Goal: Task Accomplishment & Management: Manage account settings

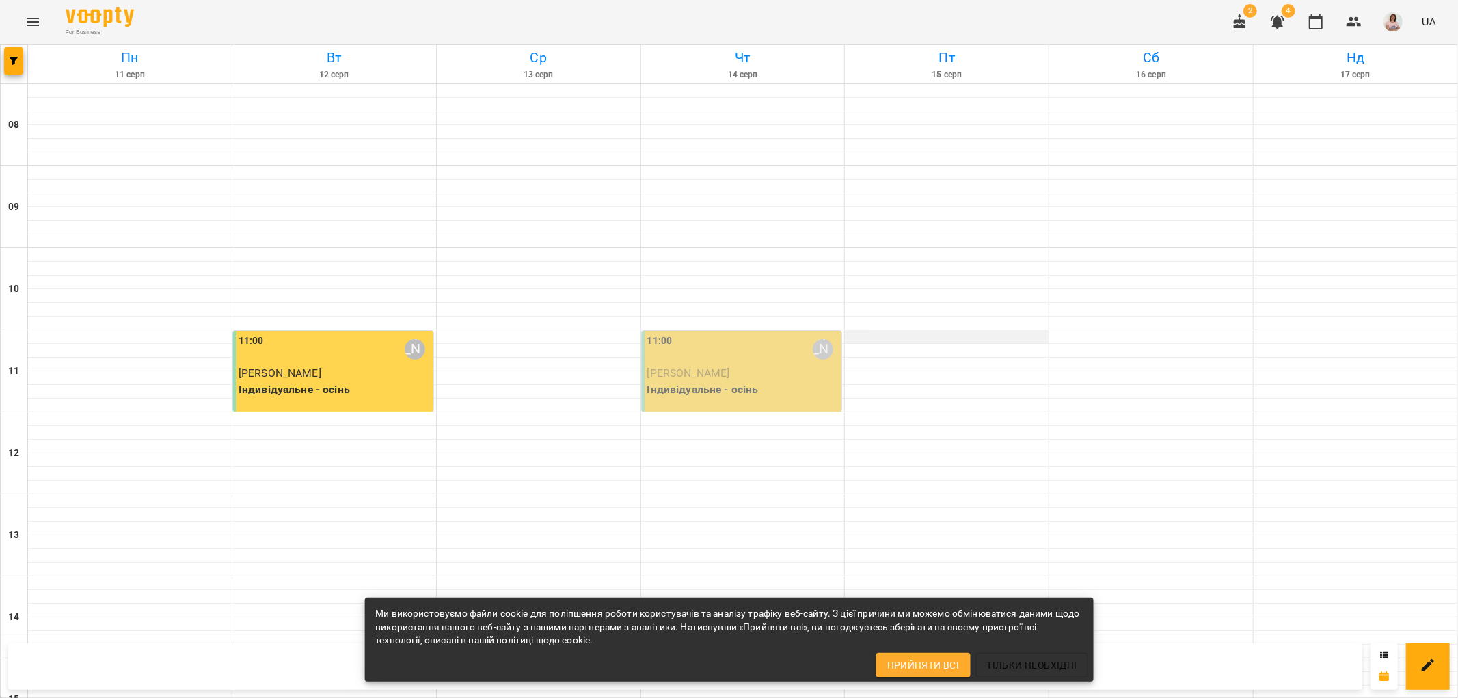
scroll to position [76, 0]
click at [722, 334] on div "11:00 Ольга Шинкаренко" at bounding box center [744, 349] width 192 height 31
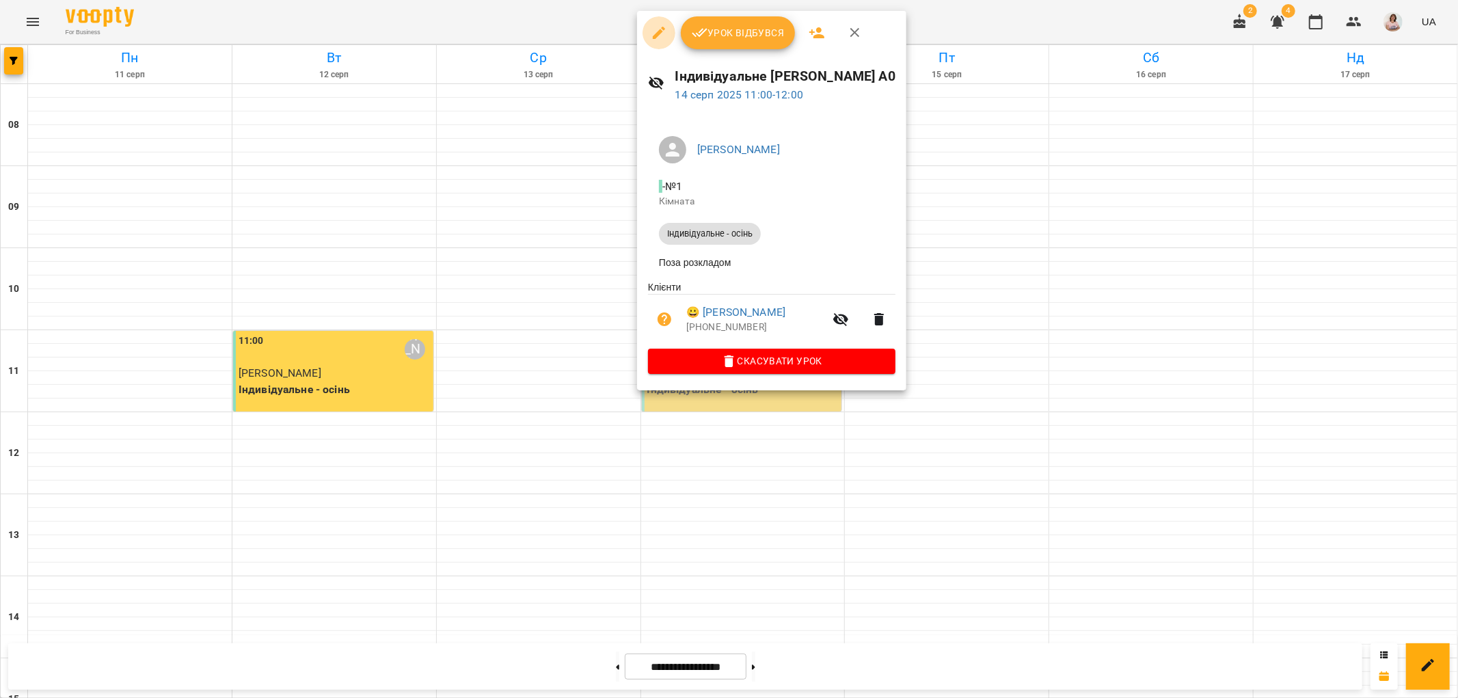
click at [652, 40] on icon "button" at bounding box center [659, 33] width 16 height 16
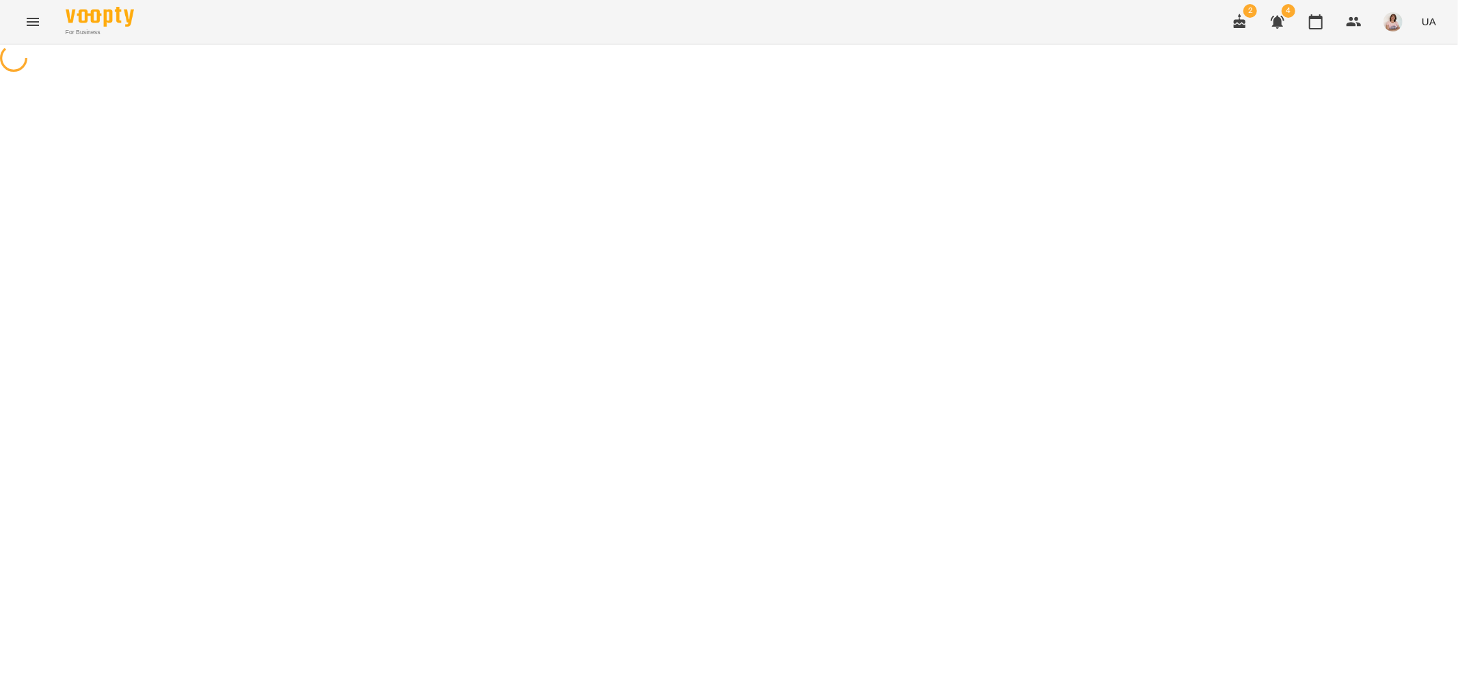
select select "**********"
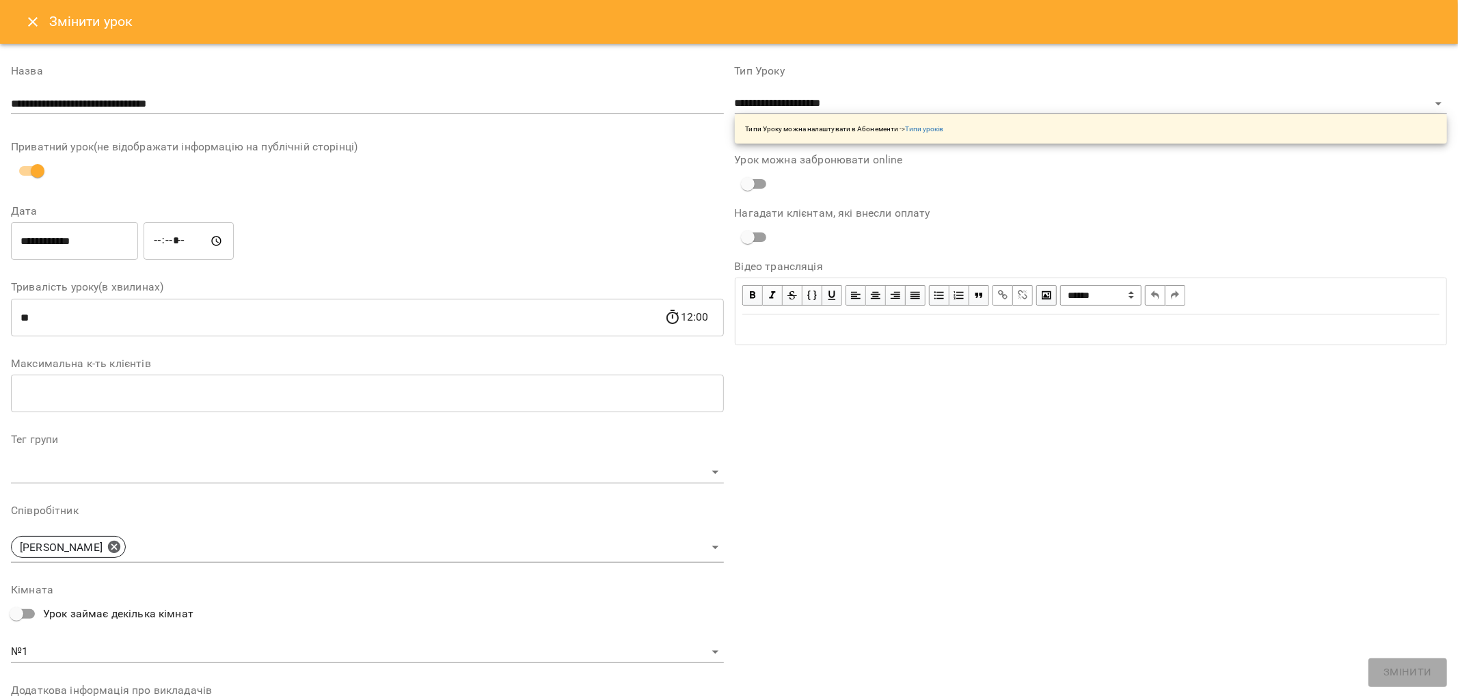
click at [103, 241] on input "**********" at bounding box center [74, 241] width 127 height 38
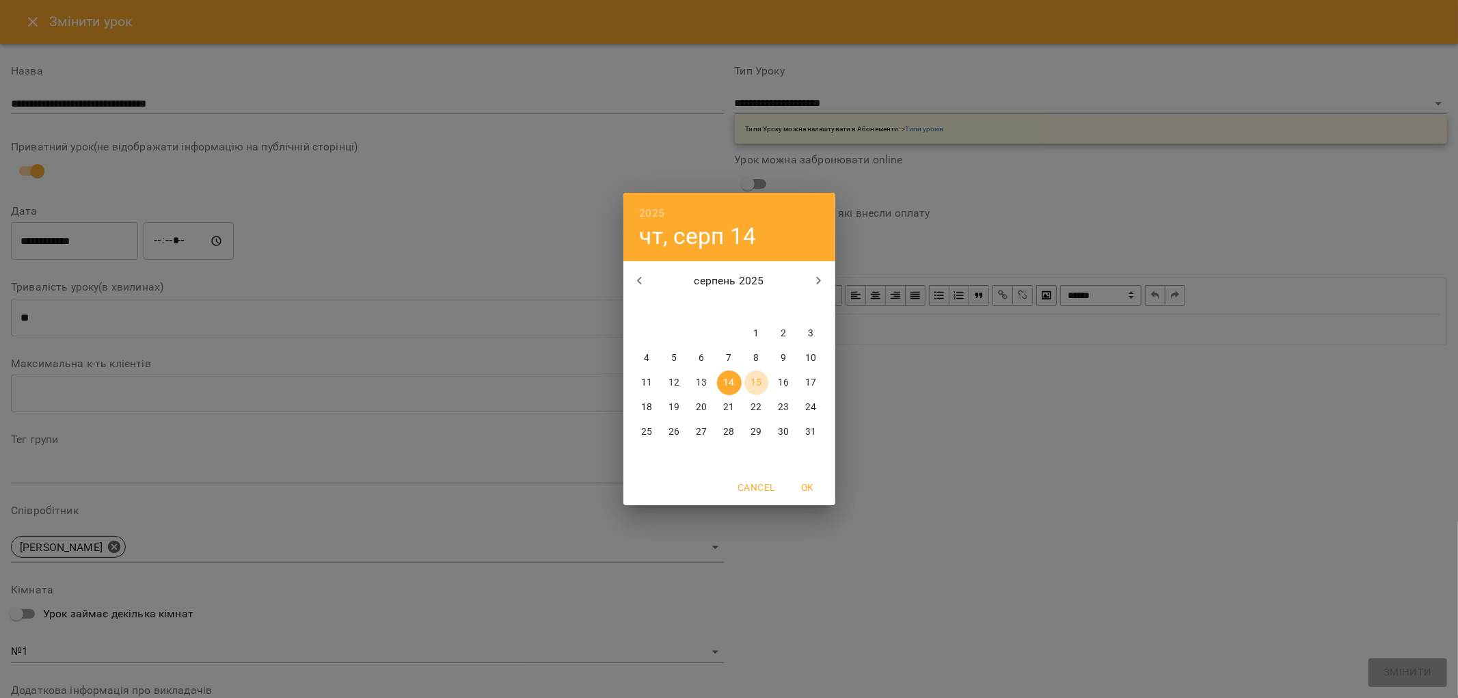
click at [761, 377] on p "15" at bounding box center [756, 383] width 11 height 14
type input "**********"
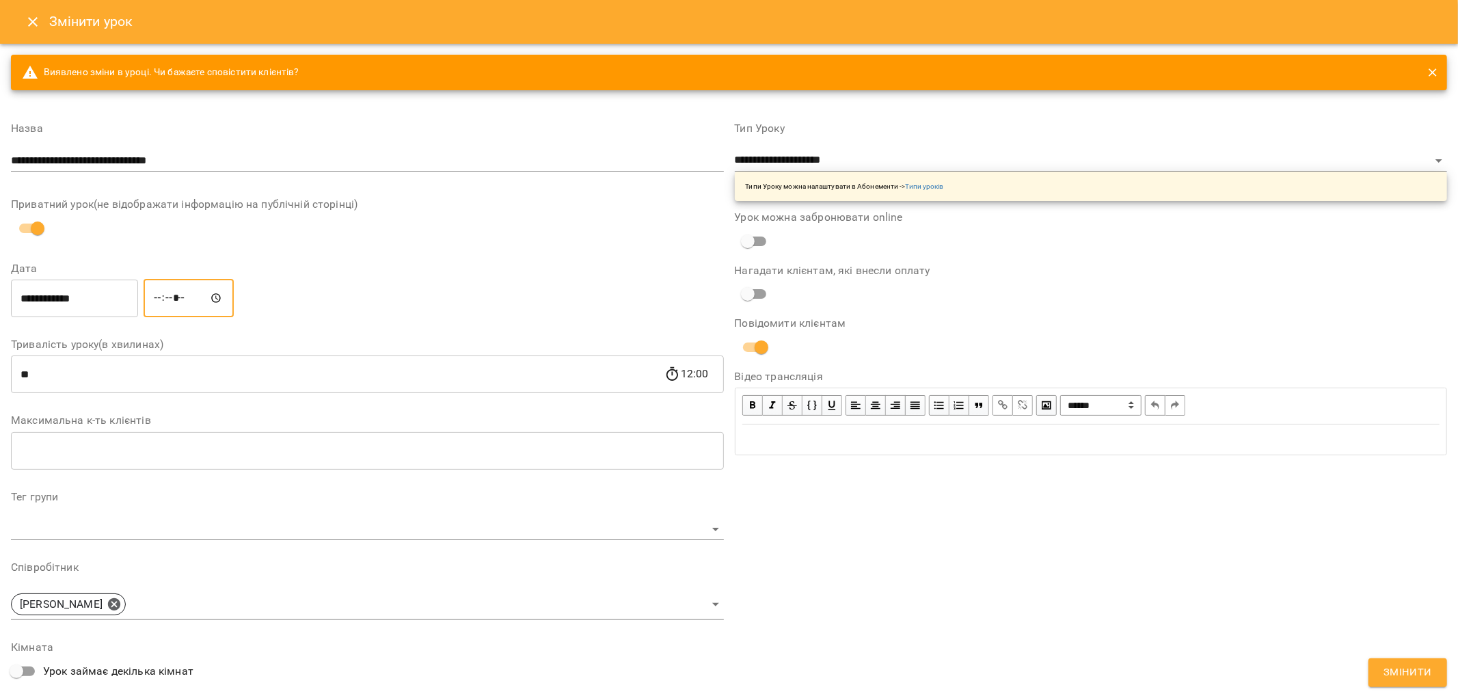
click at [202, 299] on input "*****" at bounding box center [189, 298] width 90 height 38
type input "*****"
click at [1393, 667] on span "Змінити" at bounding box center [1408, 673] width 49 height 18
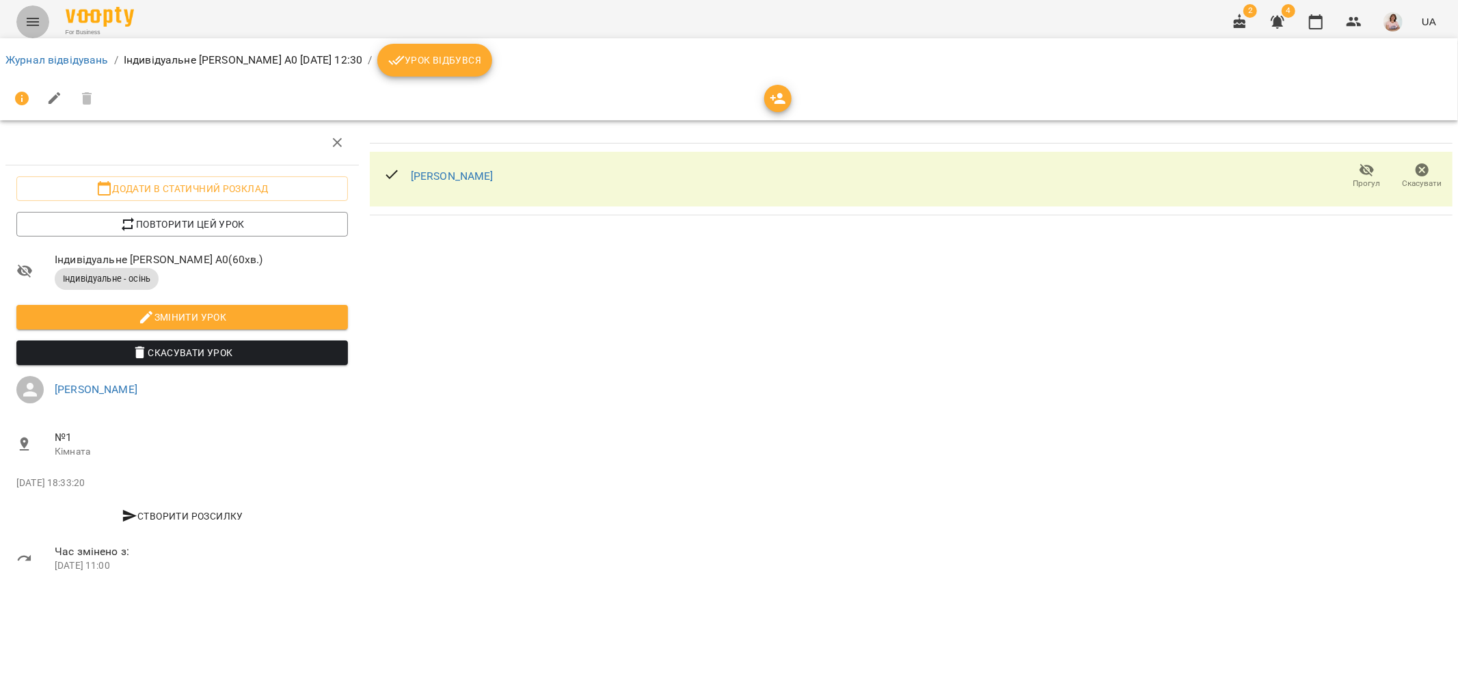
click at [34, 23] on icon "Menu" at bounding box center [33, 22] width 16 height 16
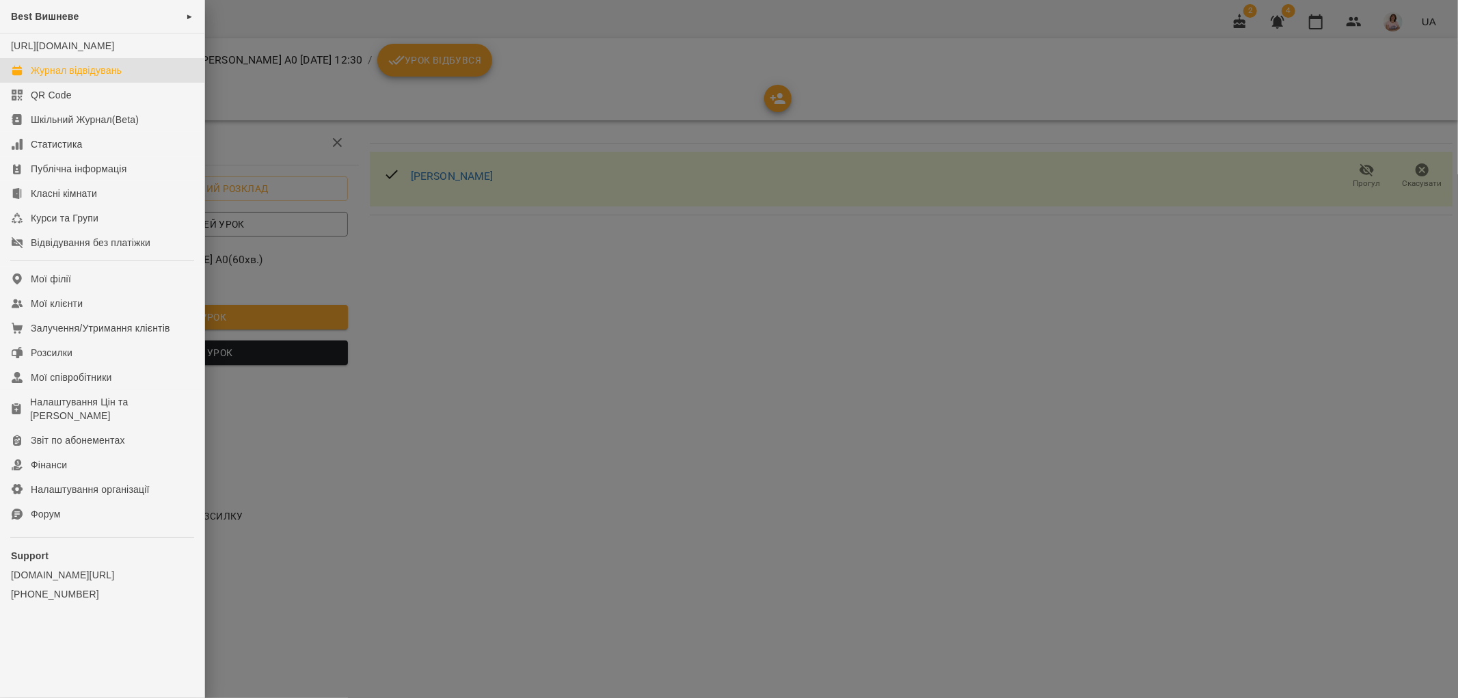
click at [94, 77] on link "Журнал відвідувань" at bounding box center [102, 70] width 204 height 25
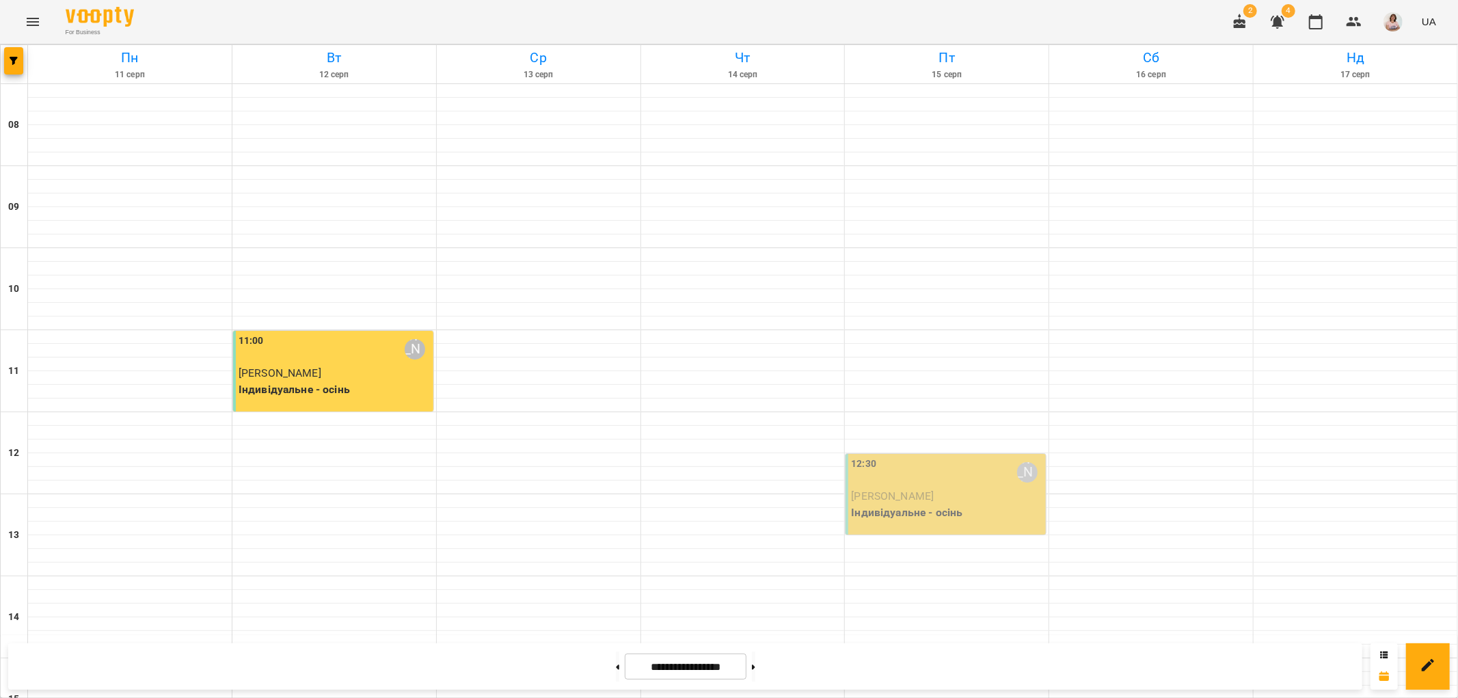
scroll to position [596, 0]
click at [616, 664] on button at bounding box center [617, 667] width 3 height 30
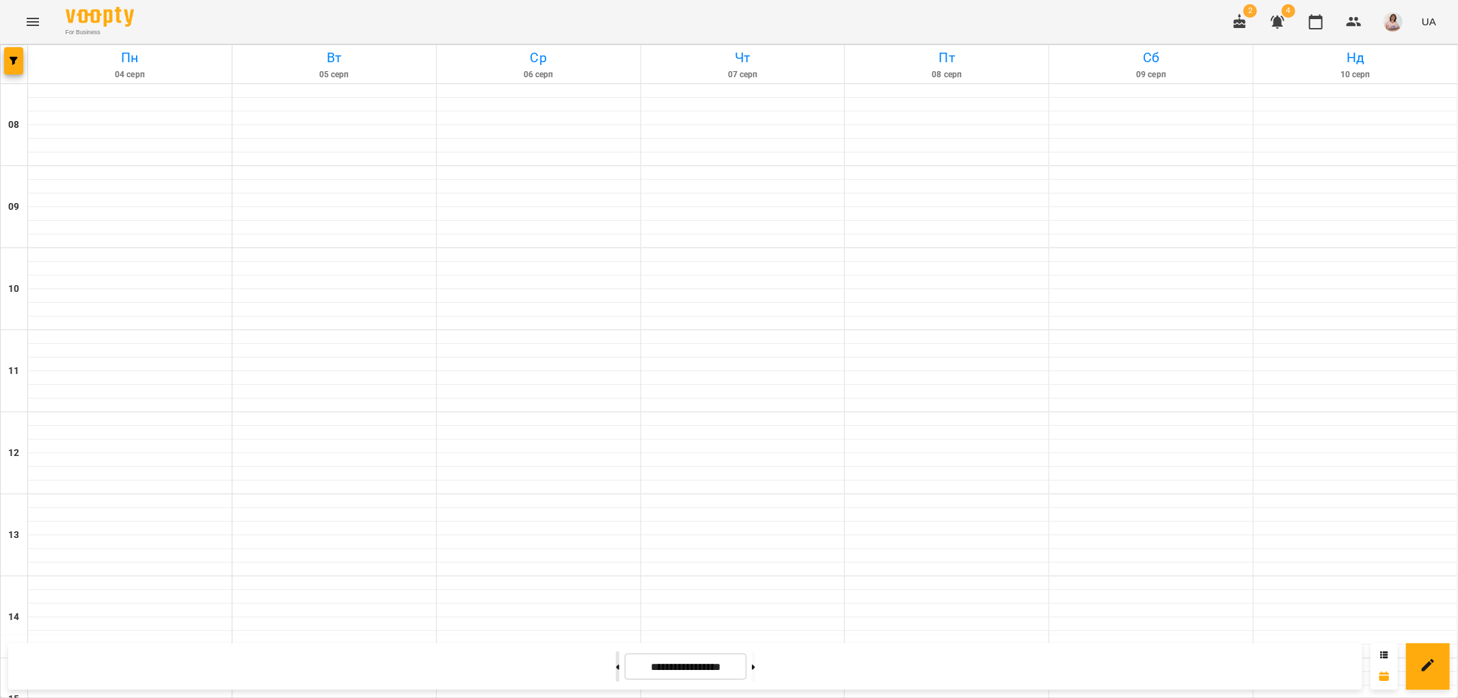
click at [616, 664] on button at bounding box center [617, 667] width 3 height 30
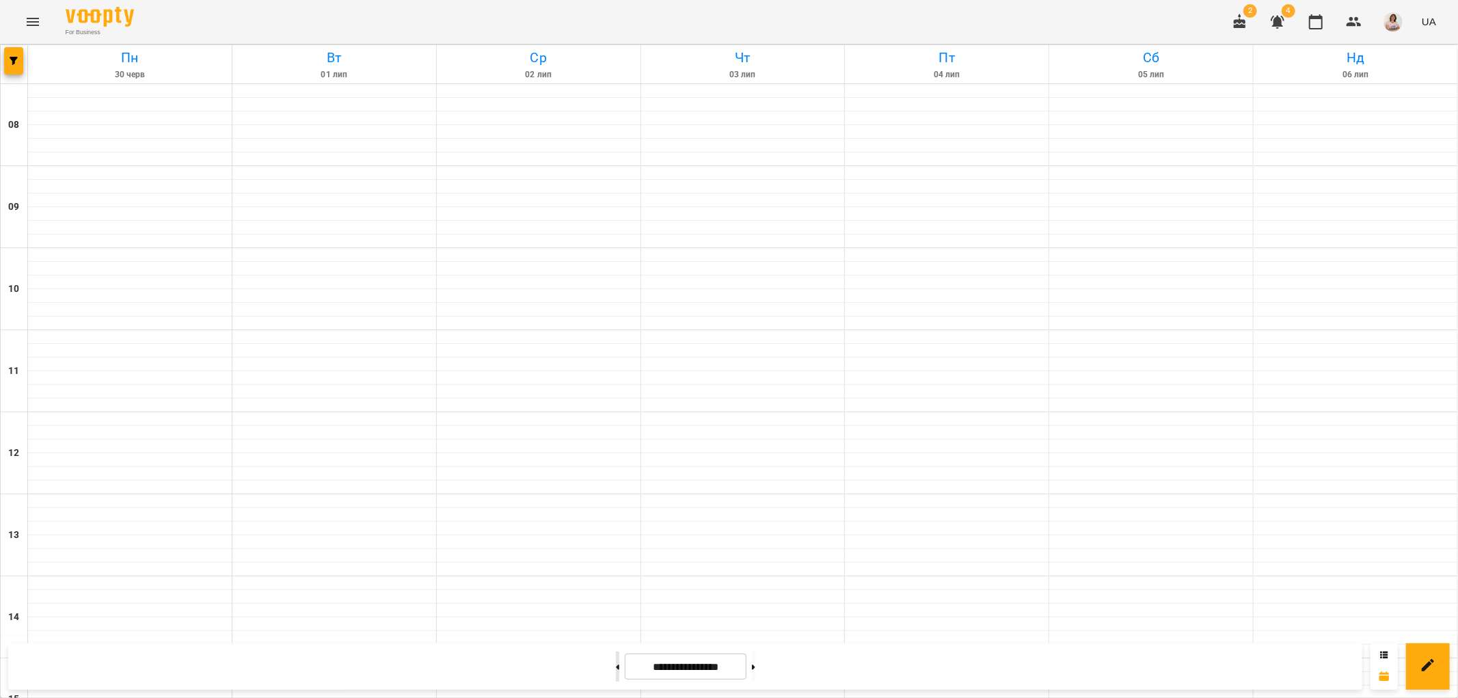
click at [616, 665] on button at bounding box center [617, 667] width 3 height 30
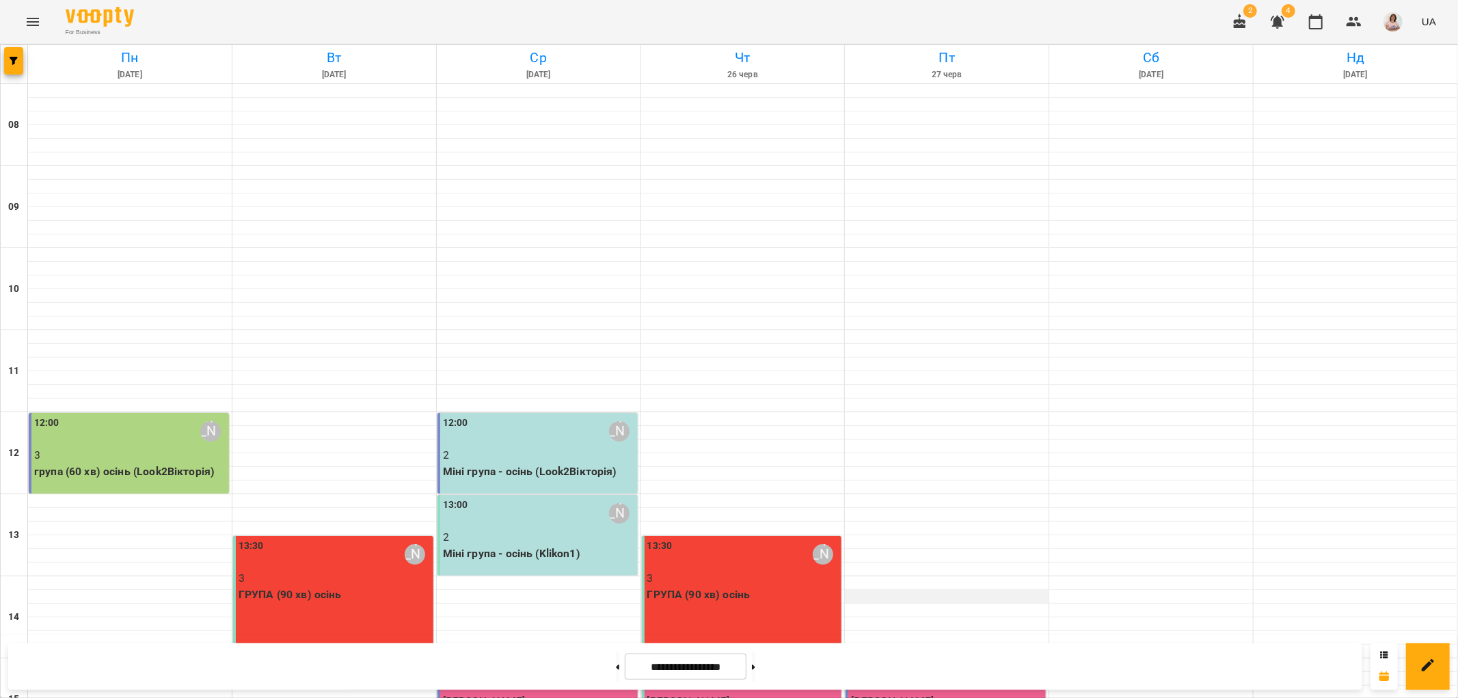
scroll to position [216, 0]
click at [616, 670] on button at bounding box center [617, 667] width 3 height 30
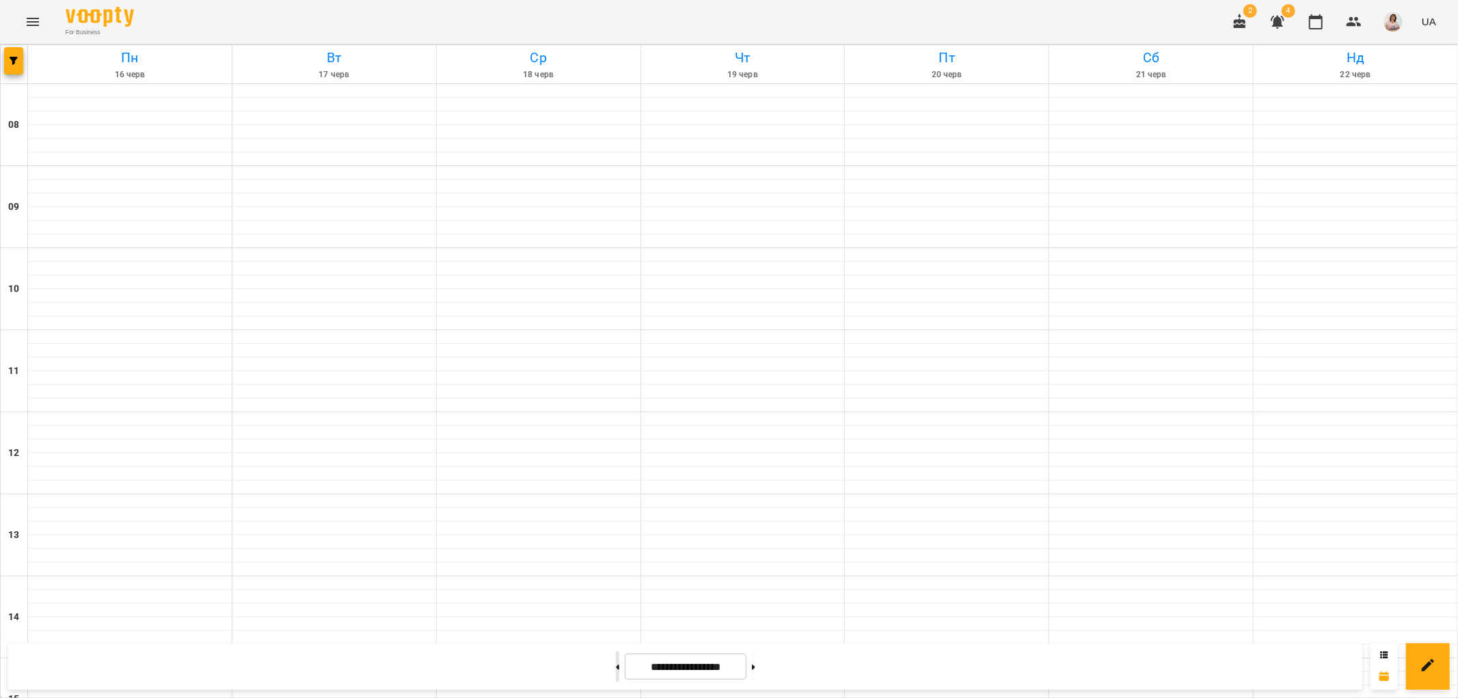
click at [616, 670] on button at bounding box center [617, 667] width 3 height 30
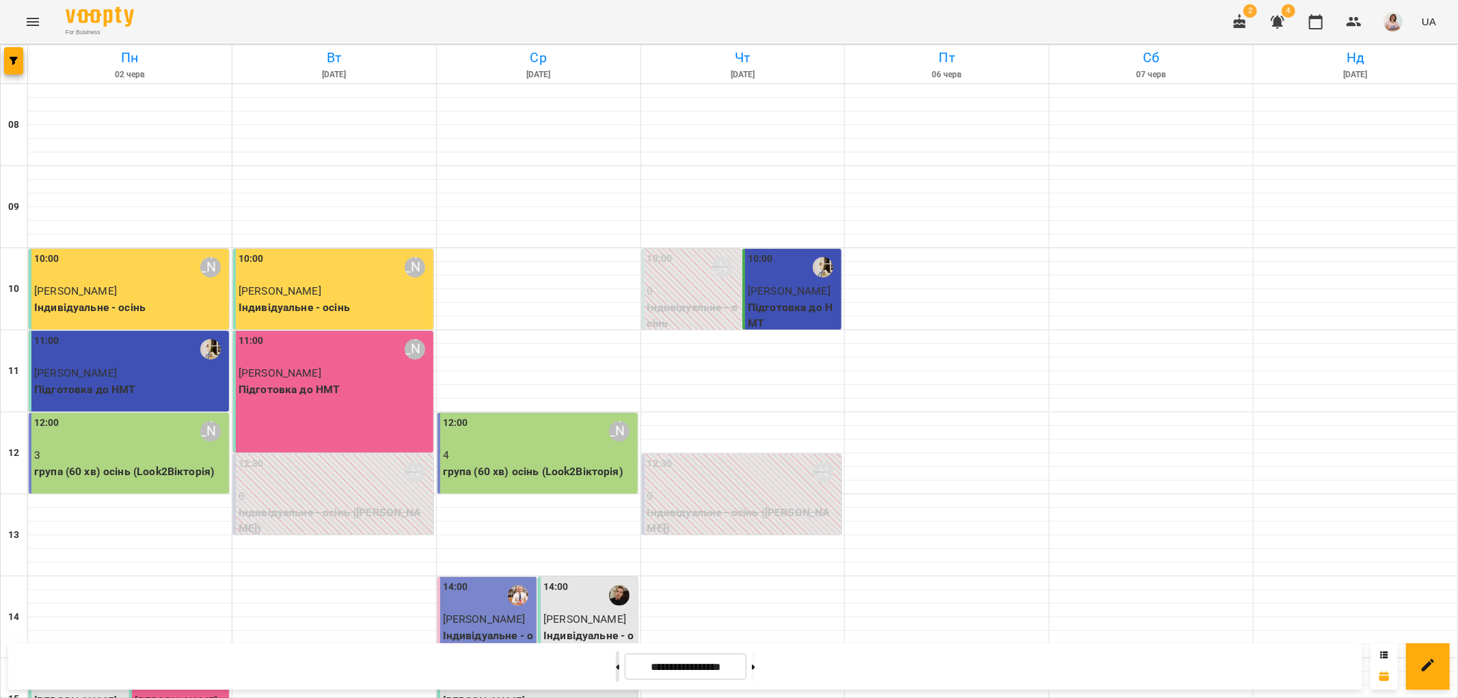
click at [616, 670] on button at bounding box center [617, 667] width 3 height 30
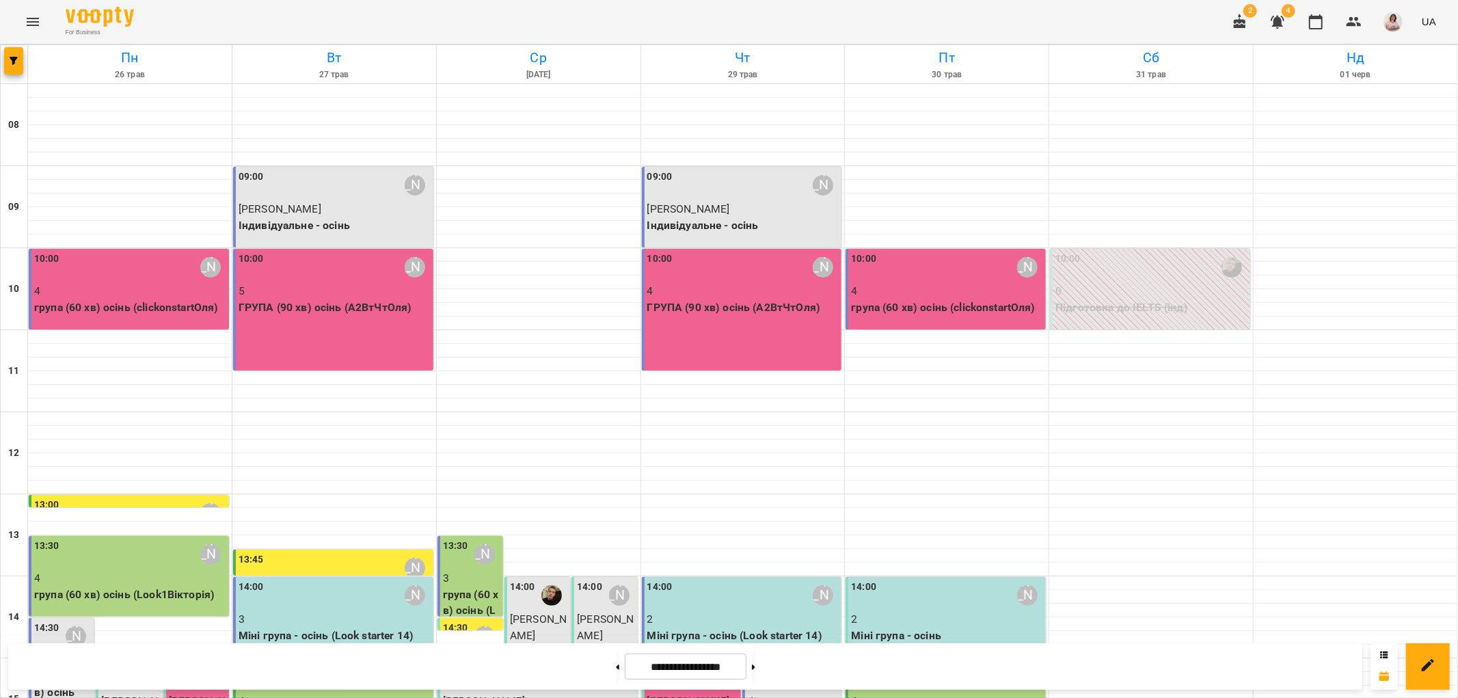
scroll to position [455, 0]
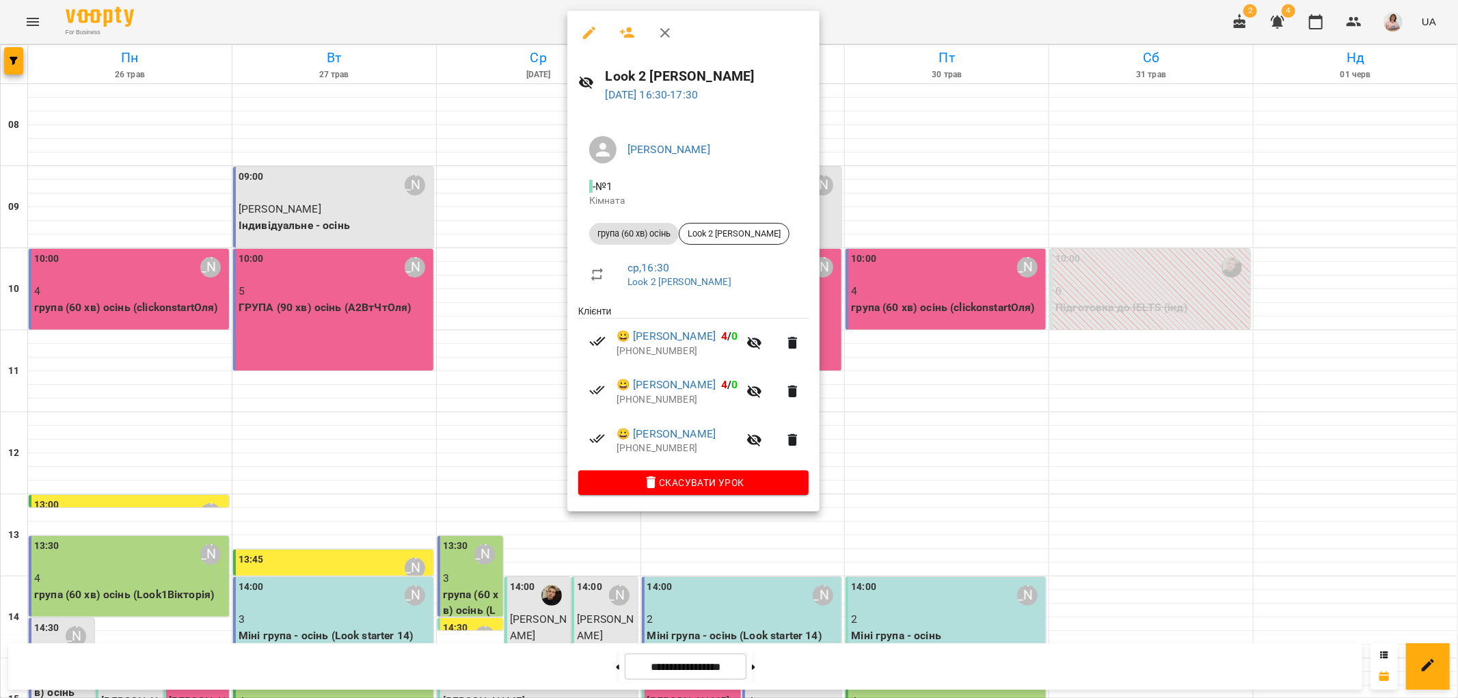
click at [971, 390] on div at bounding box center [729, 349] width 1458 height 698
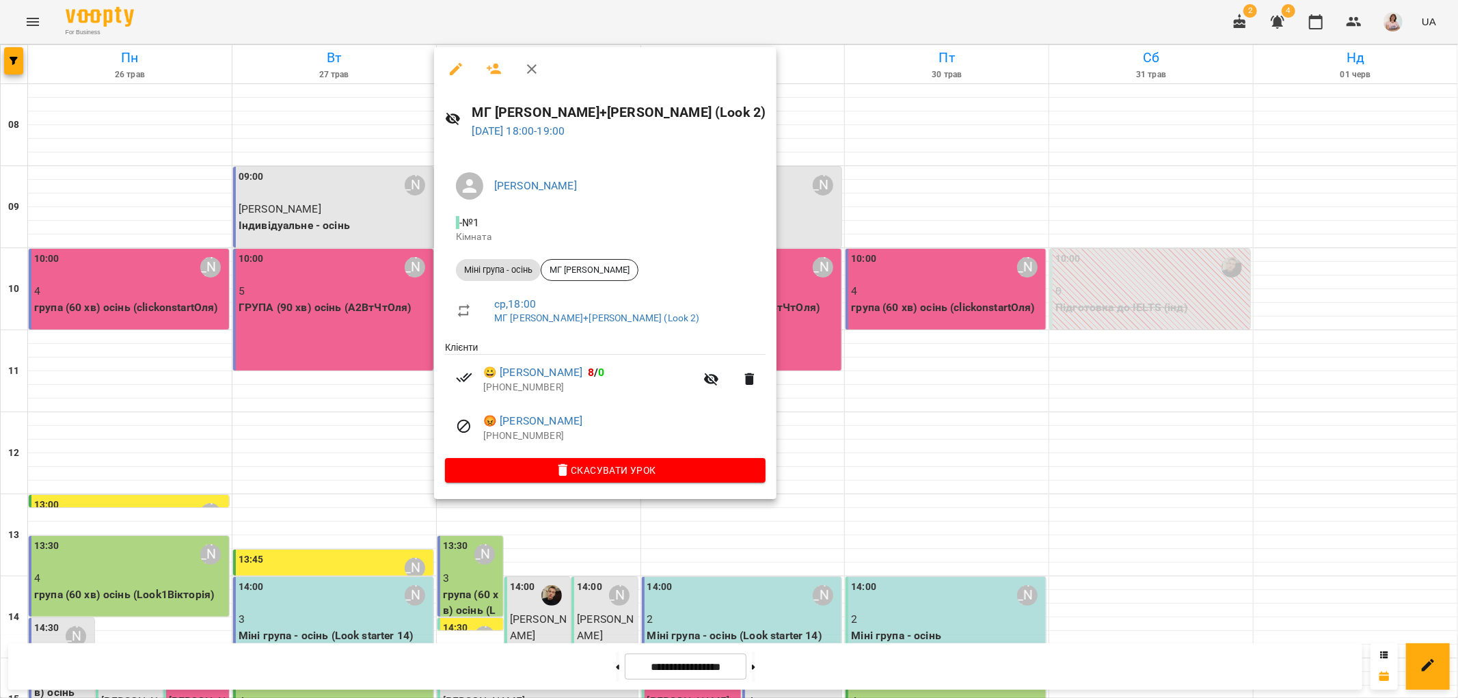
click at [801, 408] on div at bounding box center [729, 349] width 1458 height 698
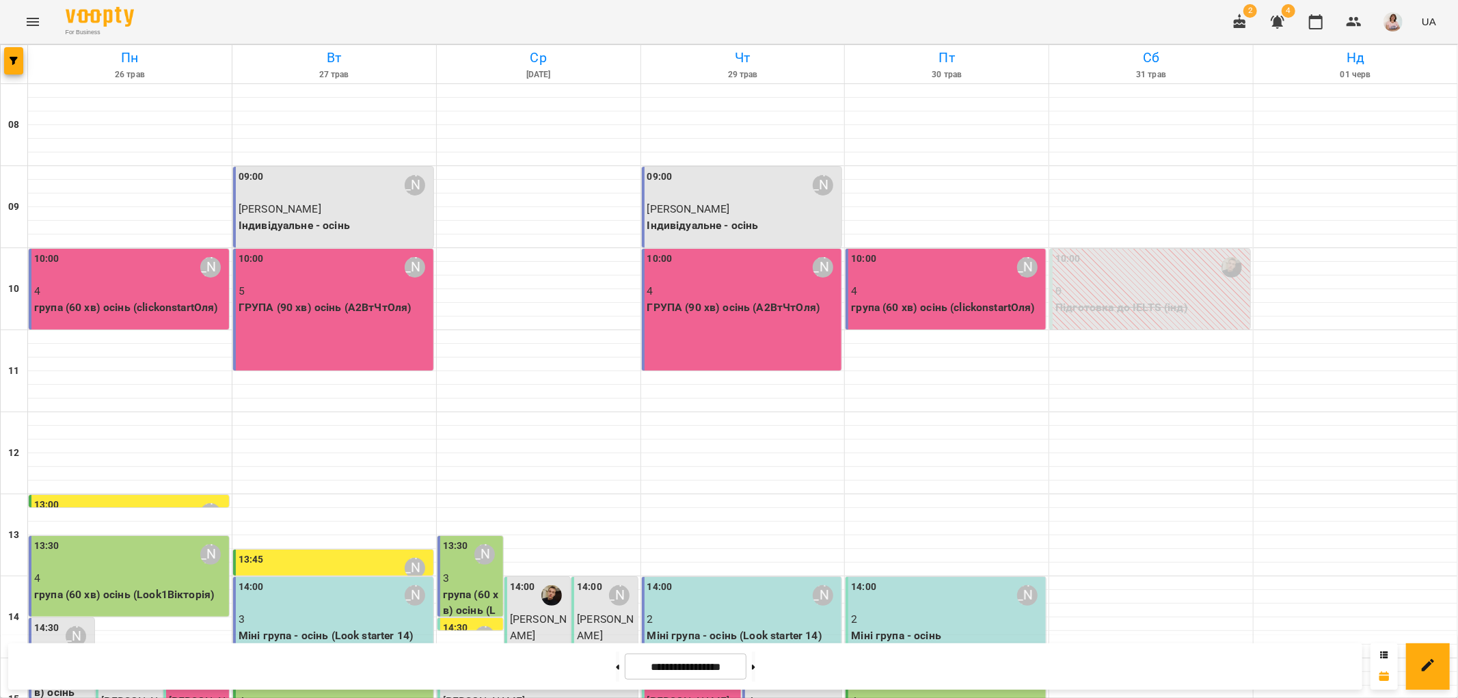
scroll to position [228, 0]
click at [133, 539] on div "13:30 Вікторія Матвійчук" at bounding box center [130, 554] width 192 height 31
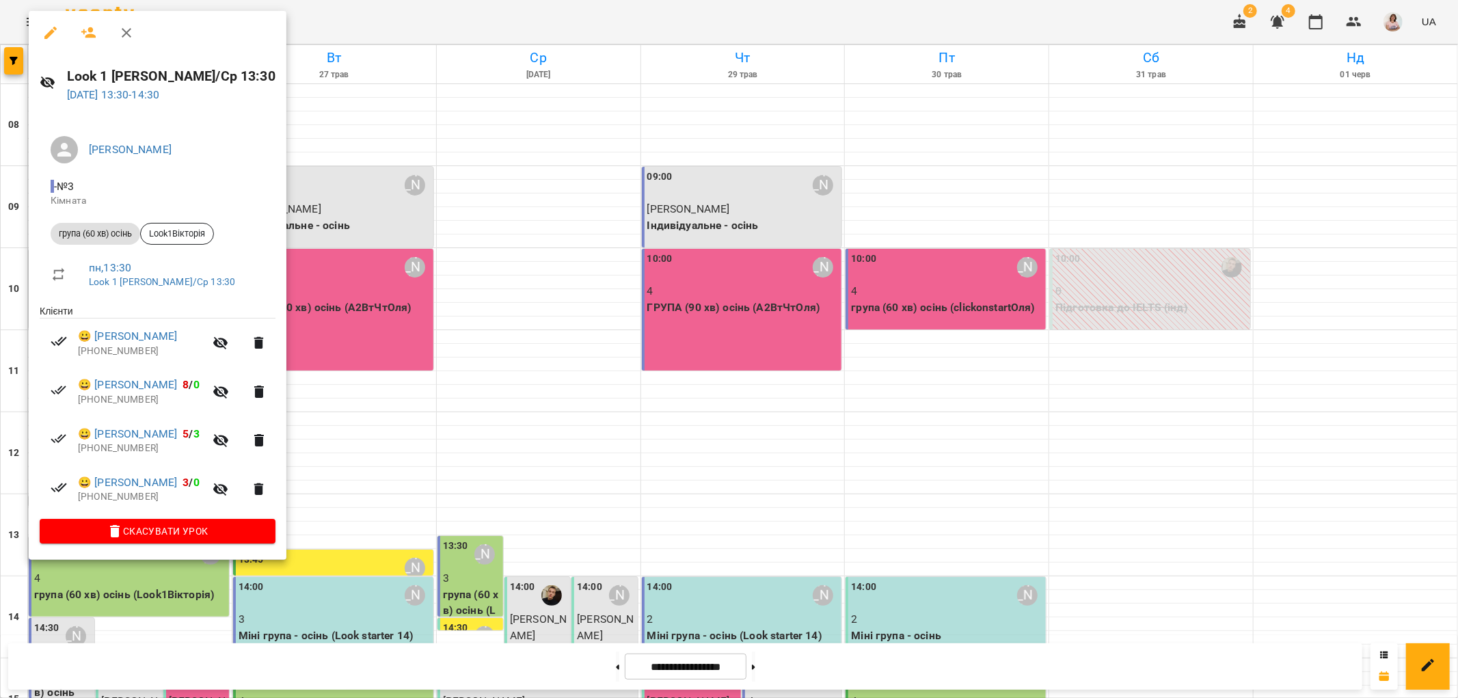
click at [455, 371] on div at bounding box center [729, 349] width 1458 height 698
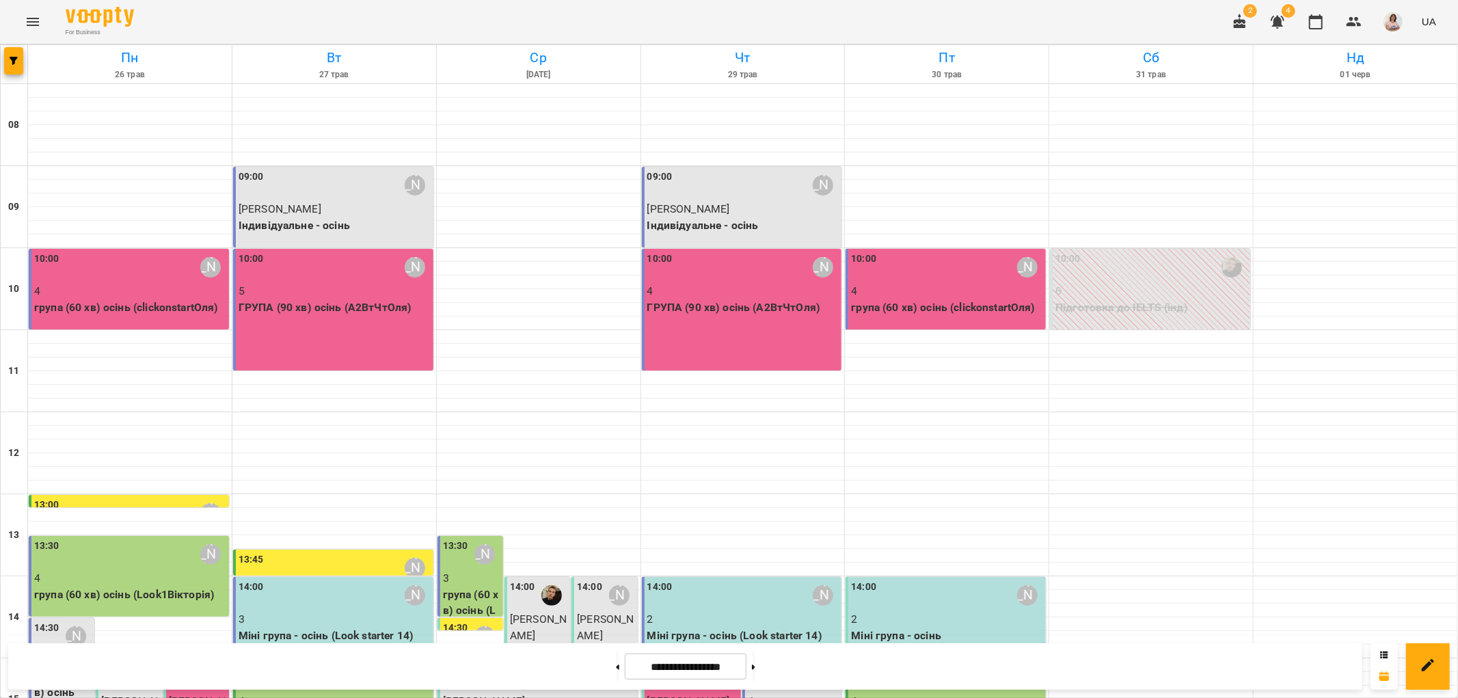
click at [81, 539] on div "13:30 Вікторія Матвійчук" at bounding box center [130, 554] width 192 height 31
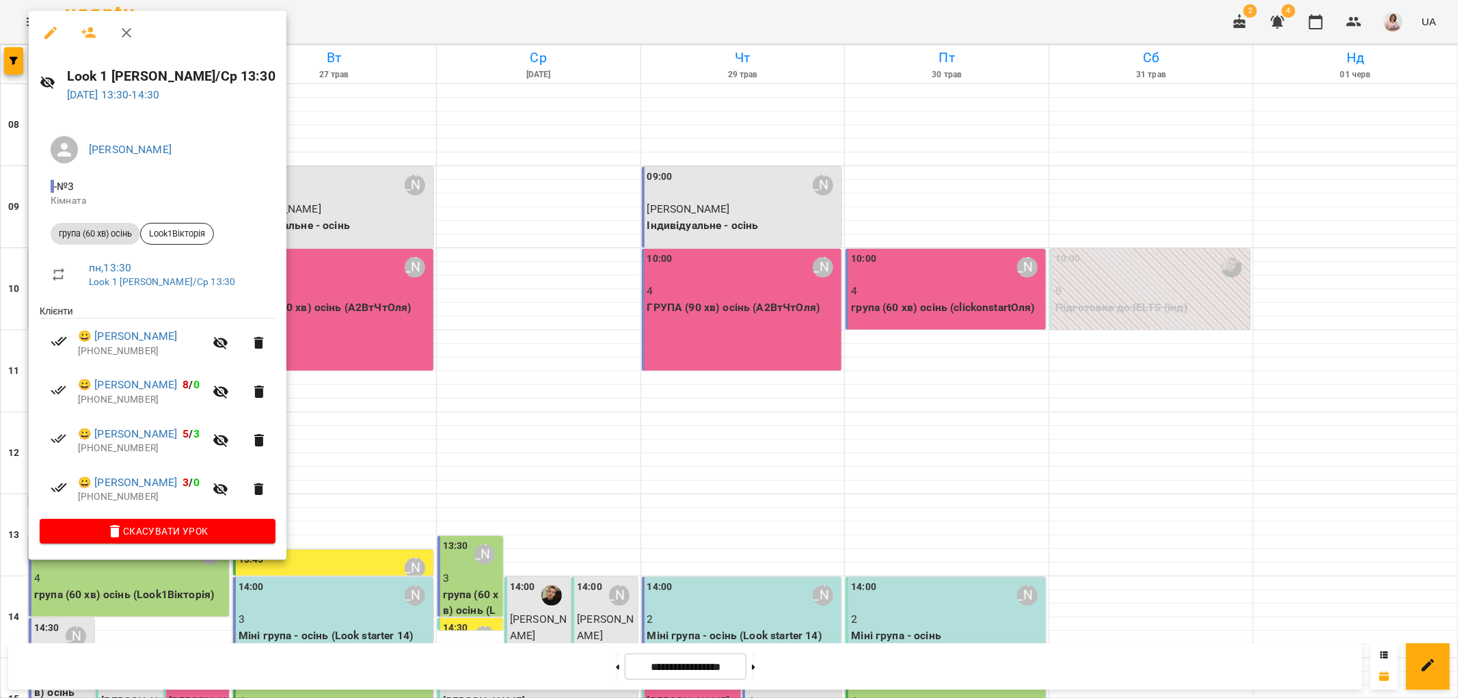
click at [323, 390] on div at bounding box center [729, 349] width 1458 height 698
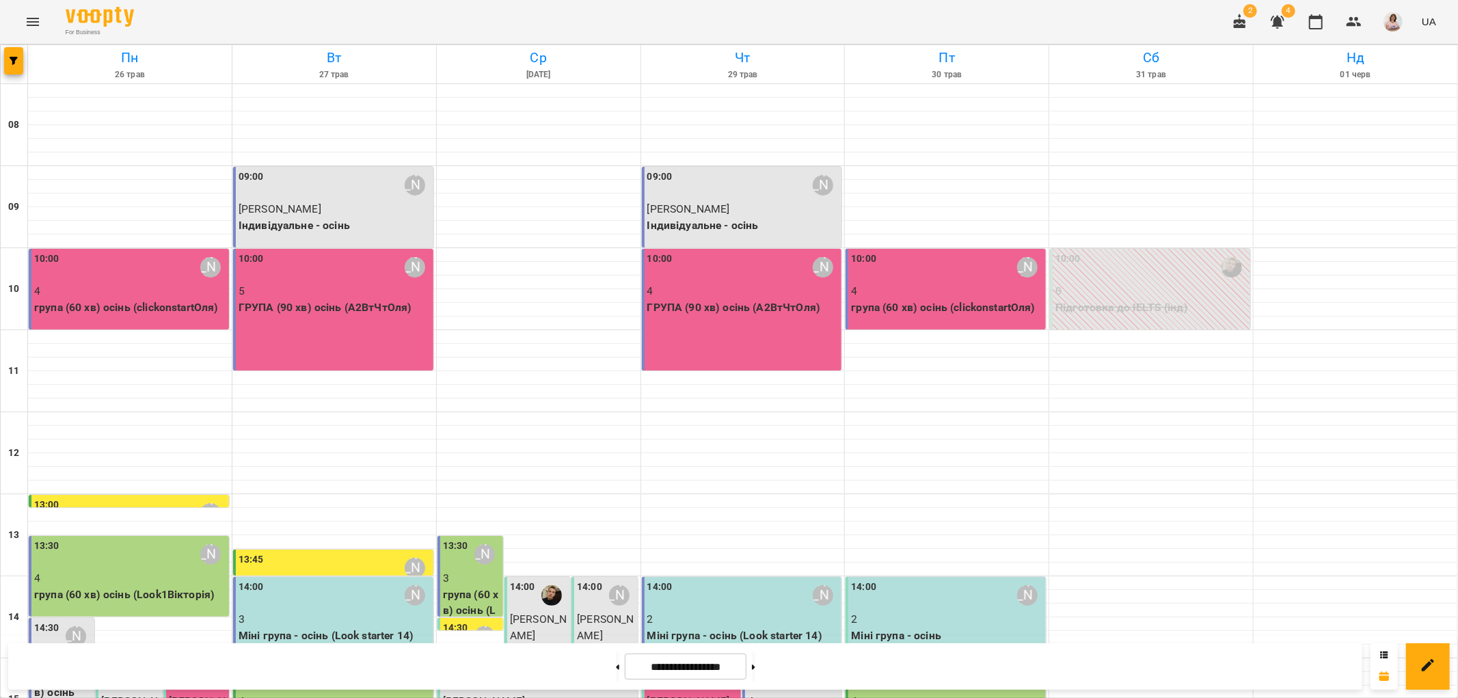
click at [42, 621] on div "14:30" at bounding box center [46, 636] width 25 height 31
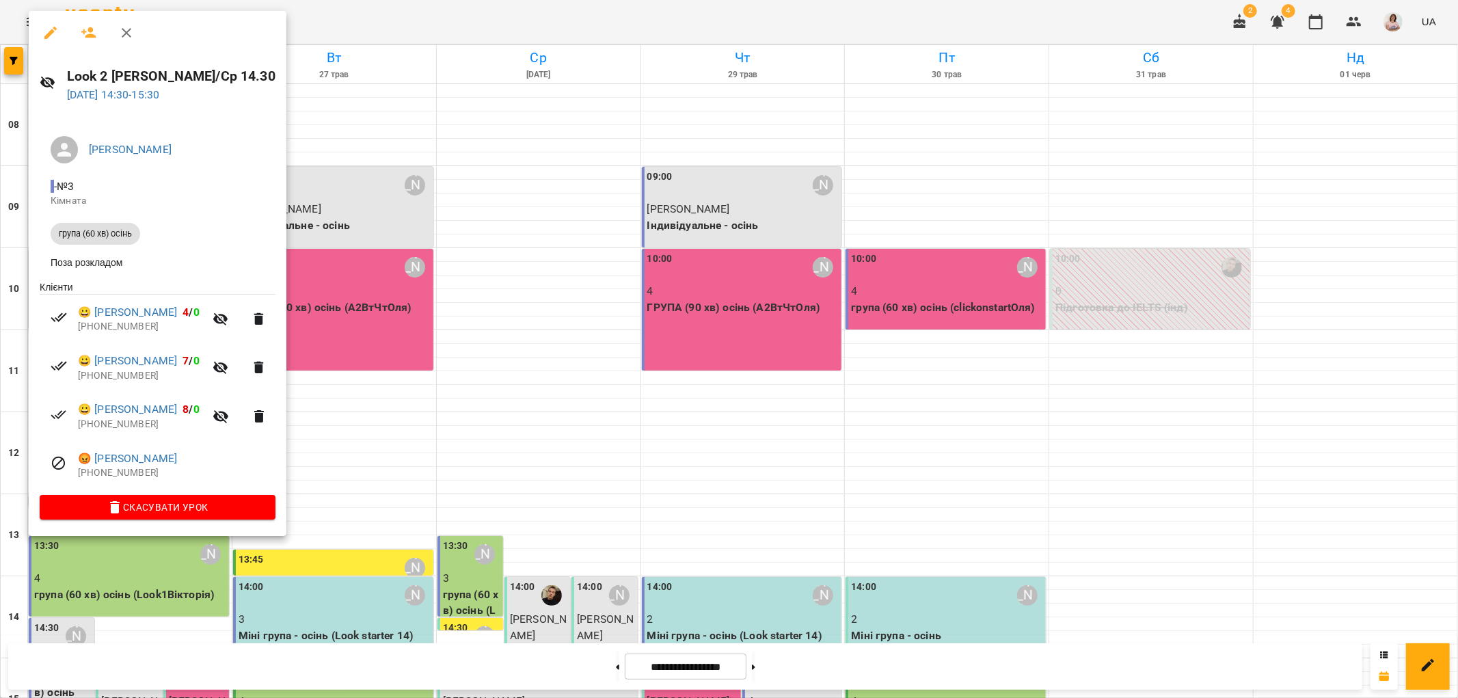
click at [364, 482] on div at bounding box center [729, 349] width 1458 height 698
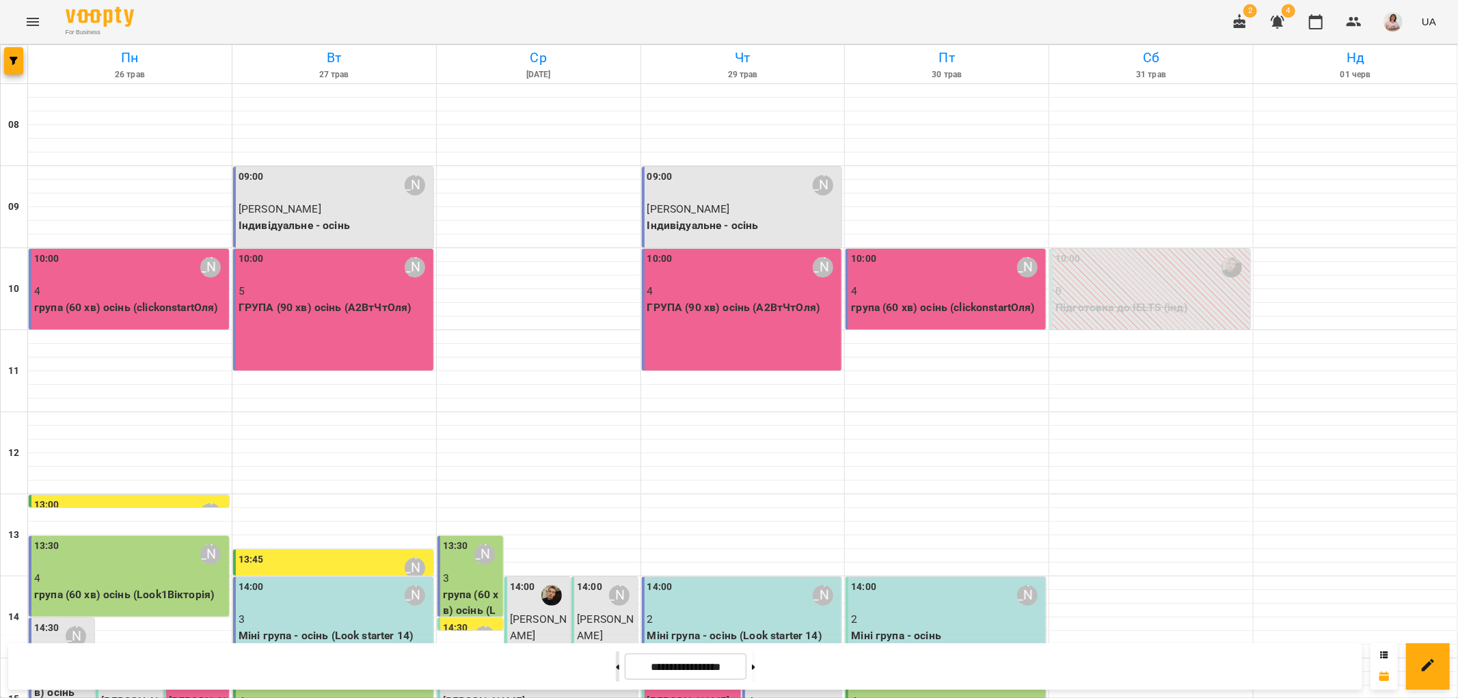
click at [616, 675] on button at bounding box center [617, 667] width 3 height 30
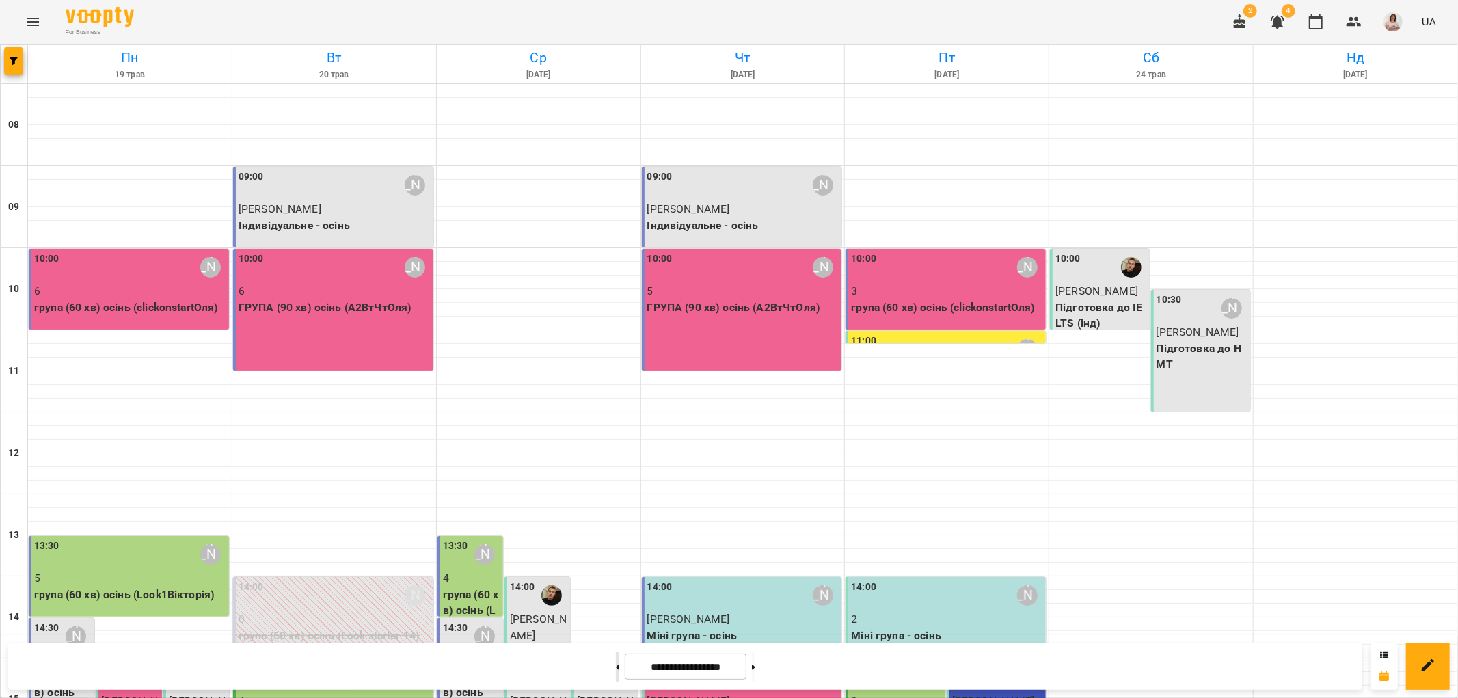
click at [616, 671] on button at bounding box center [617, 667] width 3 height 30
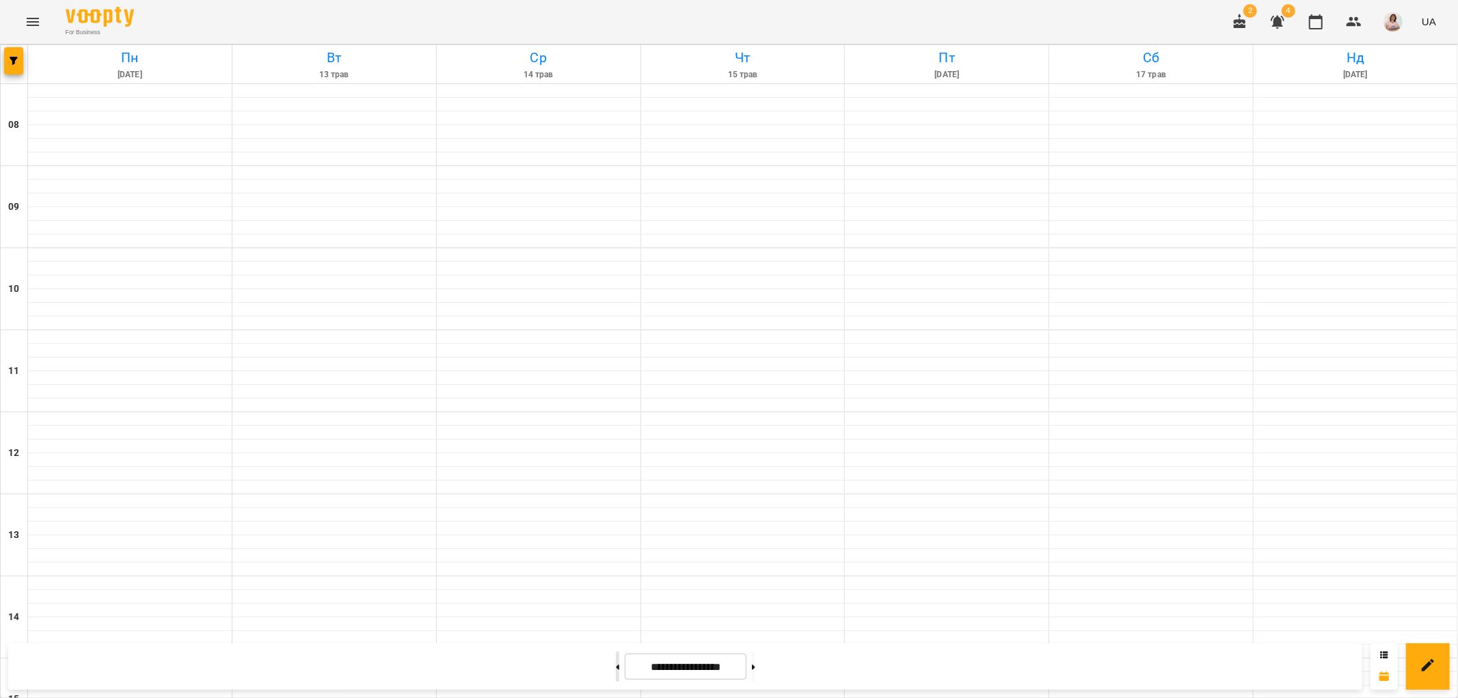
click at [616, 671] on button at bounding box center [617, 667] width 3 height 30
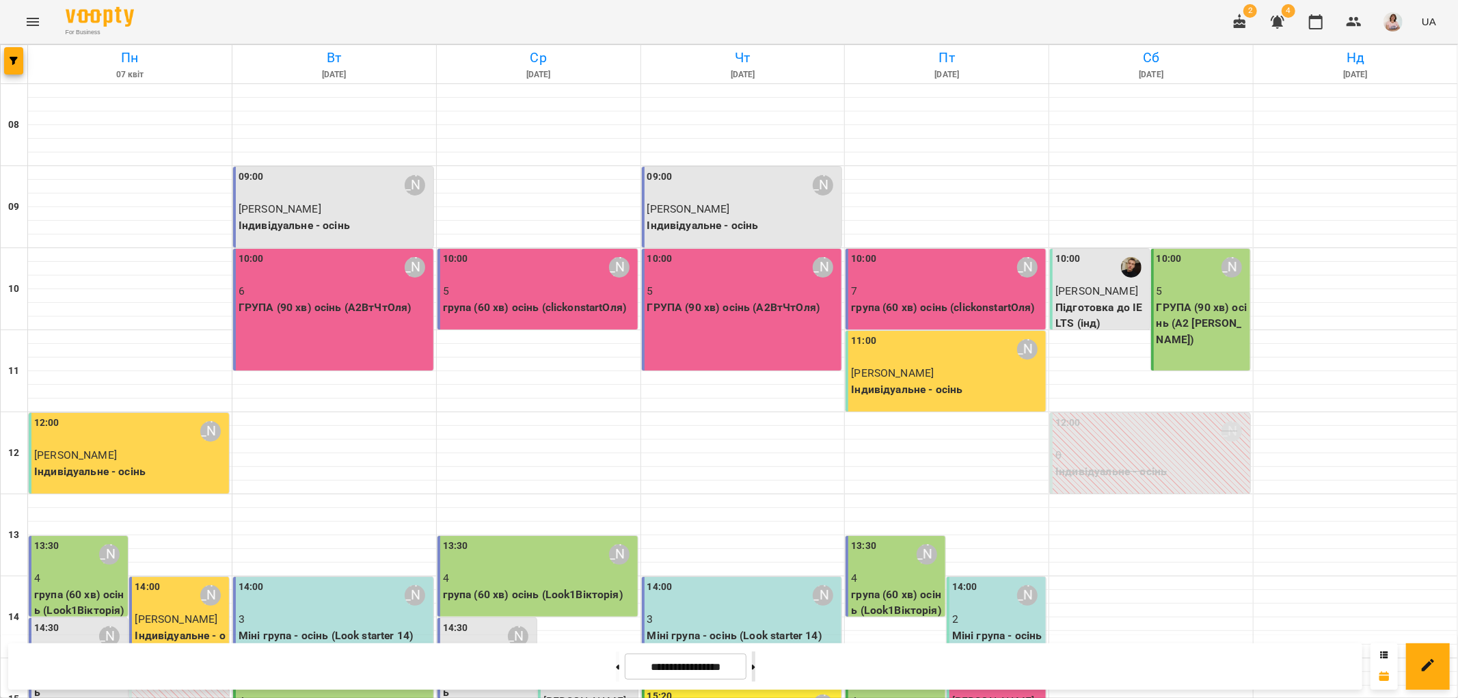
click at [756, 659] on button at bounding box center [753, 667] width 3 height 30
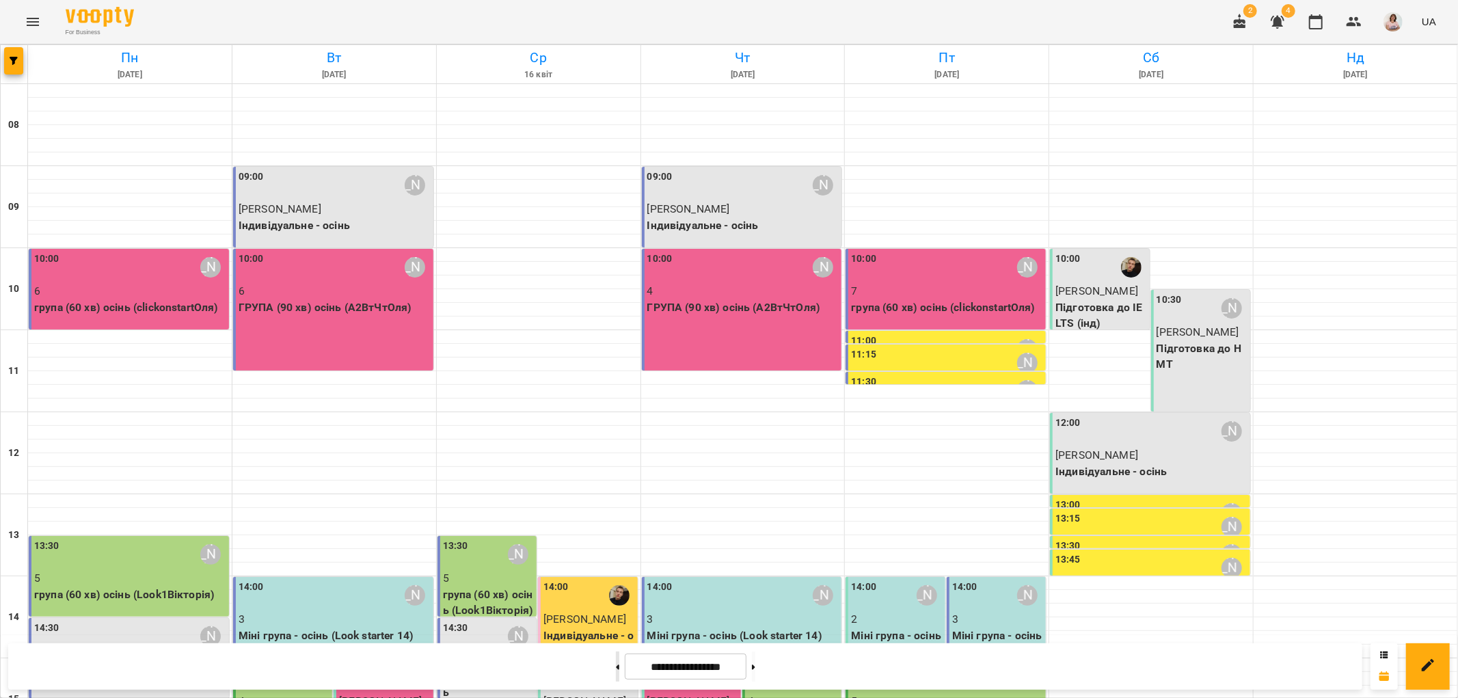
click at [616, 662] on button at bounding box center [617, 667] width 3 height 30
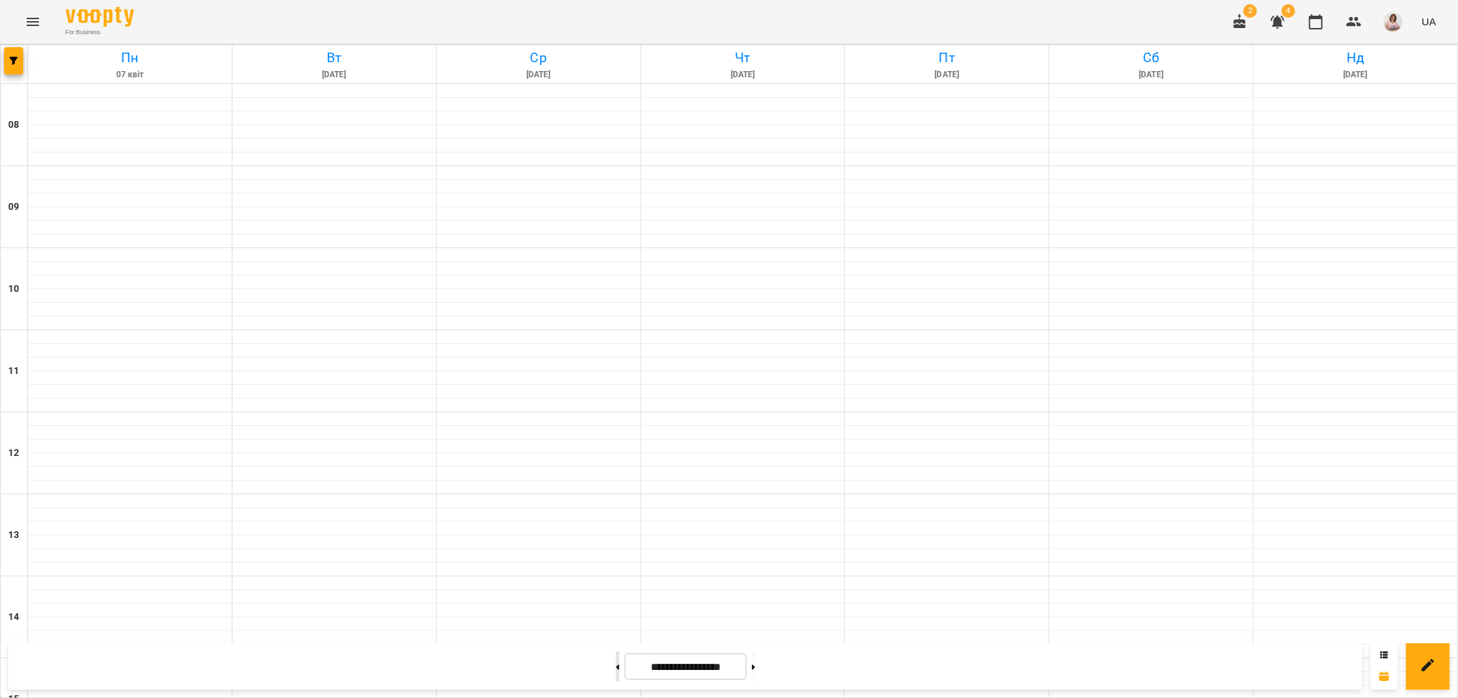
click at [616, 662] on button at bounding box center [617, 667] width 3 height 30
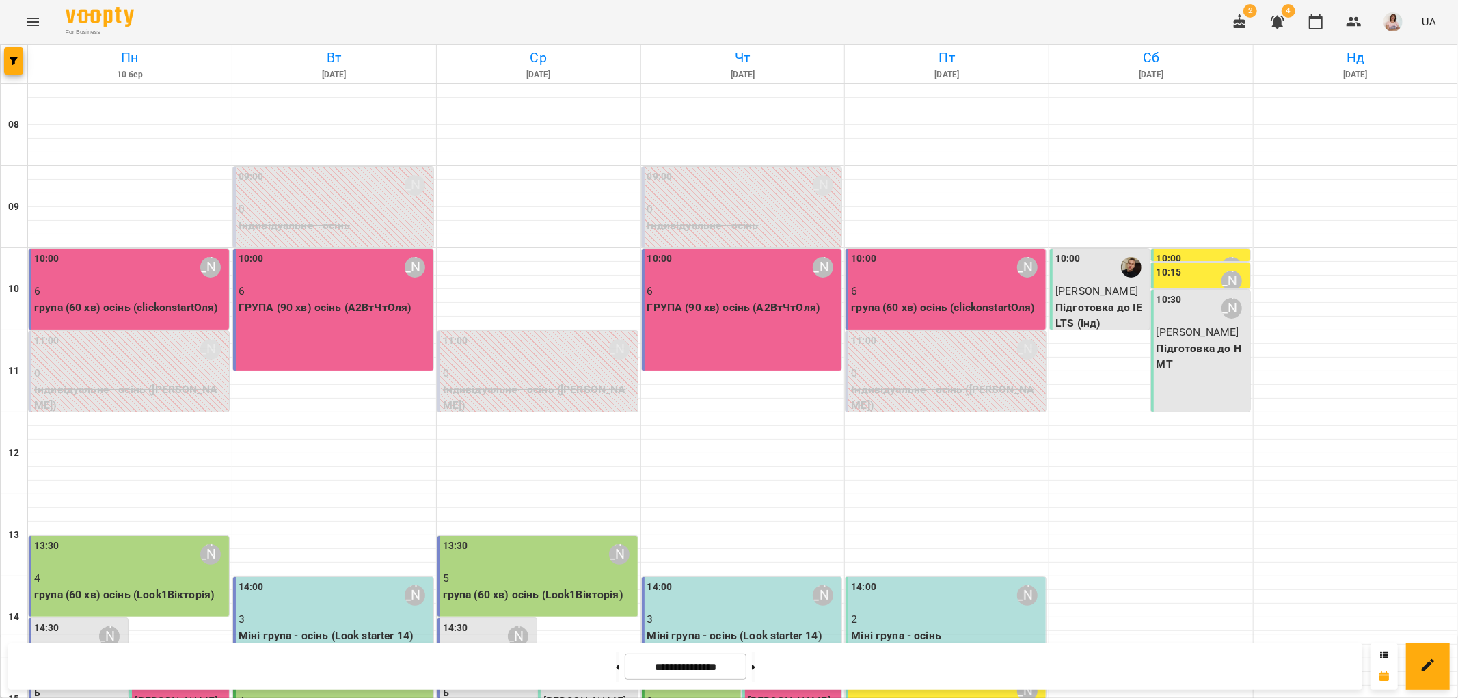
click at [80, 652] on p "4" at bounding box center [79, 660] width 91 height 16
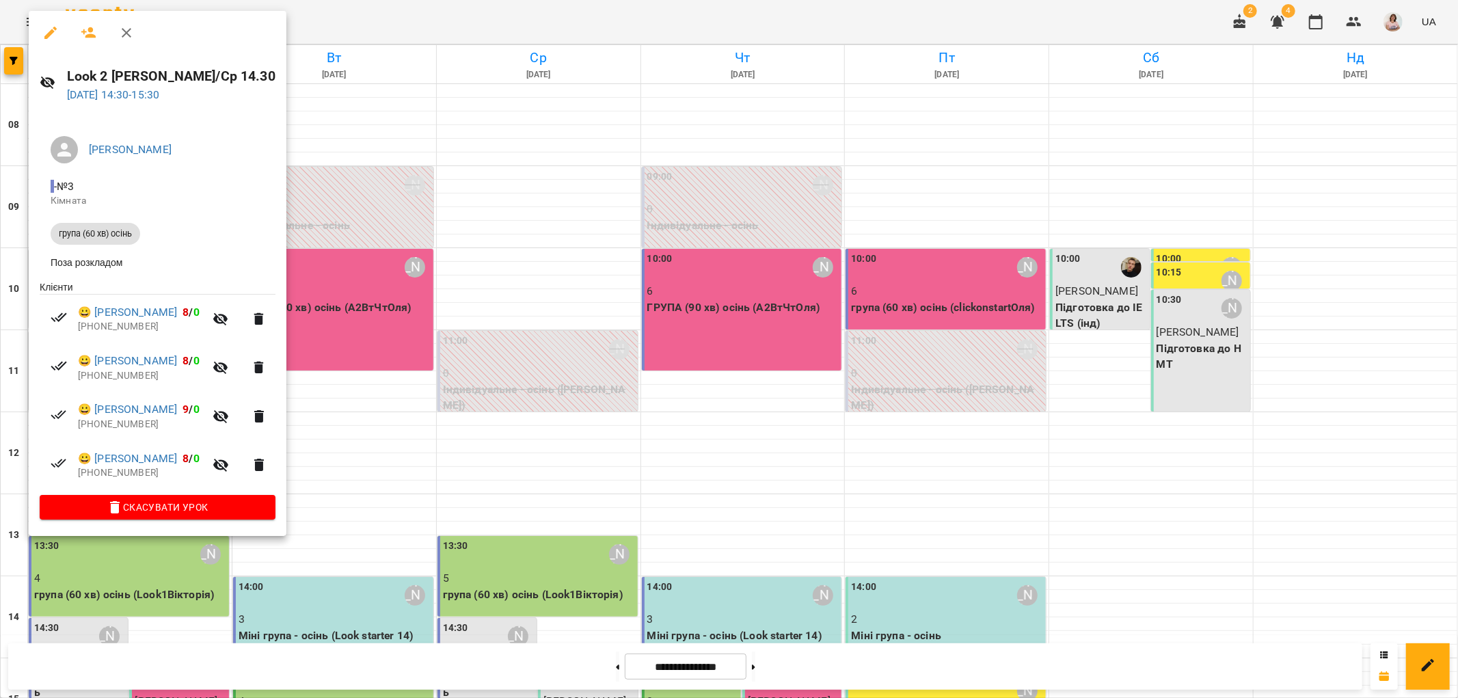
click at [374, 428] on div at bounding box center [729, 349] width 1458 height 698
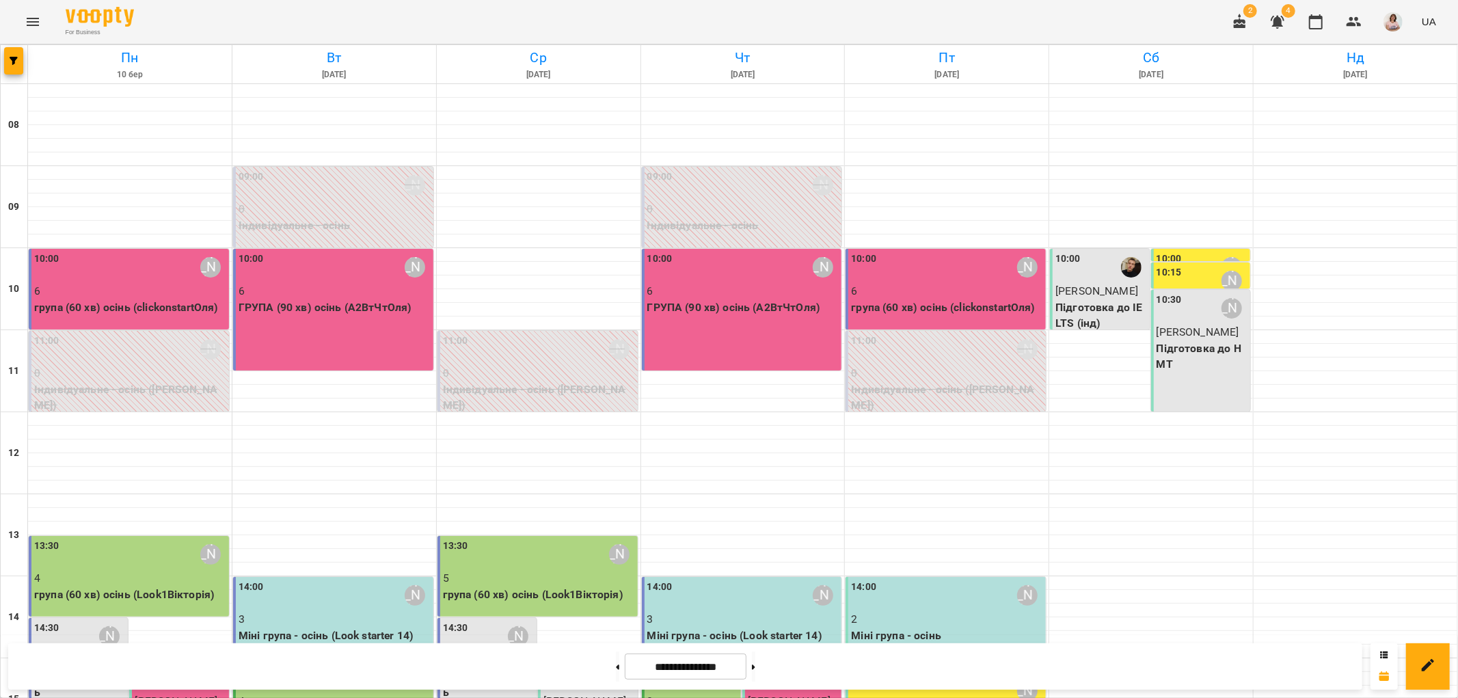
click at [123, 570] on p "4" at bounding box center [130, 578] width 192 height 16
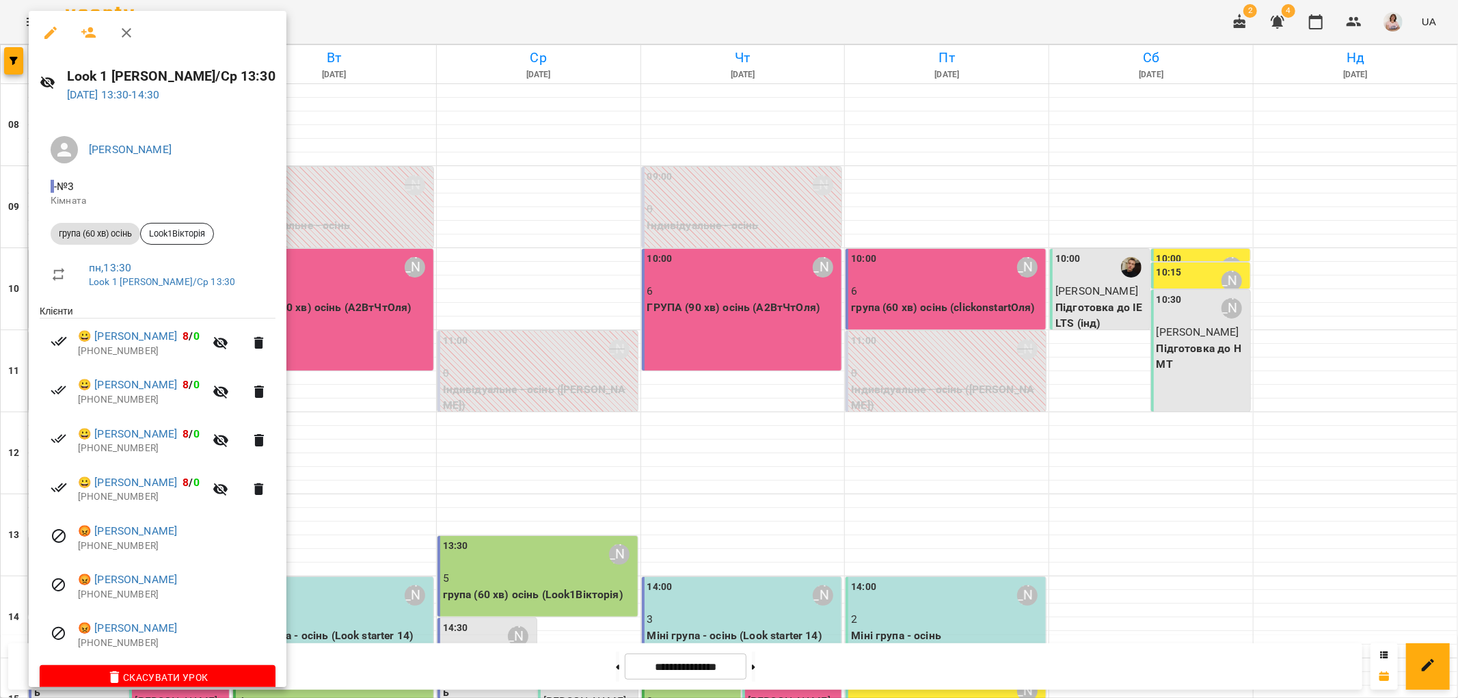
click at [414, 394] on div at bounding box center [729, 349] width 1458 height 698
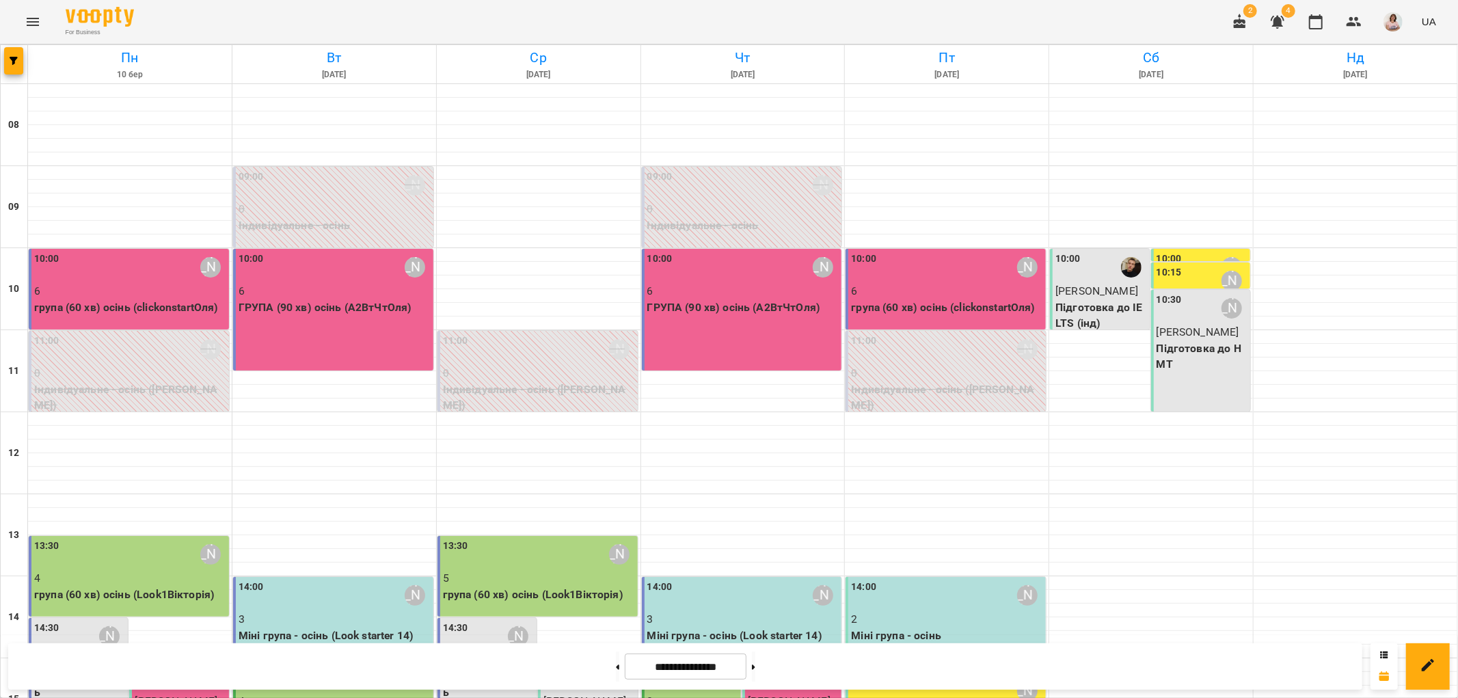
scroll to position [304, 0]
click at [756, 665] on button at bounding box center [753, 667] width 3 height 30
type input "**********"
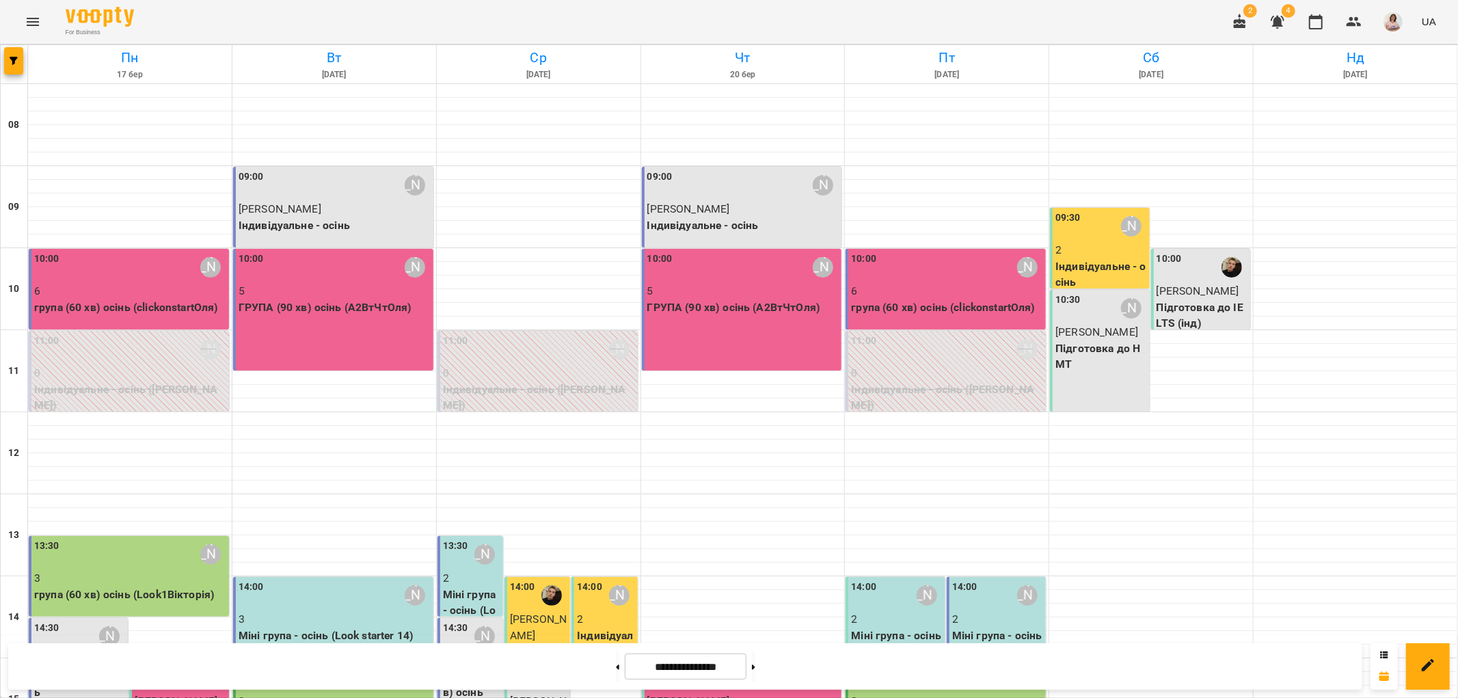
scroll to position [455, 0]
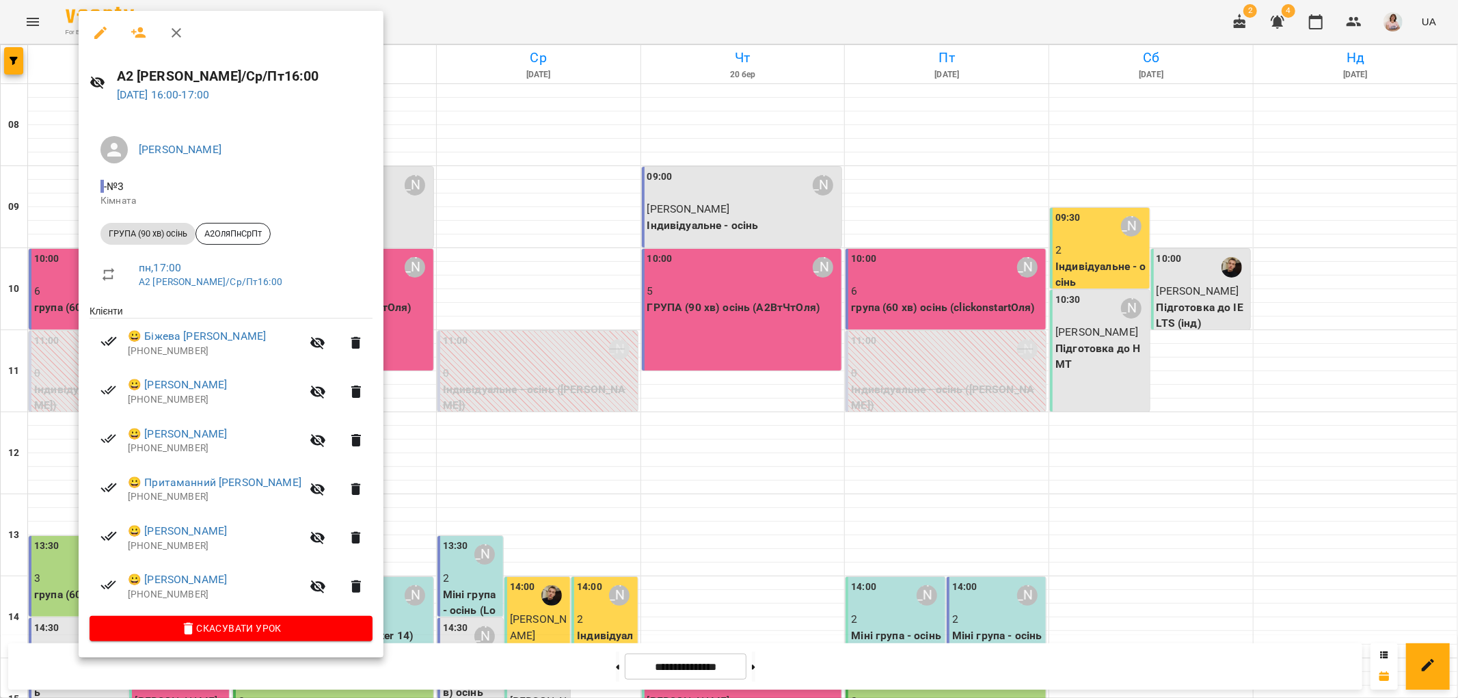
click at [35, 366] on div at bounding box center [729, 349] width 1458 height 698
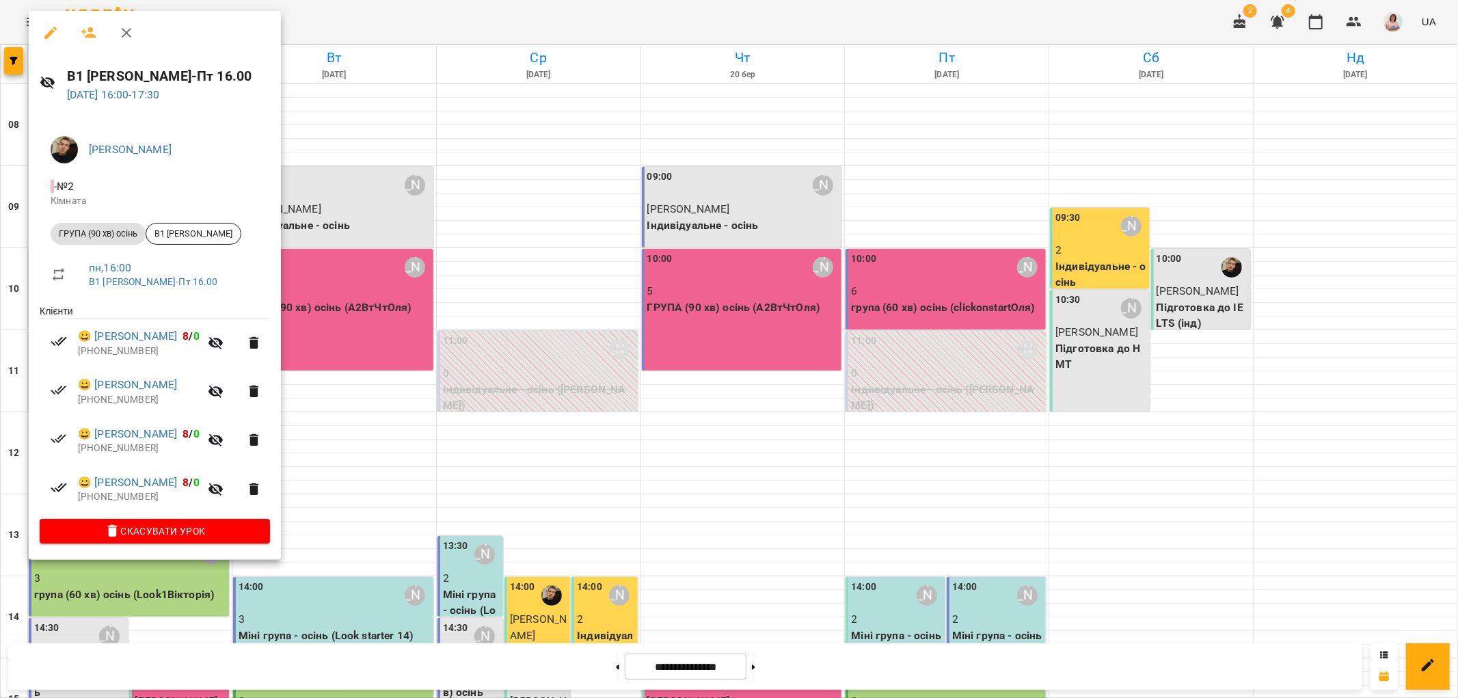
click at [346, 369] on div at bounding box center [729, 349] width 1458 height 698
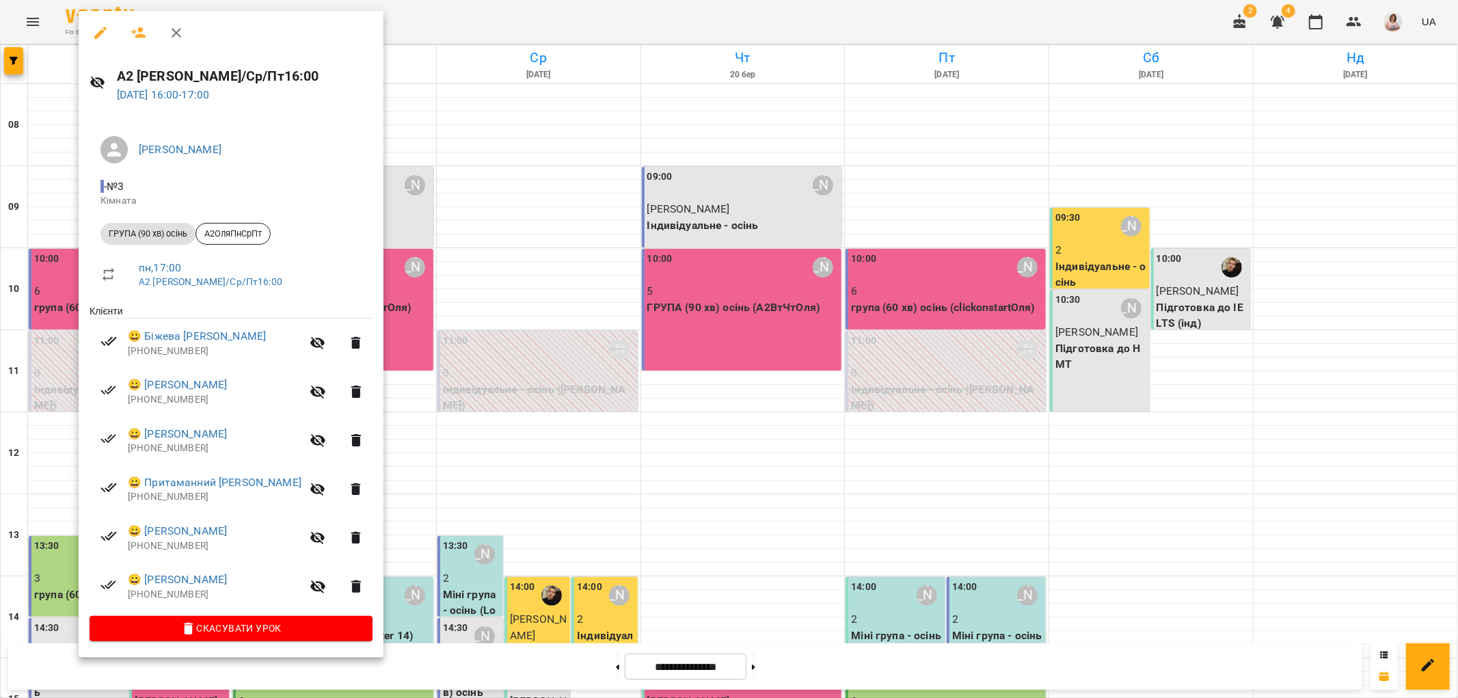
click at [462, 494] on div at bounding box center [729, 349] width 1458 height 698
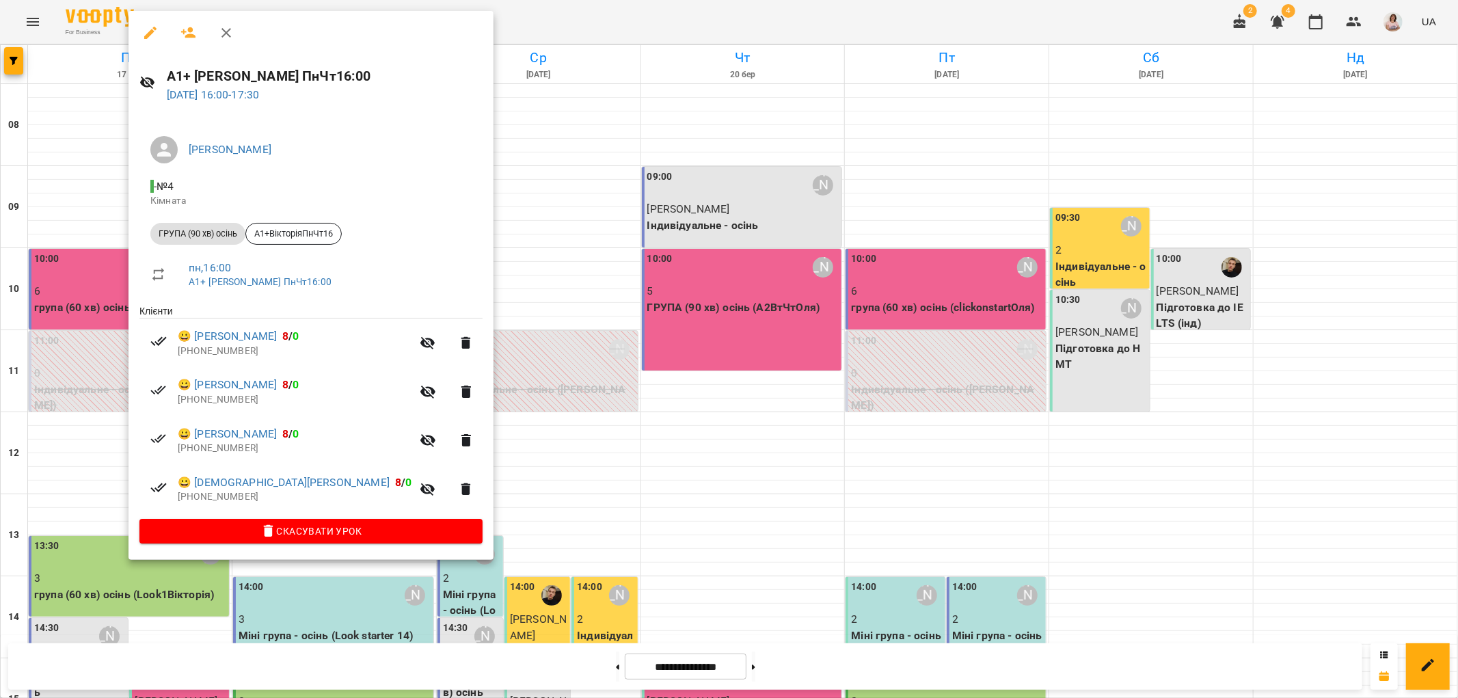
click at [616, 379] on div at bounding box center [729, 349] width 1458 height 698
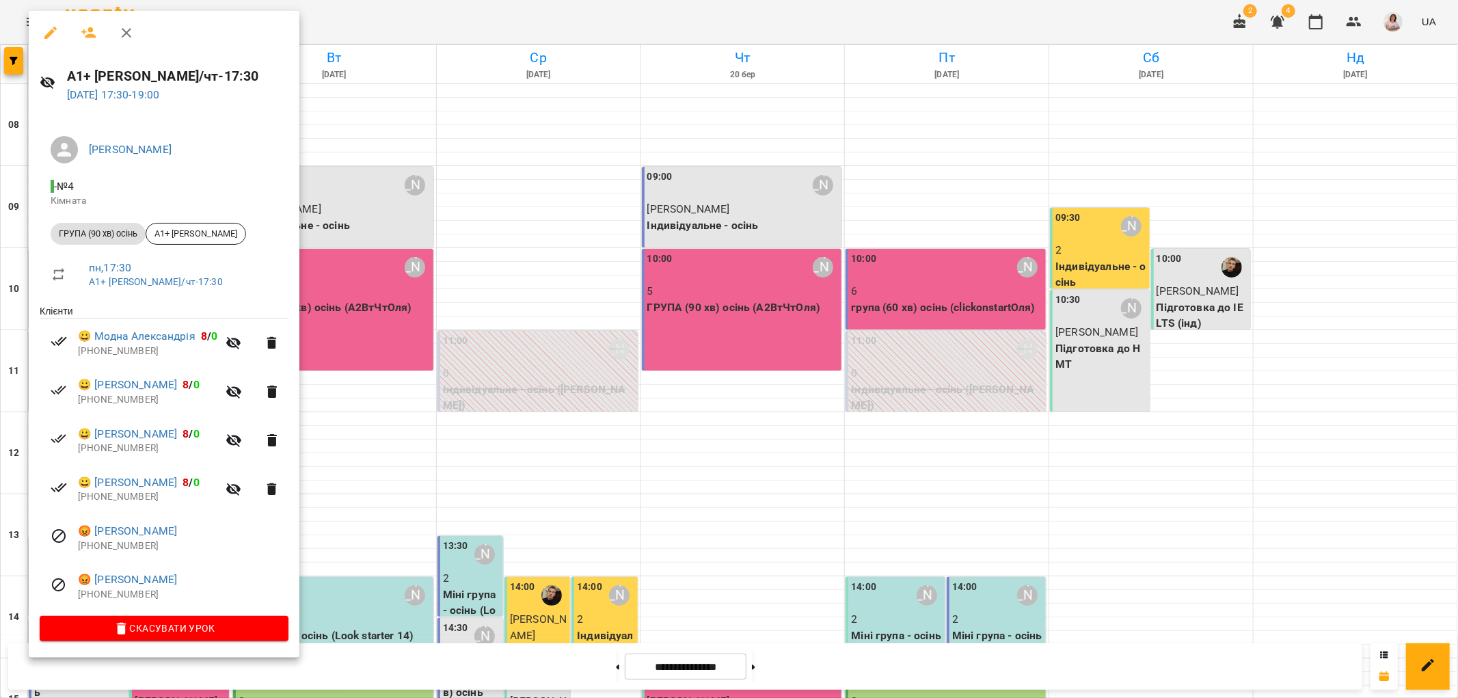
click at [518, 241] on div at bounding box center [729, 349] width 1458 height 698
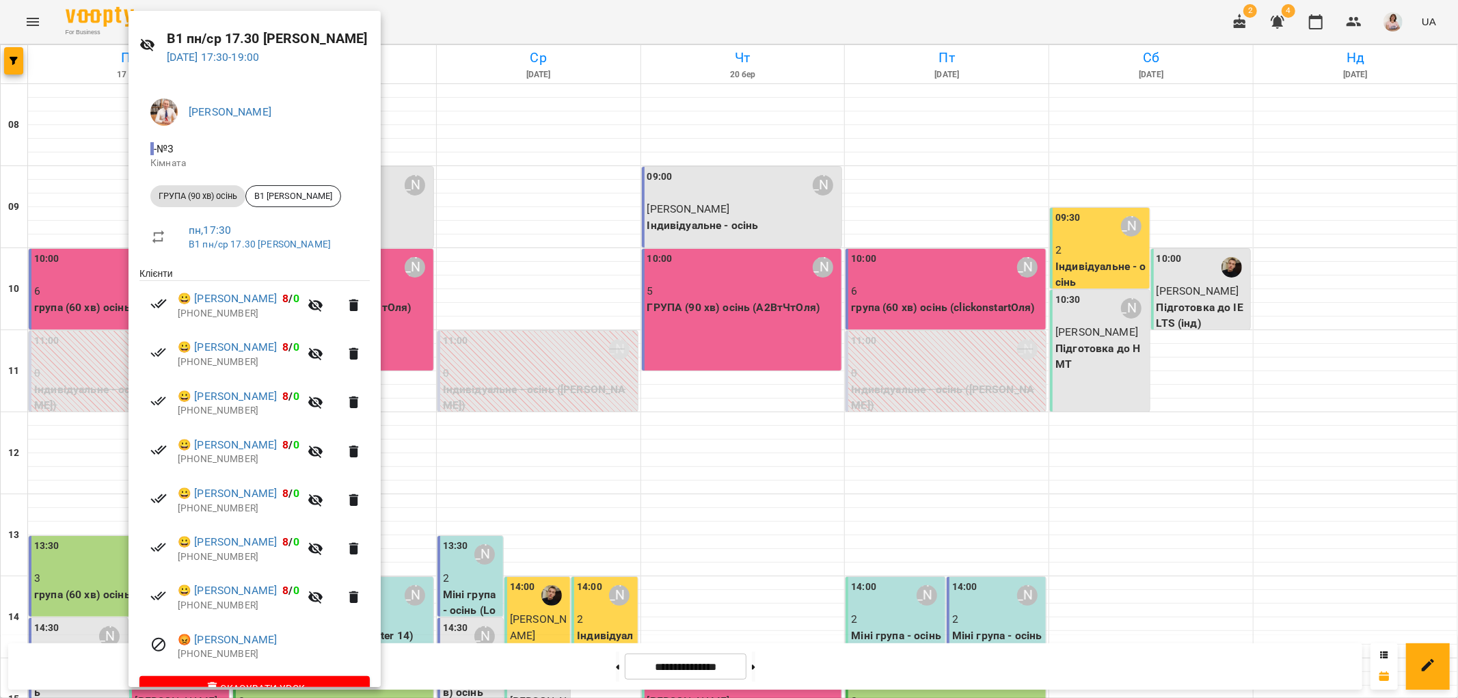
scroll to position [68, 0]
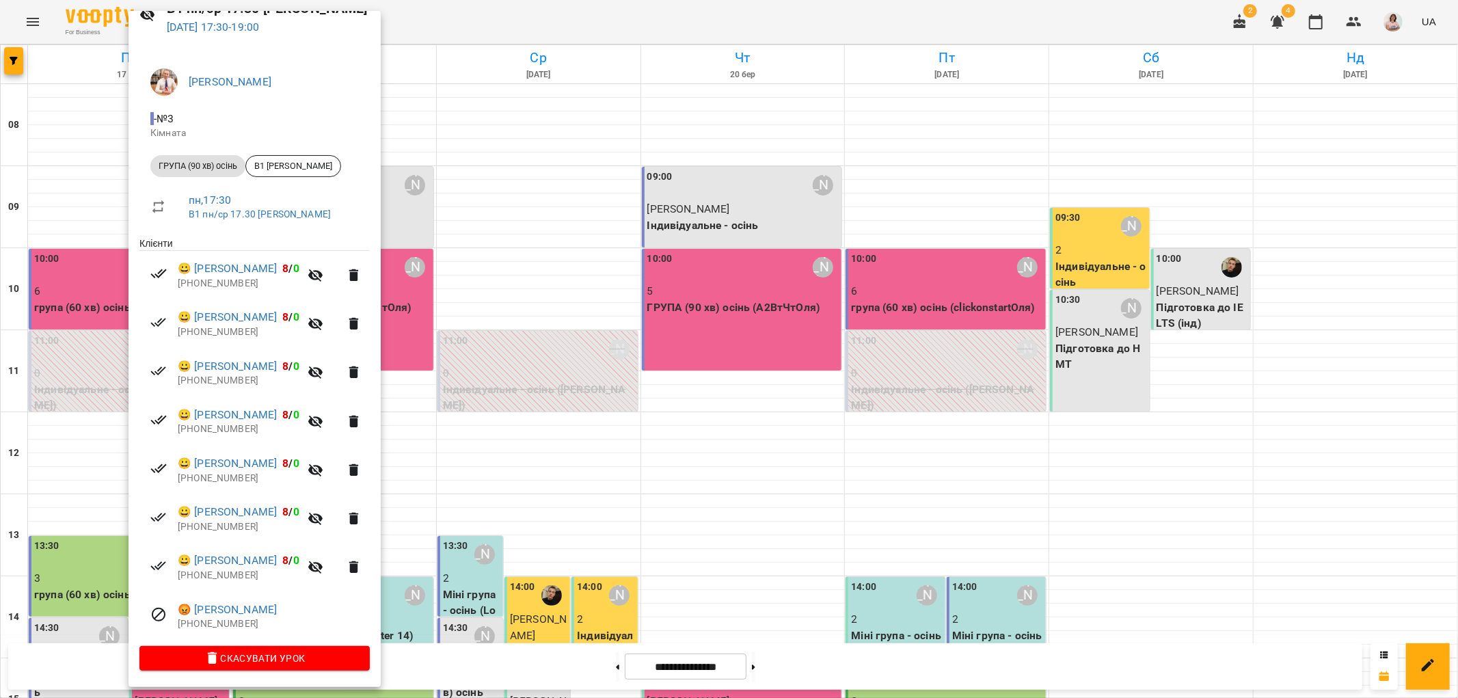
click at [540, 343] on div at bounding box center [729, 349] width 1458 height 698
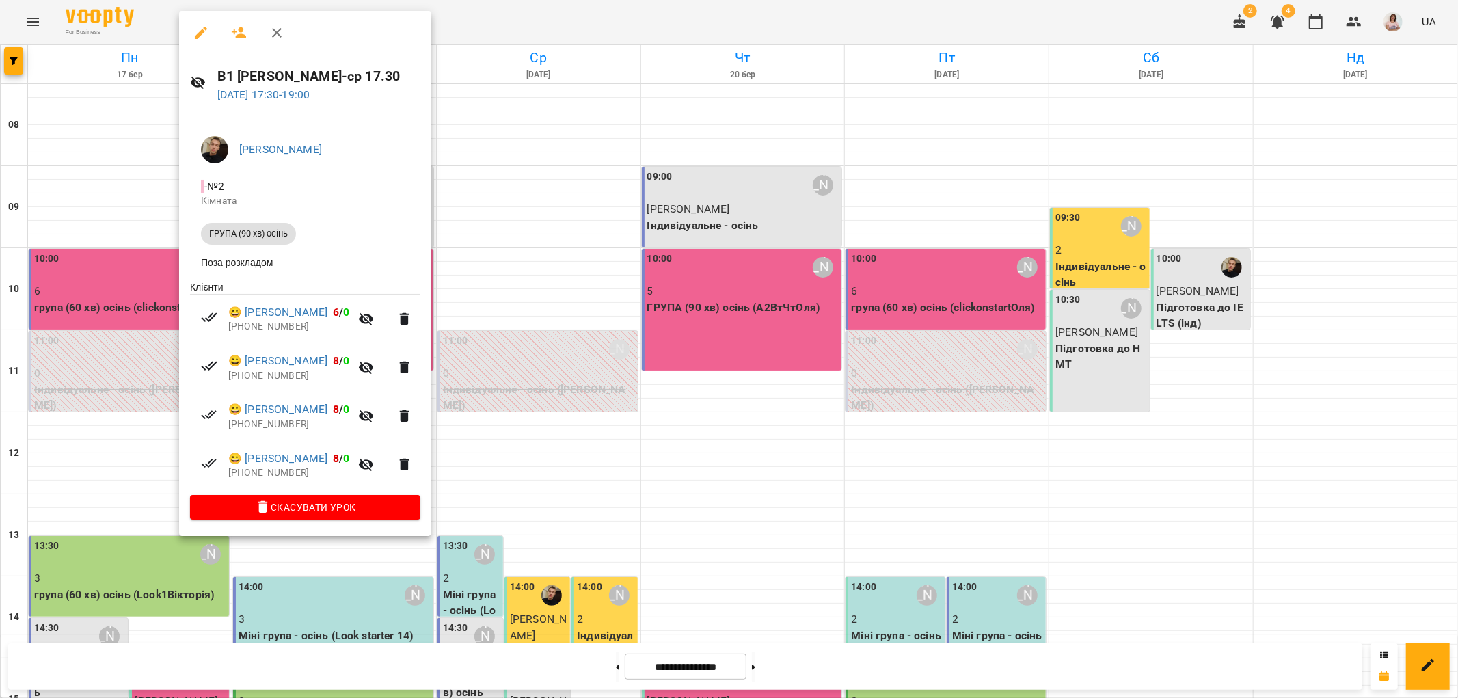
click at [718, 221] on div at bounding box center [729, 349] width 1458 height 698
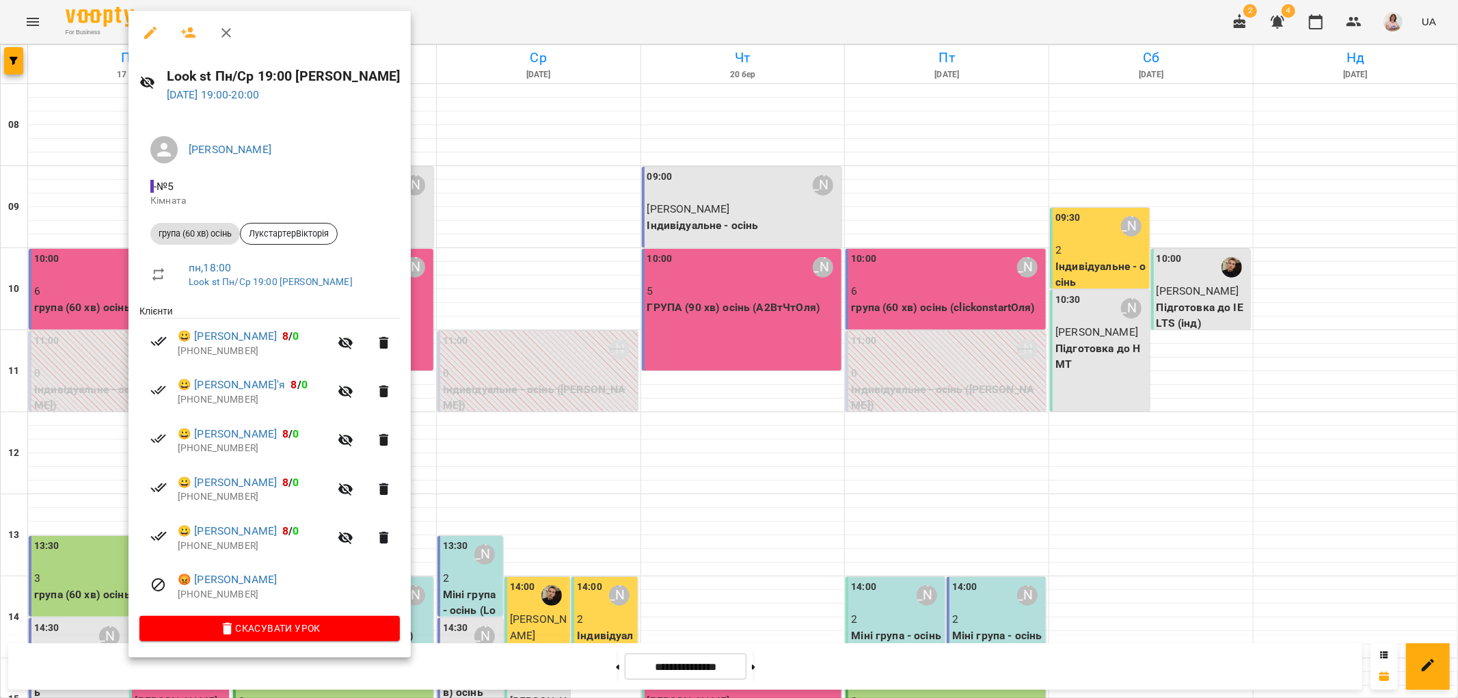
click at [533, 324] on div at bounding box center [729, 349] width 1458 height 698
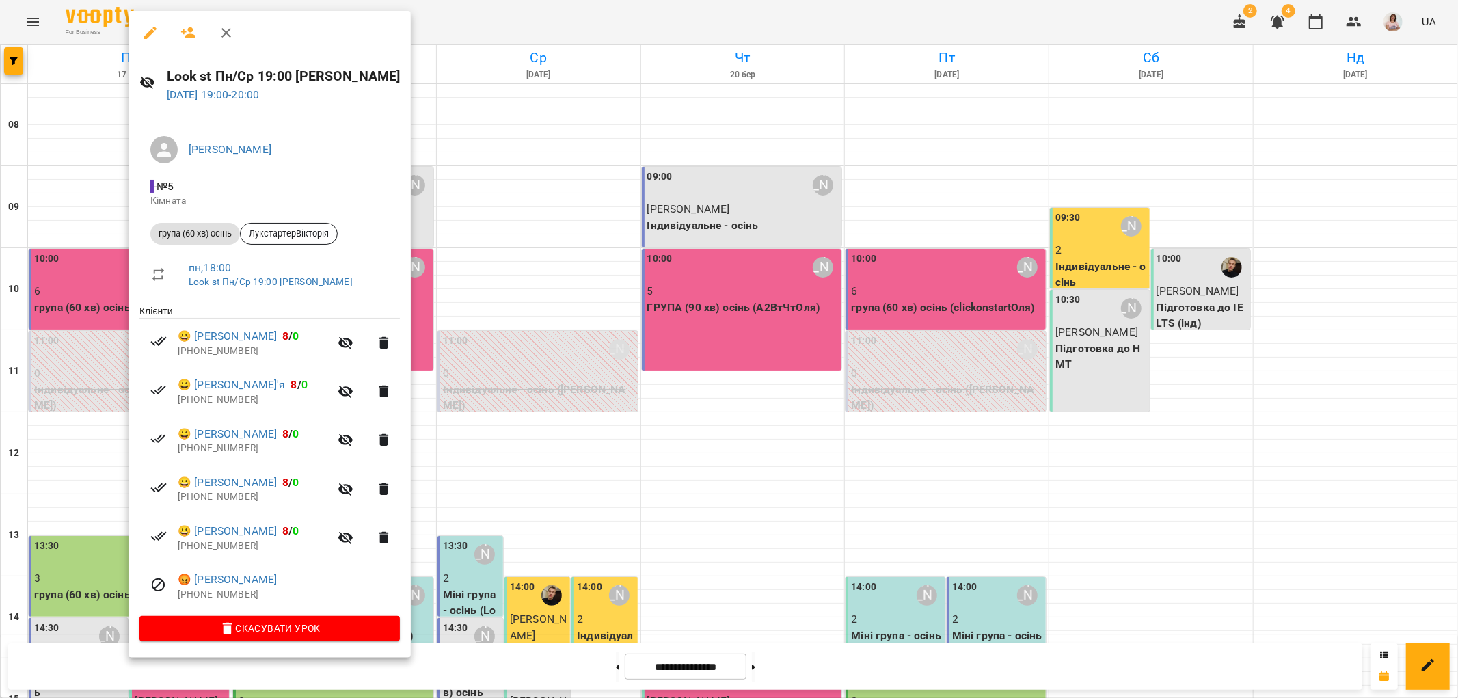
click at [600, 476] on div at bounding box center [729, 349] width 1458 height 698
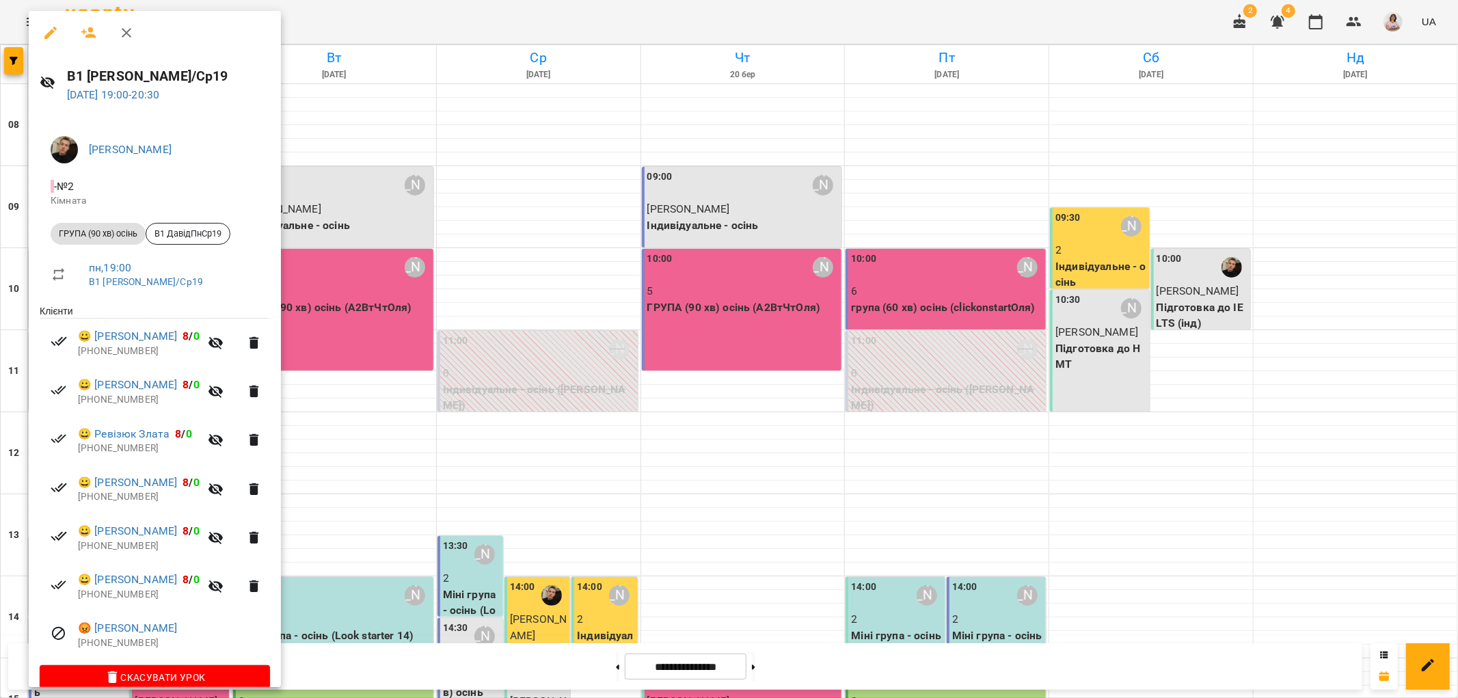
click at [358, 383] on div at bounding box center [729, 349] width 1458 height 698
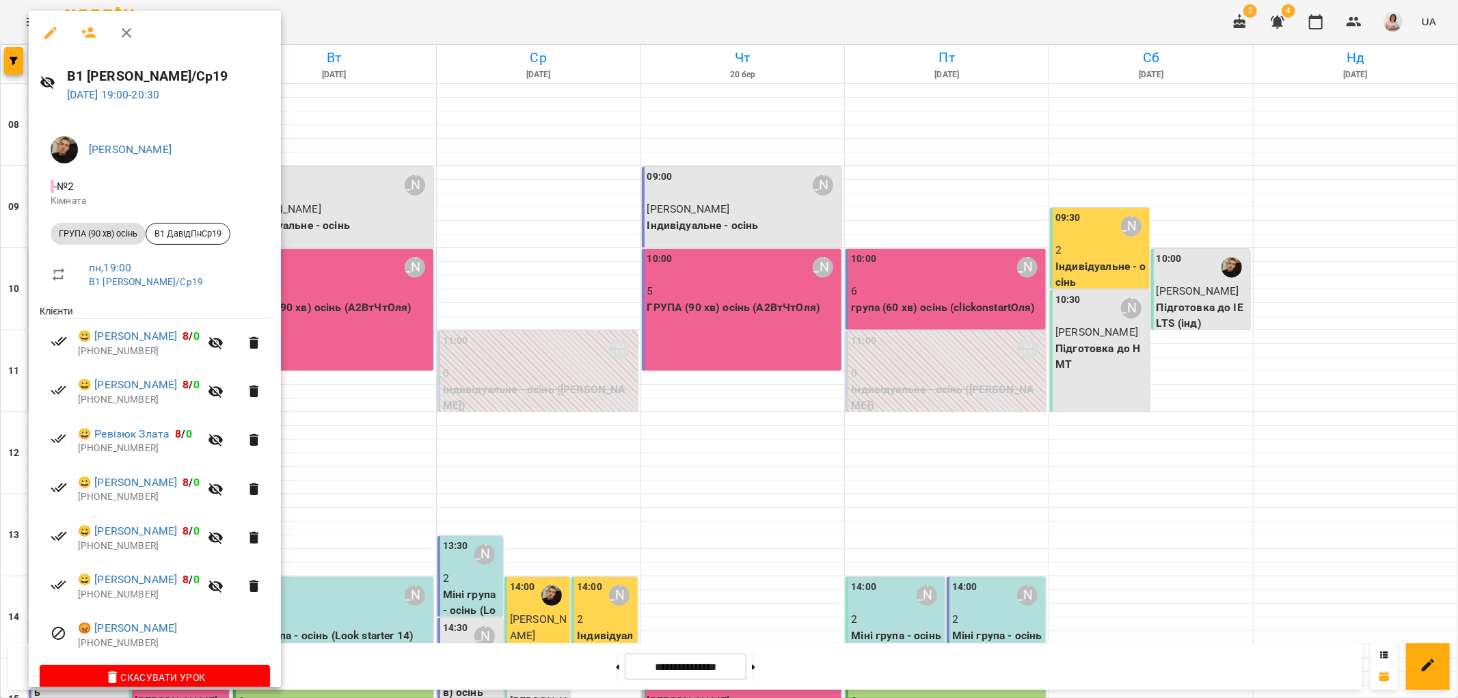
scroll to position [19, 0]
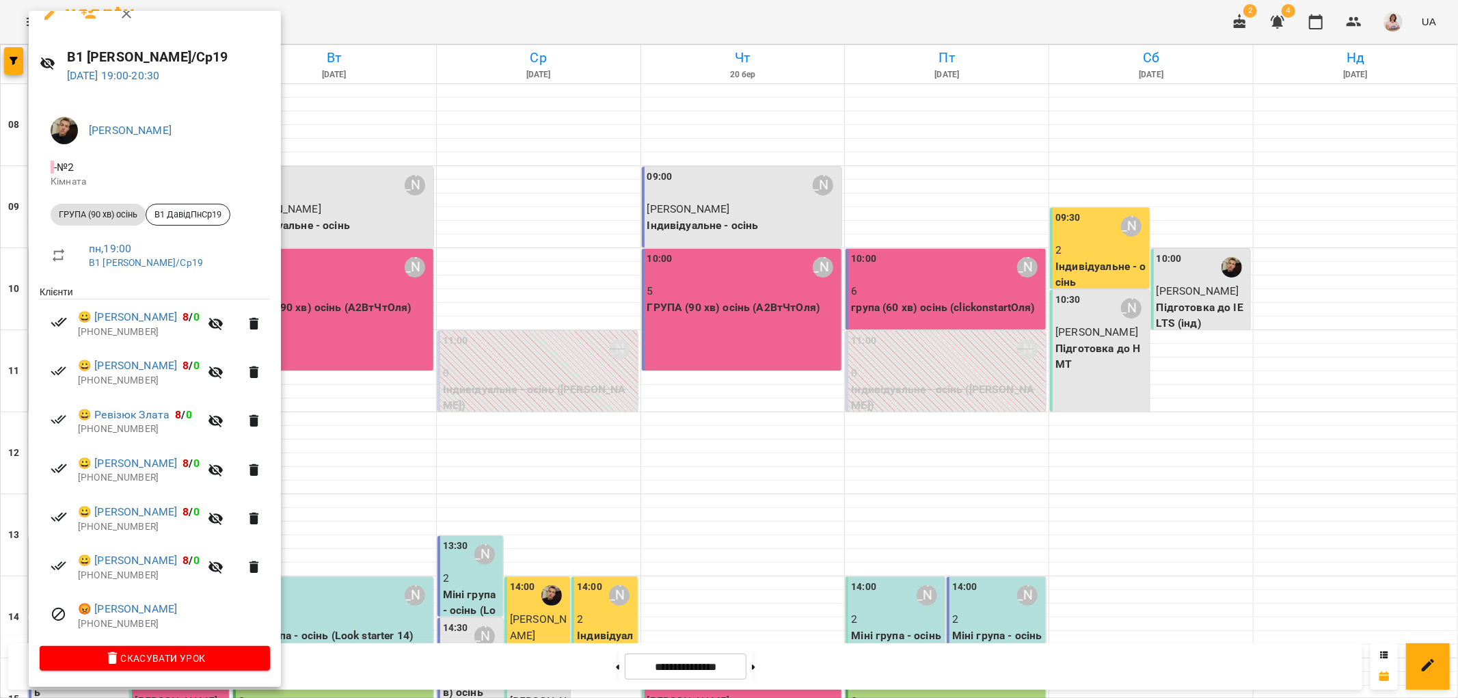
click at [337, 215] on div at bounding box center [729, 349] width 1458 height 698
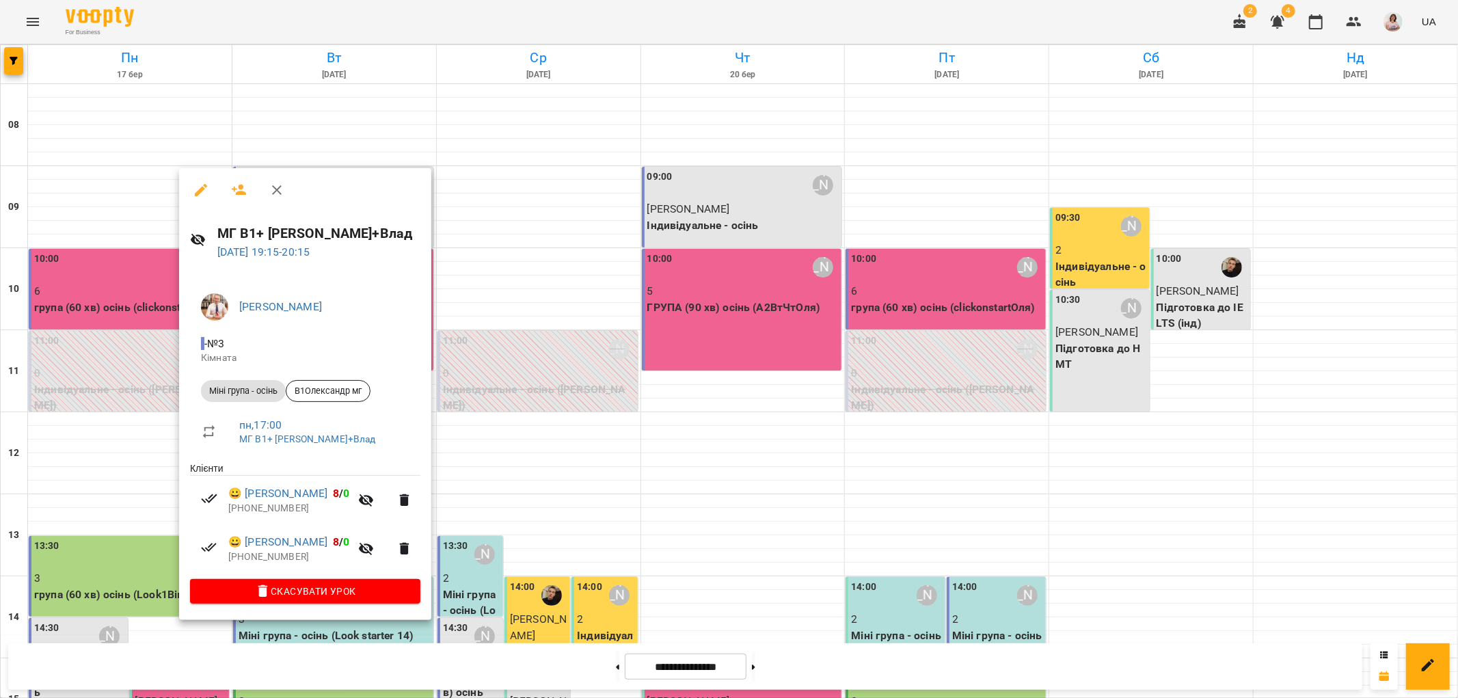
click at [739, 514] on div at bounding box center [729, 349] width 1458 height 698
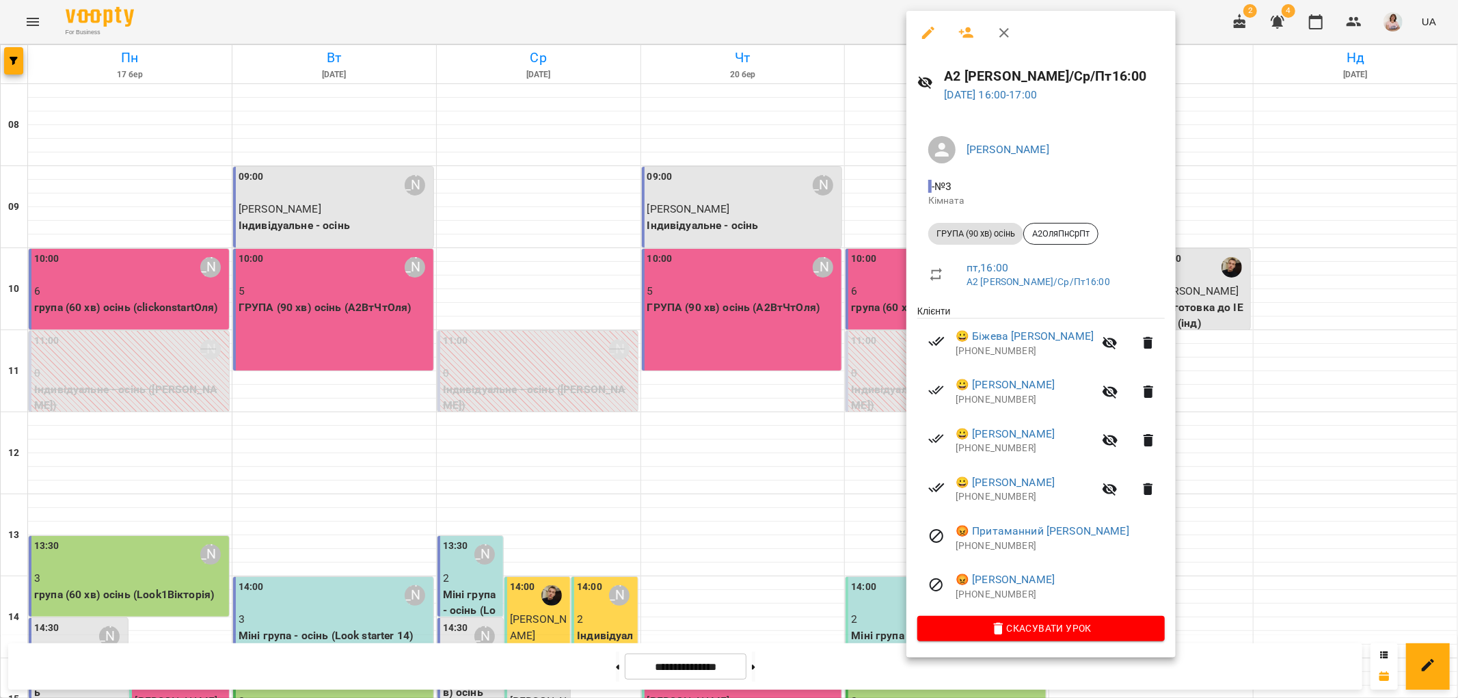
click at [864, 352] on div at bounding box center [729, 349] width 1458 height 698
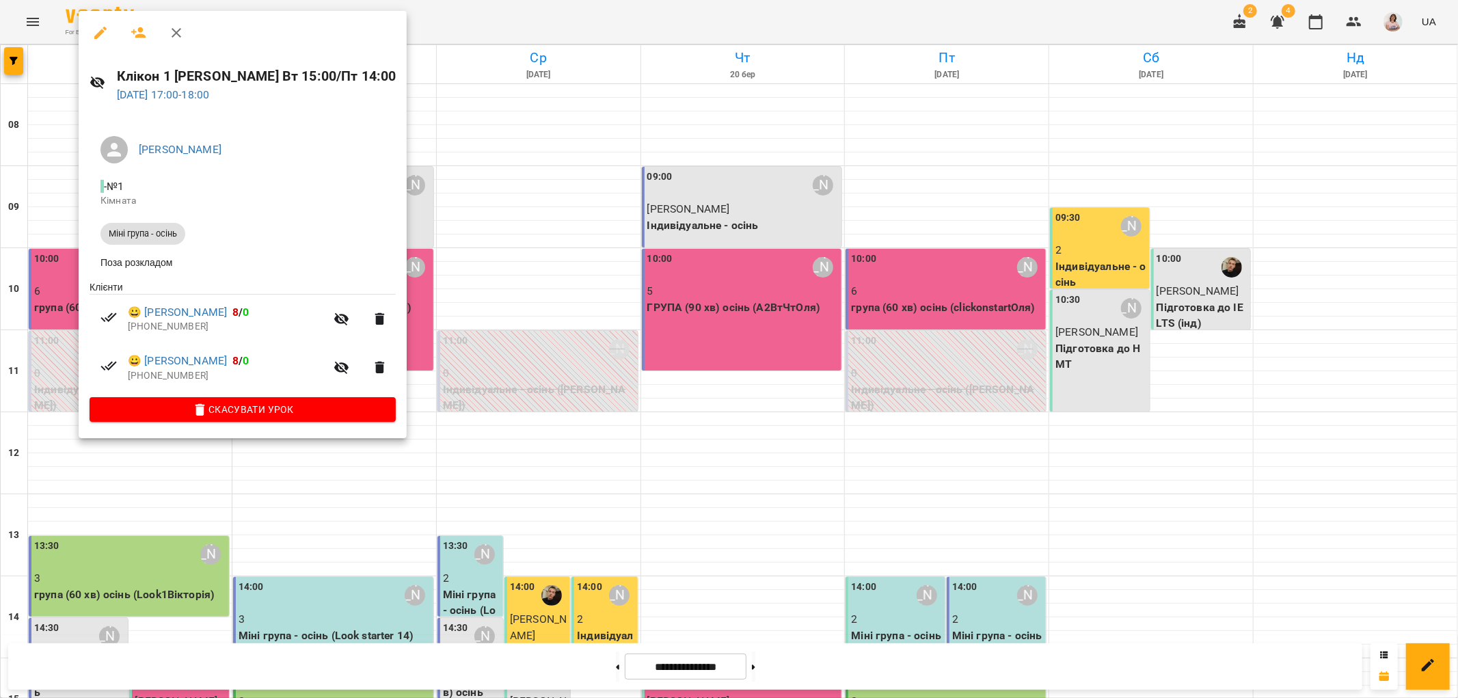
click at [408, 422] on div at bounding box center [729, 349] width 1458 height 698
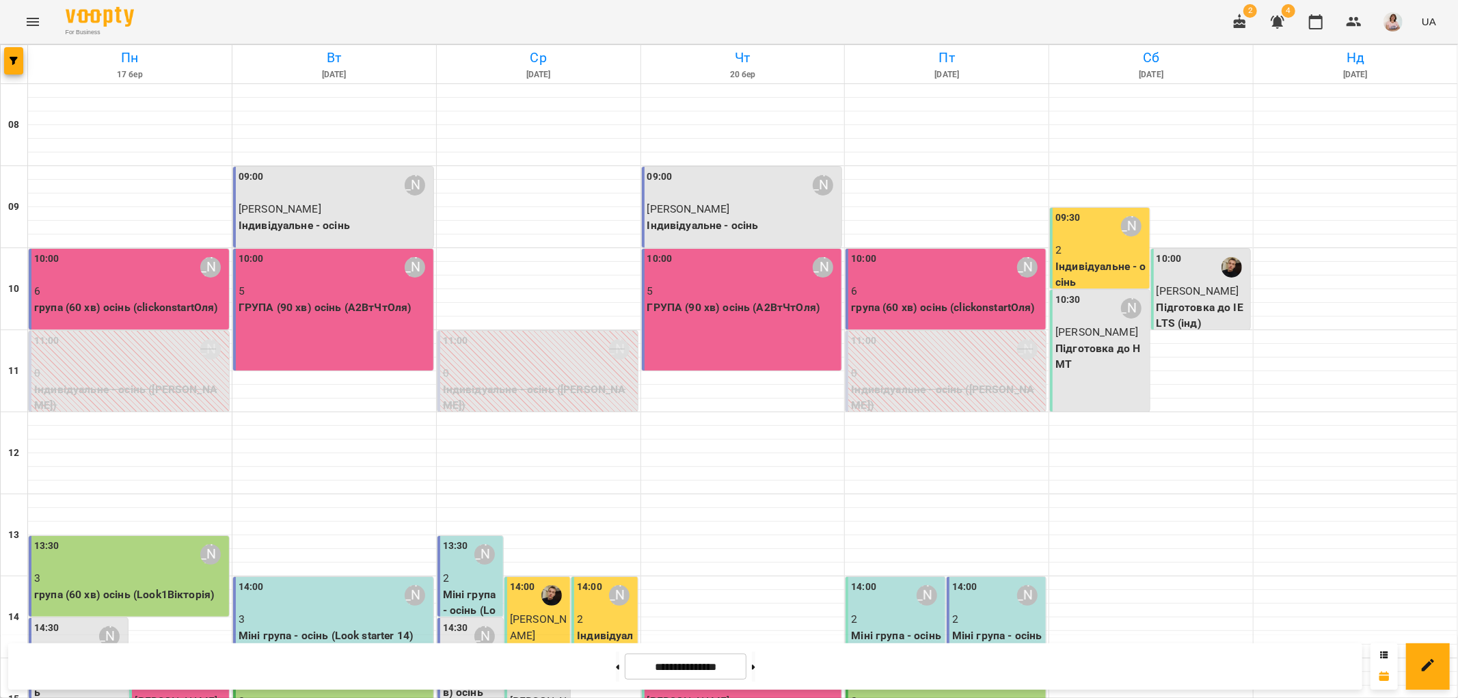
scroll to position [368, 0]
click at [376, 611] on p "3" at bounding box center [335, 619] width 192 height 16
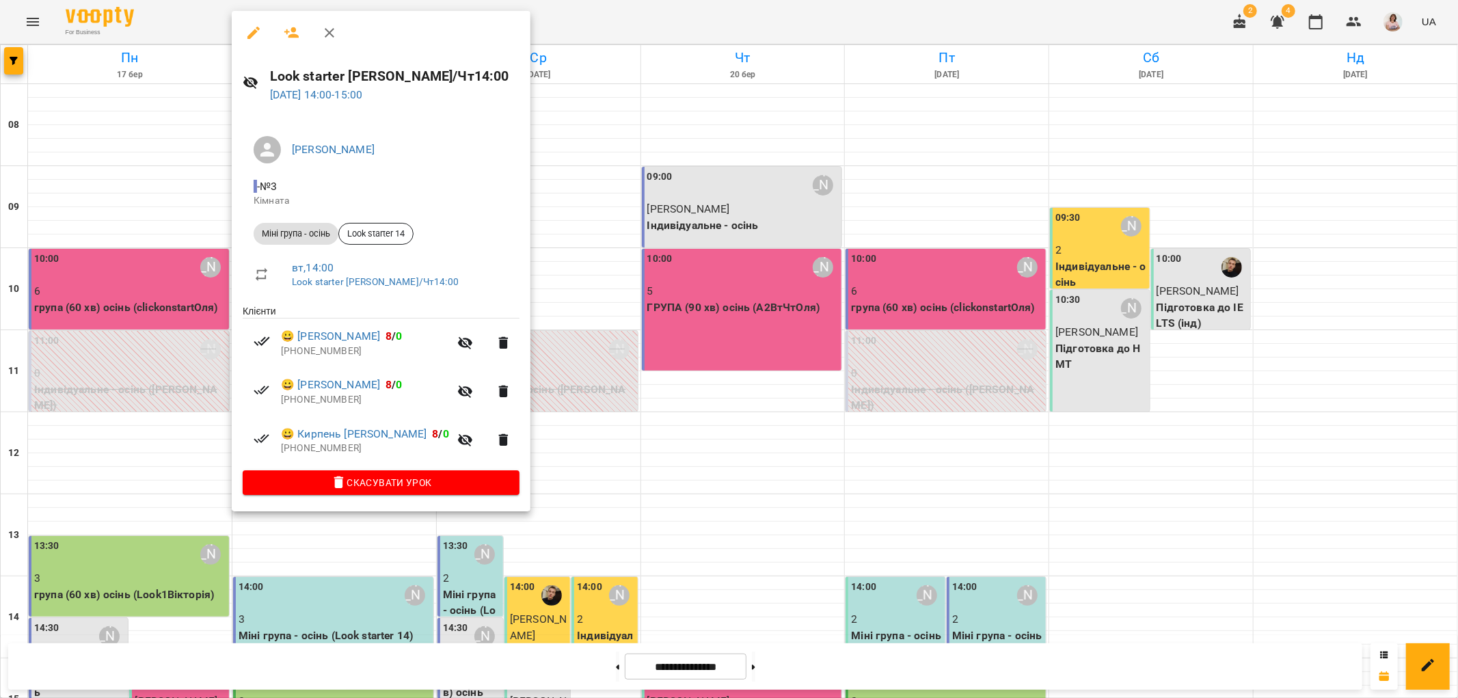
click at [689, 326] on div at bounding box center [729, 349] width 1458 height 698
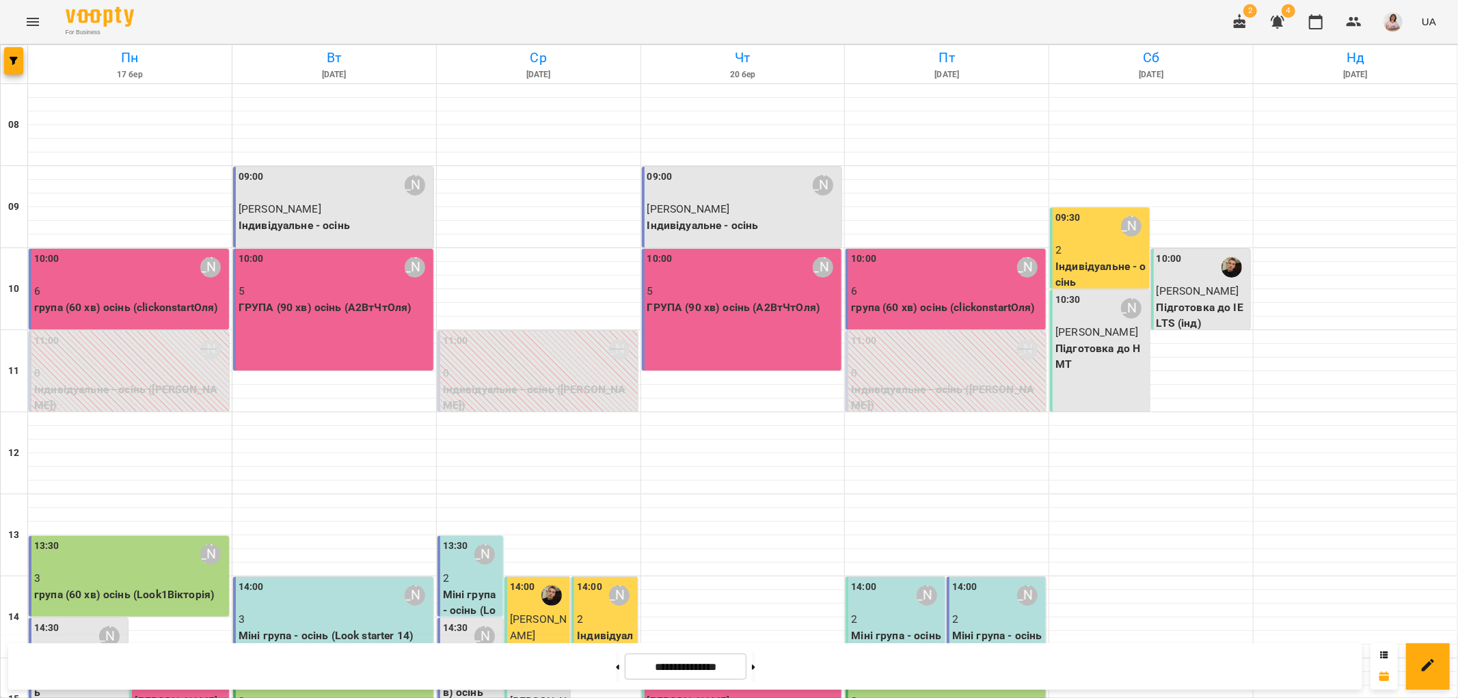
click at [330, 662] on div "15:00 Вікторія Матвійчук" at bounding box center [335, 677] width 192 height 31
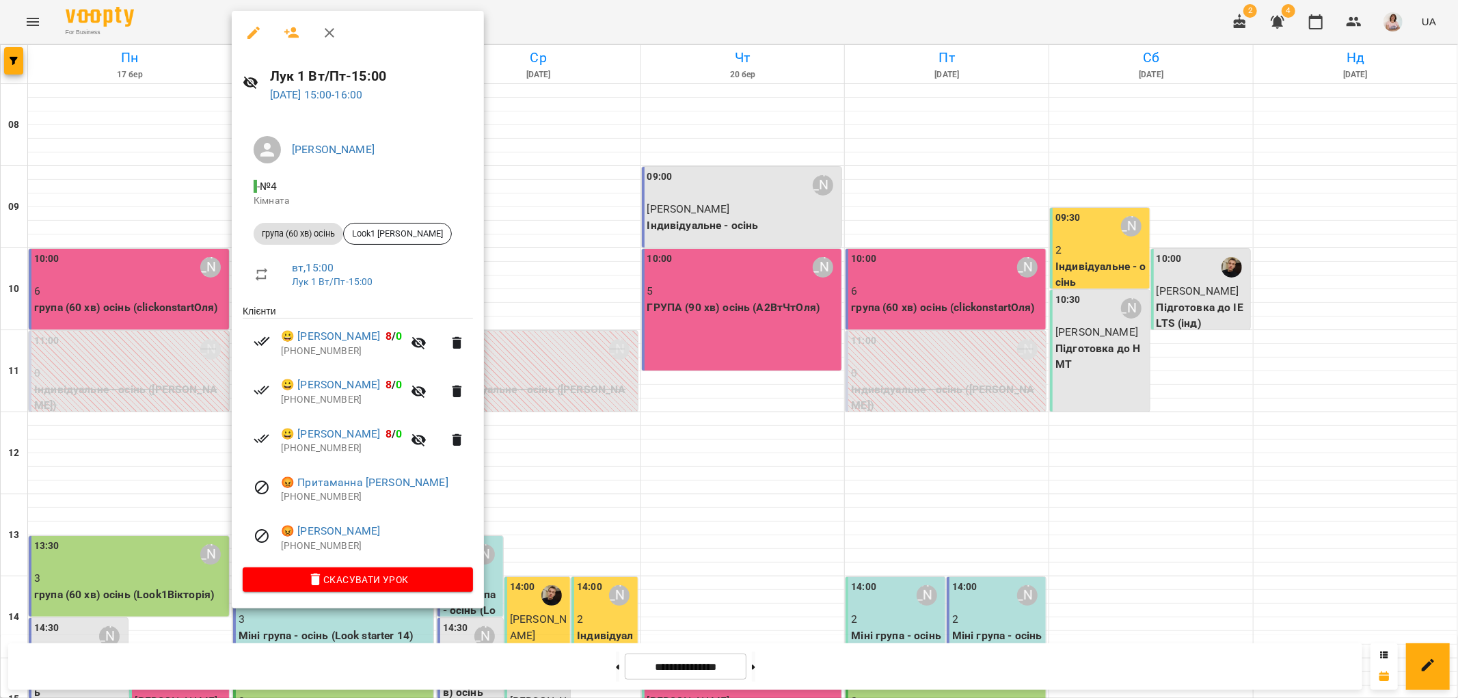
click at [662, 318] on div at bounding box center [729, 349] width 1458 height 698
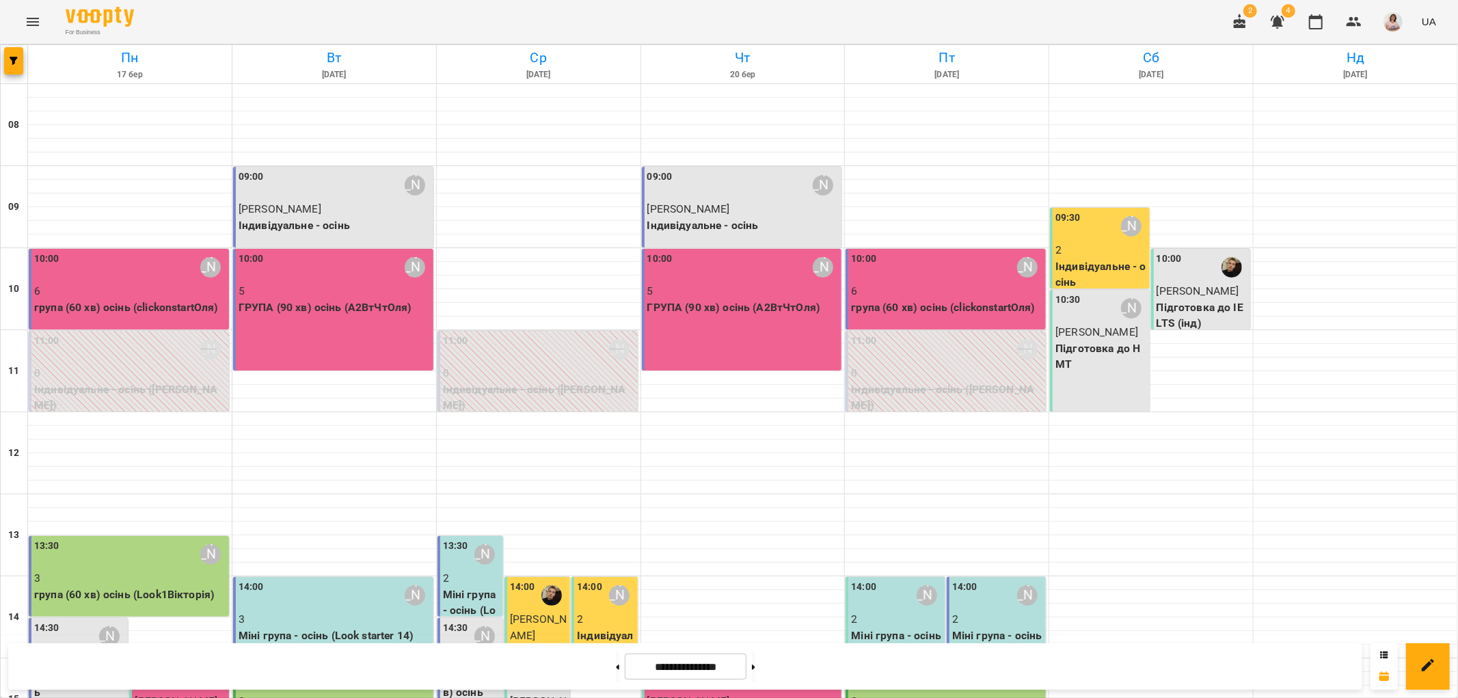
click at [340, 693] on p "3" at bounding box center [335, 701] width 192 height 16
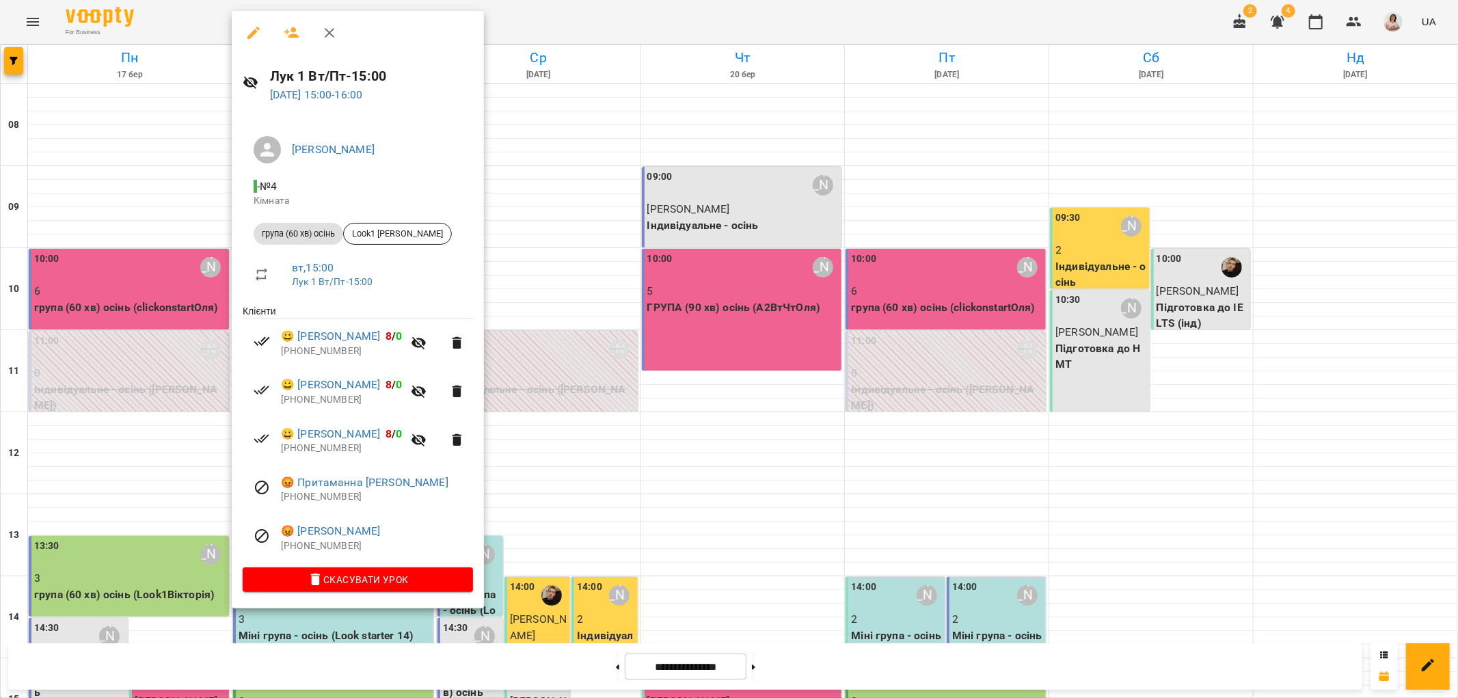
click at [664, 331] on div at bounding box center [729, 349] width 1458 height 698
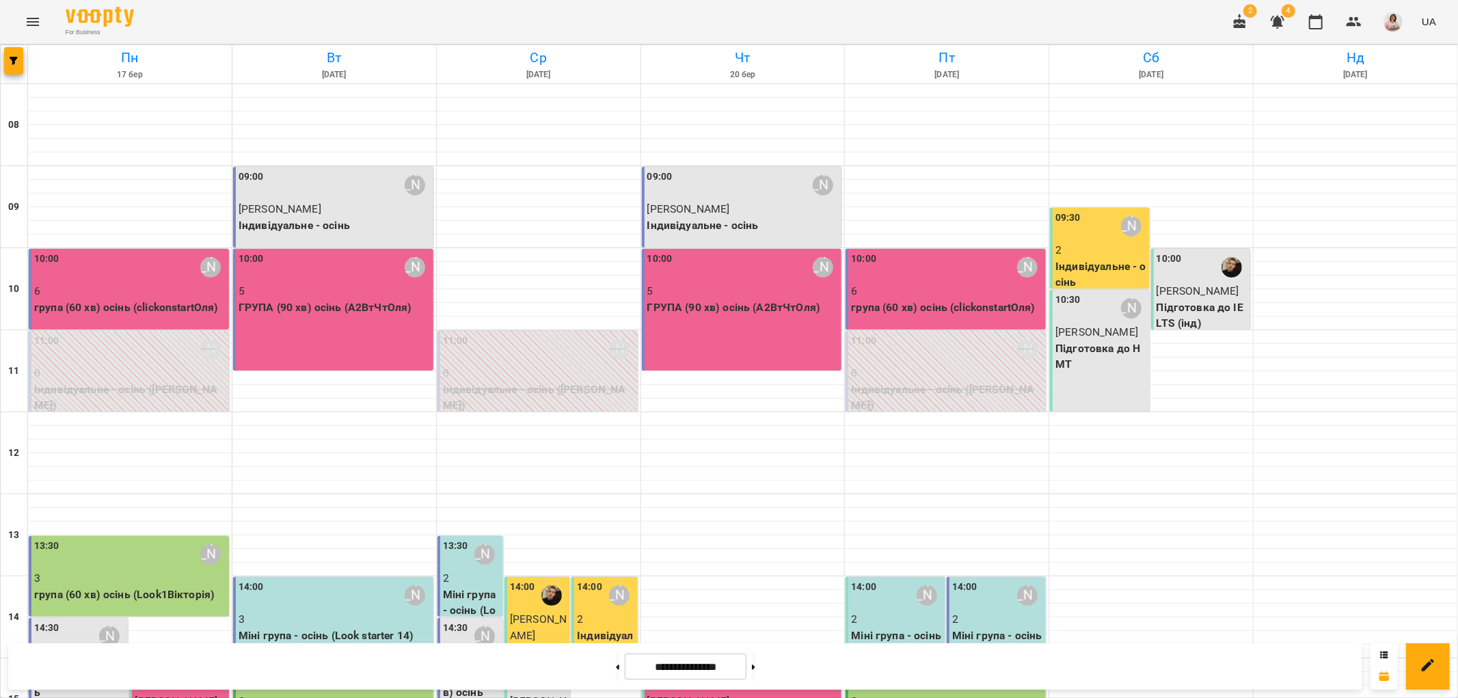
click at [364, 662] on div "15:00 Вікторія Матвійчук" at bounding box center [335, 677] width 192 height 31
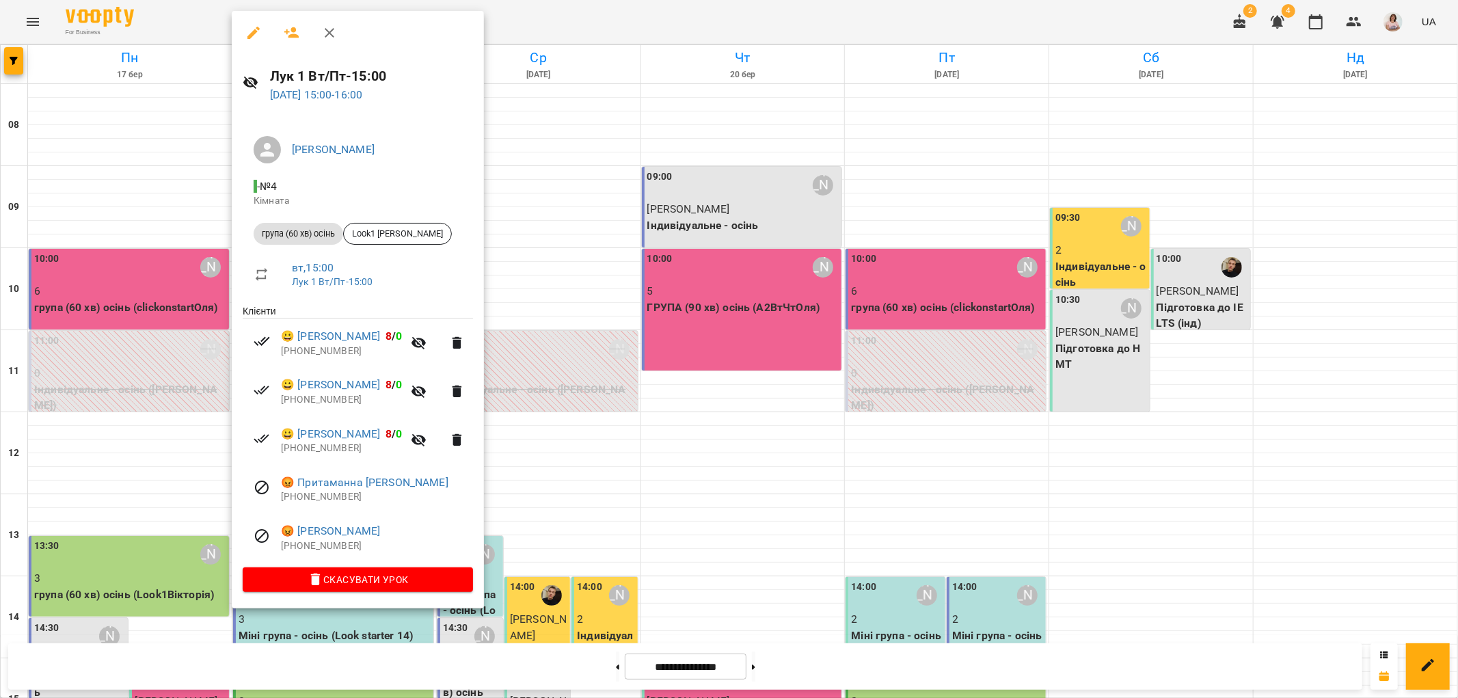
click at [721, 338] on div at bounding box center [729, 349] width 1458 height 698
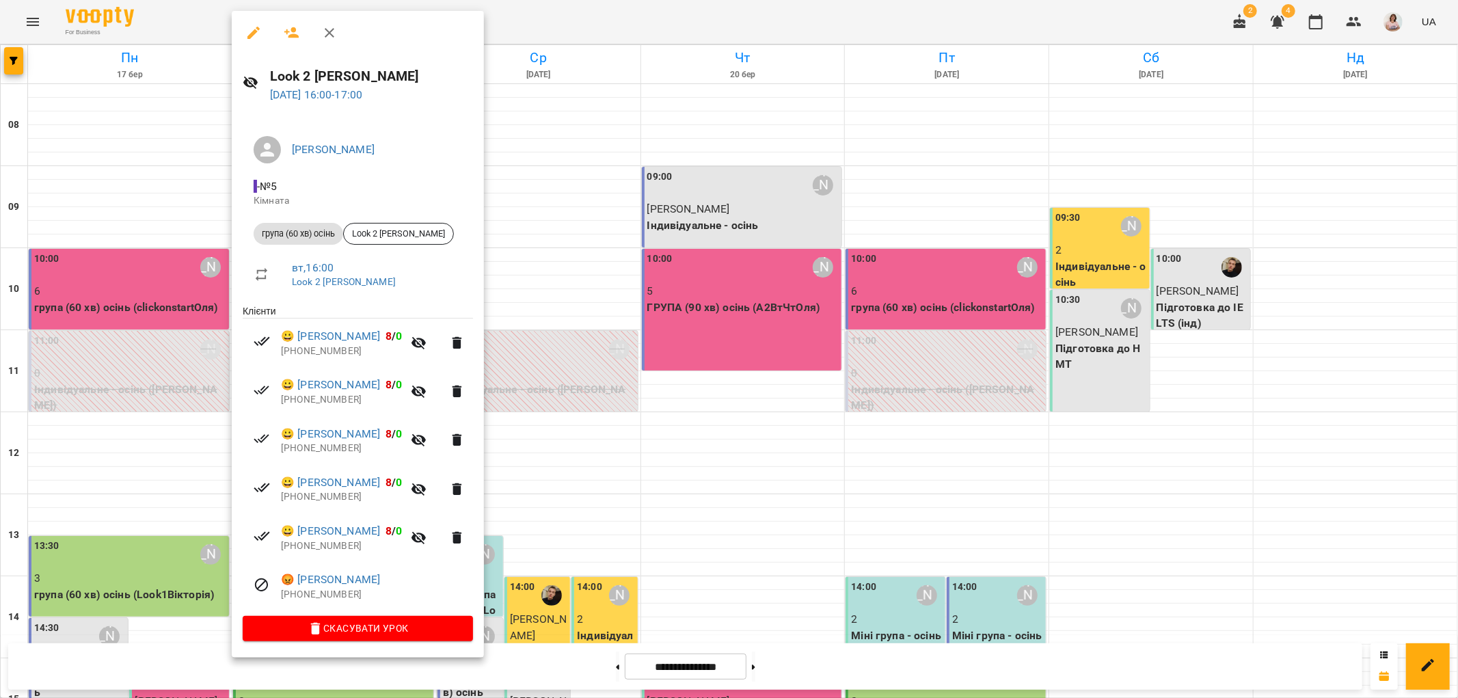
click at [645, 447] on div at bounding box center [729, 349] width 1458 height 698
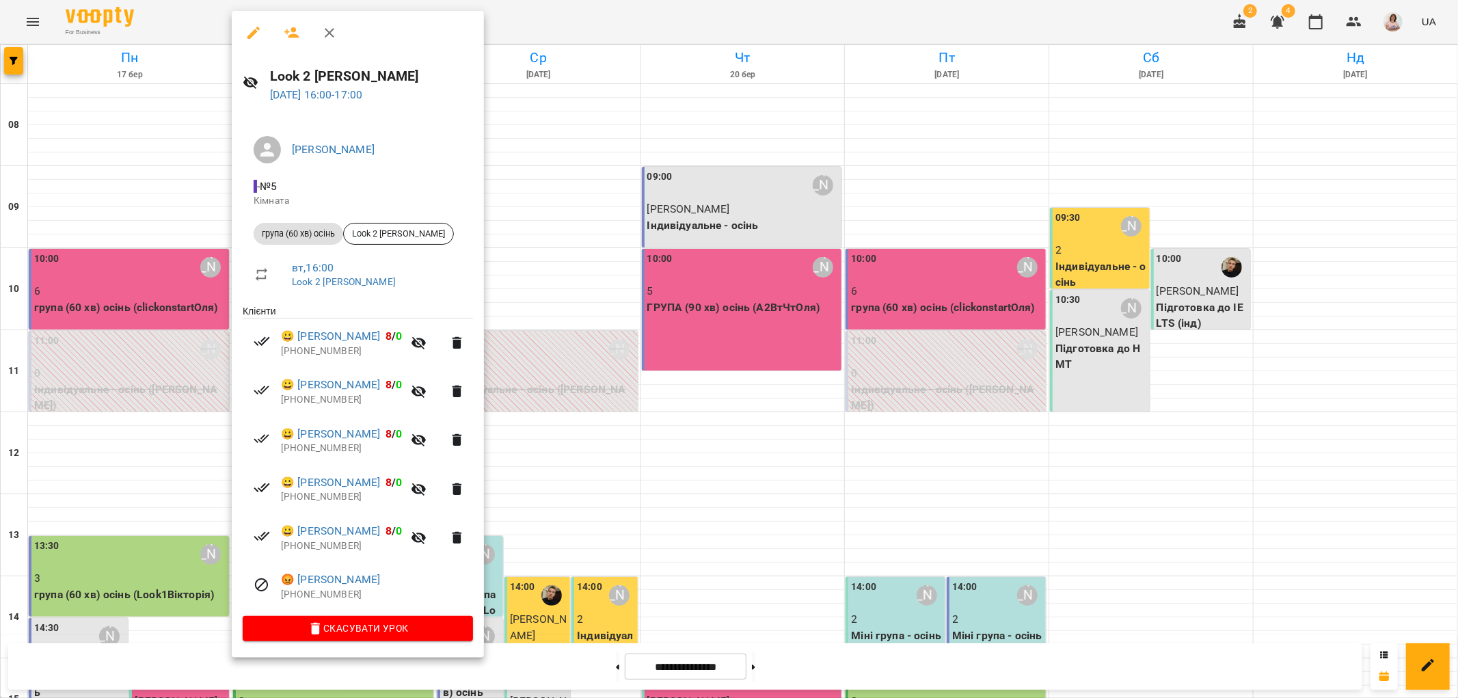
click at [641, 426] on div at bounding box center [729, 349] width 1458 height 698
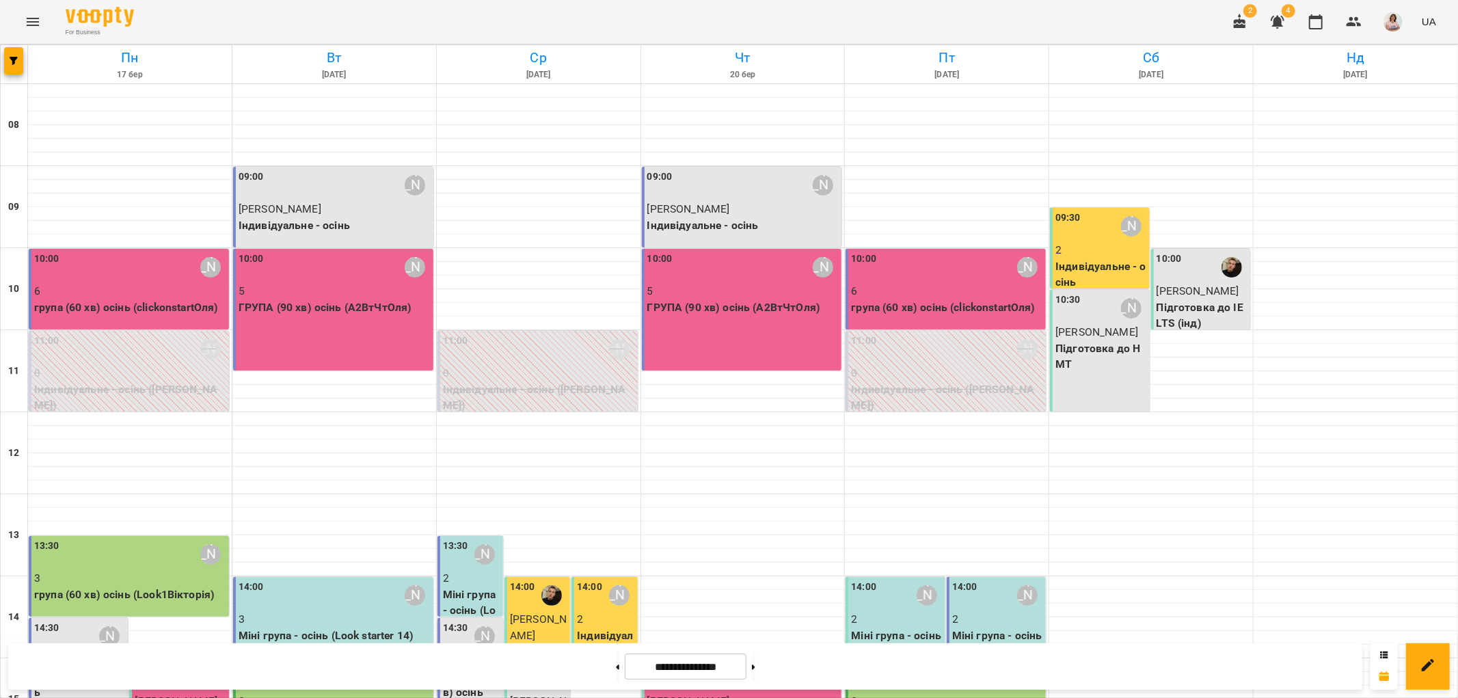
scroll to position [444, 0]
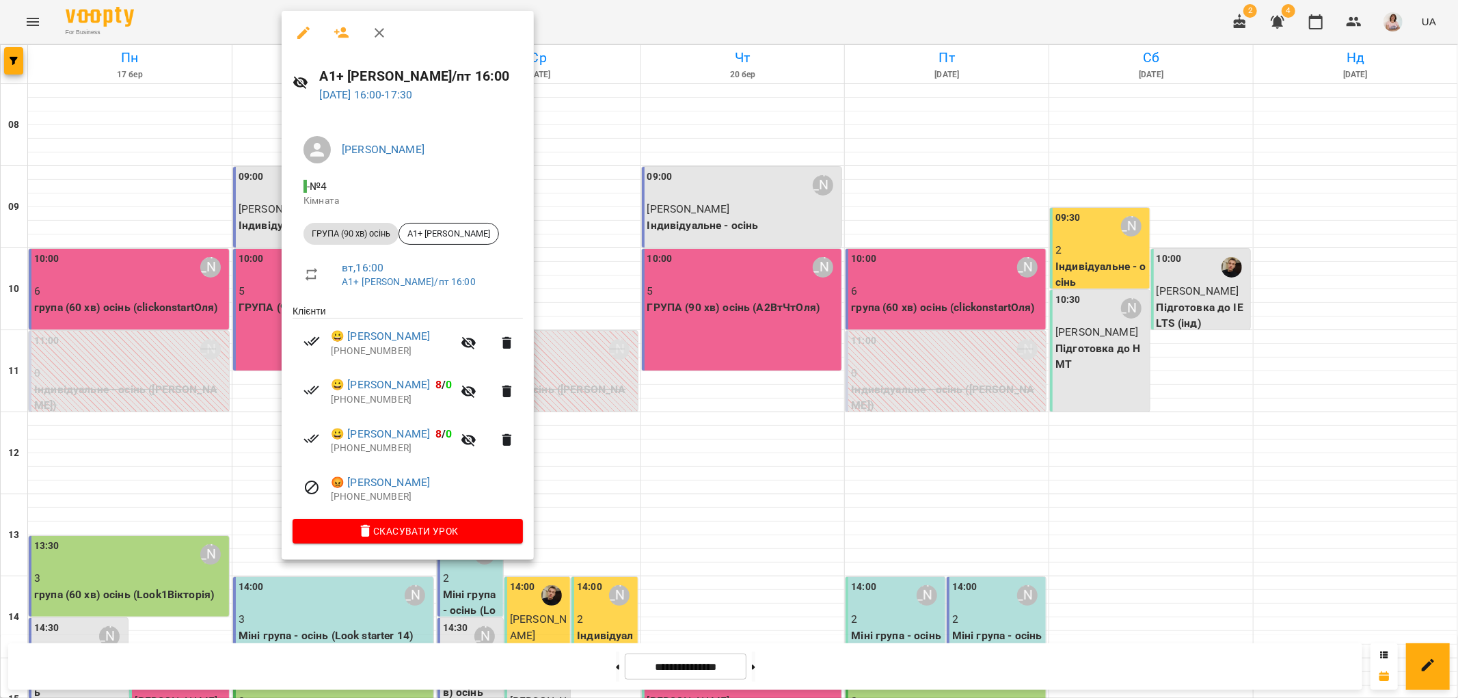
click at [678, 488] on div at bounding box center [729, 349] width 1458 height 698
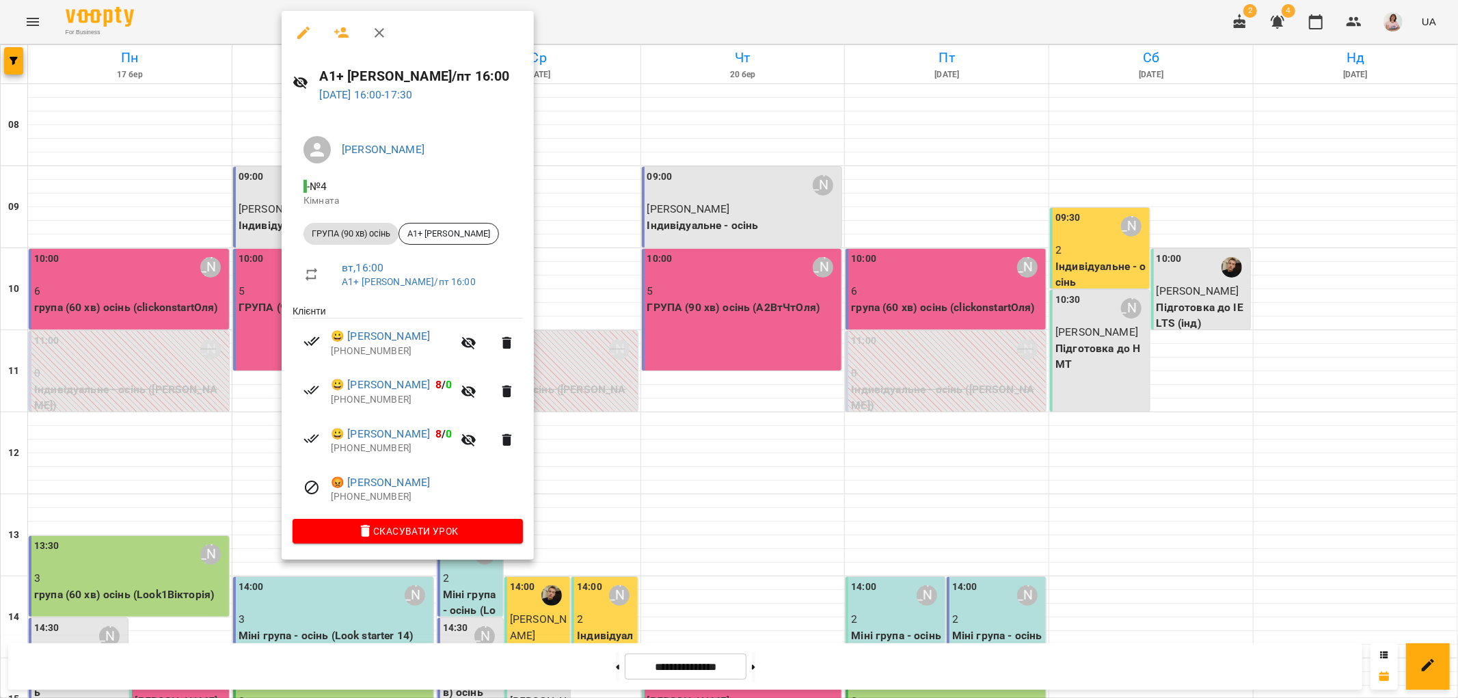
click at [736, 518] on div at bounding box center [729, 349] width 1458 height 698
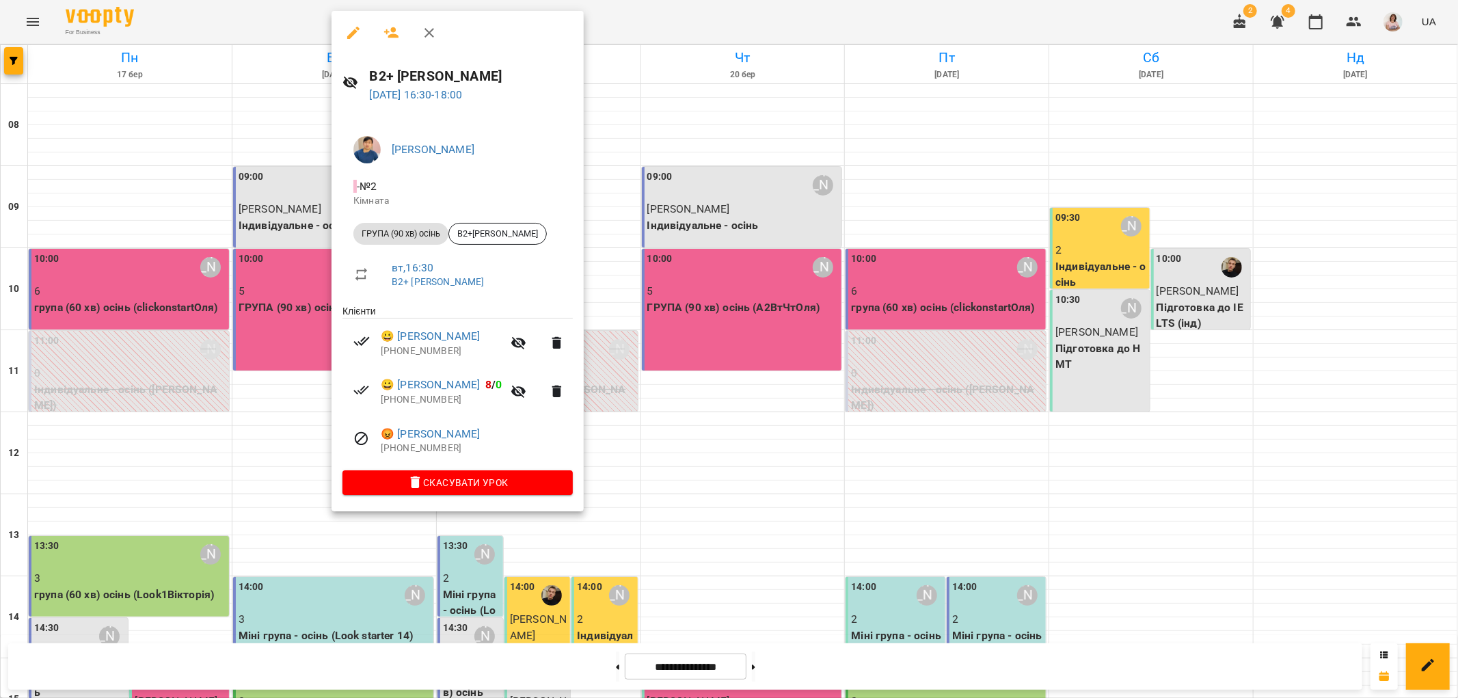
click at [679, 399] on div at bounding box center [729, 349] width 1458 height 698
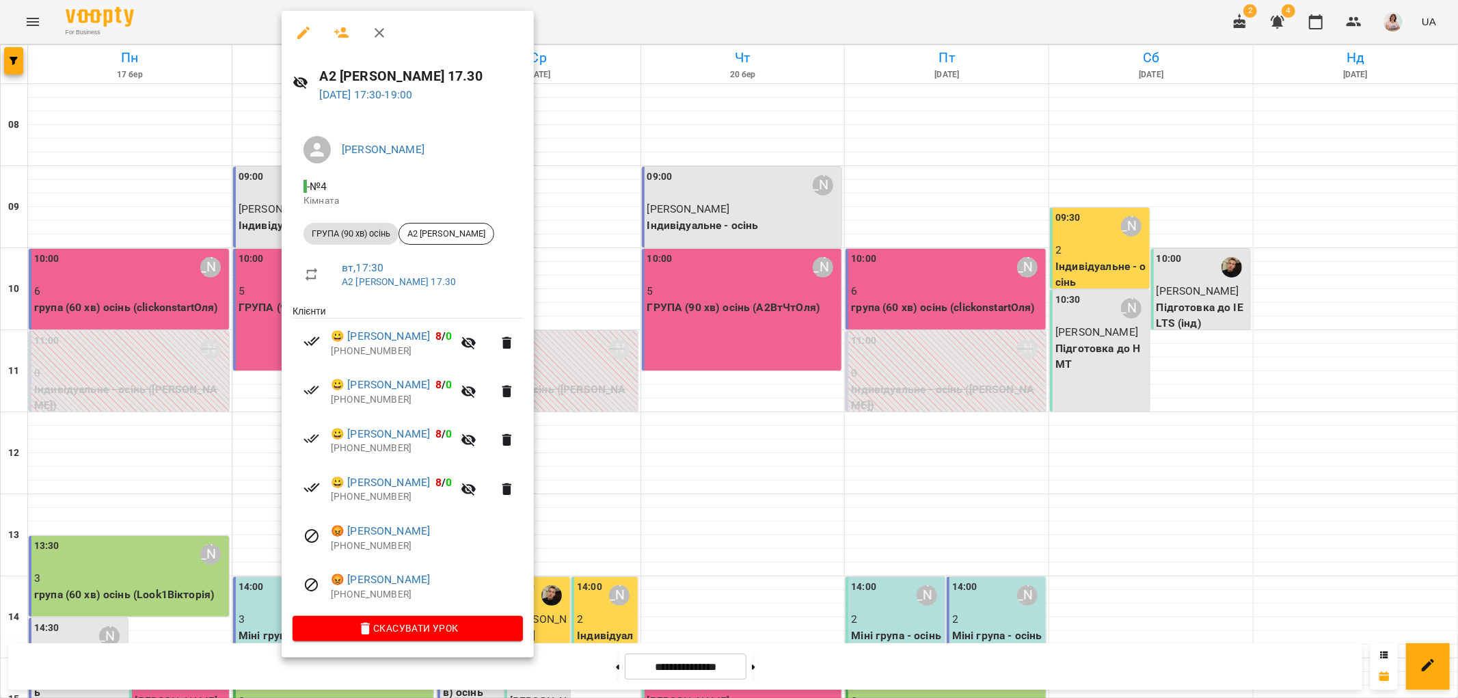
click at [632, 449] on div at bounding box center [729, 349] width 1458 height 698
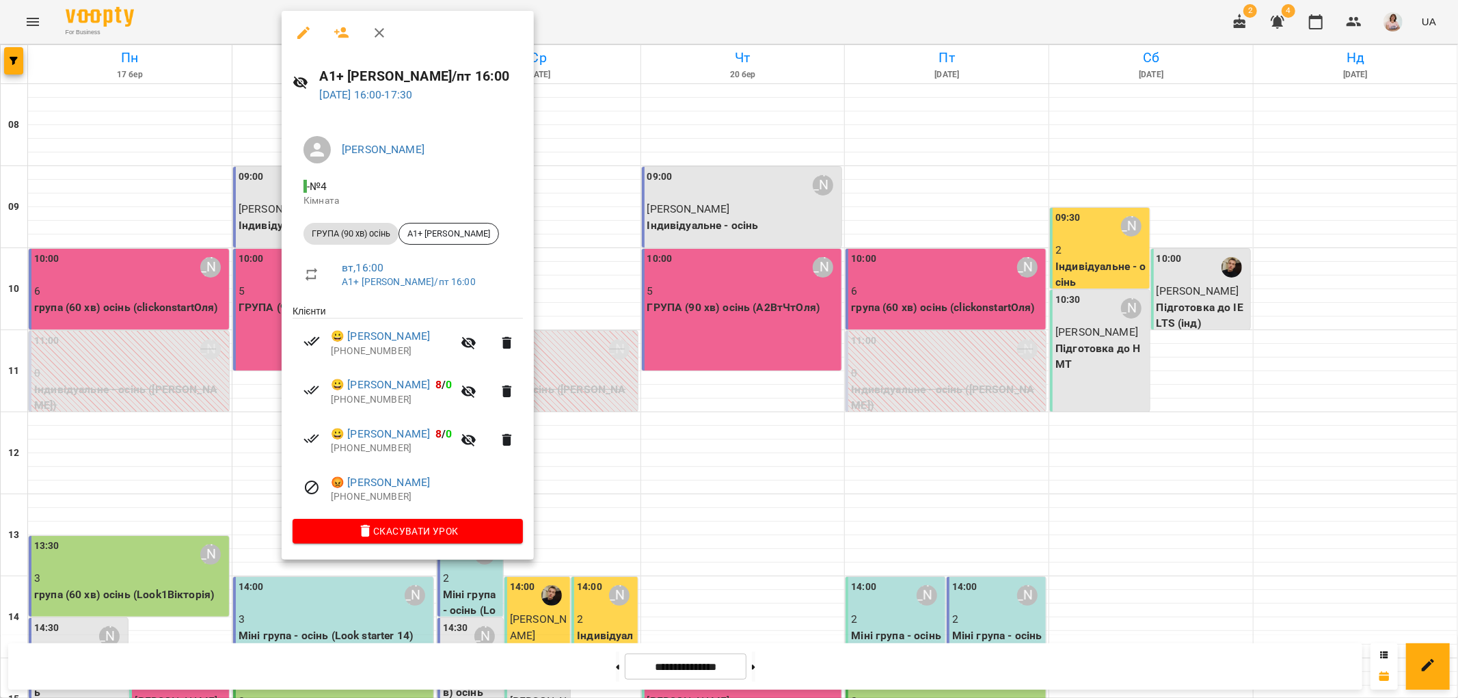
click at [246, 465] on div at bounding box center [729, 349] width 1458 height 698
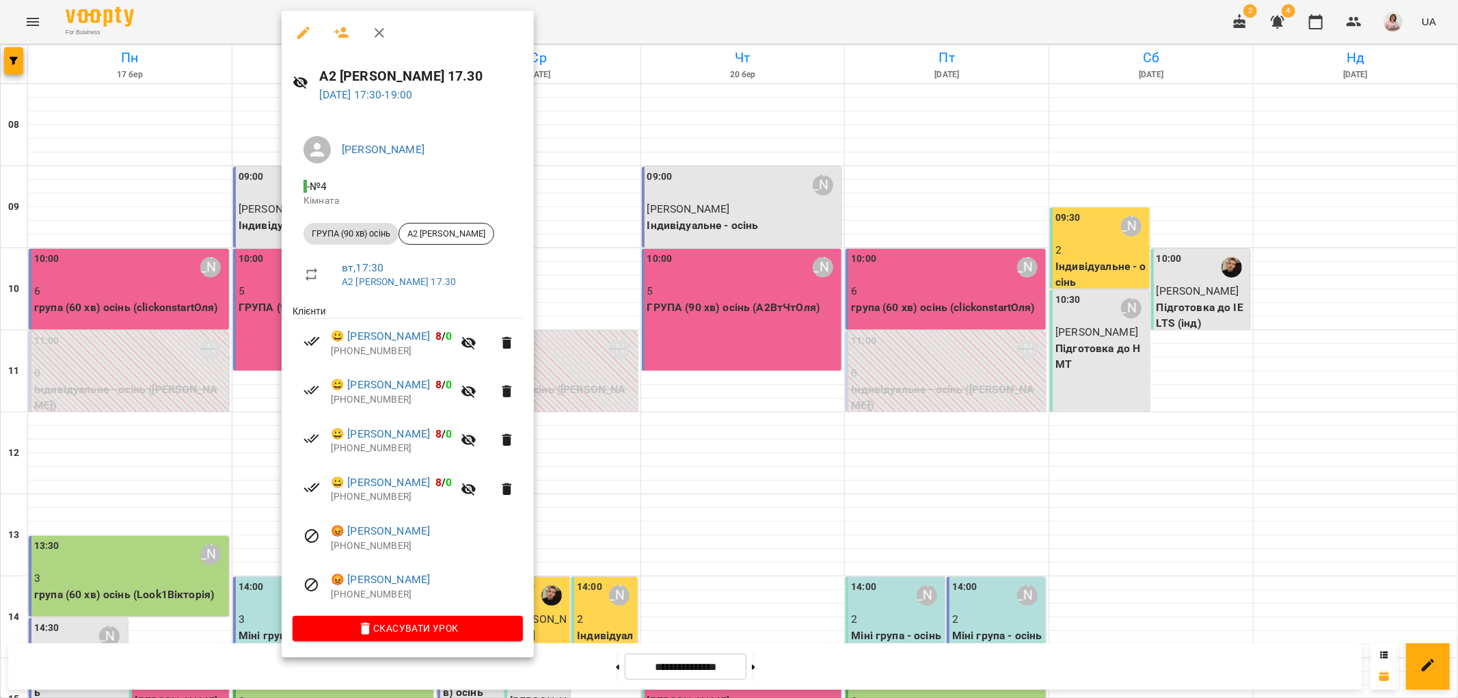
click at [721, 492] on div at bounding box center [729, 349] width 1458 height 698
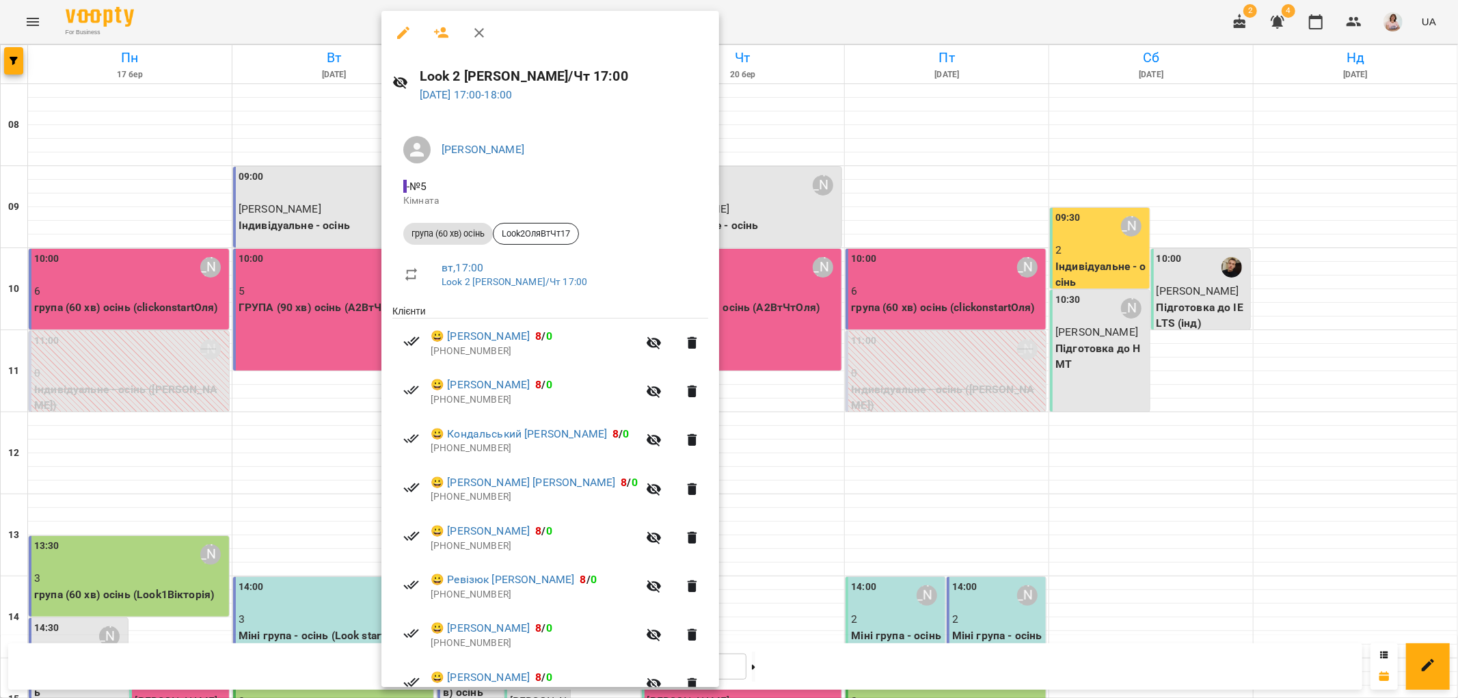
click at [751, 426] on div at bounding box center [729, 349] width 1458 height 698
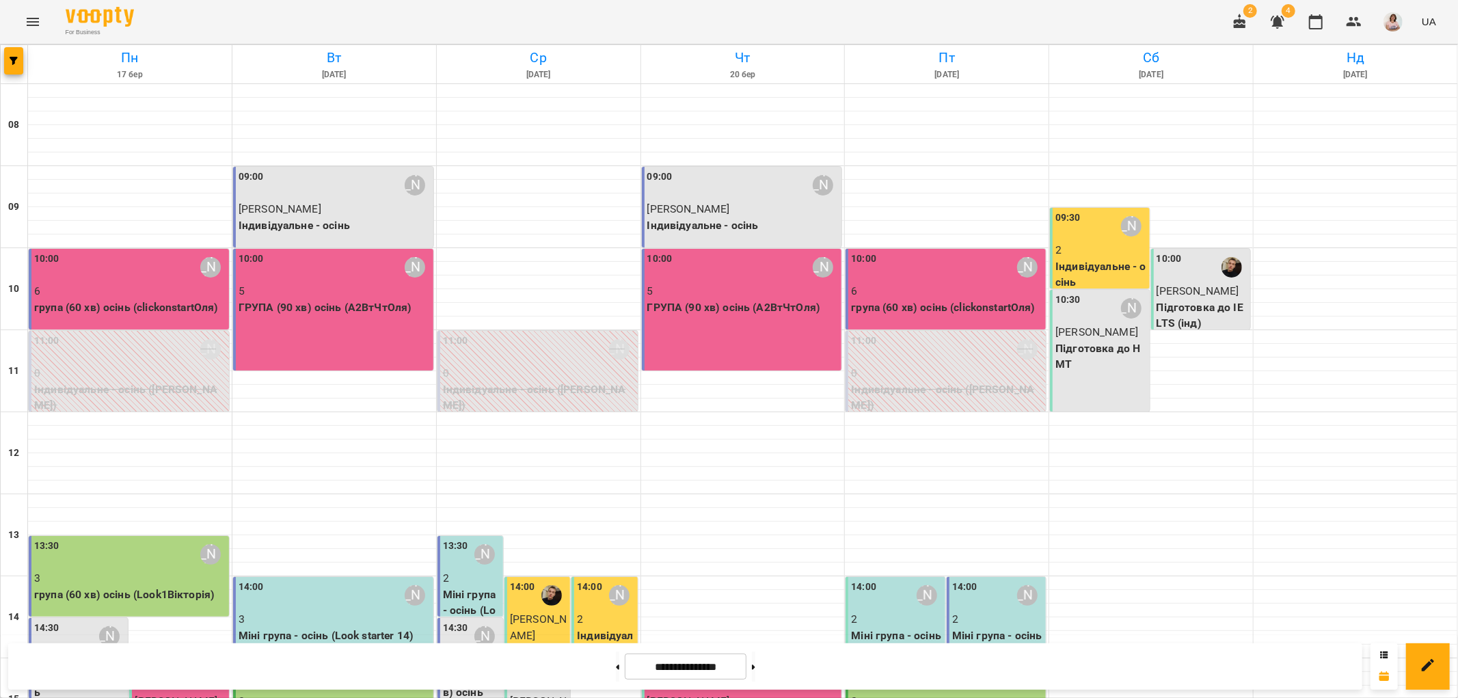
scroll to position [596, 0]
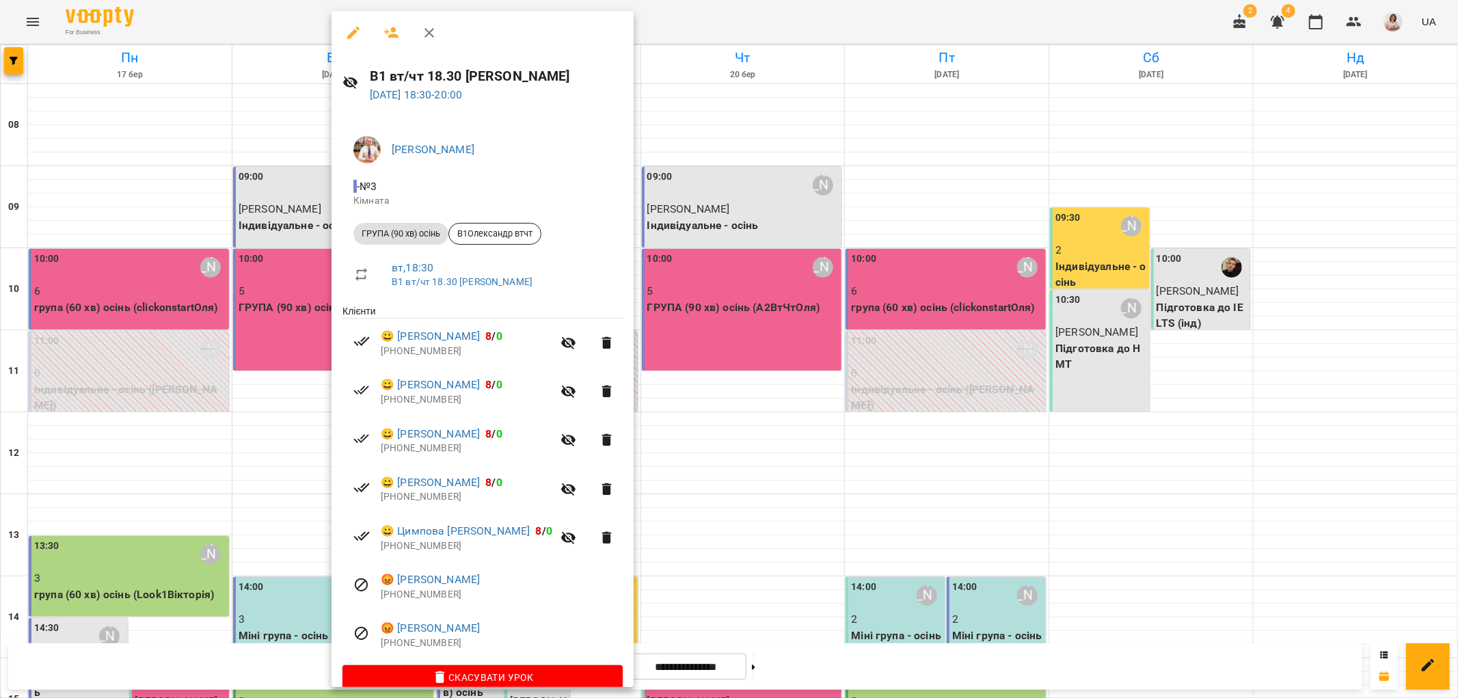
click at [267, 347] on div at bounding box center [729, 349] width 1458 height 698
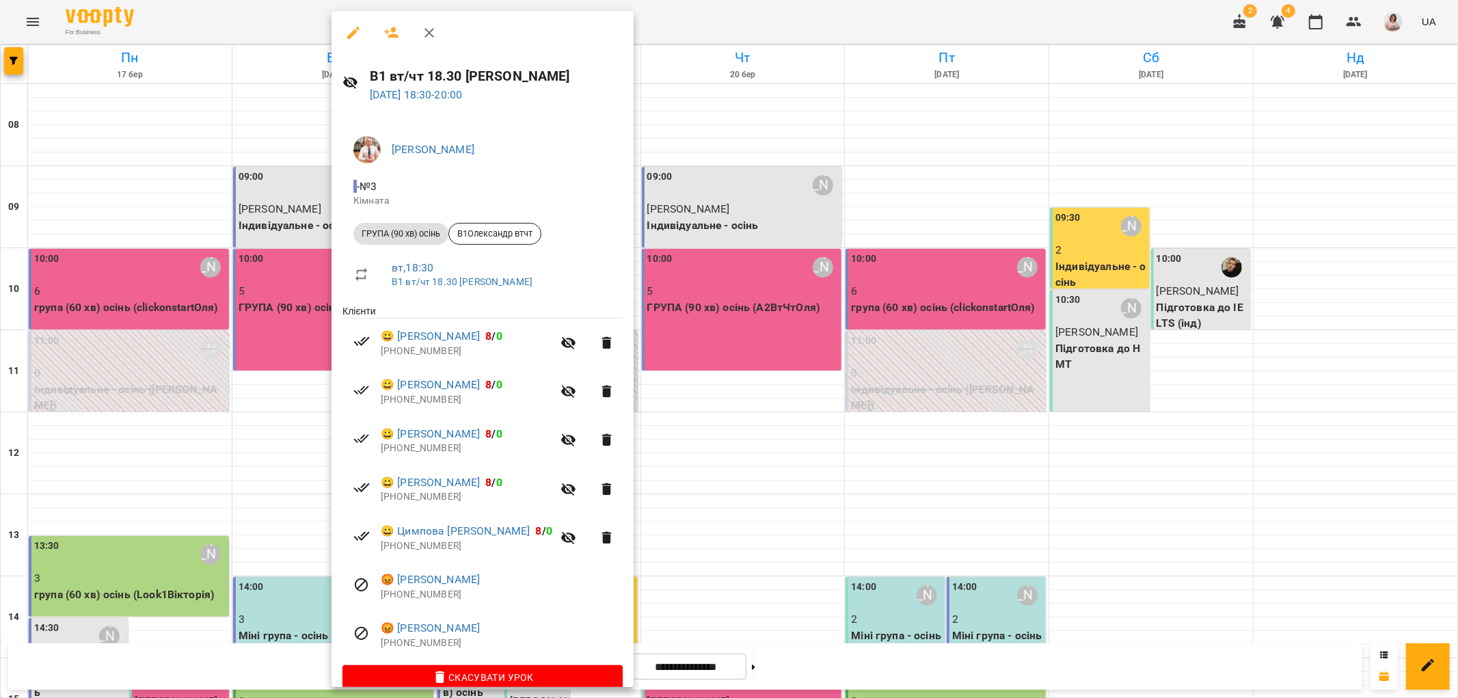
click at [696, 223] on div at bounding box center [729, 349] width 1458 height 698
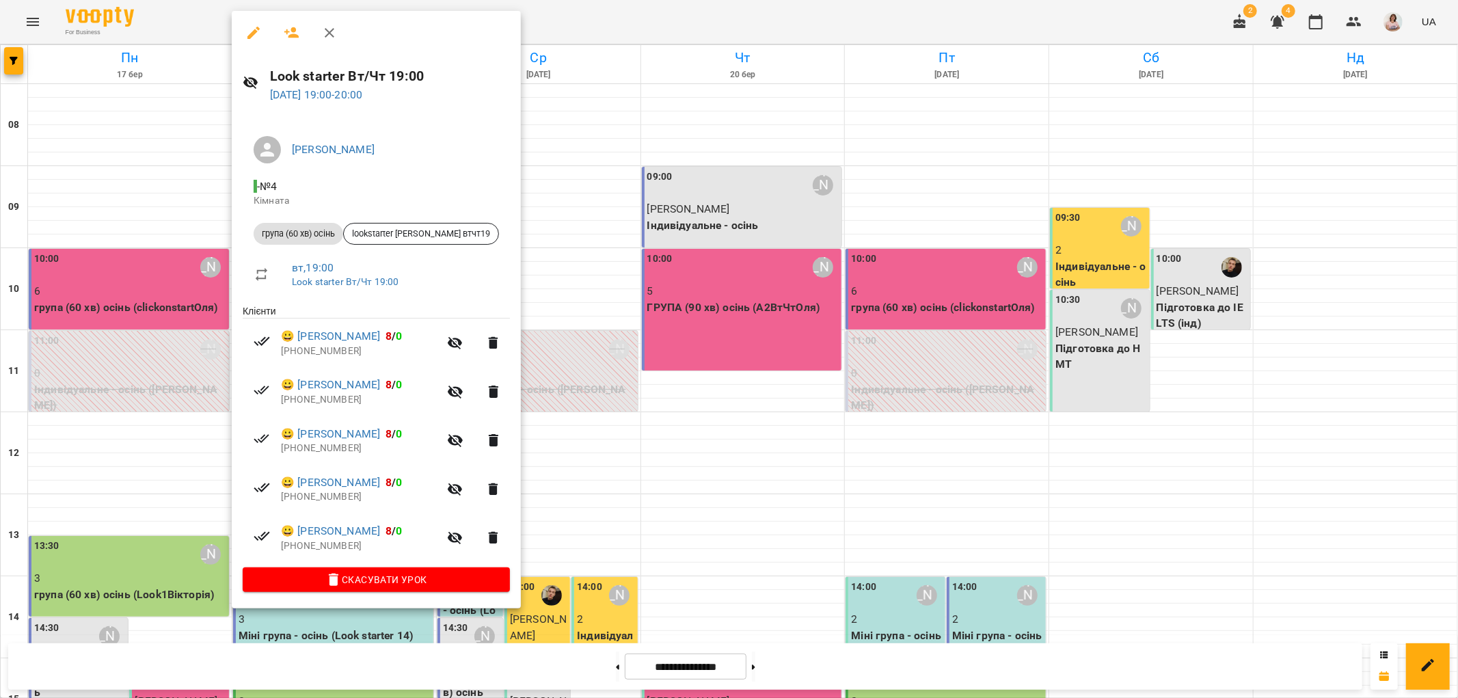
click at [554, 438] on div at bounding box center [729, 349] width 1458 height 698
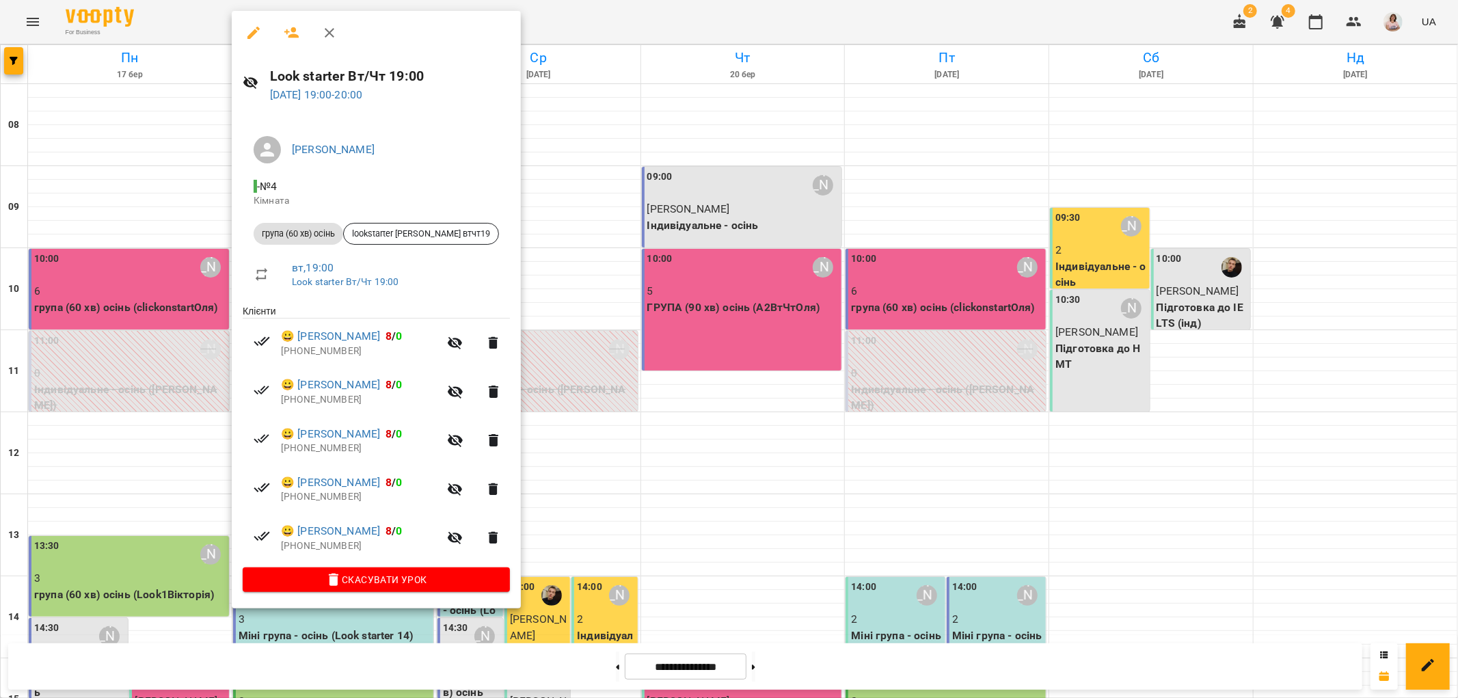
click at [671, 309] on div at bounding box center [729, 349] width 1458 height 698
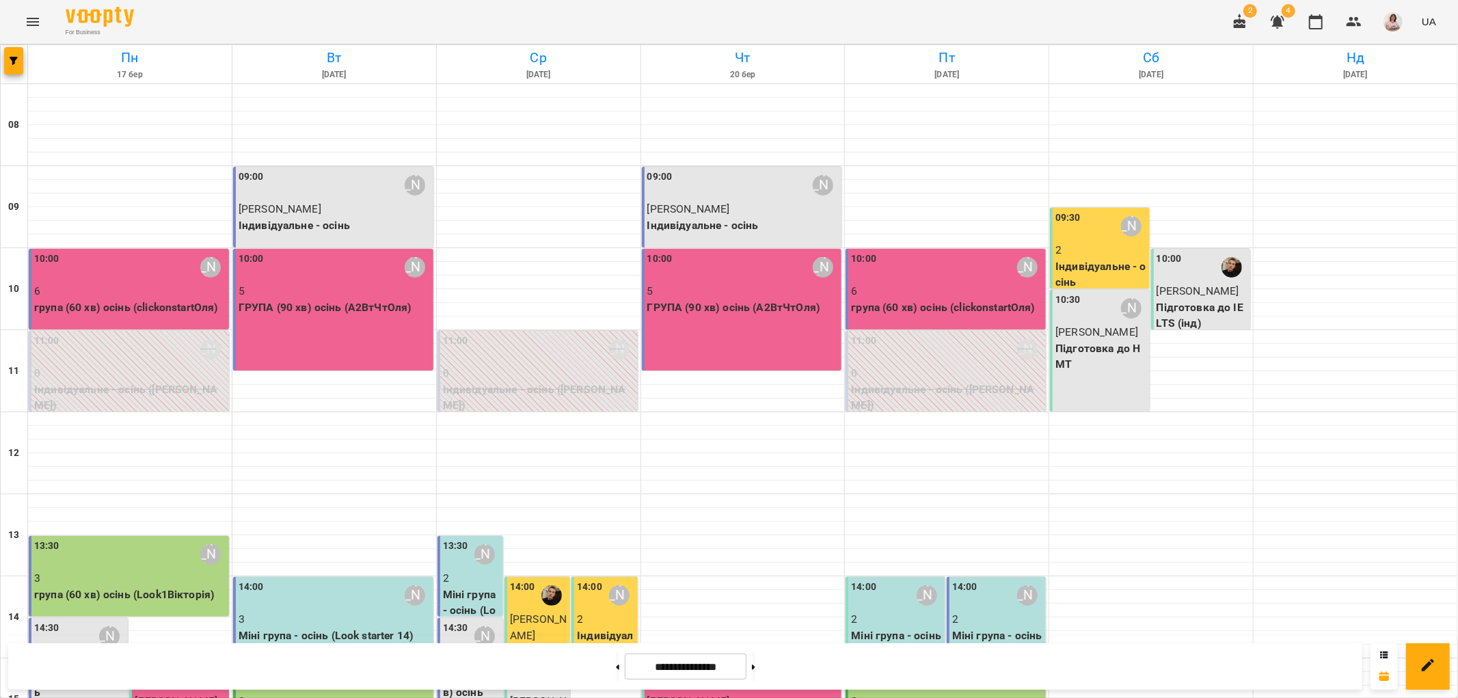
scroll to position [444, 0]
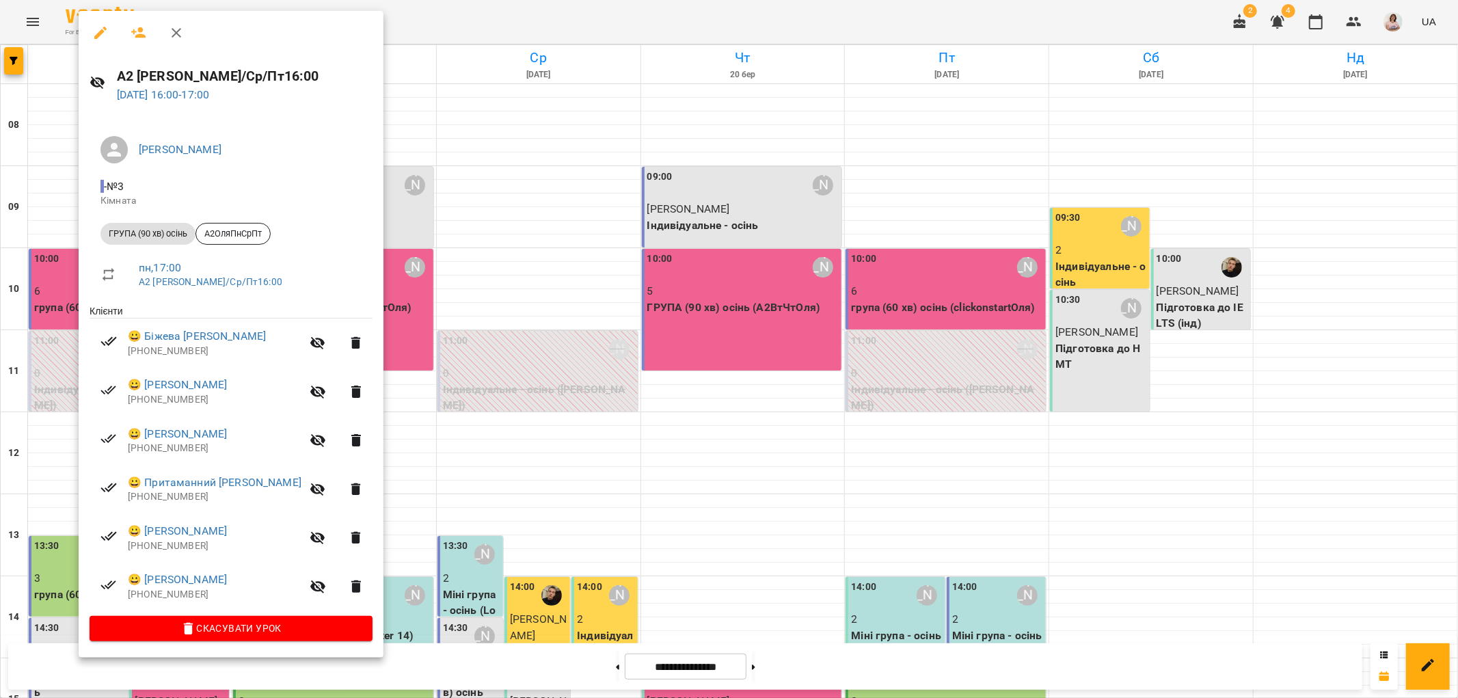
click at [446, 358] on div at bounding box center [729, 349] width 1458 height 698
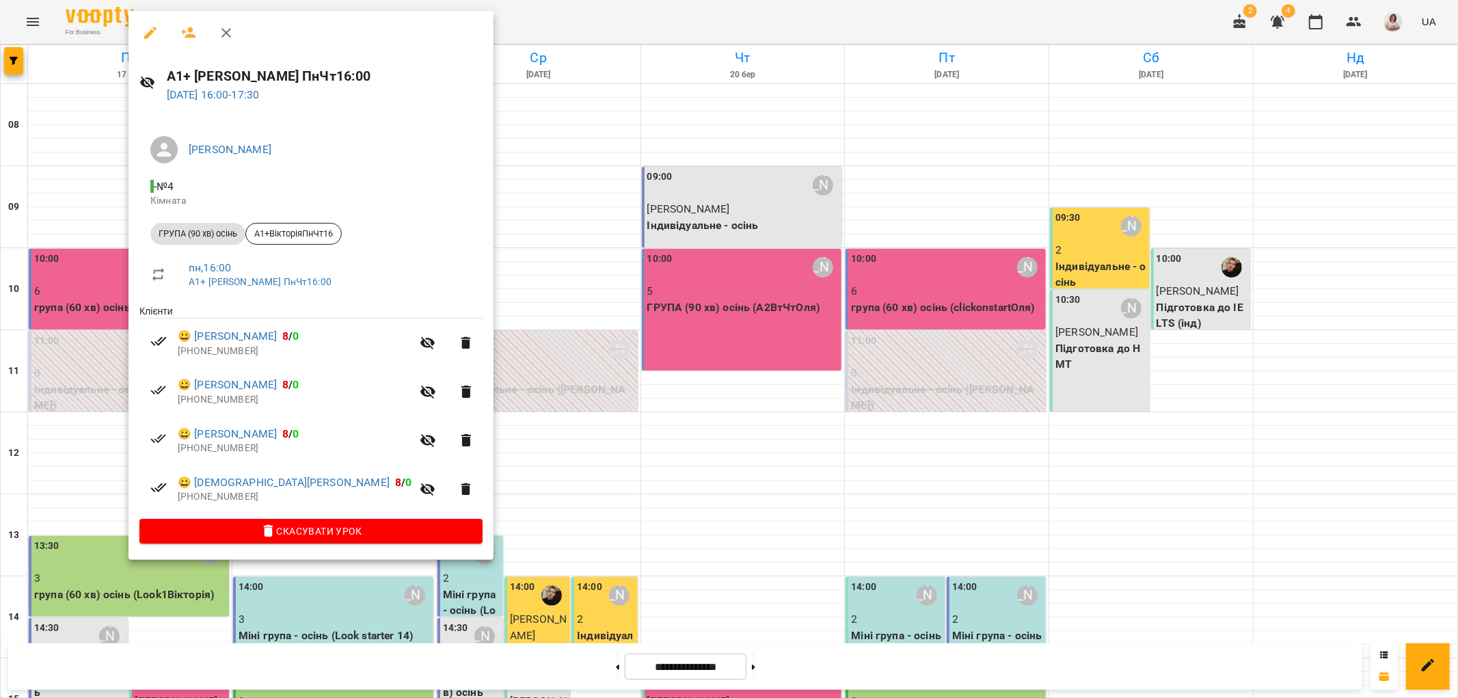
click at [477, 354] on div at bounding box center [729, 349] width 1458 height 698
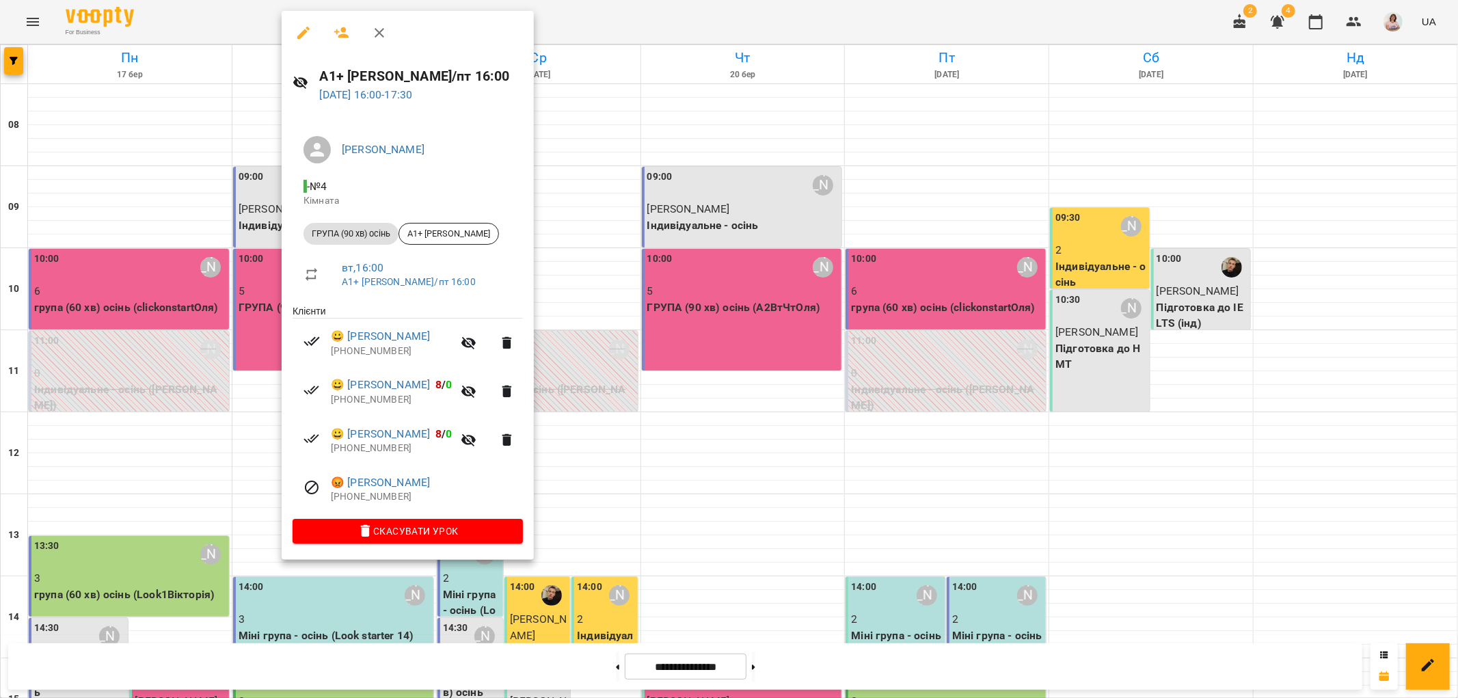
click at [554, 349] on div at bounding box center [729, 349] width 1458 height 698
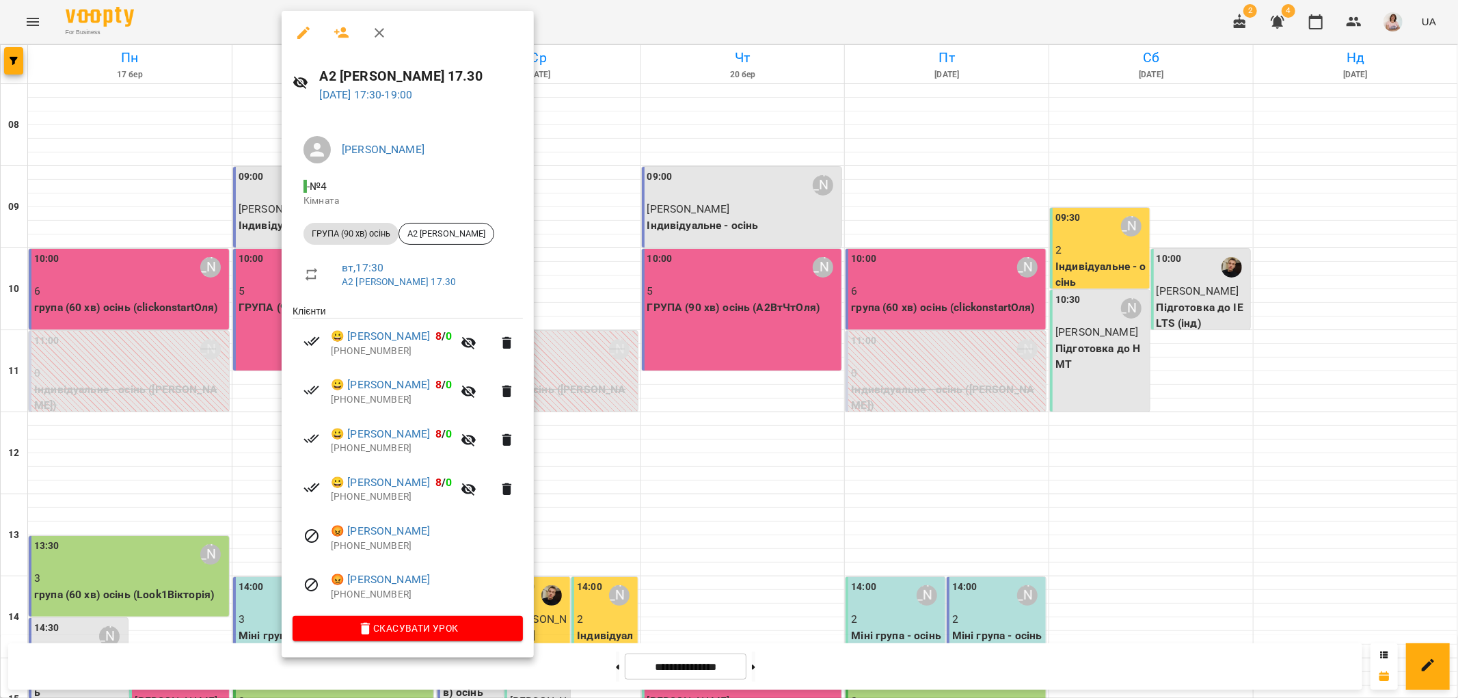
click at [609, 486] on div at bounding box center [729, 349] width 1458 height 698
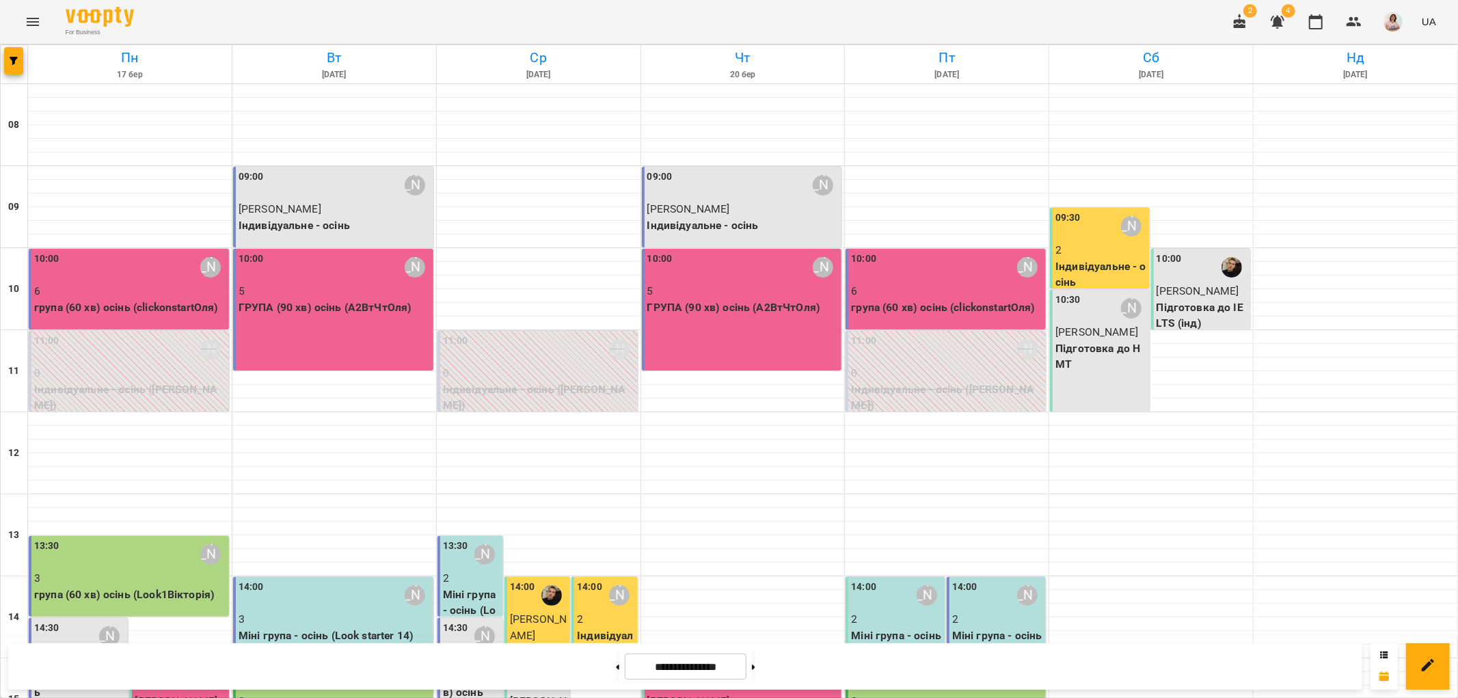
scroll to position [368, 0]
click at [308, 611] on p "3" at bounding box center [335, 619] width 192 height 16
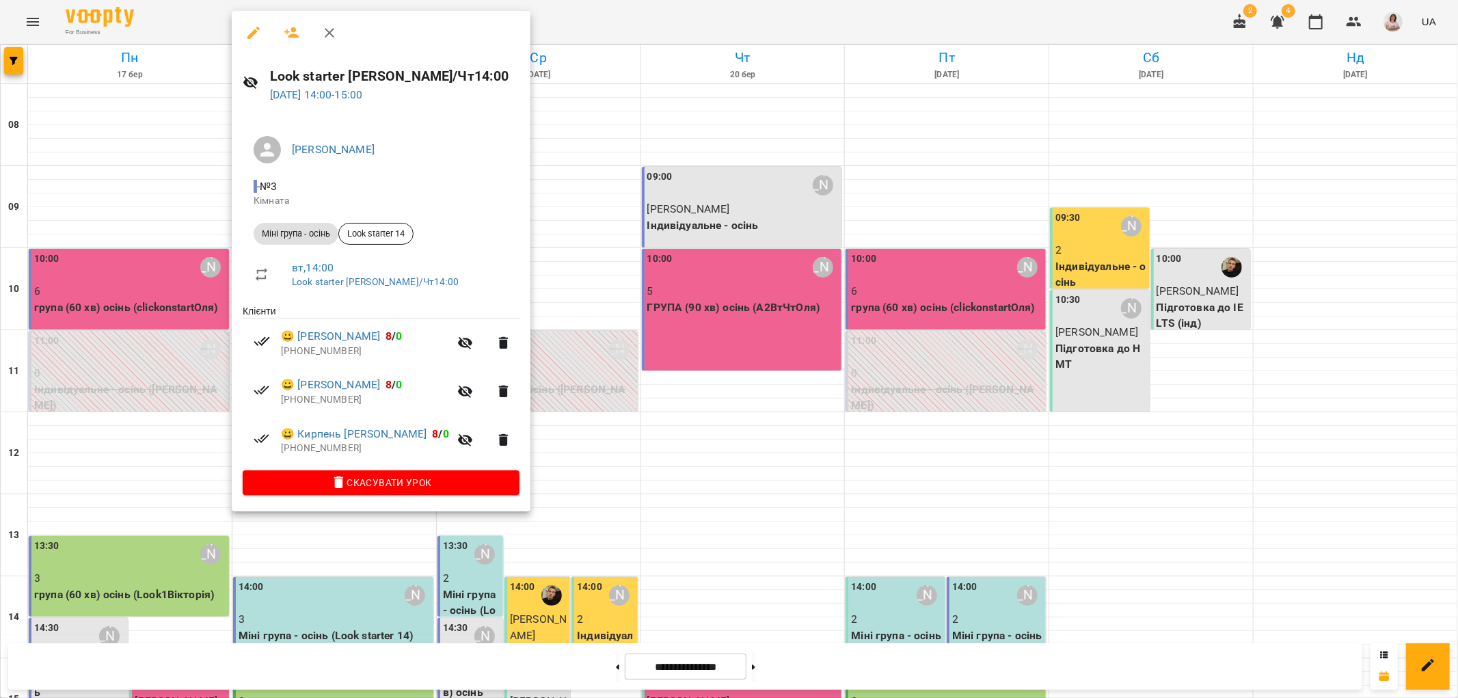
click at [583, 241] on div at bounding box center [729, 349] width 1458 height 698
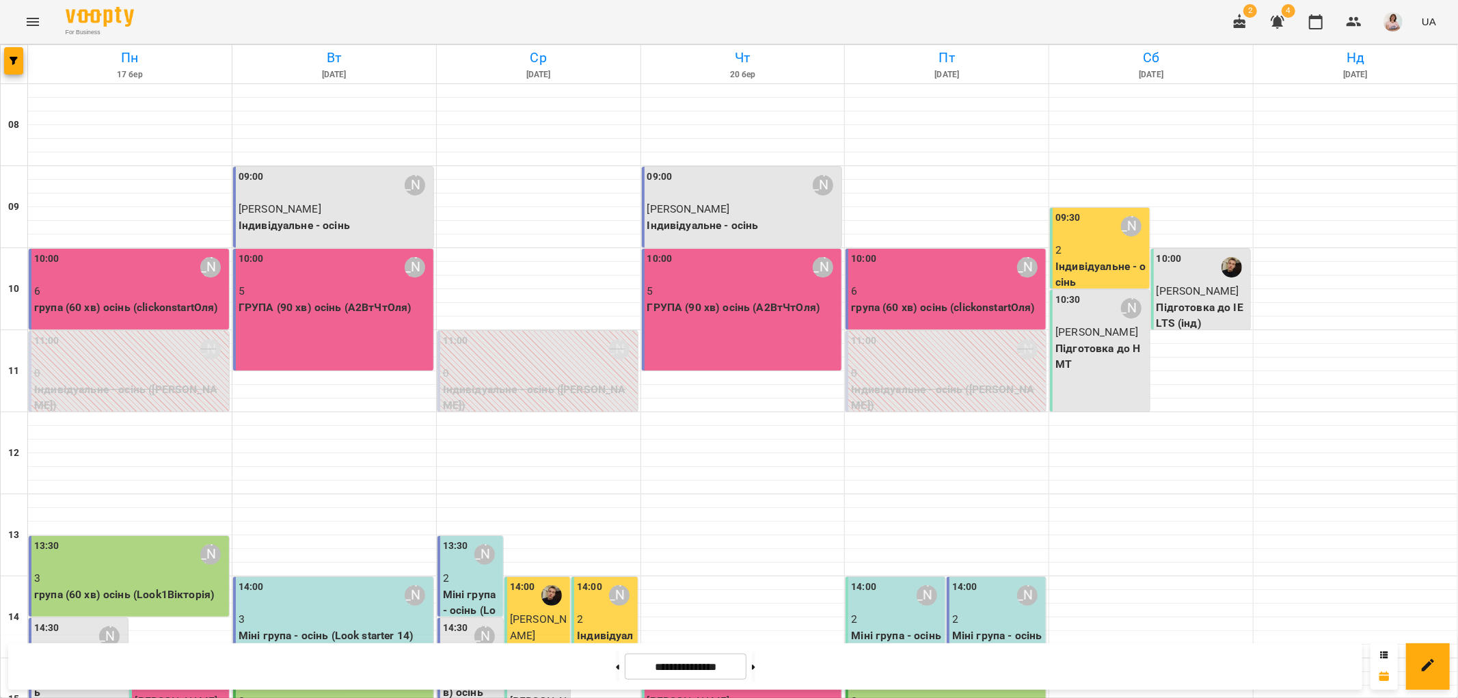
click at [126, 570] on p "3" at bounding box center [130, 578] width 192 height 16
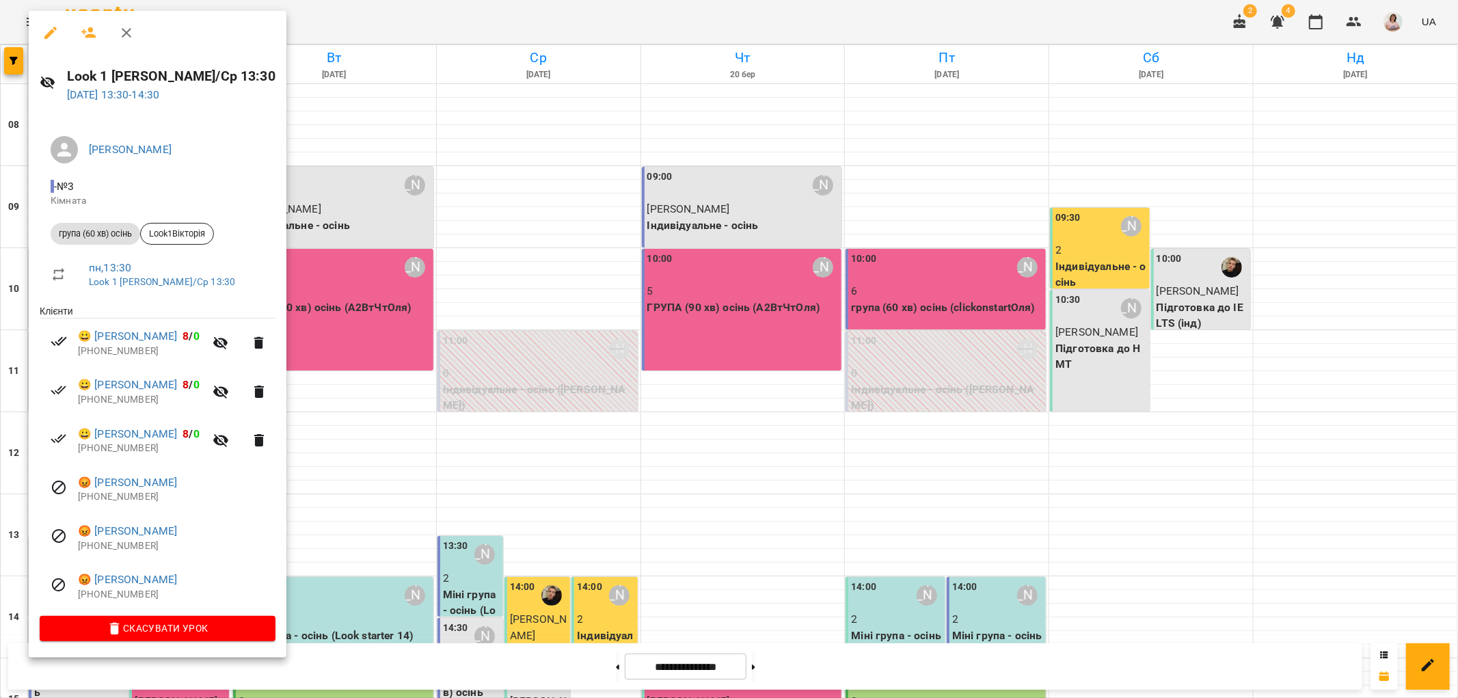
click at [377, 257] on div at bounding box center [729, 349] width 1458 height 698
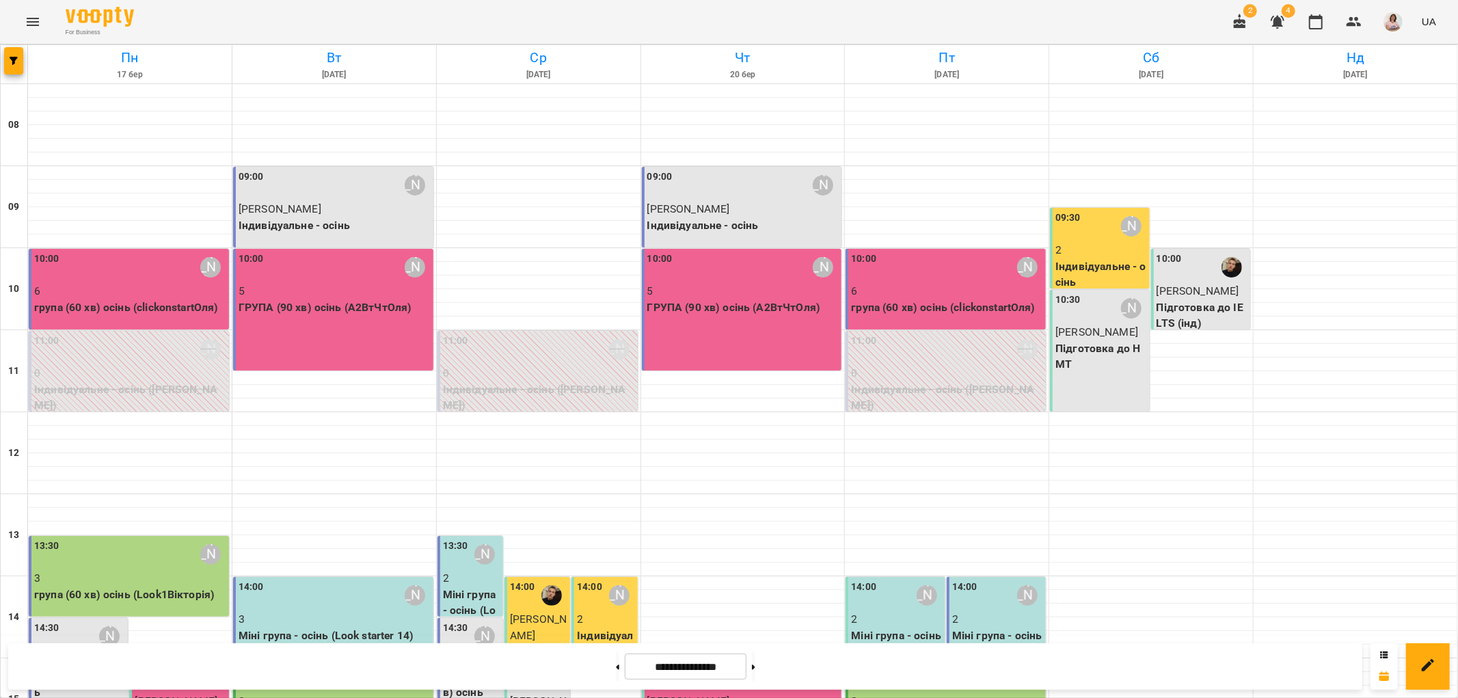
scroll to position [444, 0]
click at [77, 652] on p "4" at bounding box center [79, 660] width 91 height 16
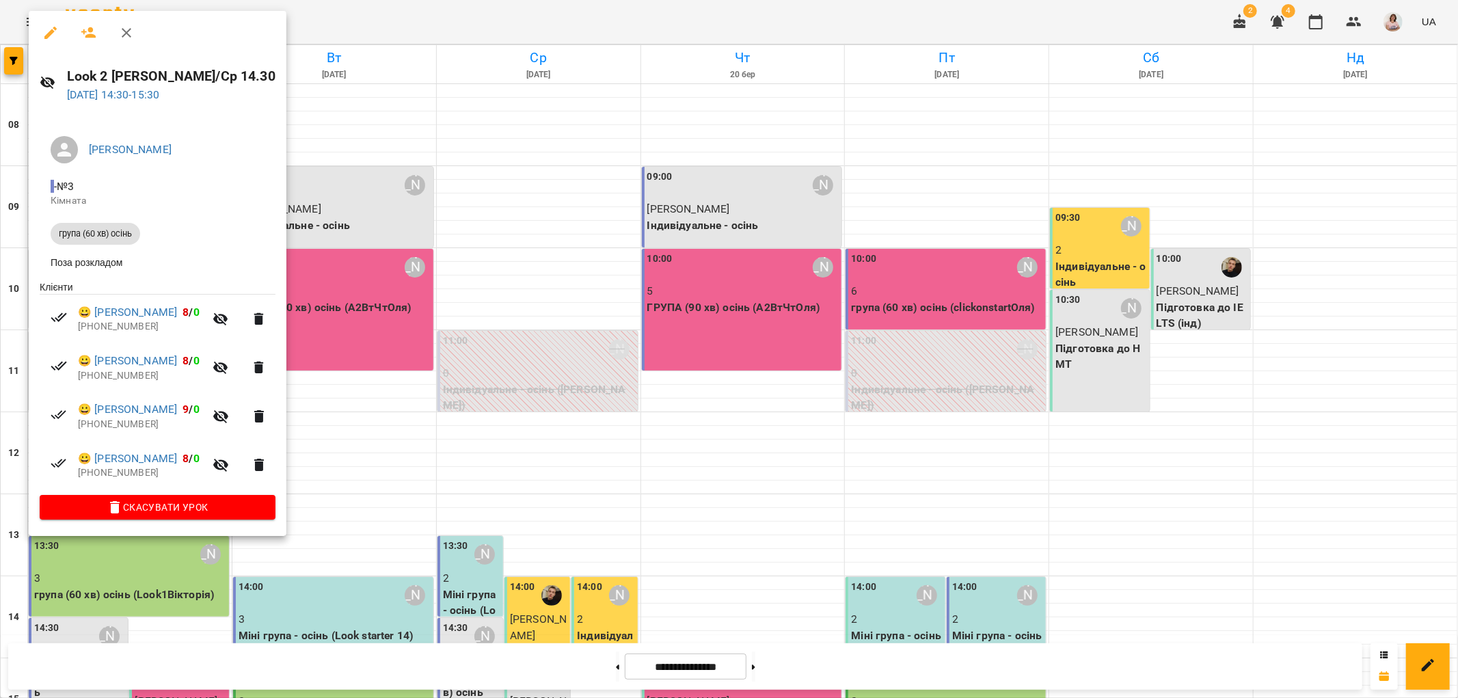
click at [367, 199] on div at bounding box center [729, 349] width 1458 height 698
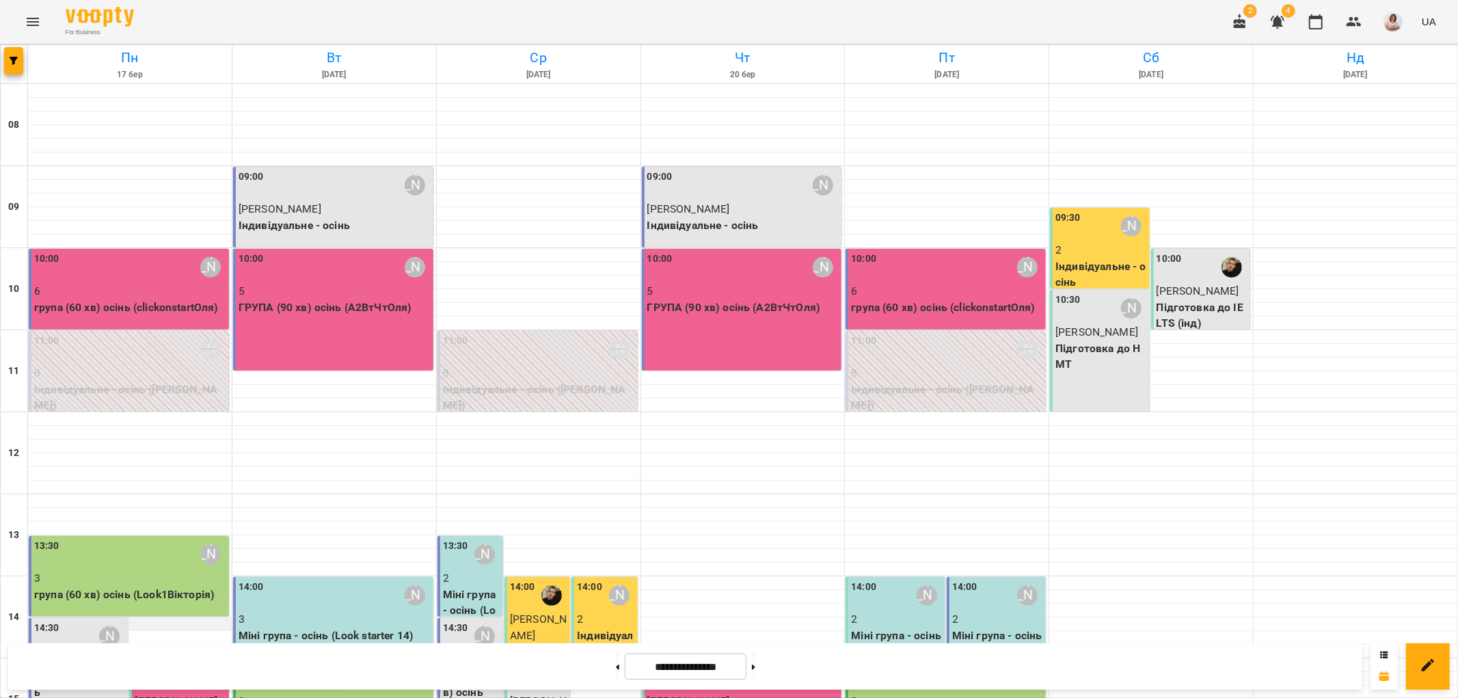
scroll to position [368, 0]
click at [12, 63] on icon "button" at bounding box center [14, 61] width 8 height 8
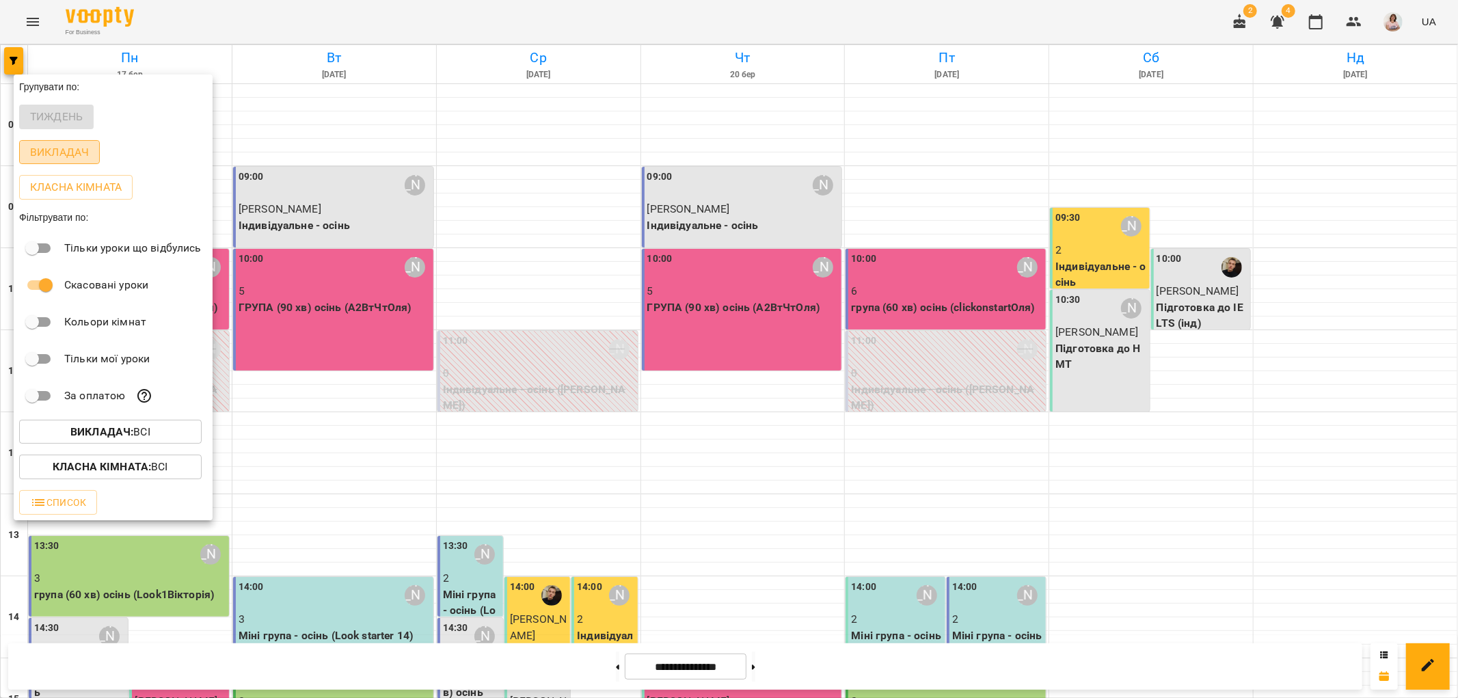
click at [83, 151] on p "Викладач" at bounding box center [59, 152] width 59 height 16
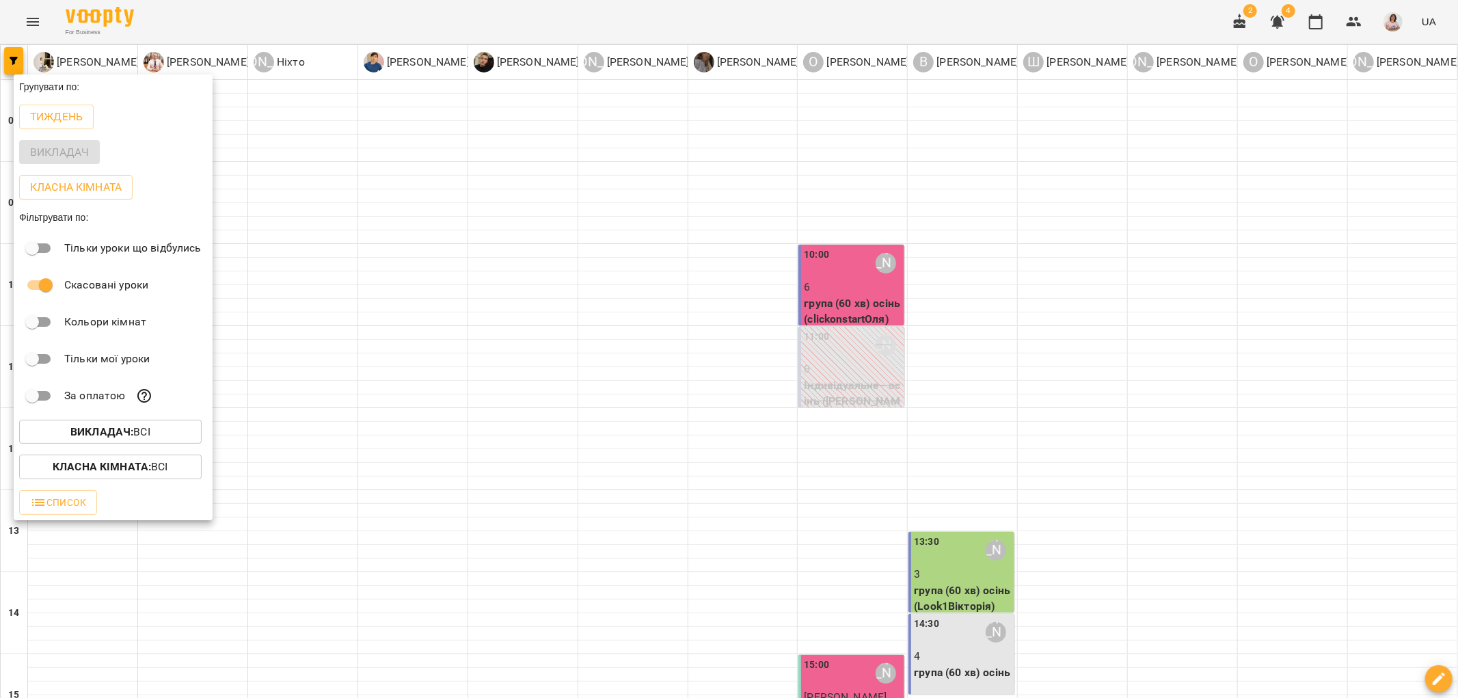
click at [114, 434] on b "Викладач :" at bounding box center [101, 431] width 63 height 13
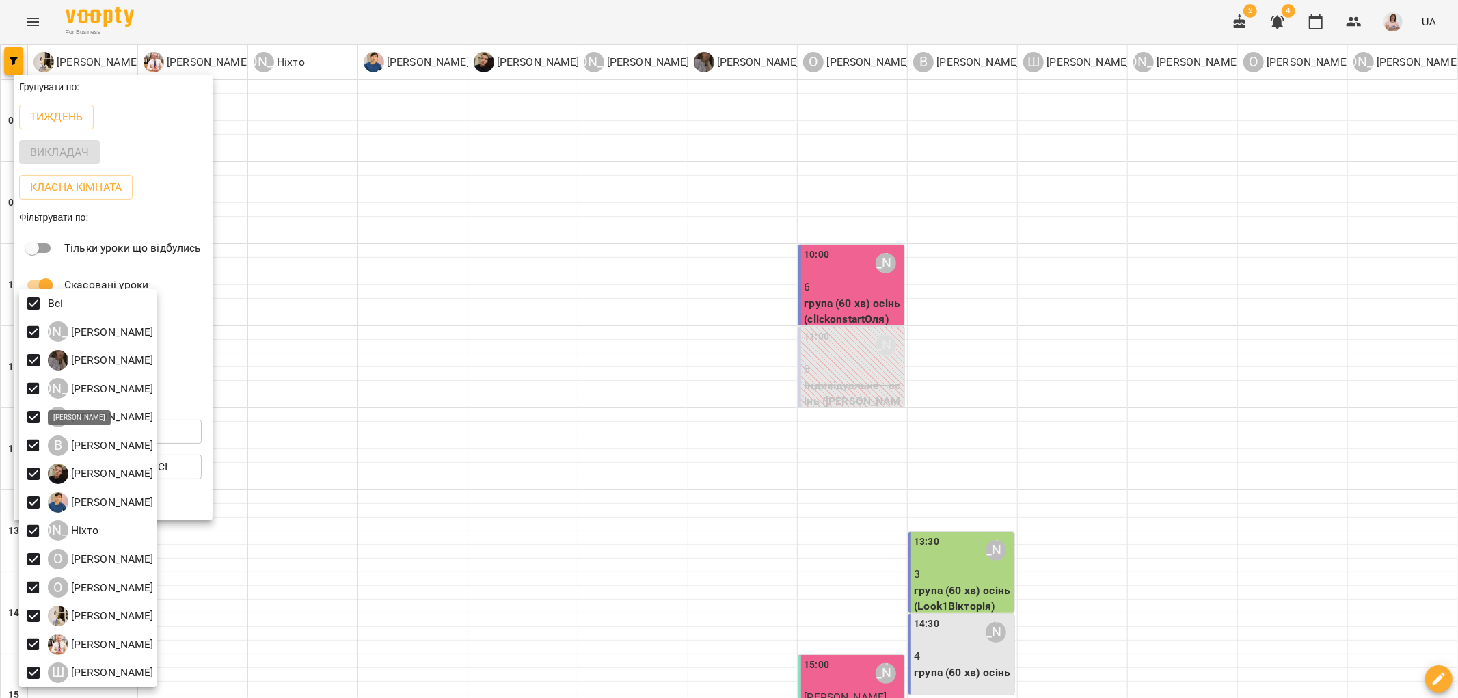
scroll to position [3, 0]
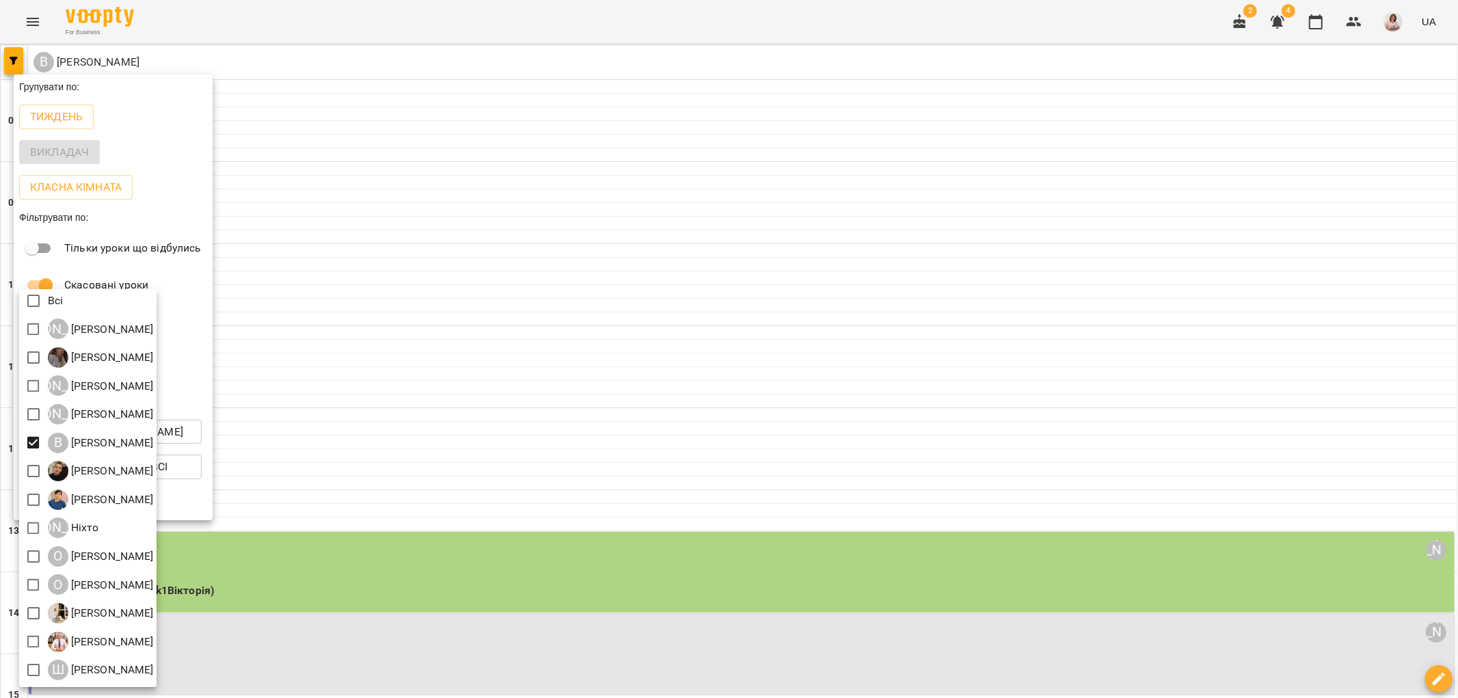
click at [268, 262] on div at bounding box center [729, 349] width 1458 height 698
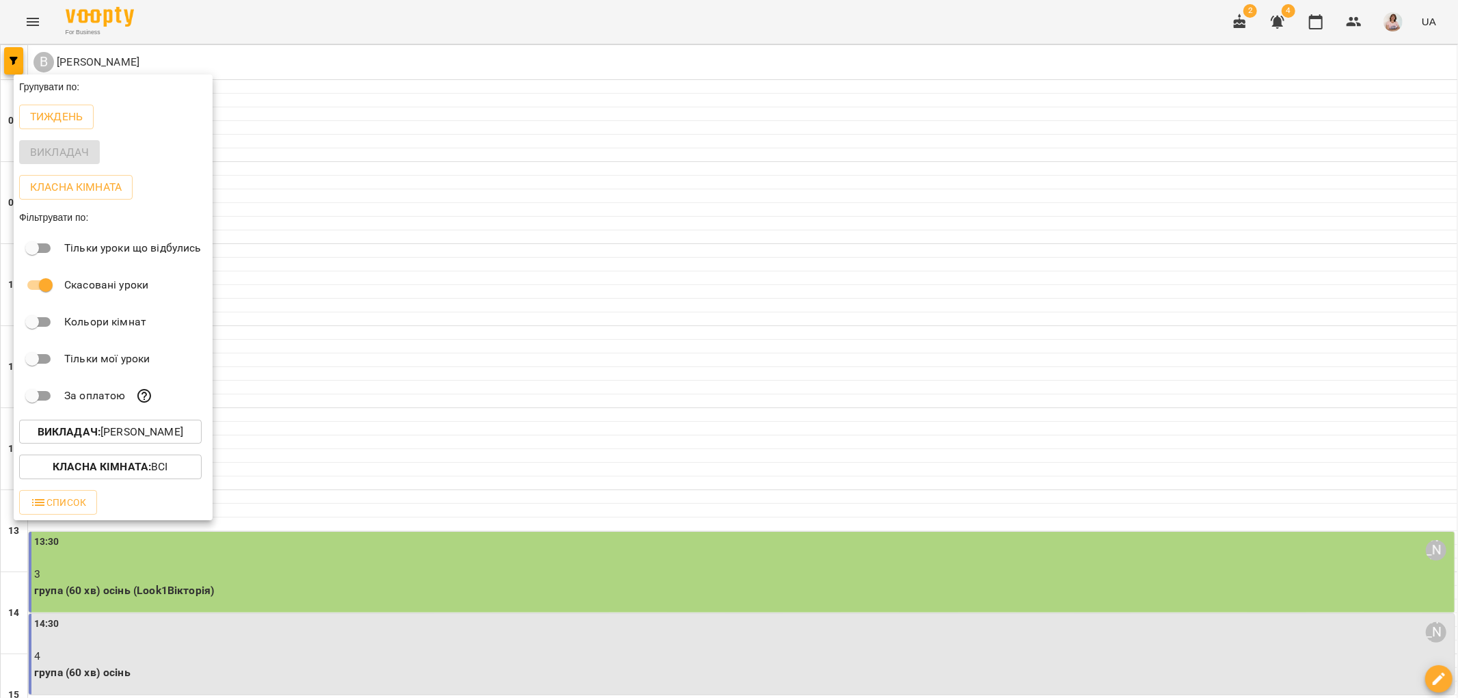
click at [1455, 250] on div at bounding box center [729, 349] width 1458 height 698
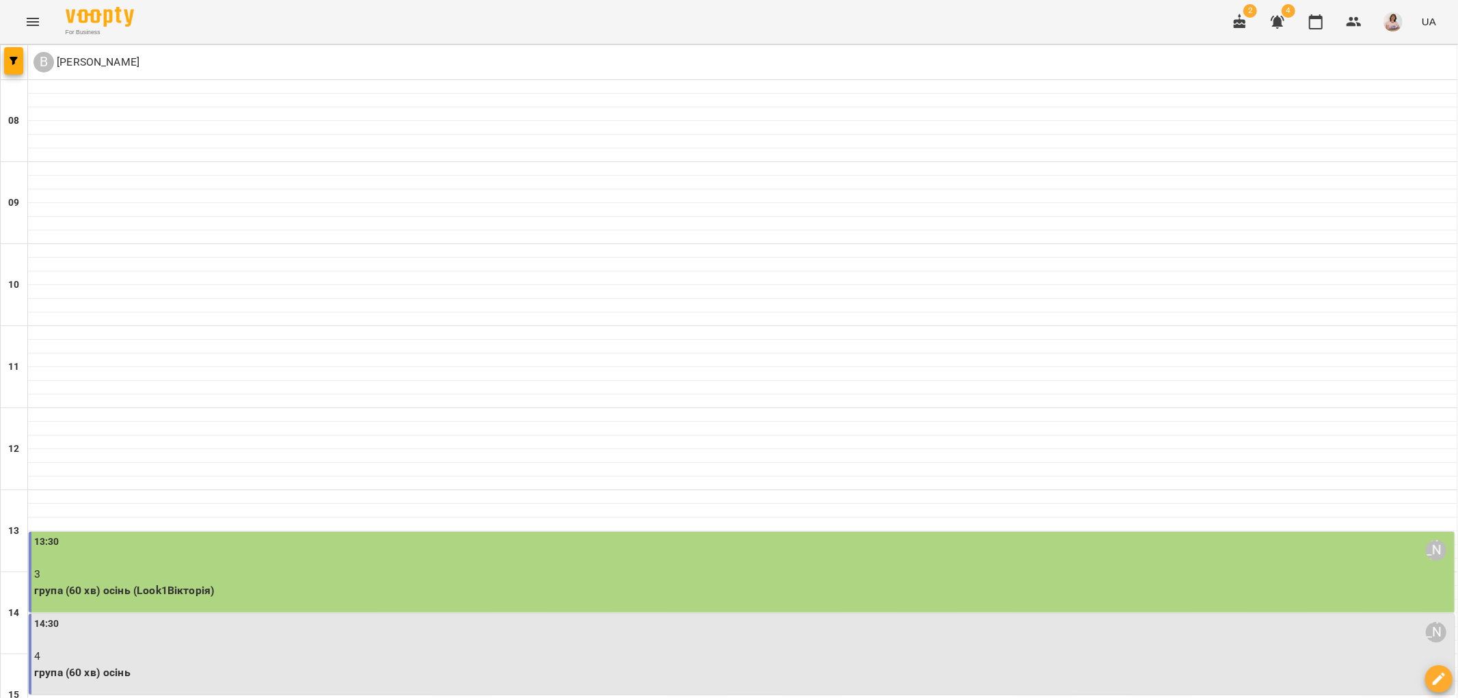
scroll to position [621, 0]
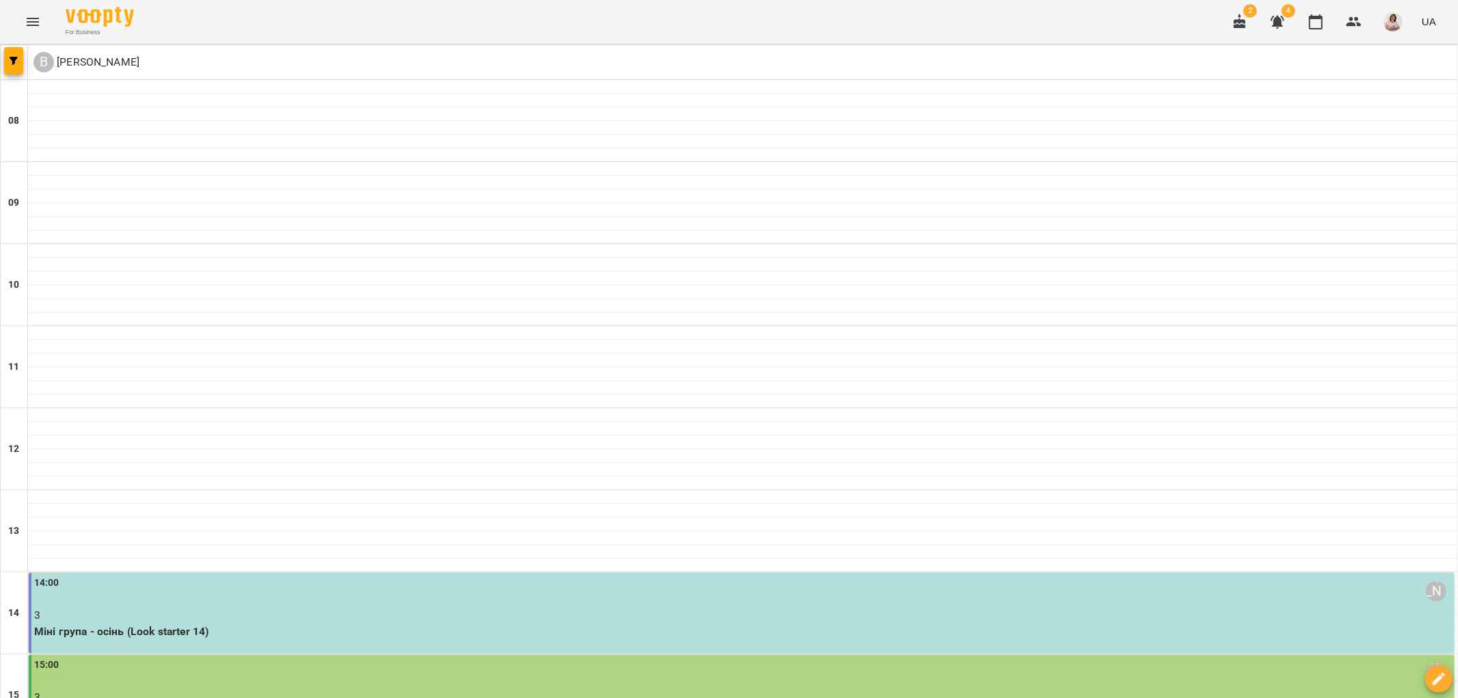
scroll to position [531, 0]
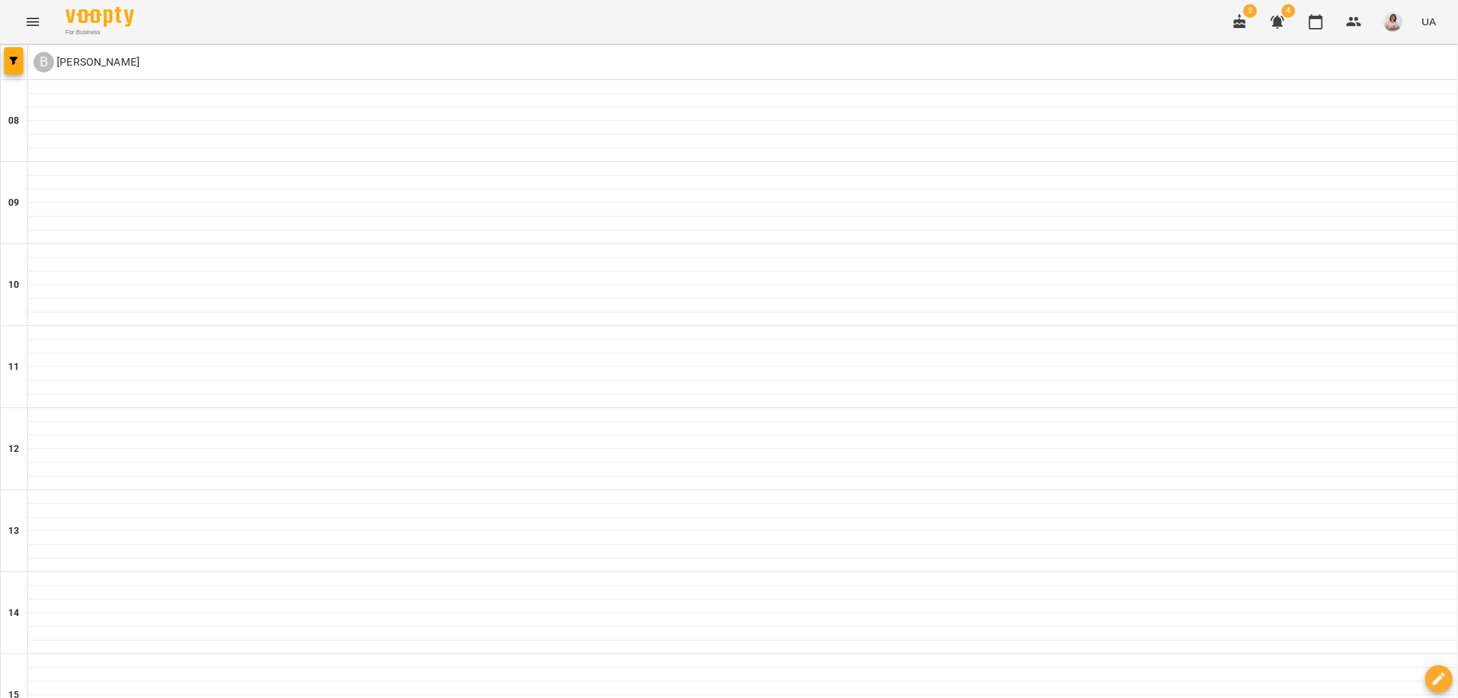
scroll to position [621, 0]
click at [29, 16] on icon "Menu" at bounding box center [33, 22] width 16 height 16
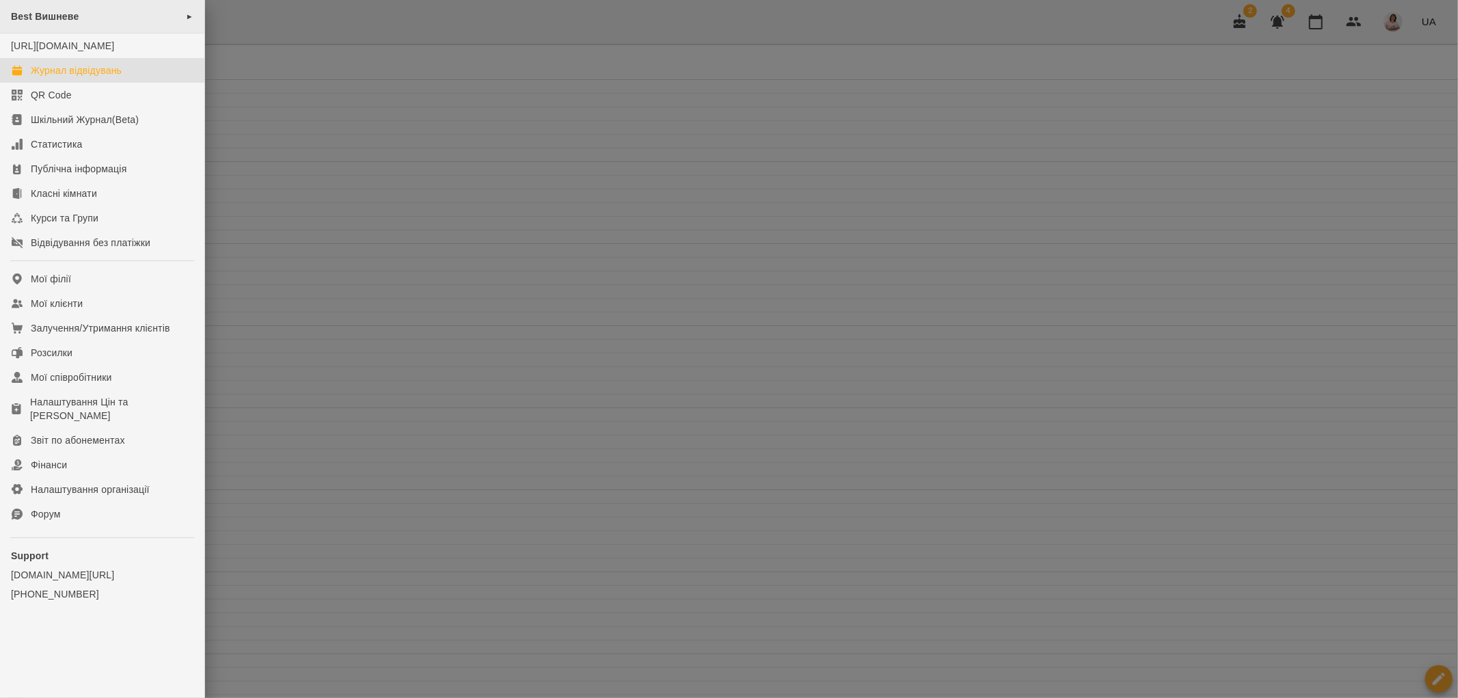
click at [85, 18] on div "Best Вишневе ►" at bounding box center [102, 17] width 204 height 34
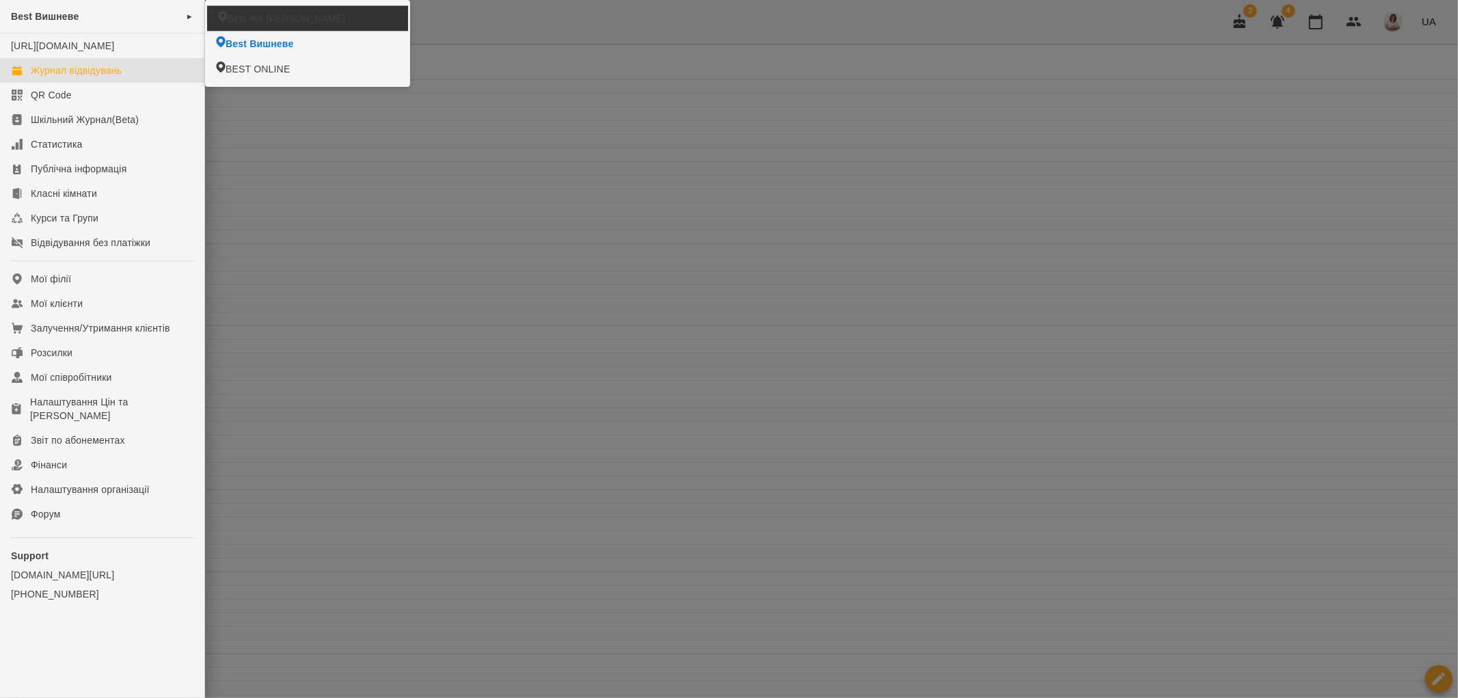
click at [265, 21] on span "Best ЖК Софія" at bounding box center [286, 19] width 118 height 14
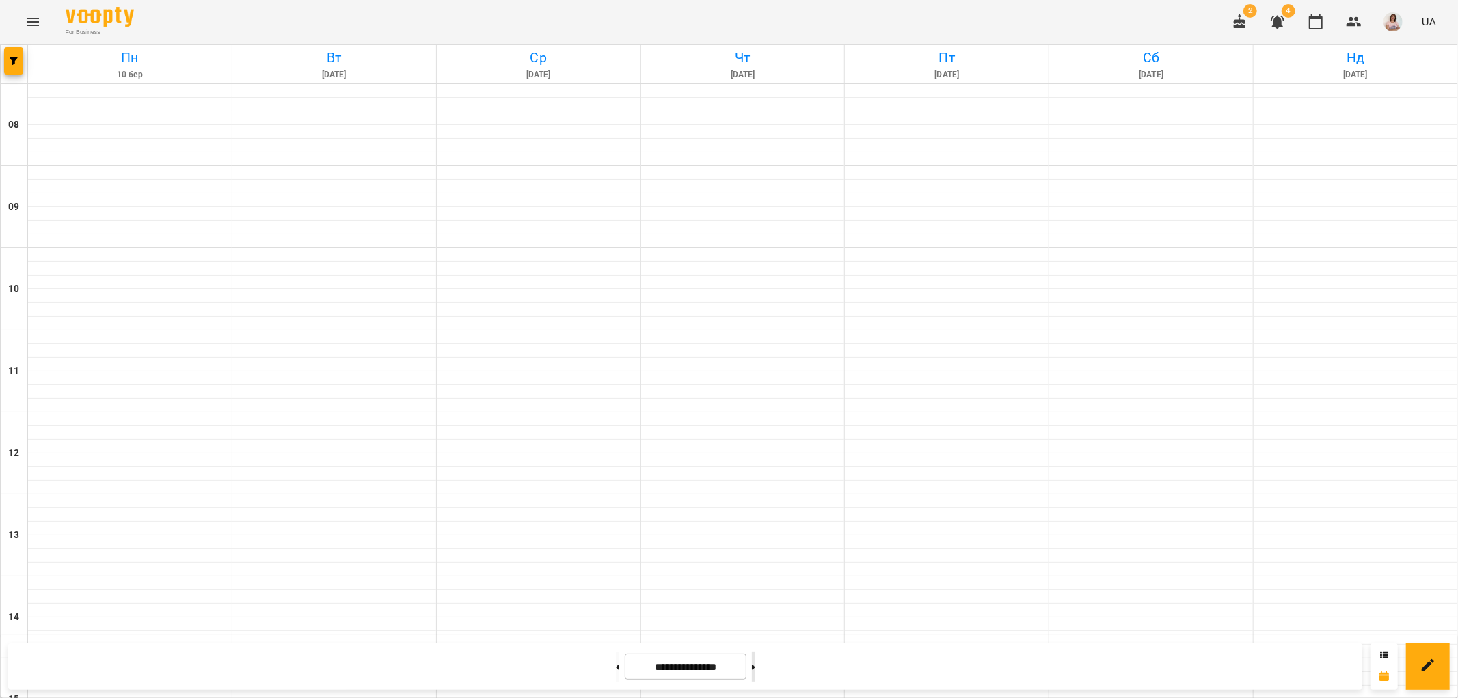
click at [756, 671] on button at bounding box center [753, 667] width 3 height 30
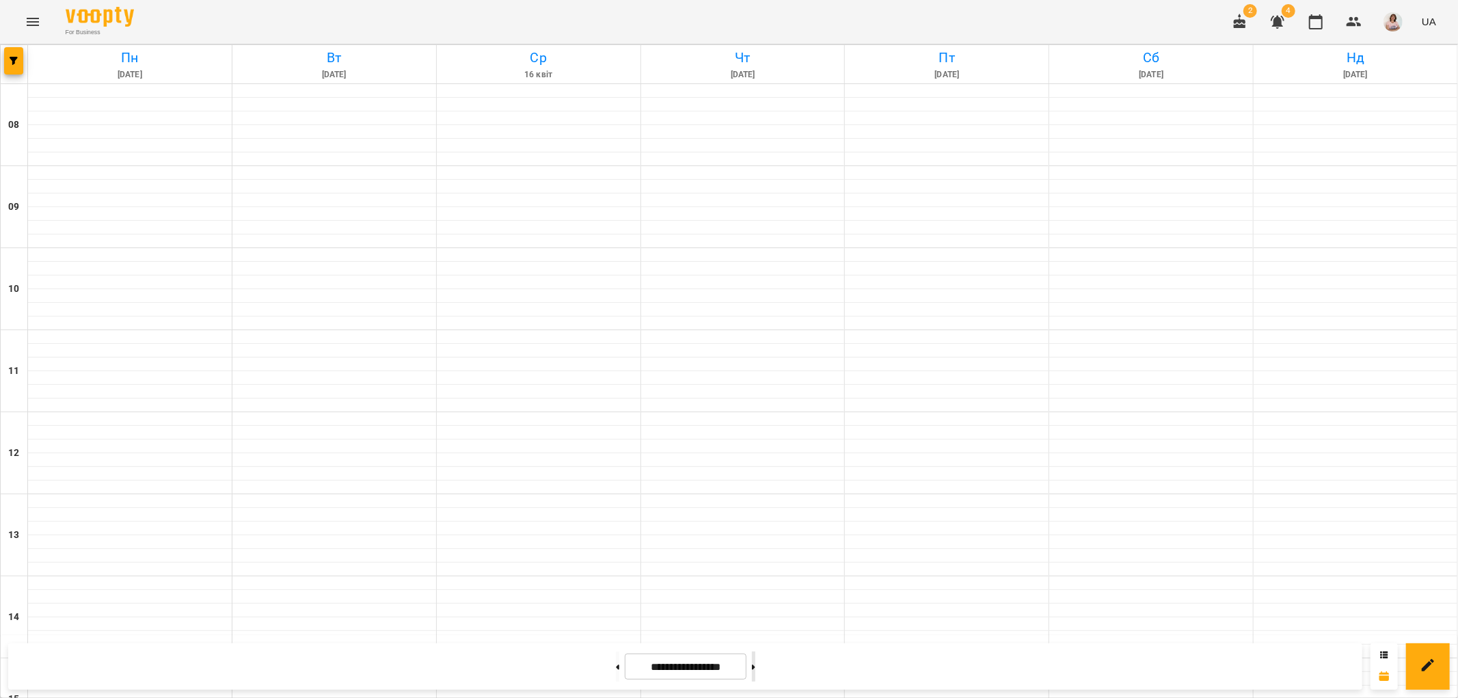
click at [756, 671] on button at bounding box center [753, 667] width 3 height 30
click at [756, 662] on button at bounding box center [753, 667] width 3 height 30
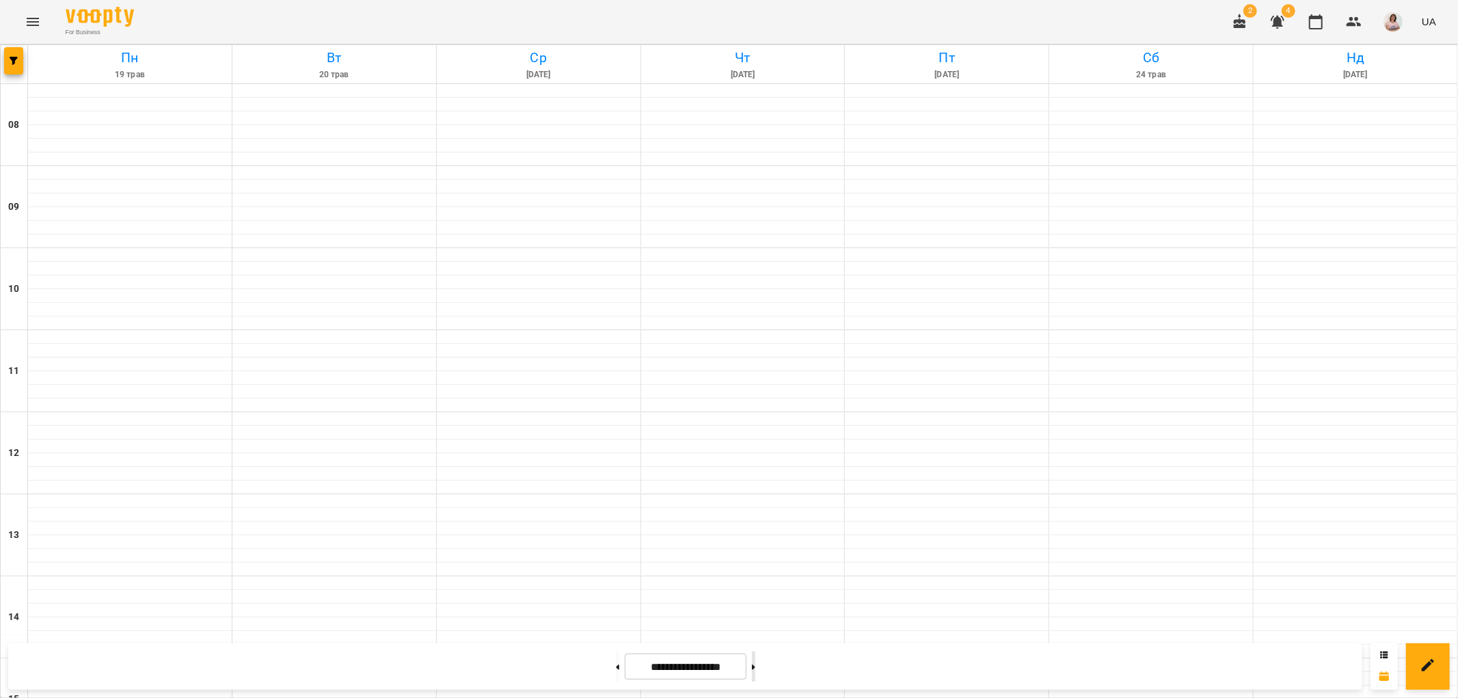
click at [756, 662] on button at bounding box center [753, 667] width 3 height 30
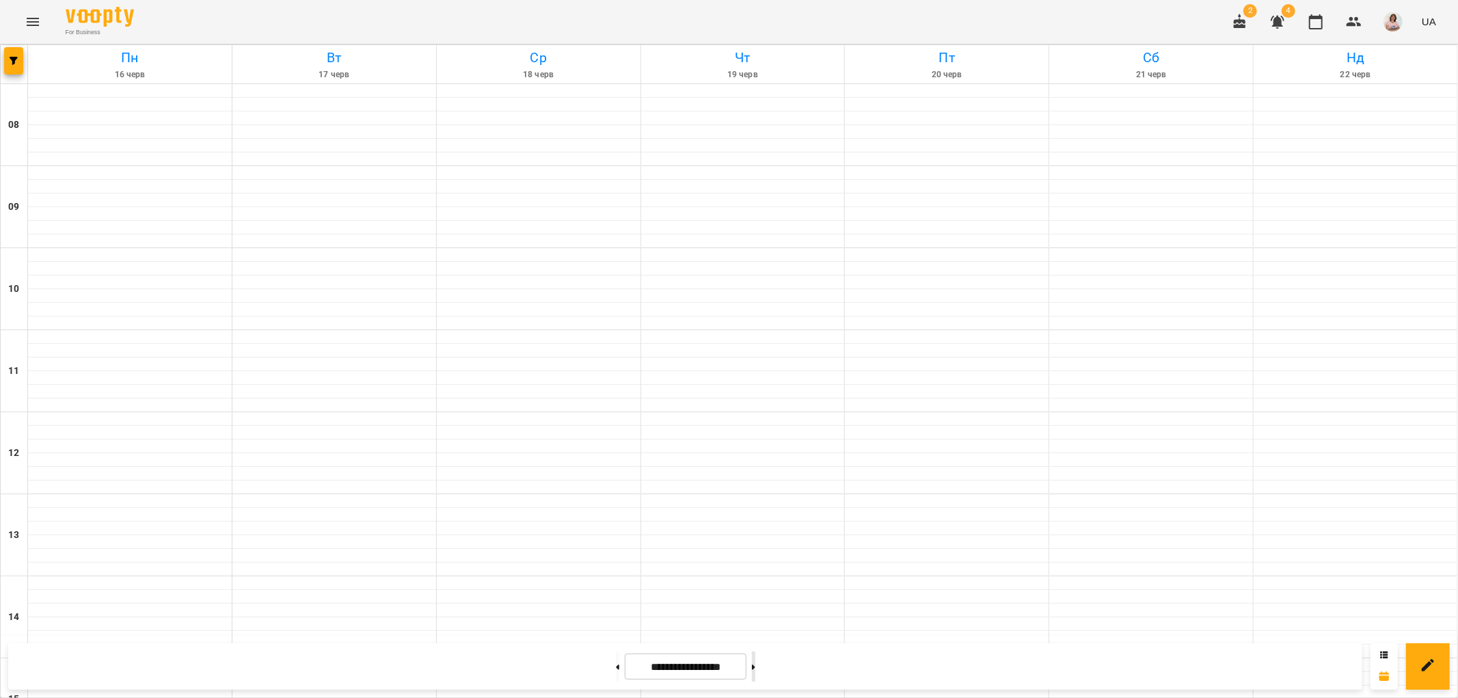
click at [756, 662] on button at bounding box center [753, 667] width 3 height 30
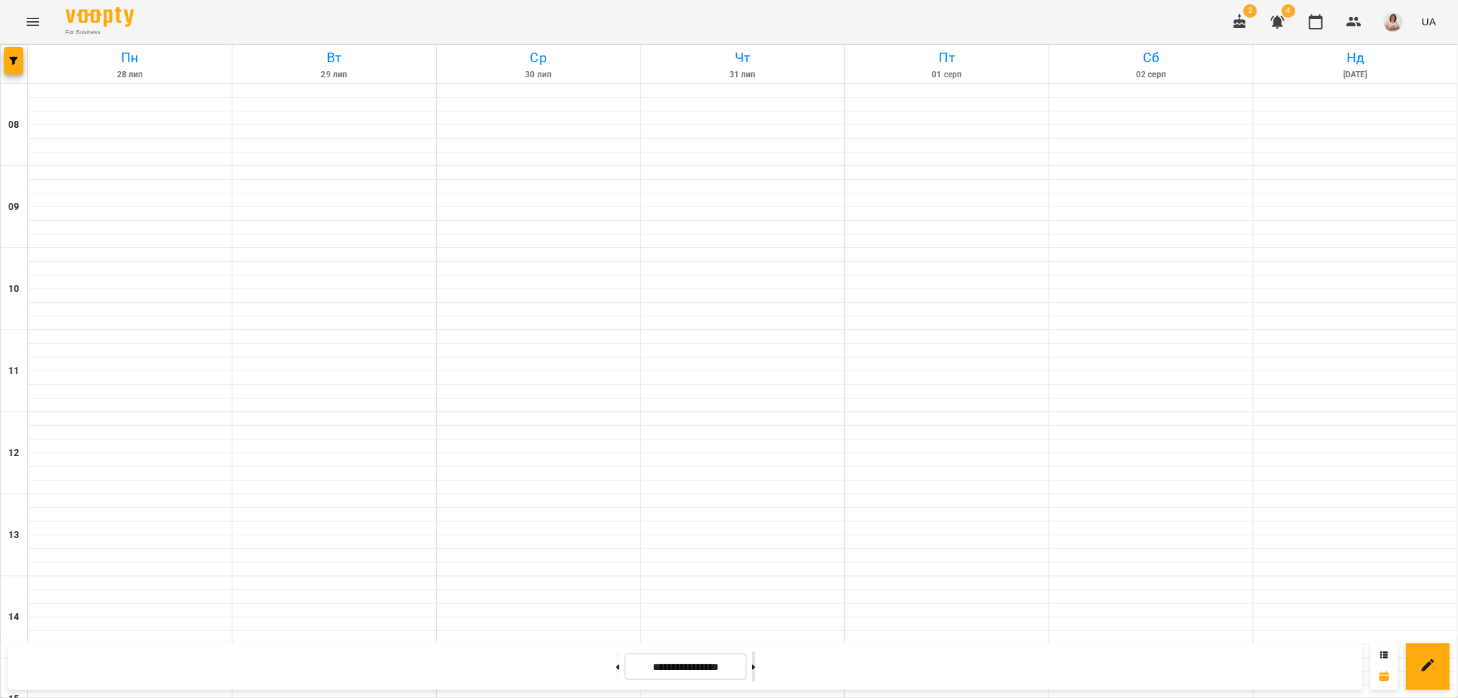
click at [756, 662] on button at bounding box center [753, 667] width 3 height 30
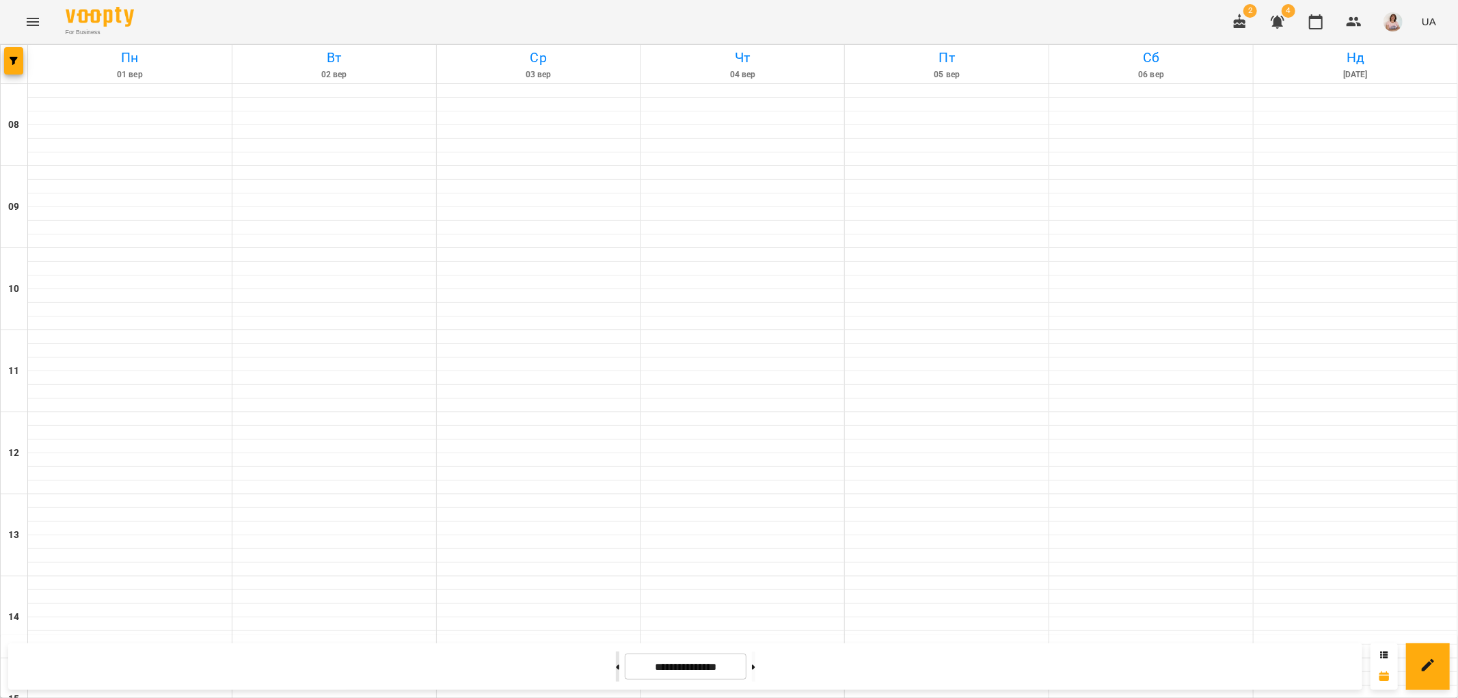
click at [616, 662] on button at bounding box center [617, 667] width 3 height 30
click at [616, 670] on button at bounding box center [617, 667] width 3 height 30
click at [616, 668] on button at bounding box center [617, 667] width 3 height 30
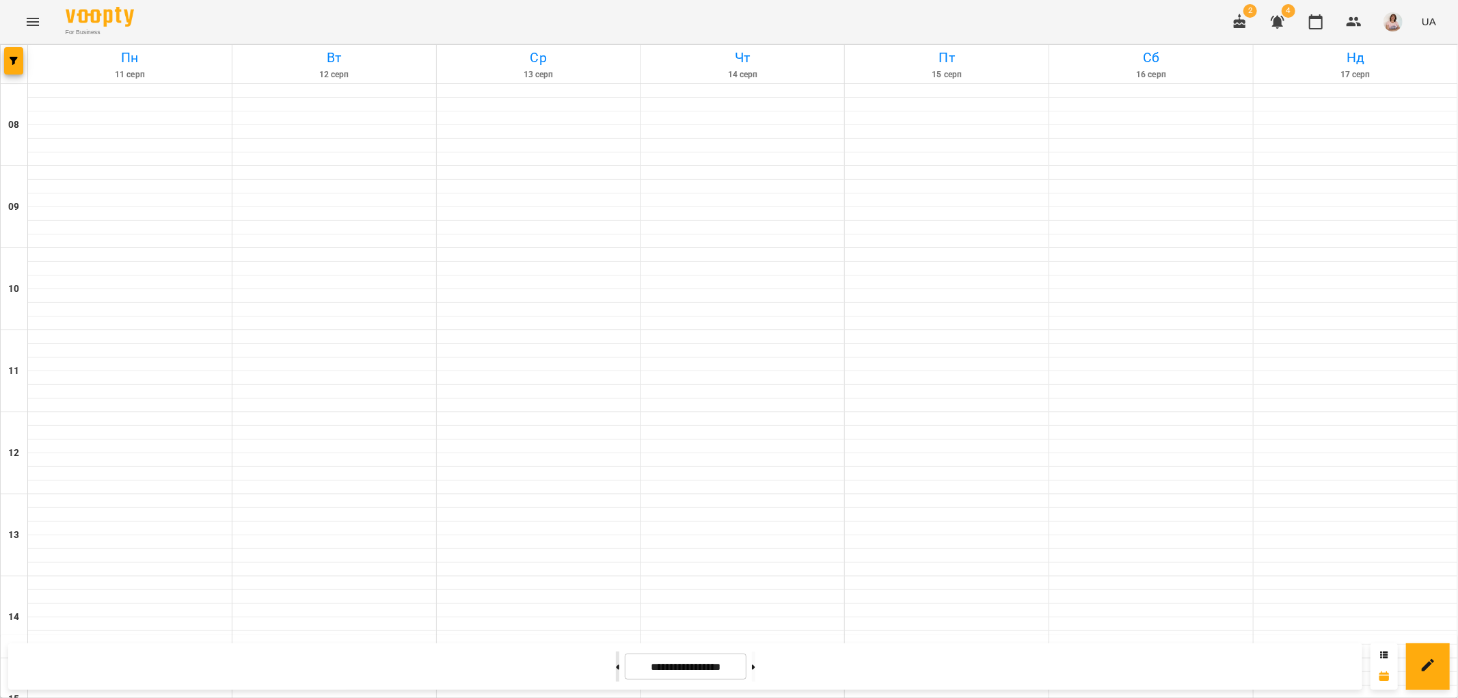
click at [616, 668] on button at bounding box center [617, 667] width 3 height 30
type input "**********"
click at [31, 18] on icon "Menu" at bounding box center [33, 22] width 12 height 8
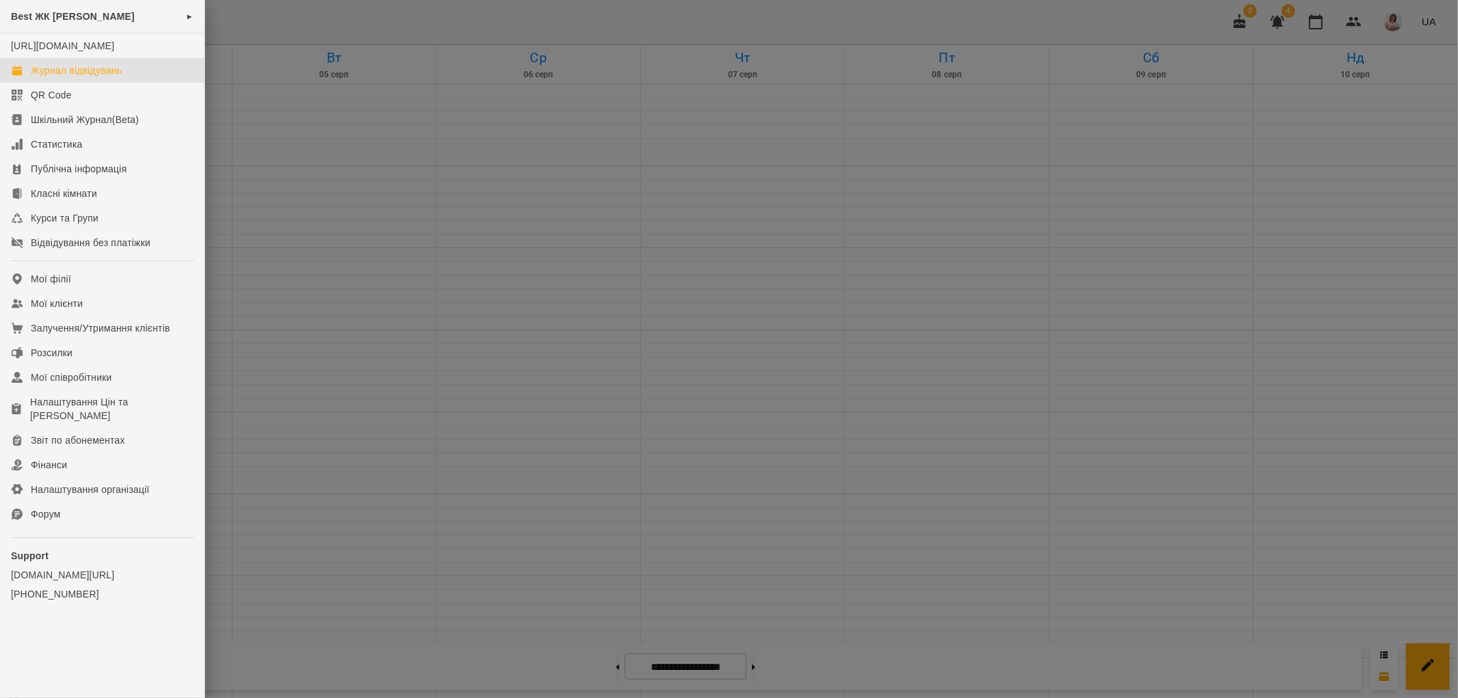
click at [135, 78] on link "Журнал відвідувань" at bounding box center [102, 70] width 204 height 25
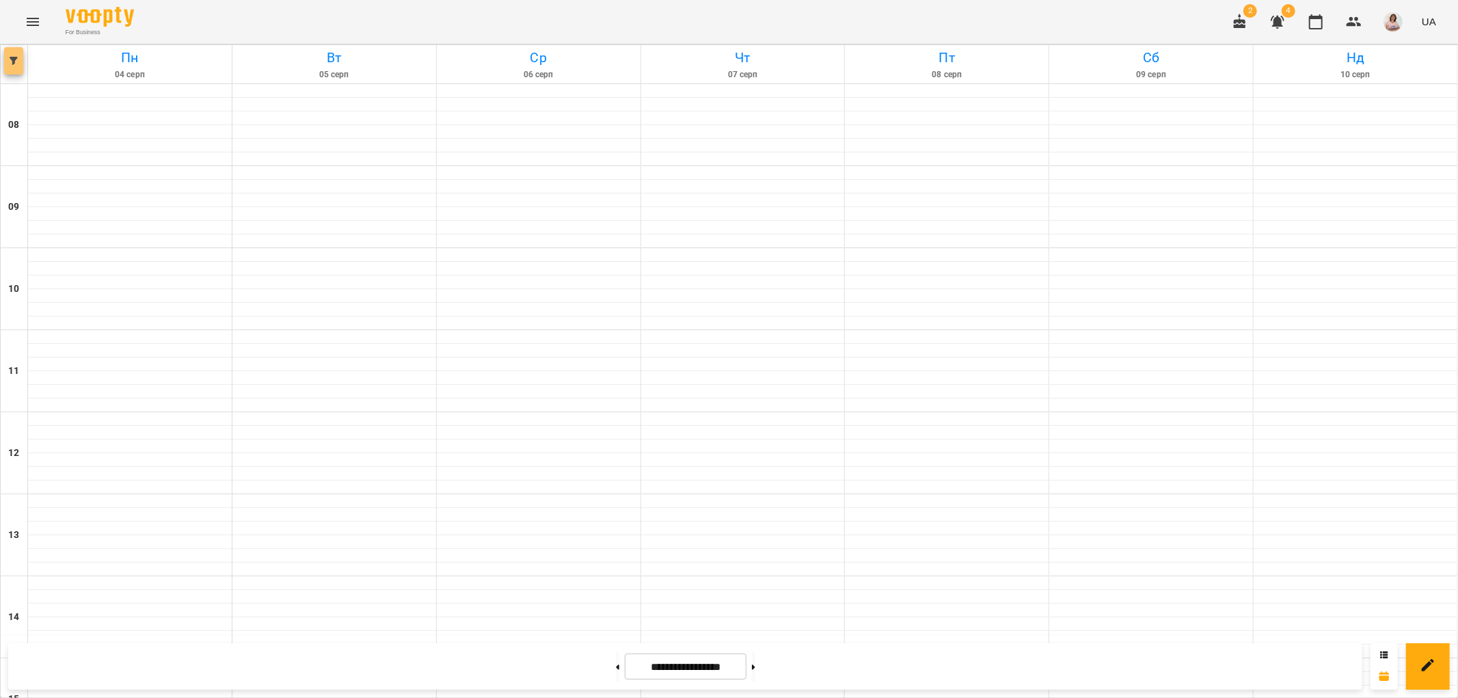
click at [14, 53] on button "button" at bounding box center [13, 60] width 19 height 27
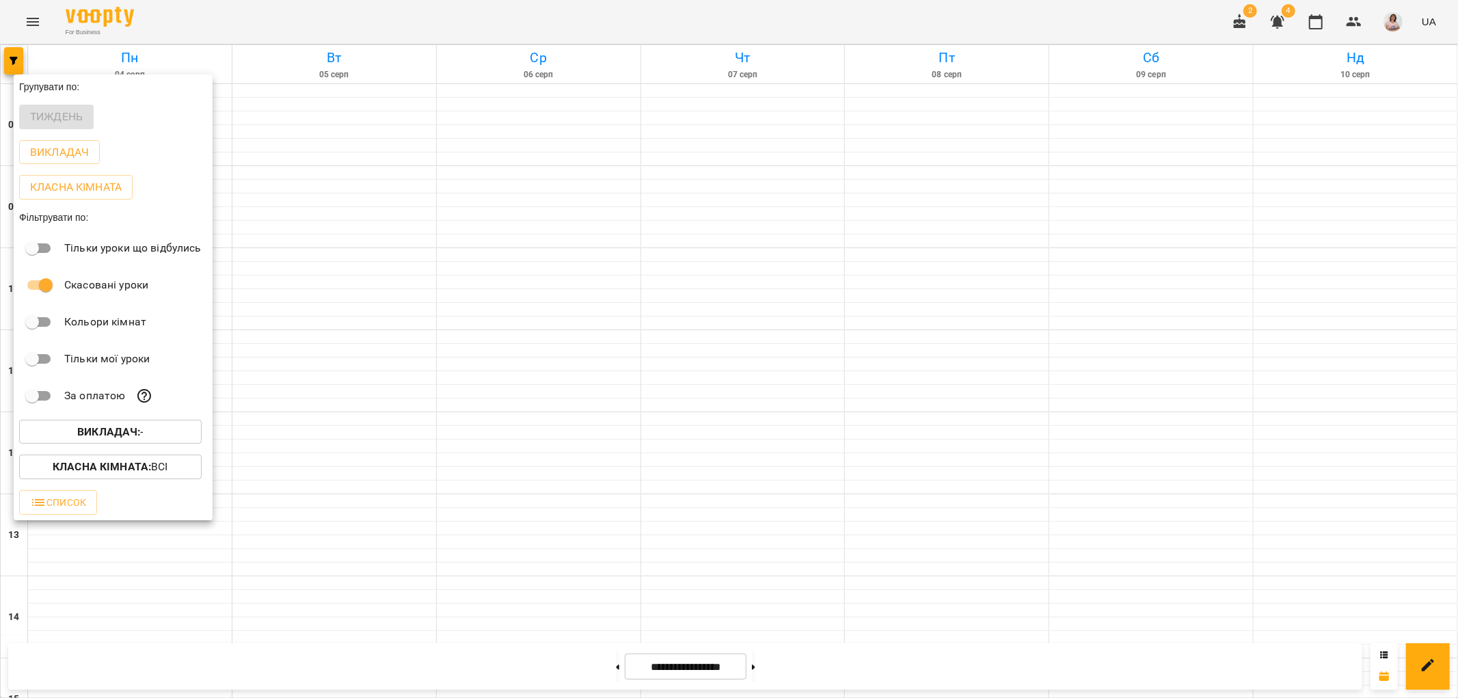
click at [157, 425] on button "Викладач : -" at bounding box center [110, 432] width 183 height 25
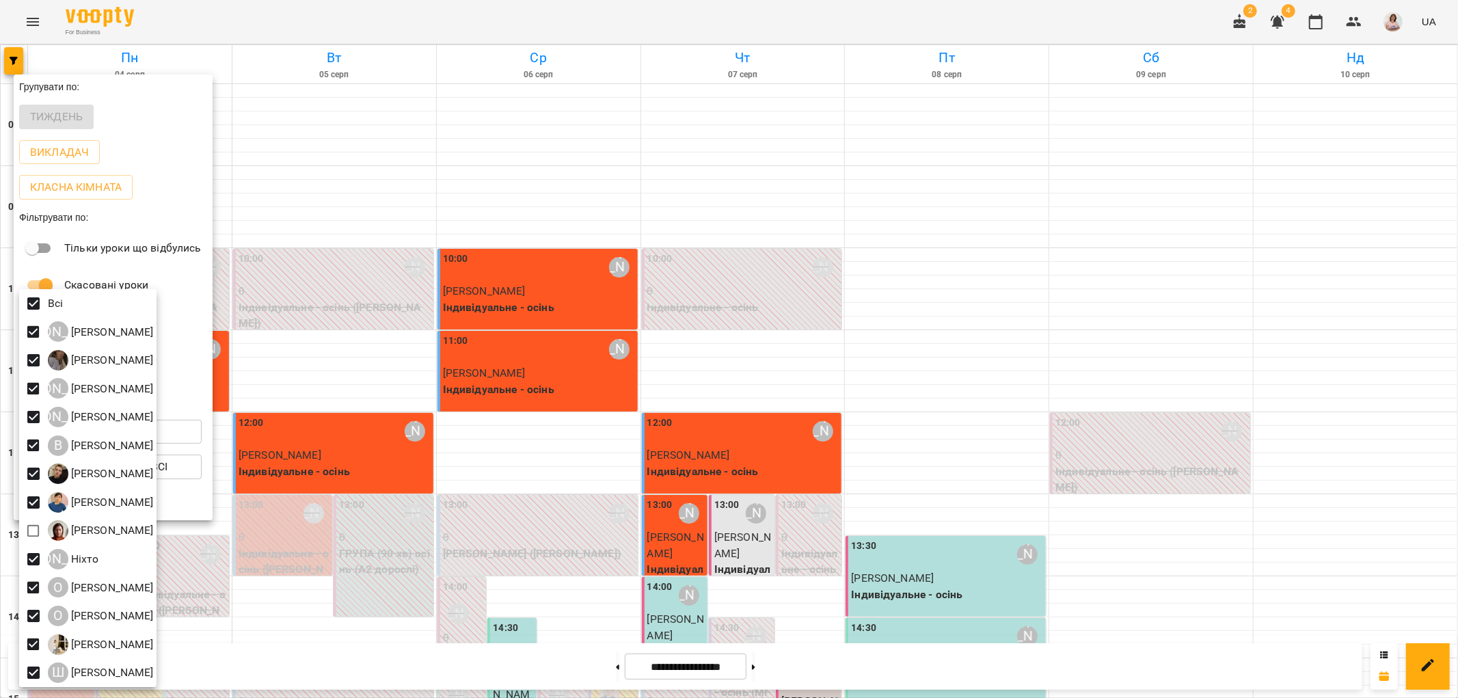
click at [250, 157] on div at bounding box center [729, 349] width 1458 height 698
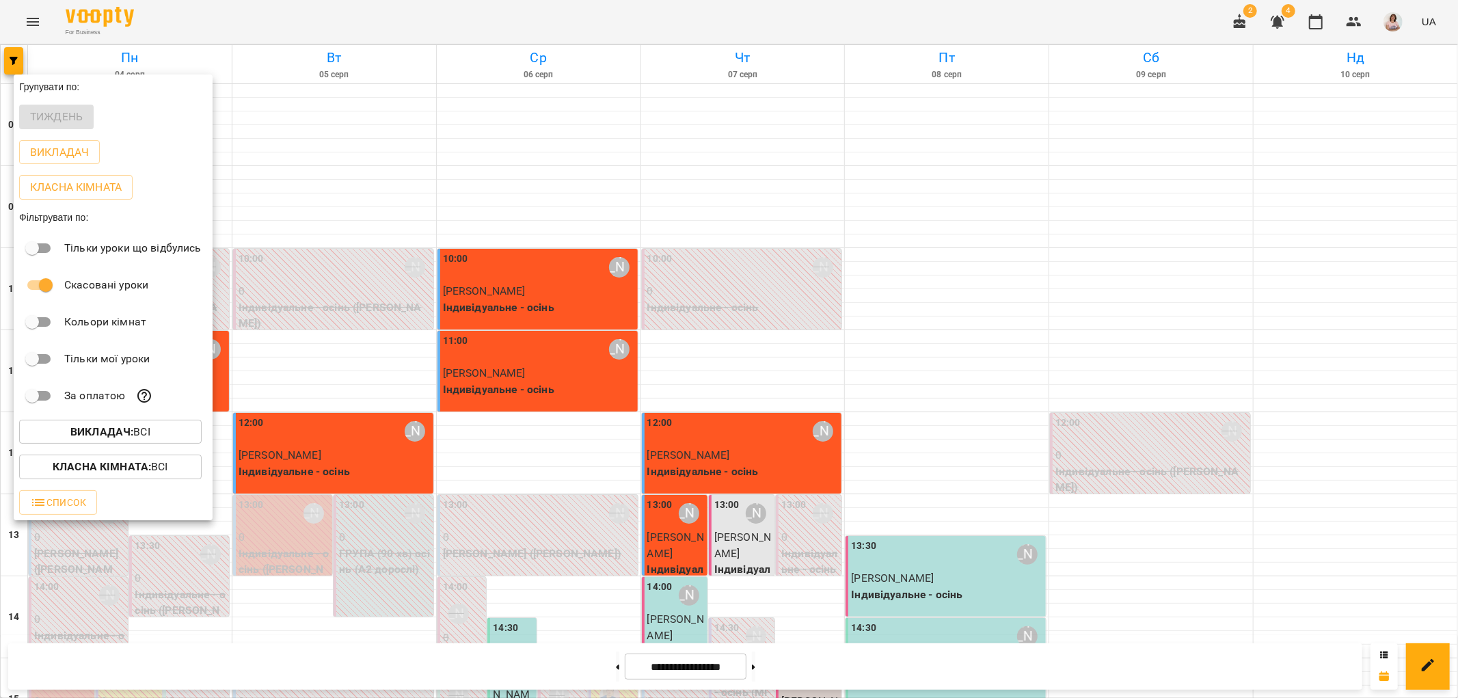
click at [774, 667] on div at bounding box center [729, 349] width 1458 height 698
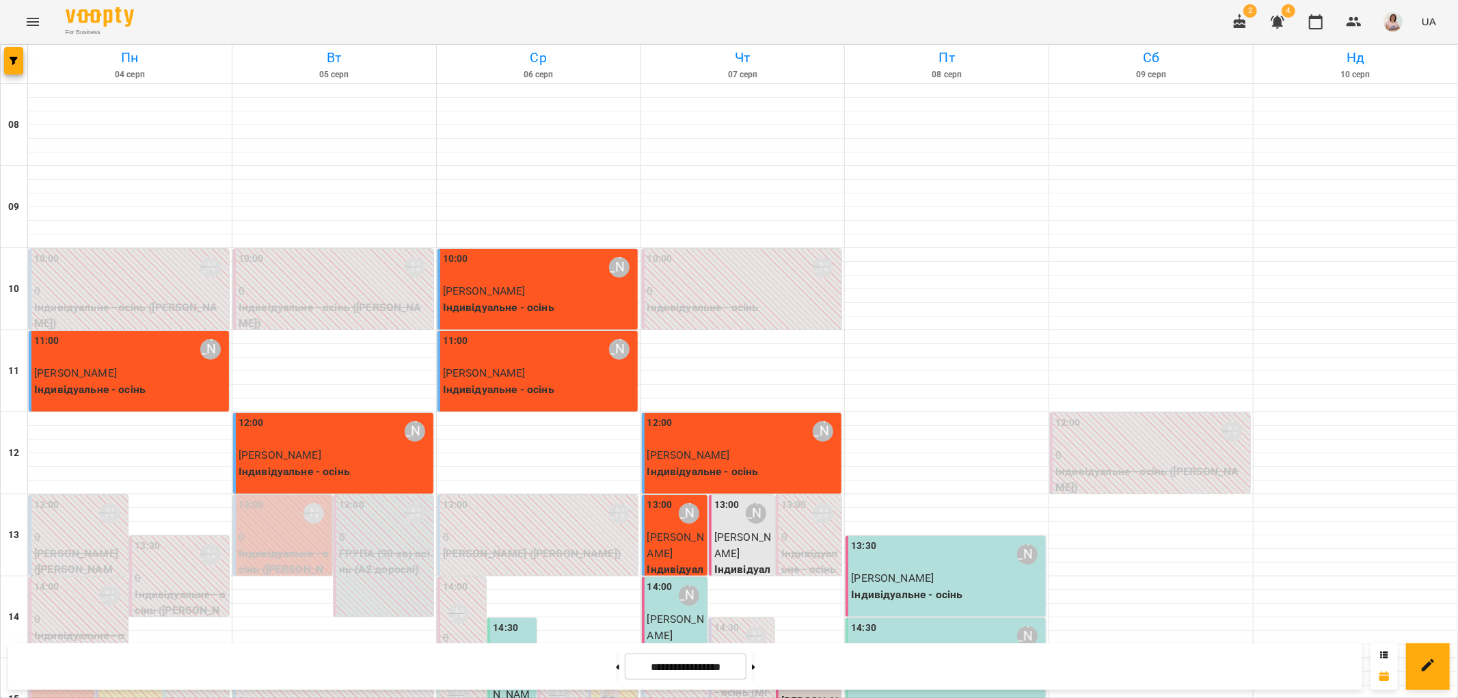
click at [756, 667] on button at bounding box center [753, 667] width 3 height 30
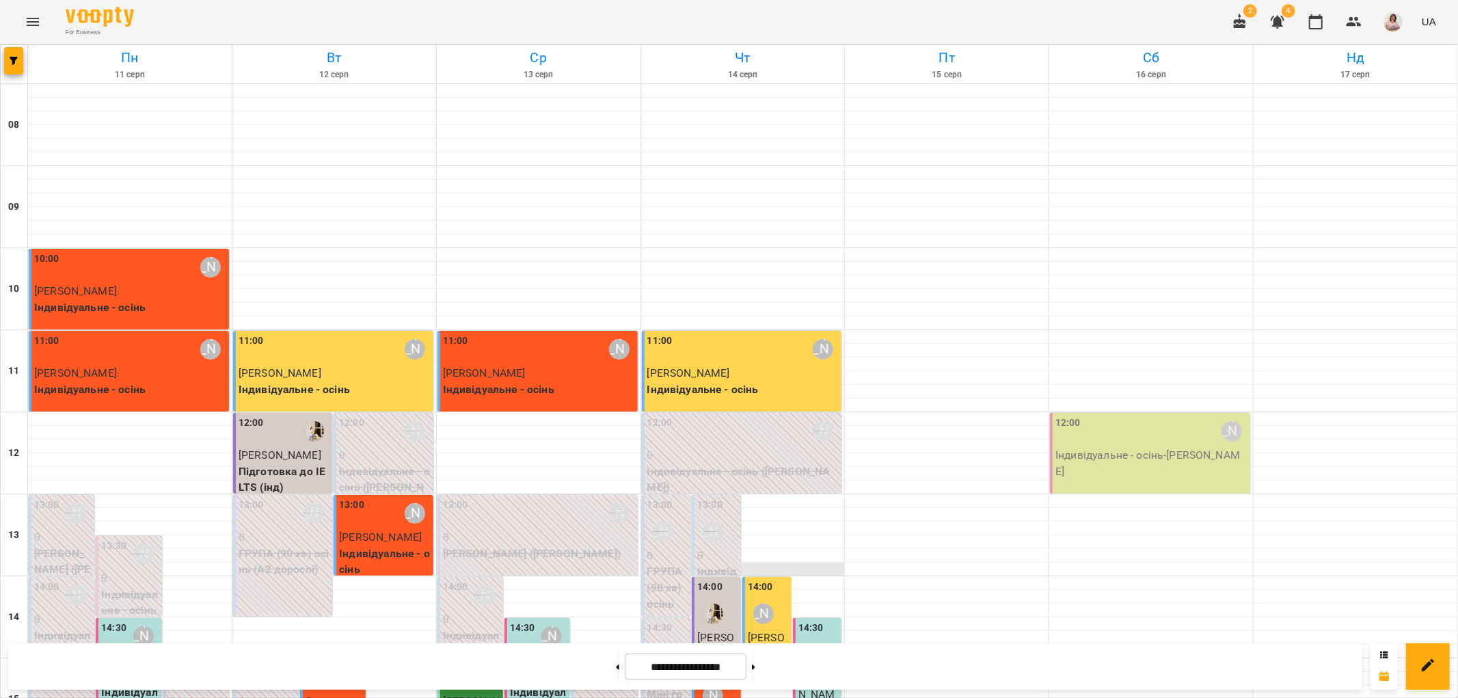
scroll to position [228, 0]
click at [756, 660] on button at bounding box center [753, 667] width 3 height 30
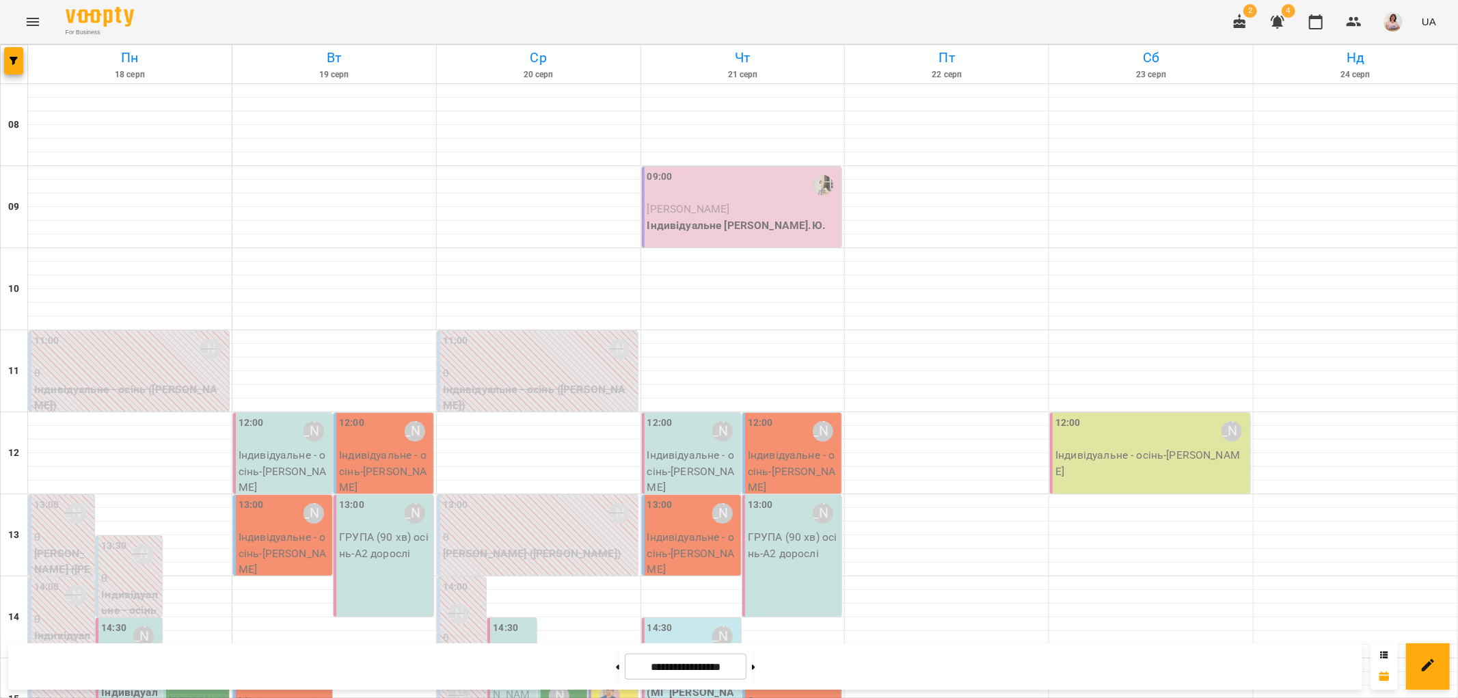
scroll to position [531, 0]
click at [616, 662] on button at bounding box center [617, 667] width 3 height 30
type input "**********"
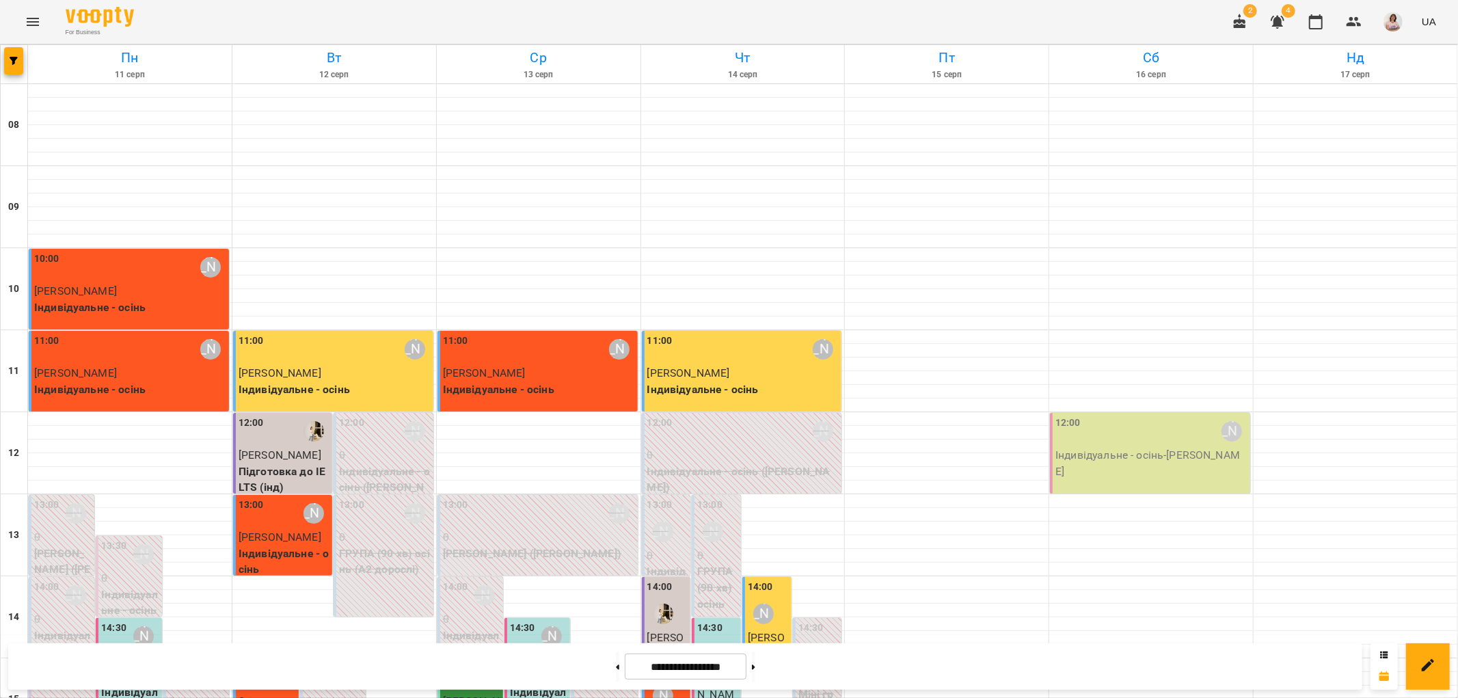
scroll to position [0, 0]
click at [31, 24] on icon "Menu" at bounding box center [33, 22] width 16 height 16
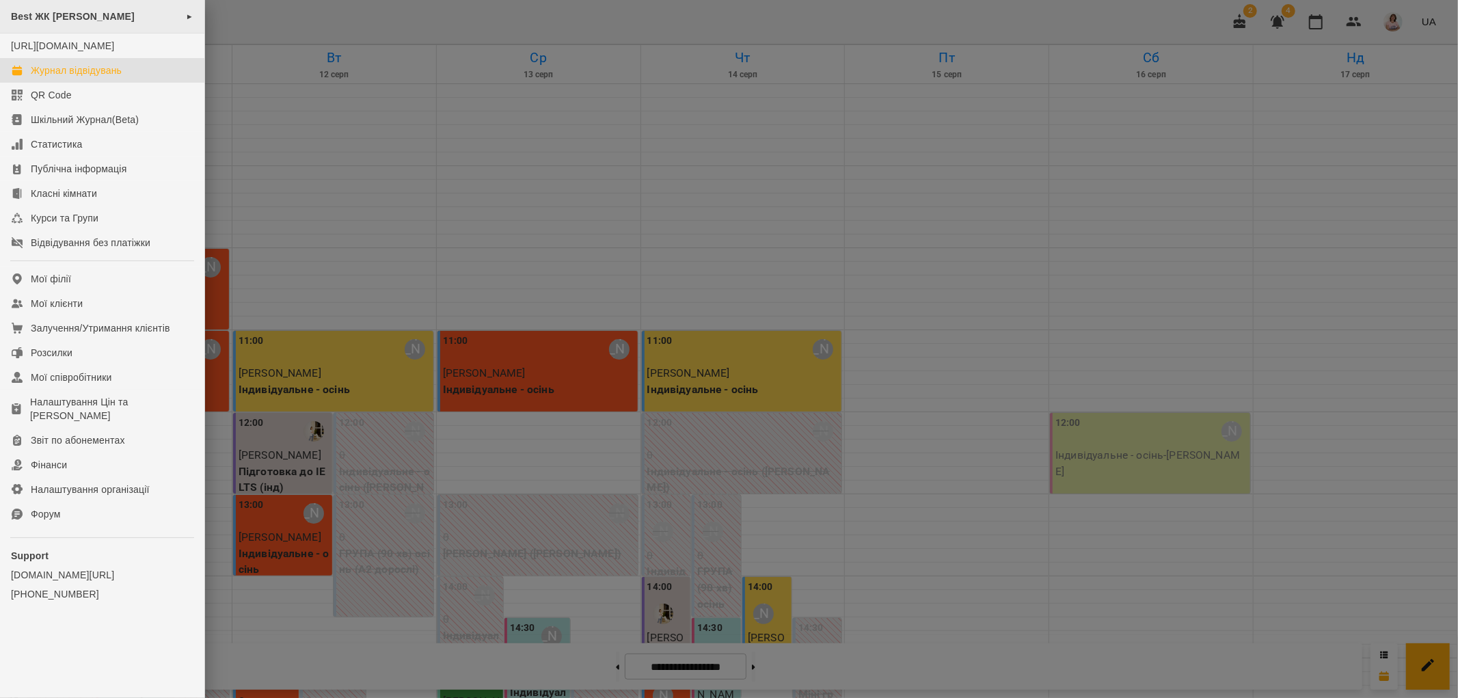
click at [71, 14] on span "Best ЖК Софія" at bounding box center [73, 16] width 124 height 11
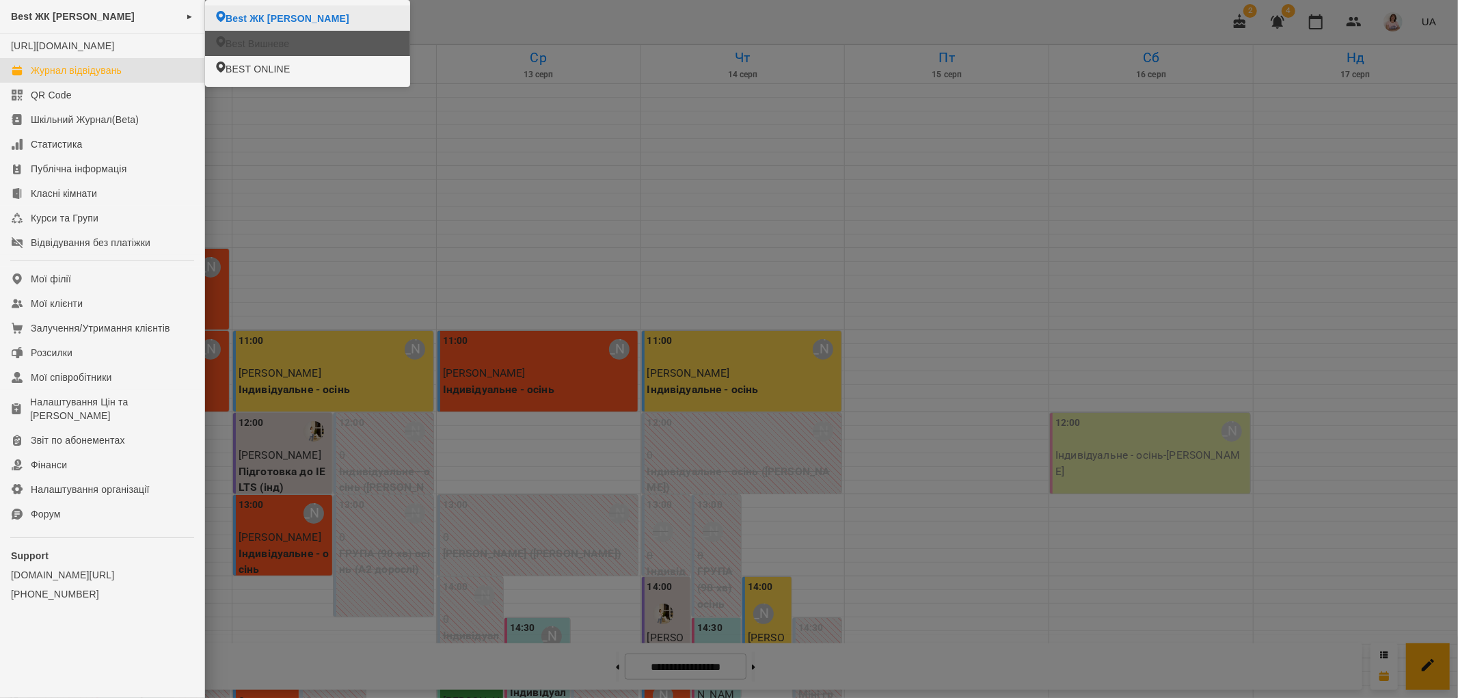
click at [269, 46] on span "Best Вишневе" at bounding box center [258, 44] width 64 height 14
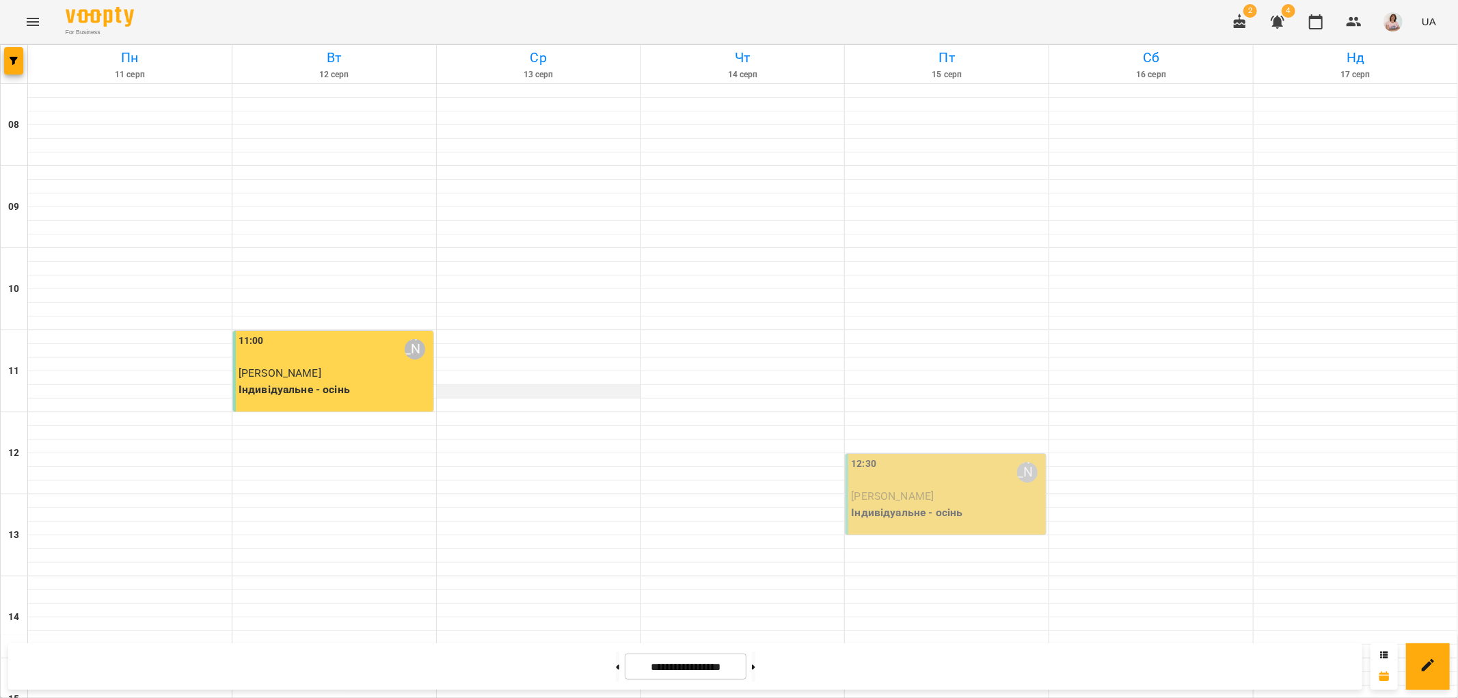
scroll to position [596, 0]
click at [616, 663] on button at bounding box center [617, 667] width 3 height 30
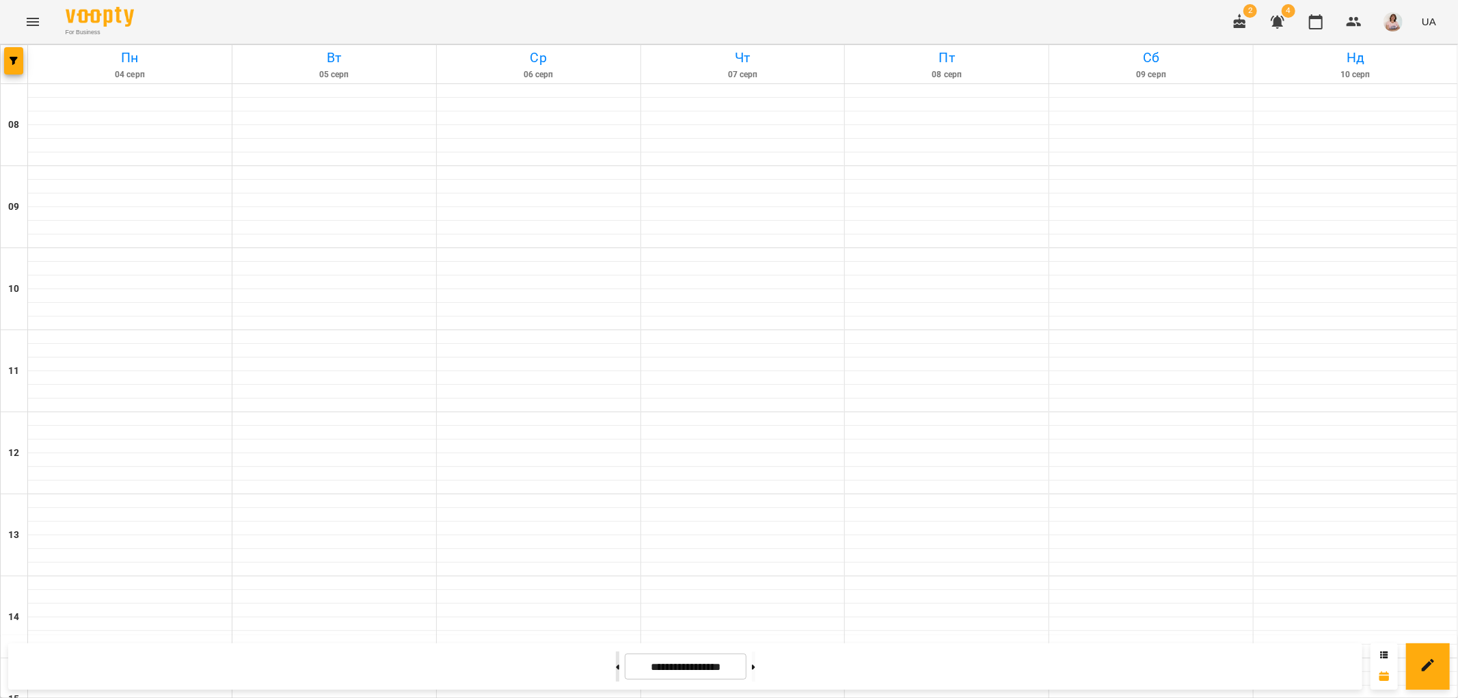
click at [616, 663] on button at bounding box center [617, 667] width 3 height 30
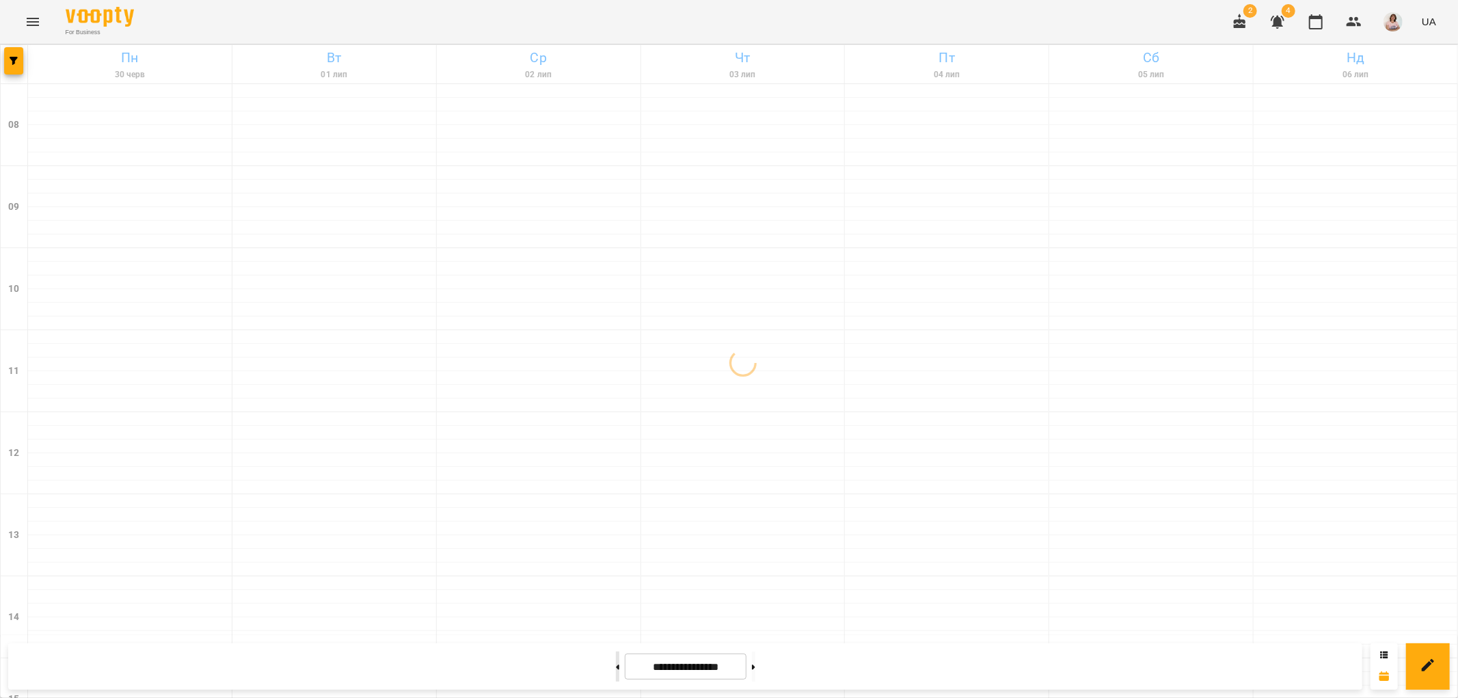
click at [616, 663] on button at bounding box center [617, 667] width 3 height 30
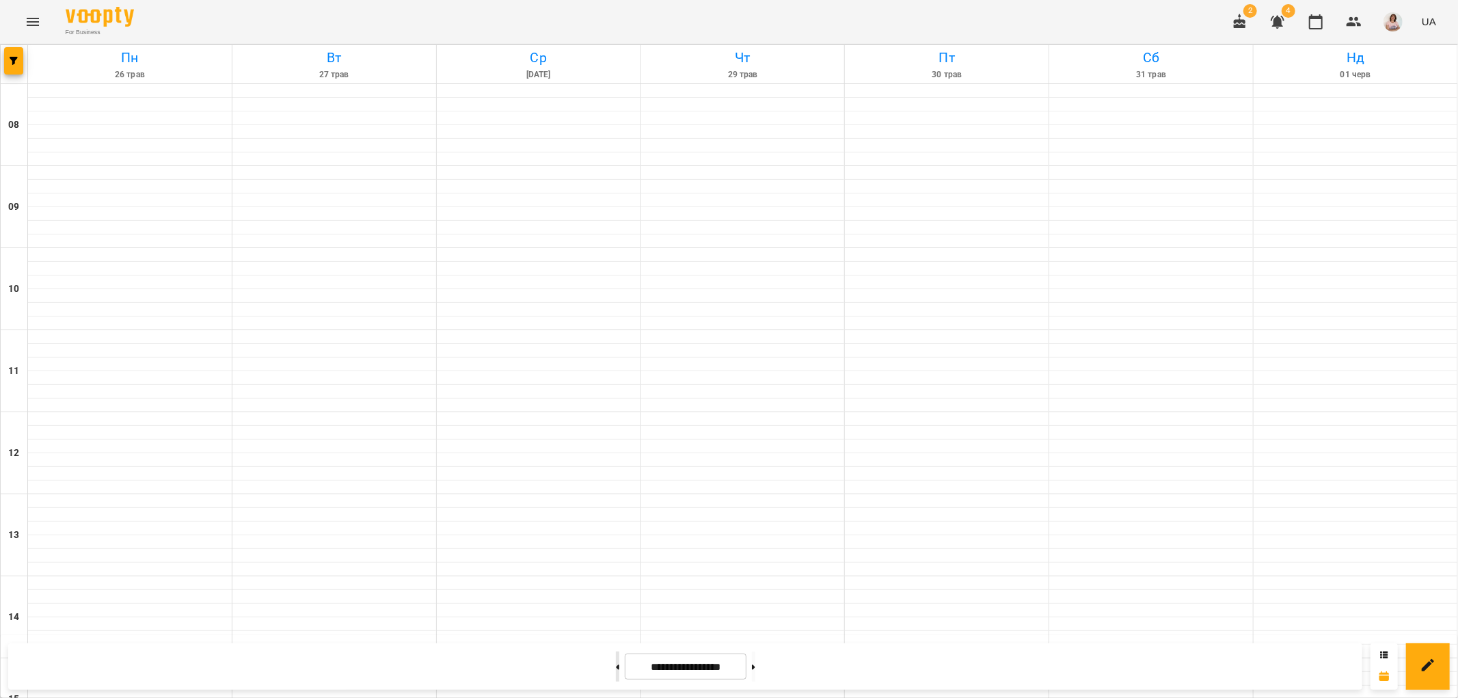
click at [616, 663] on button at bounding box center [617, 667] width 3 height 30
type input "**********"
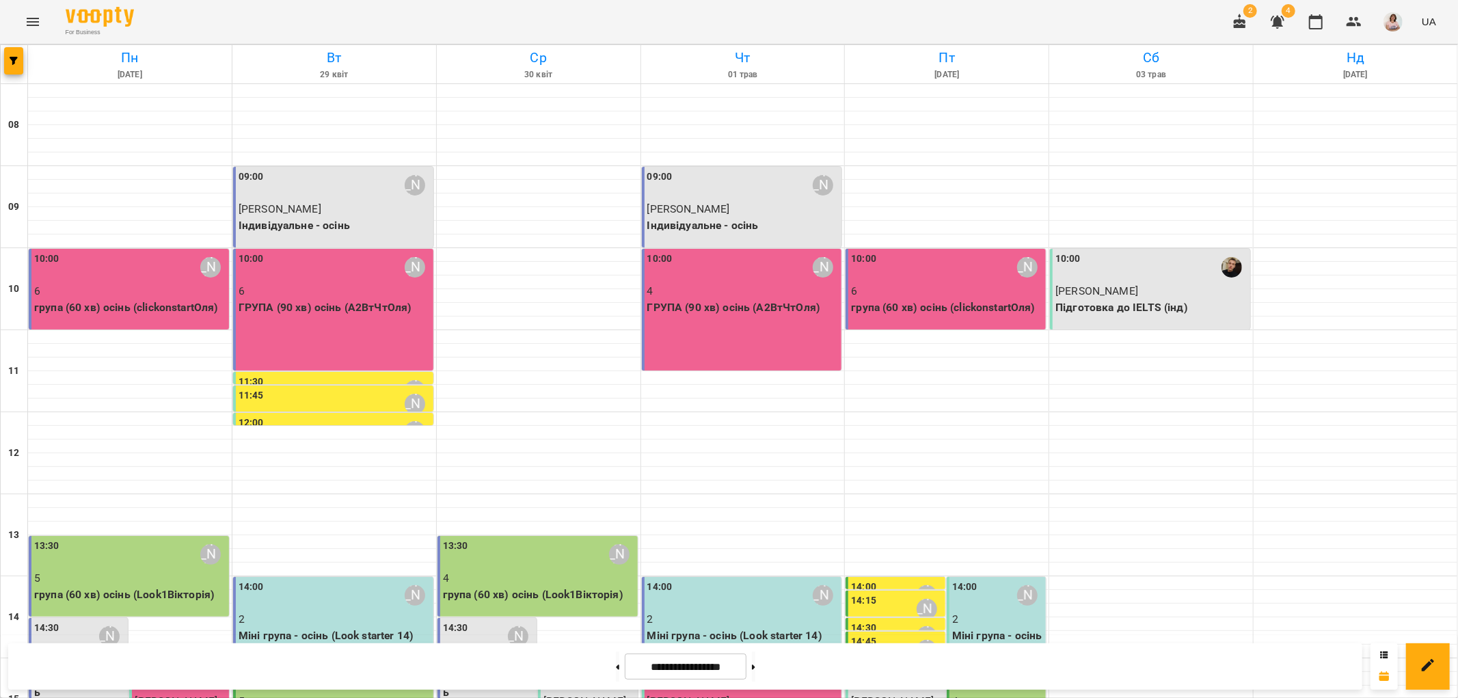
scroll to position [520, 0]
drag, startPoint x: 1458, startPoint y: 79, endPoint x: 1096, endPoint y: 551, distance: 594.5
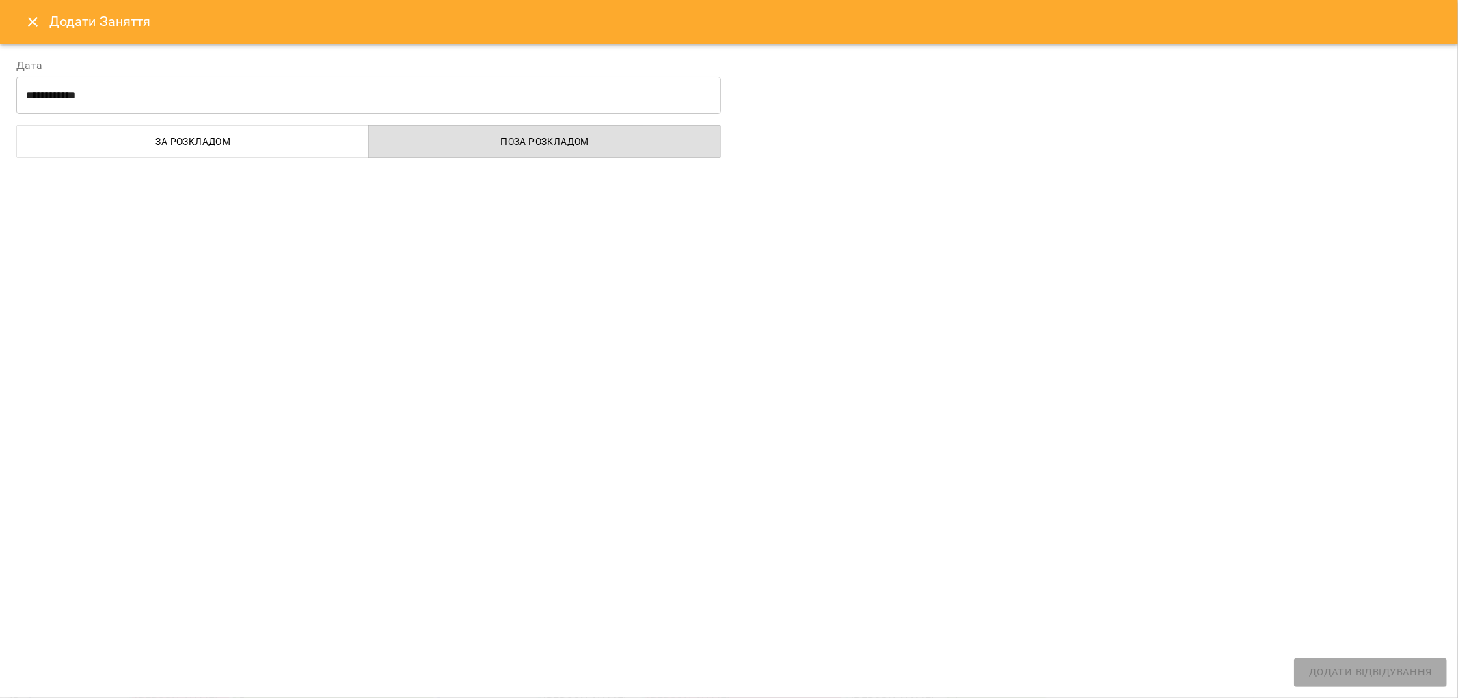
select select
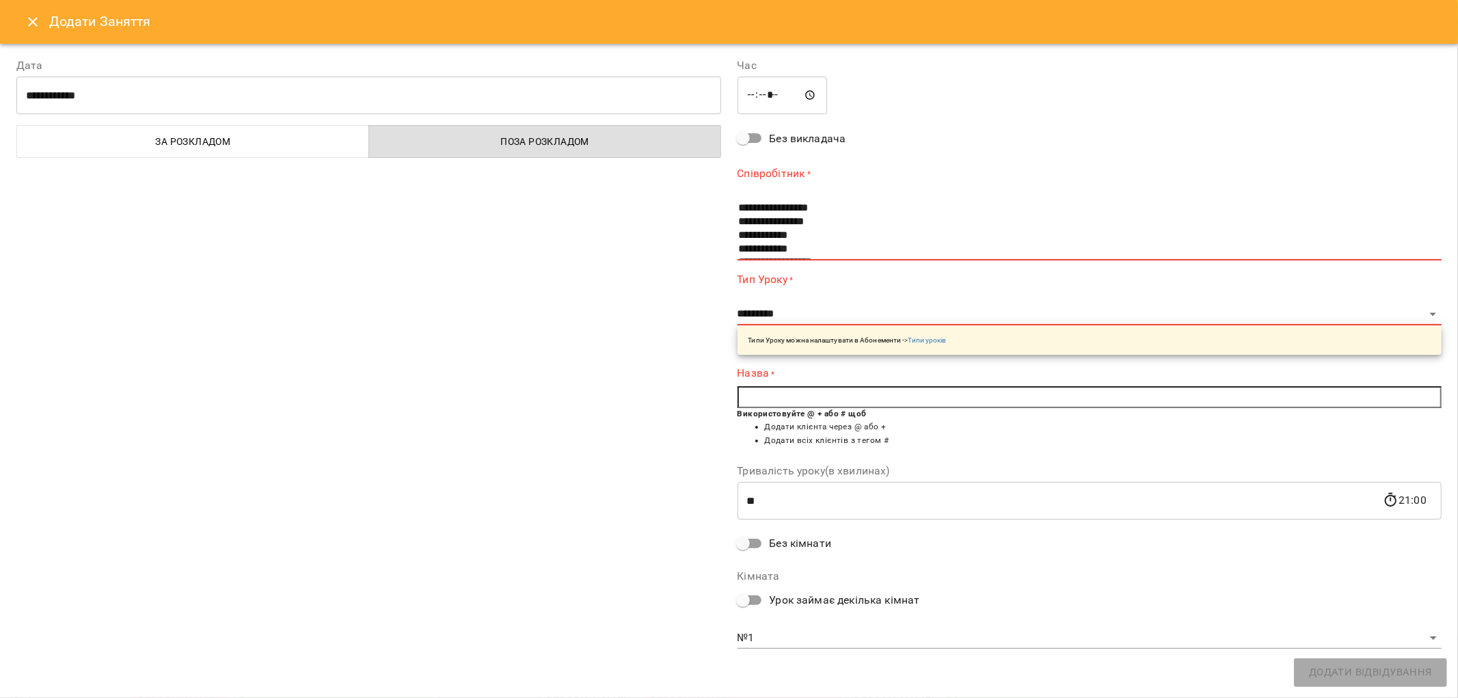
scroll to position [444, 0]
click at [33, 21] on icon "Close" at bounding box center [33, 22] width 10 height 10
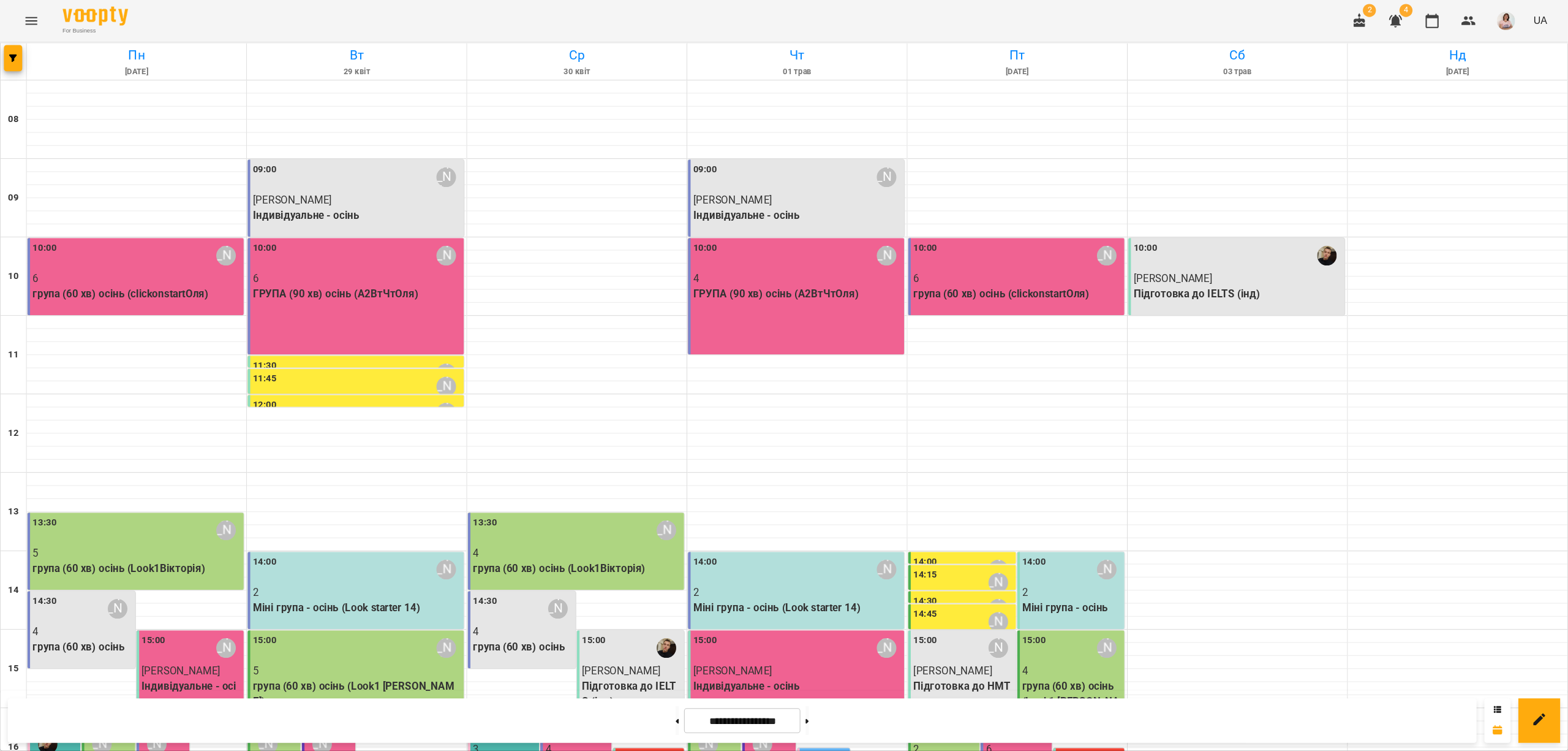
scroll to position [408, 0]
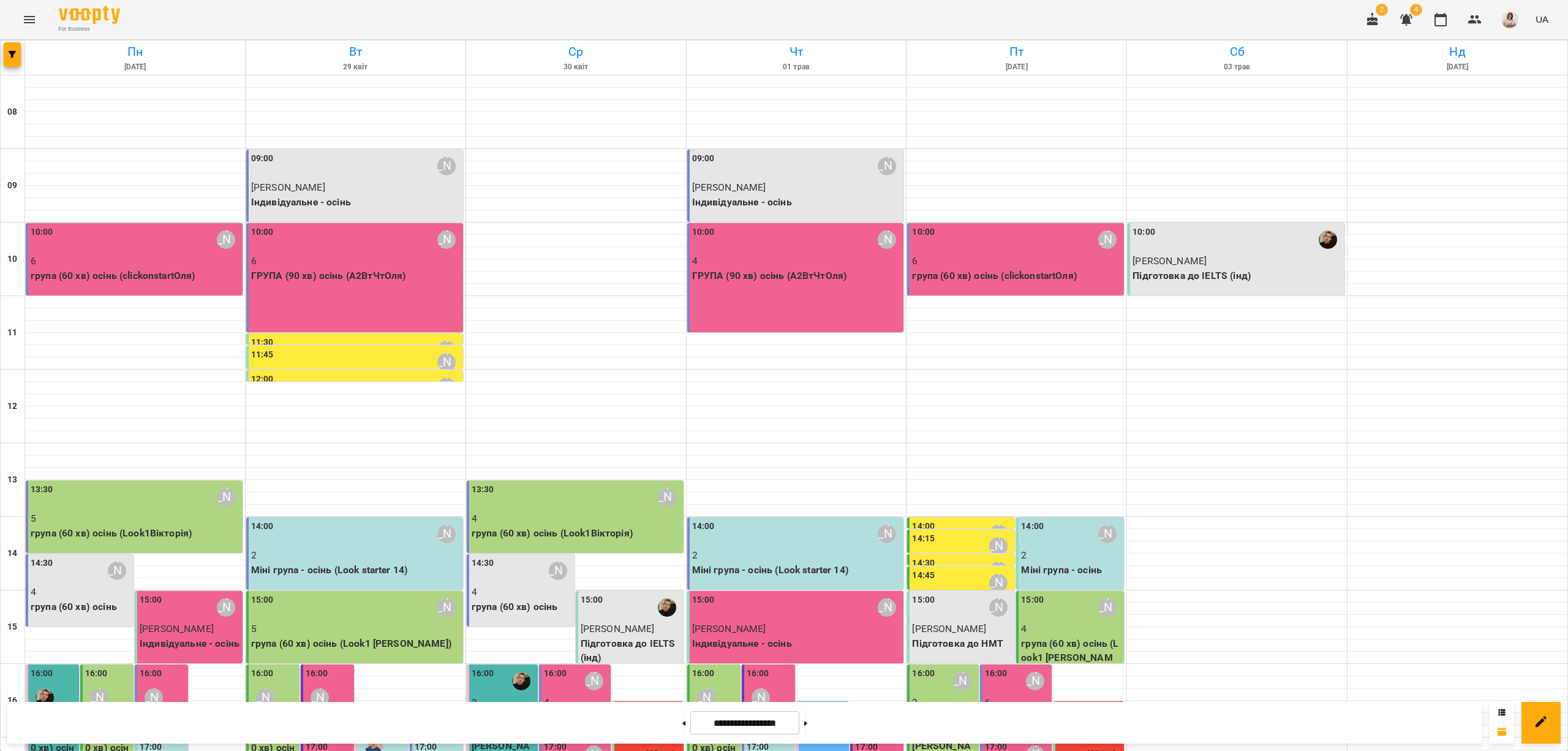
drag, startPoint x: 1168, startPoint y: 3, endPoint x: 1158, endPoint y: 356, distance: 353.1
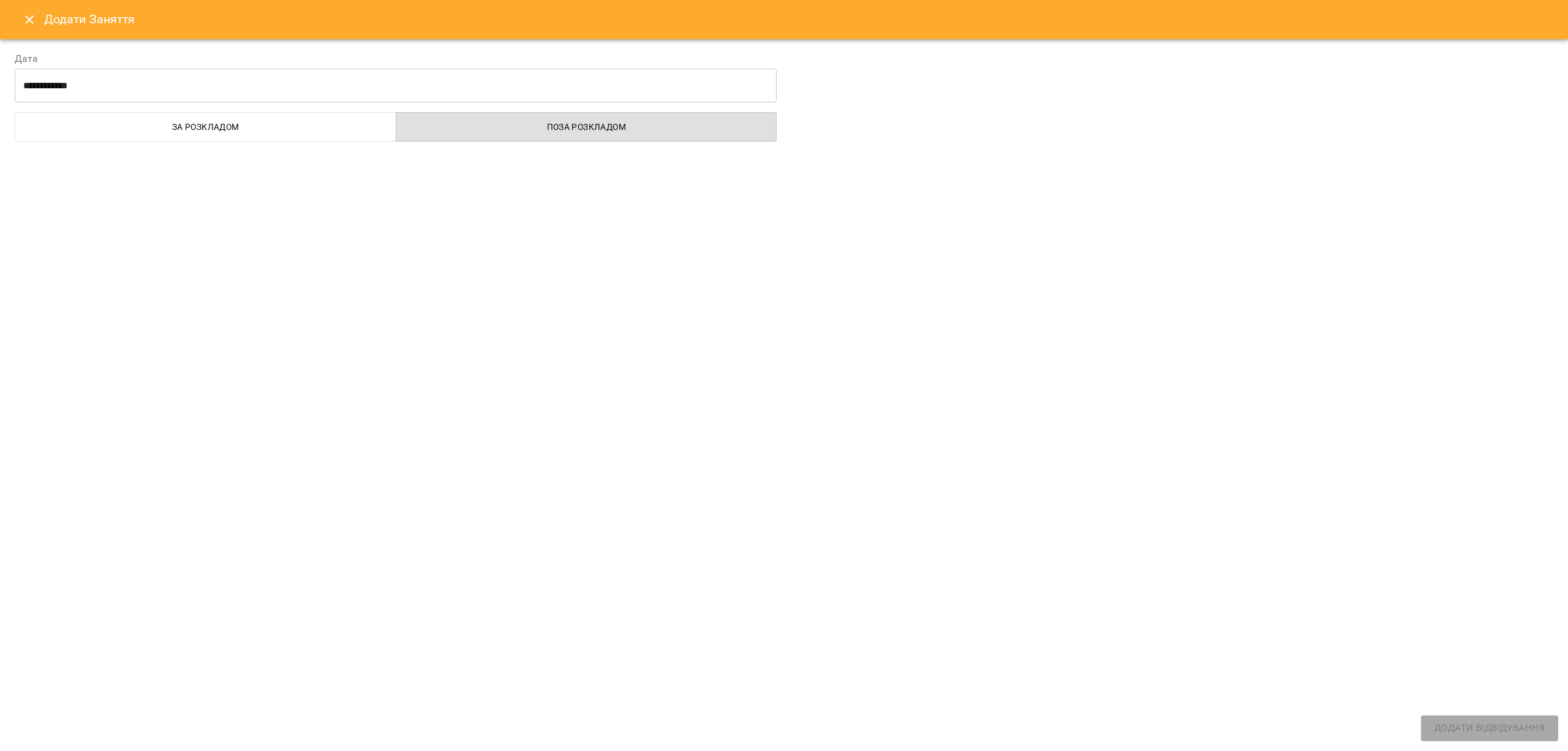
select select
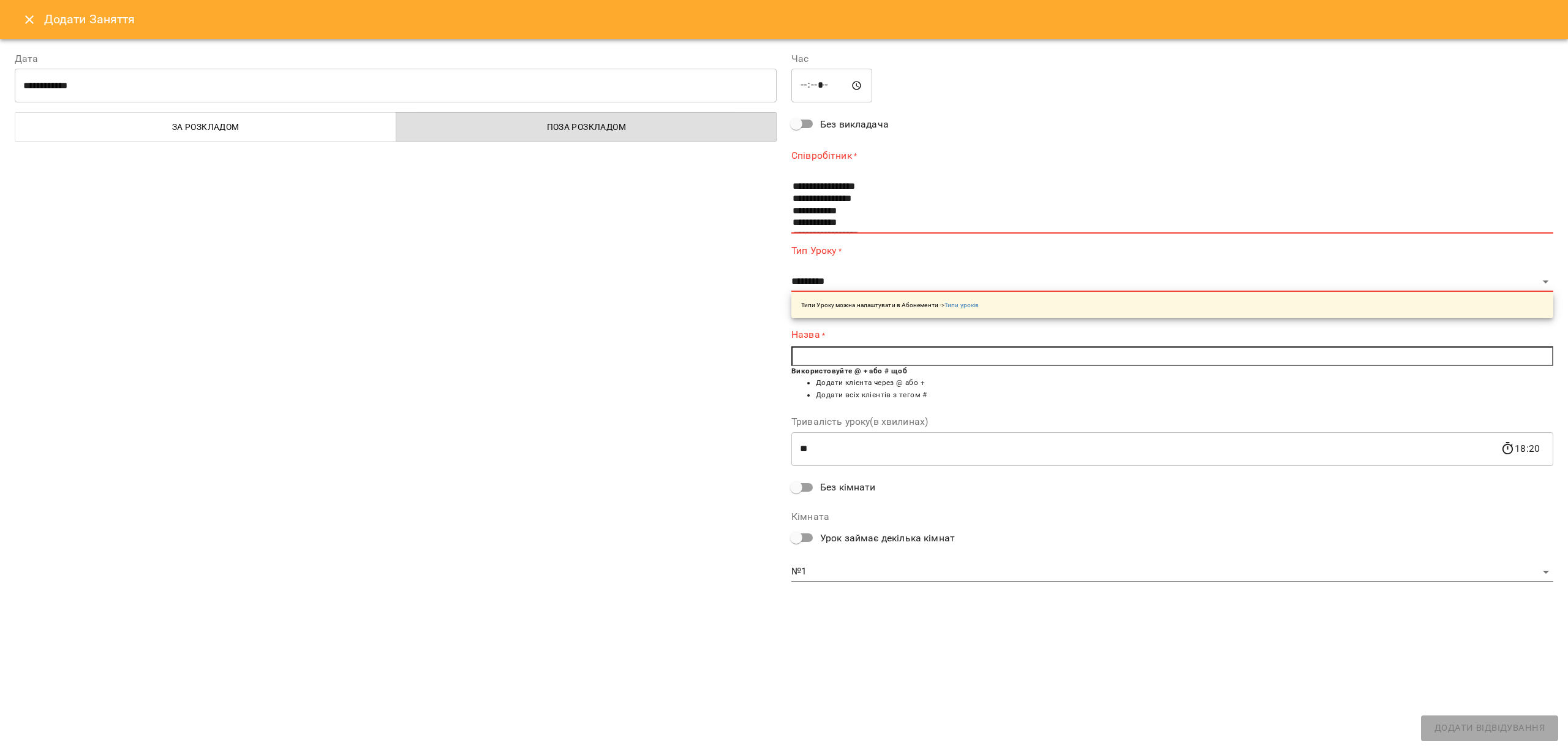
click at [30, 13] on icon "Close" at bounding box center [30, 20] width 14 height 14
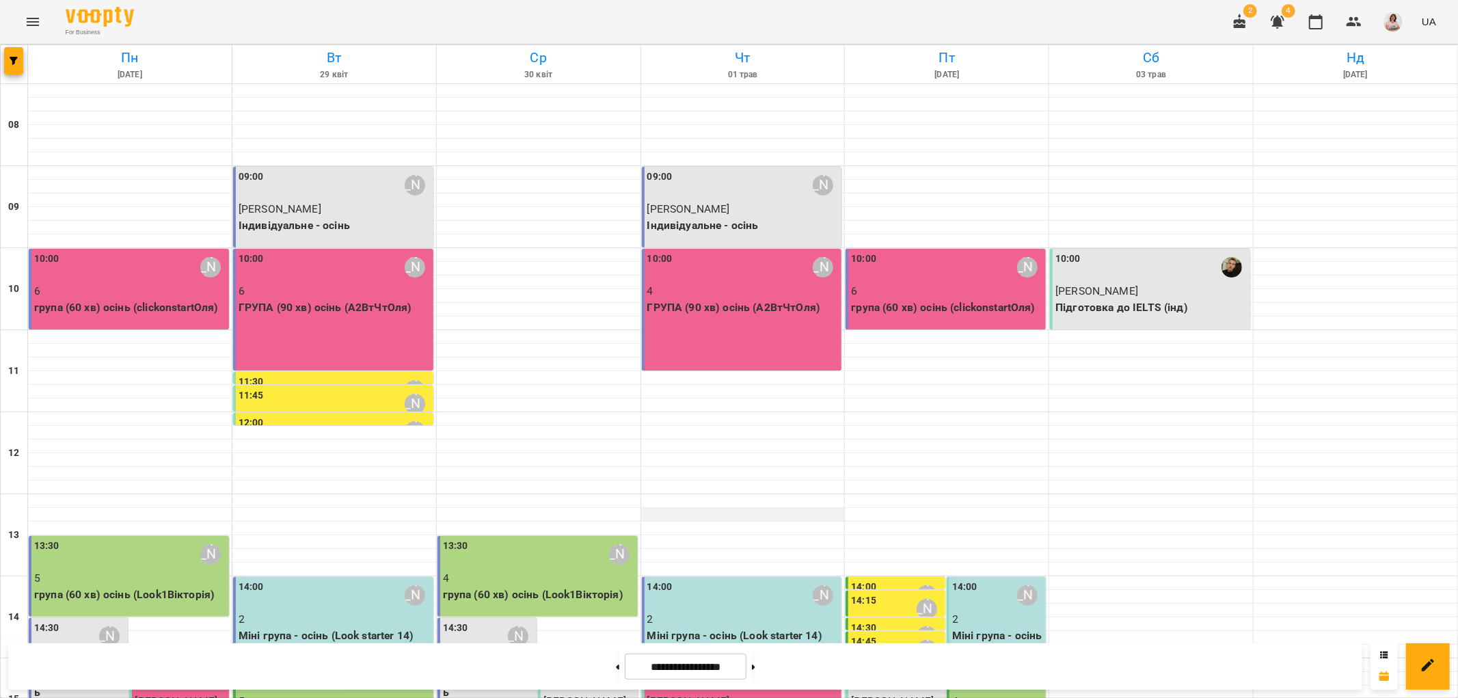
scroll to position [228, 0]
click at [56, 621] on div "14:30" at bounding box center [46, 636] width 25 height 31
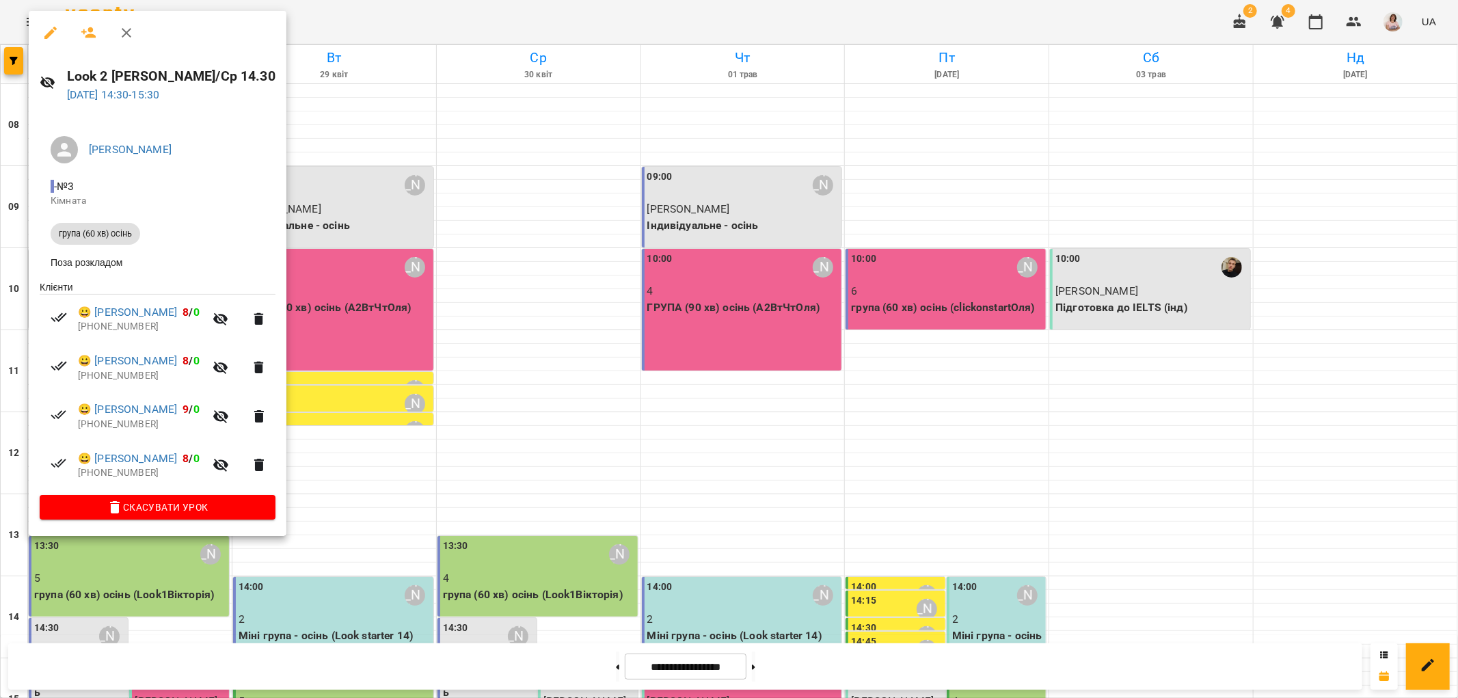
click at [381, 401] on div at bounding box center [729, 349] width 1458 height 698
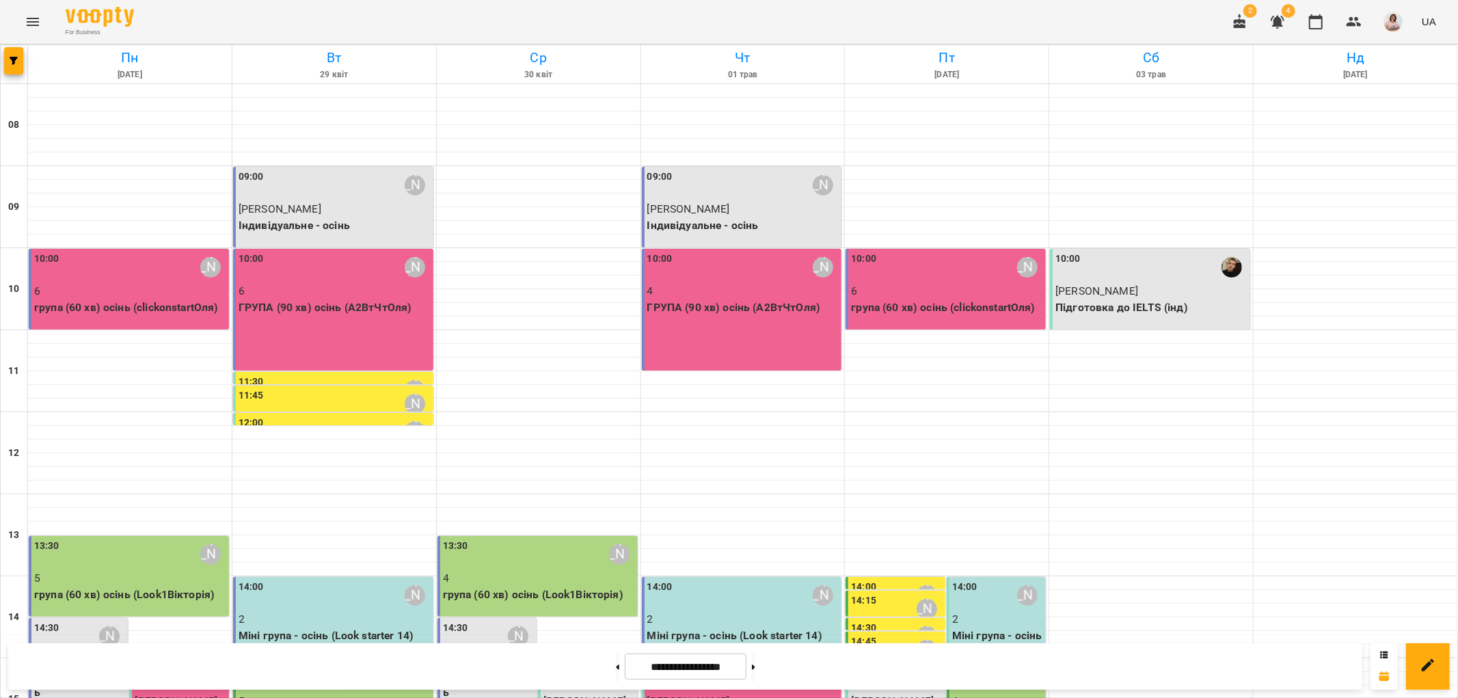
click at [53, 621] on label "14:30" at bounding box center [46, 628] width 25 height 15
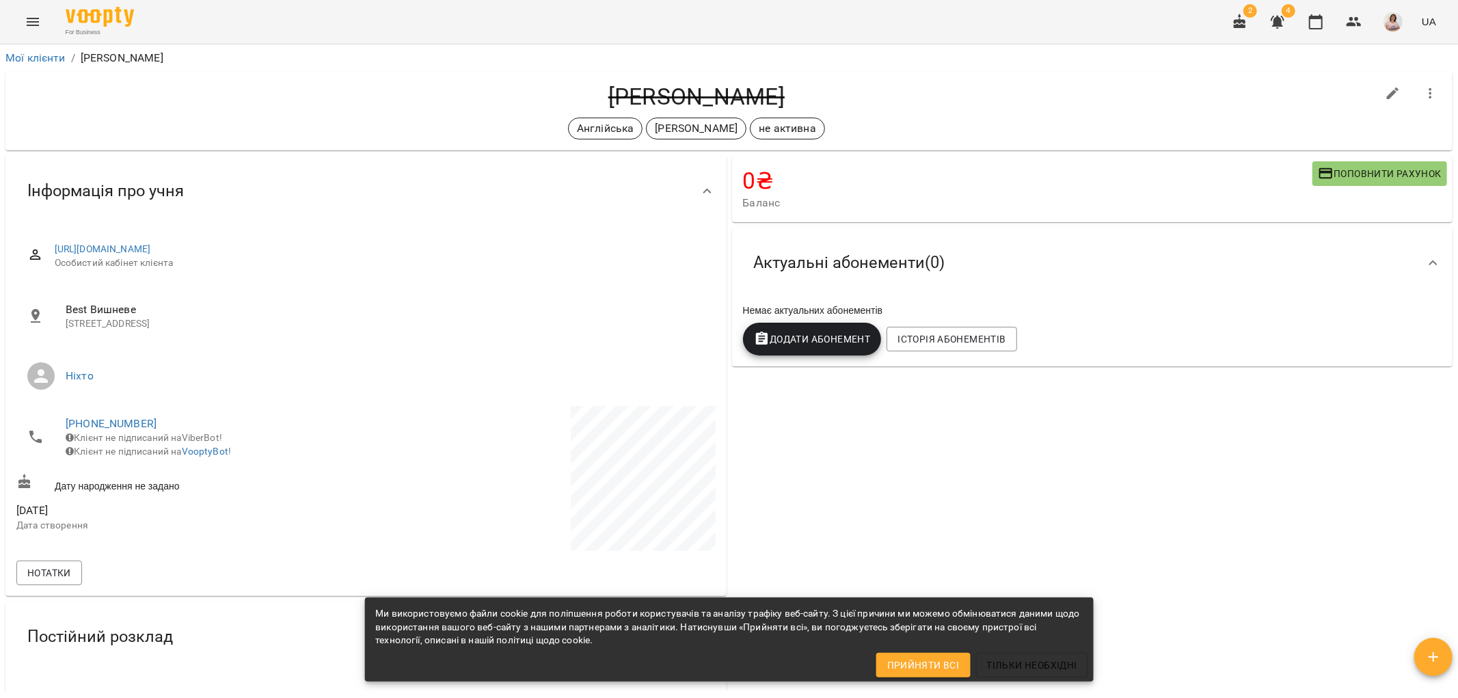
click at [28, 16] on icon "Menu" at bounding box center [33, 22] width 16 height 16
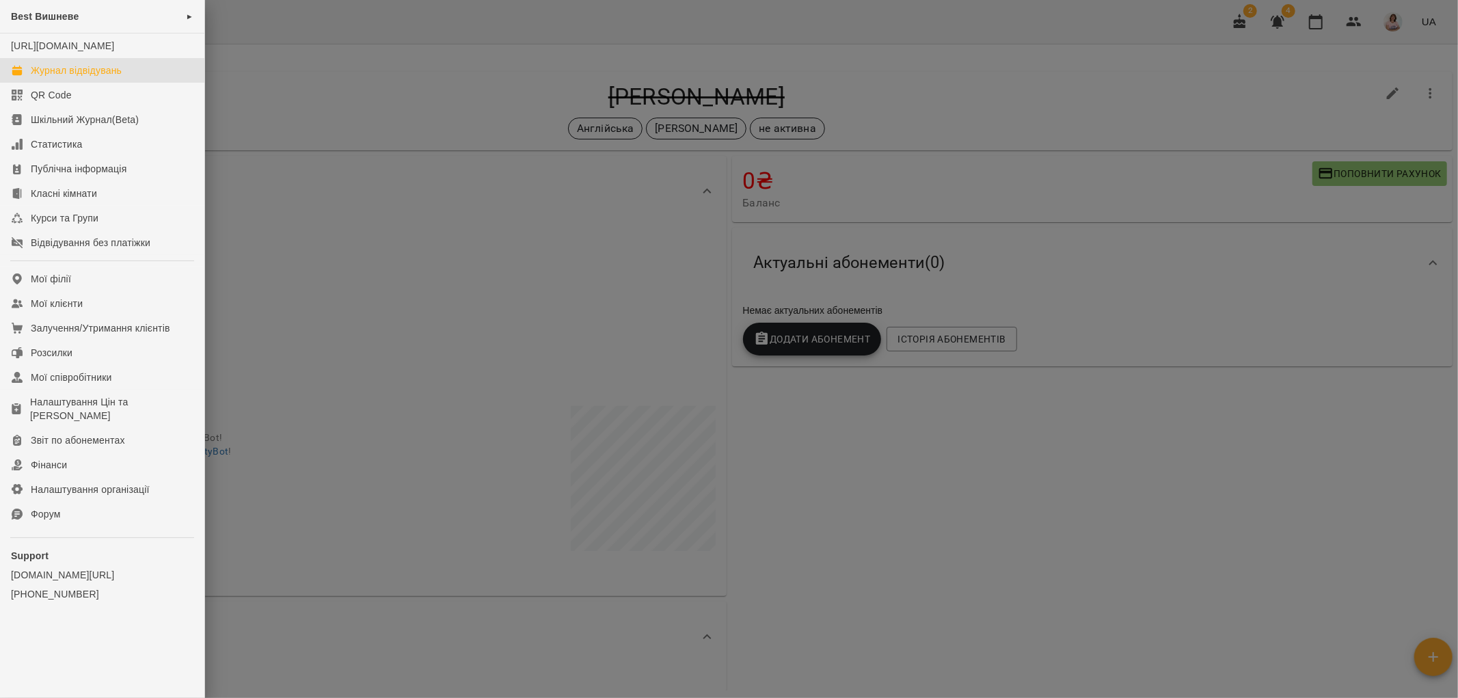
click at [76, 77] on div "Журнал відвідувань" at bounding box center [76, 71] width 91 height 14
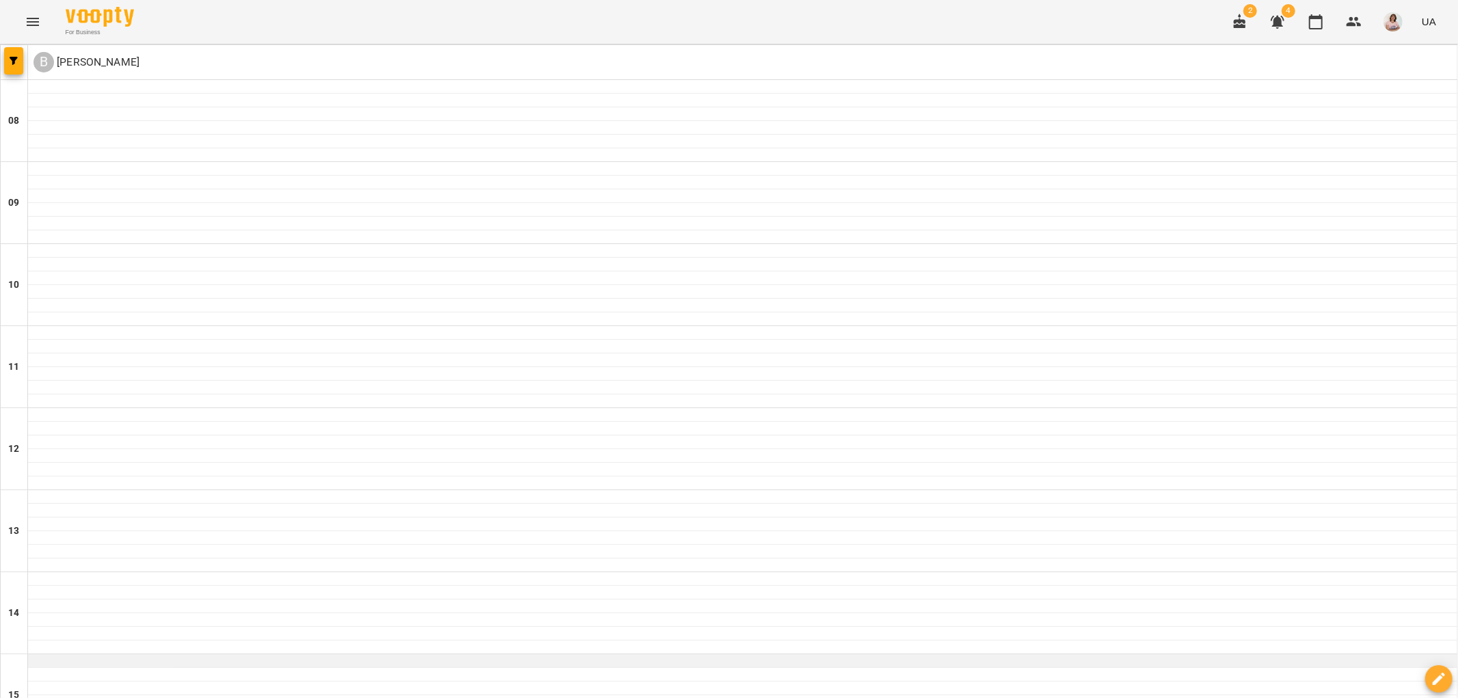
scroll to position [393, 0]
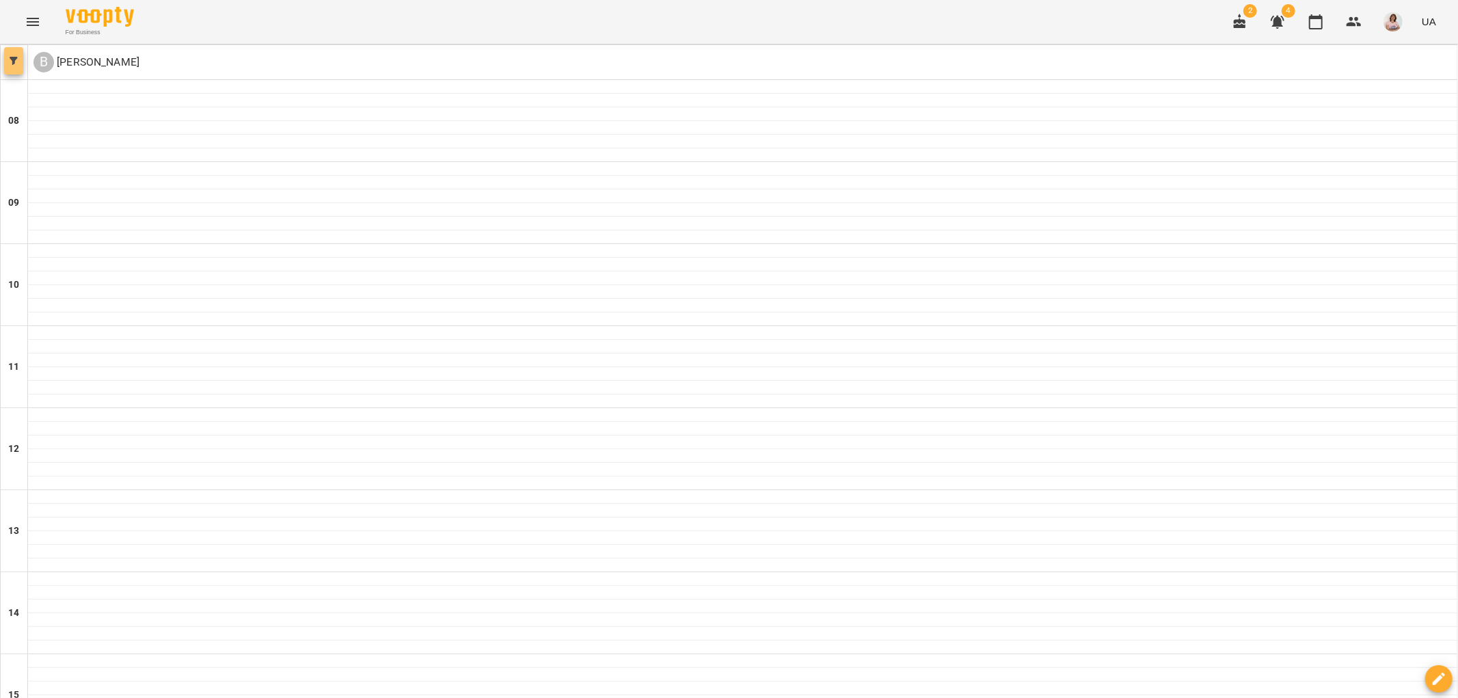
click at [17, 57] on icon "button" at bounding box center [14, 61] width 8 height 8
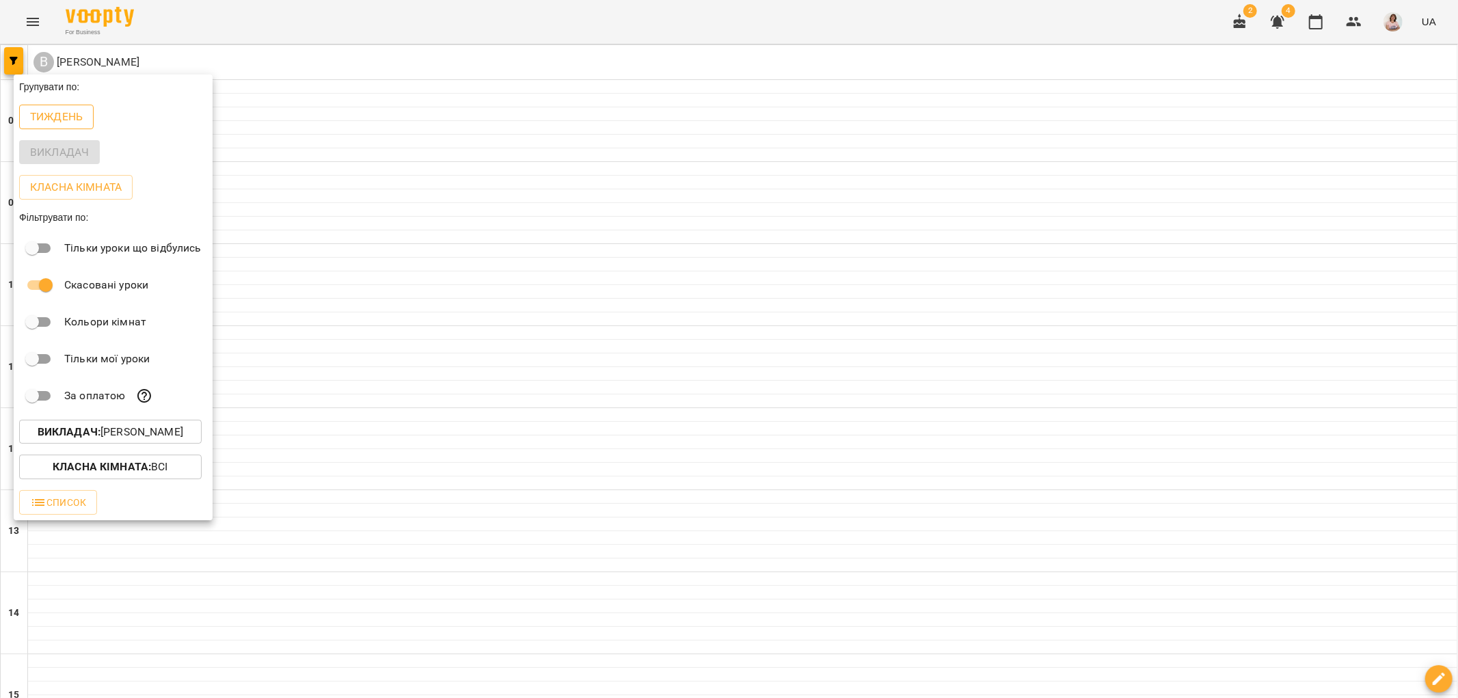
click at [62, 114] on p "Тиждень" at bounding box center [56, 117] width 53 height 16
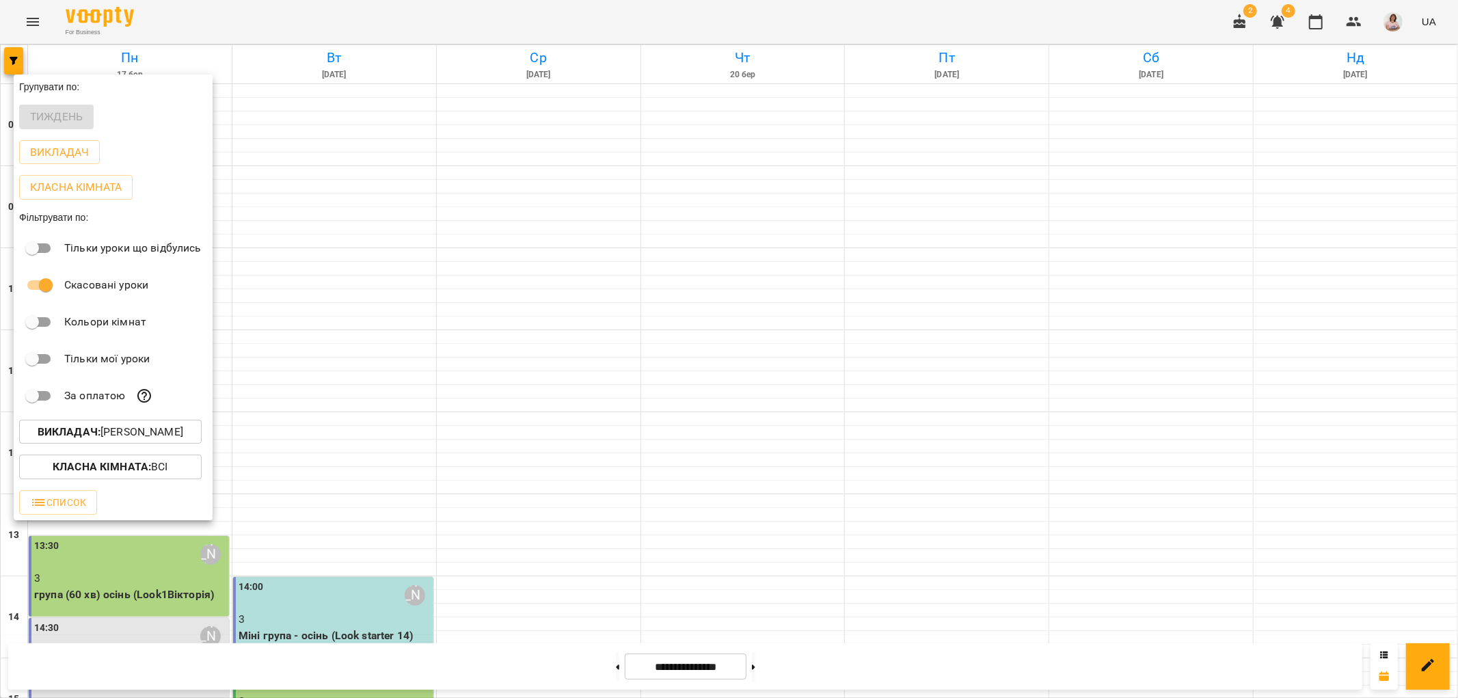
click at [846, 363] on div at bounding box center [729, 349] width 1458 height 698
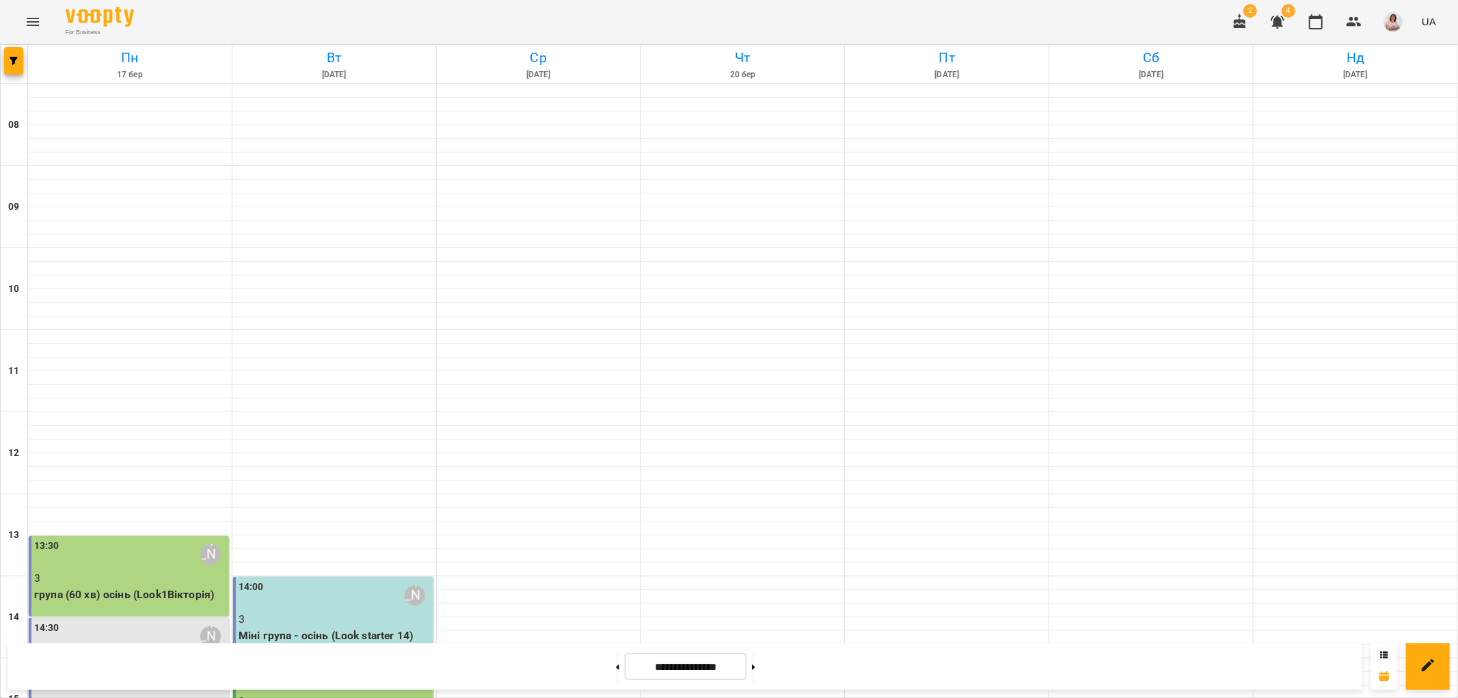
scroll to position [0, 0]
click at [616, 667] on button at bounding box center [617, 667] width 3 height 30
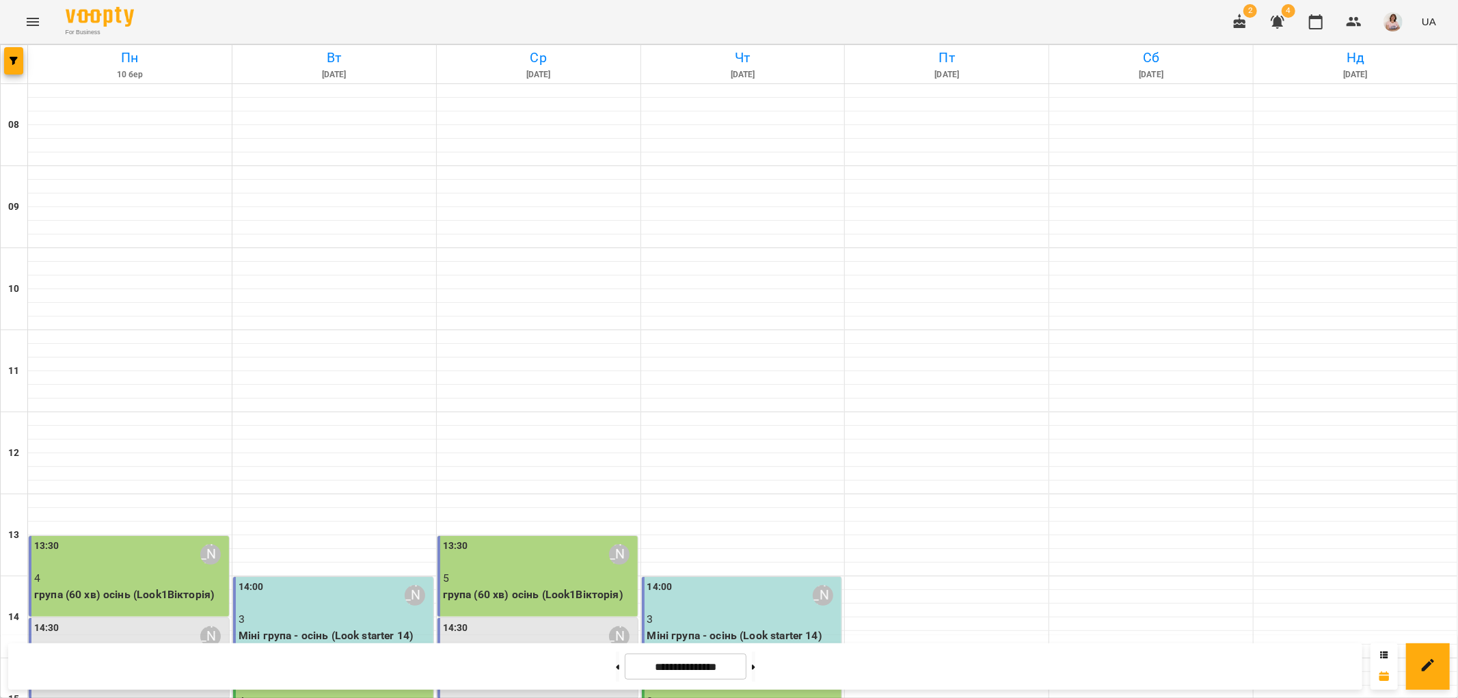
scroll to position [444, 0]
click at [616, 667] on icon at bounding box center [617, 667] width 3 height 5
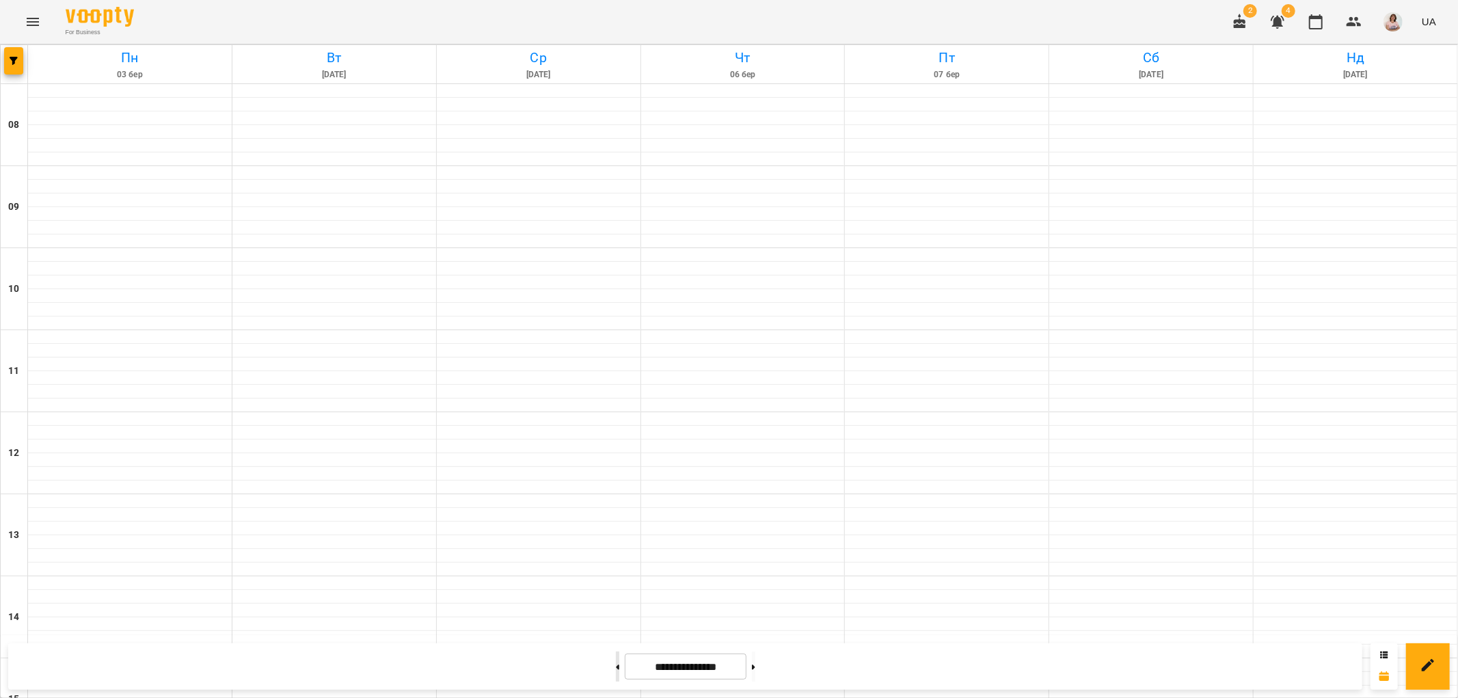
click at [616, 667] on icon at bounding box center [617, 667] width 3 height 5
type input "**********"
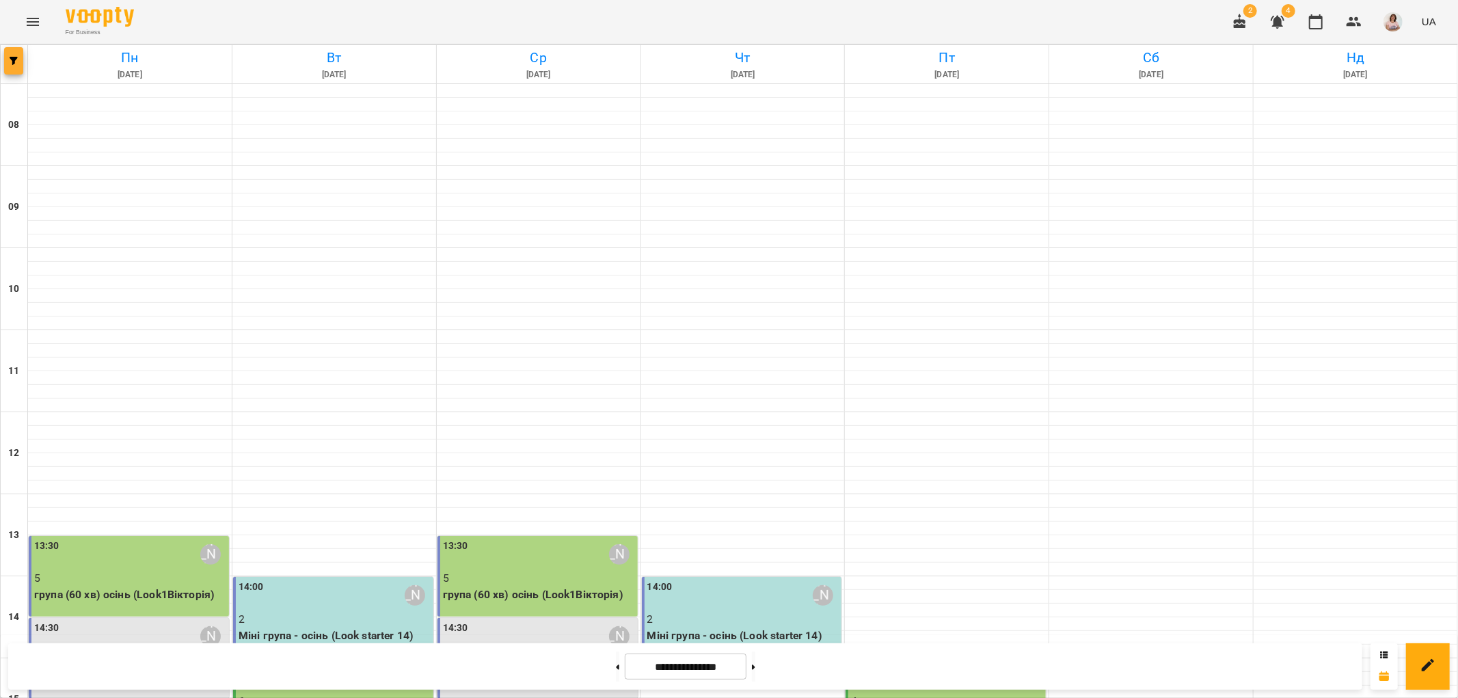
click at [18, 57] on span "button" at bounding box center [13, 61] width 19 height 8
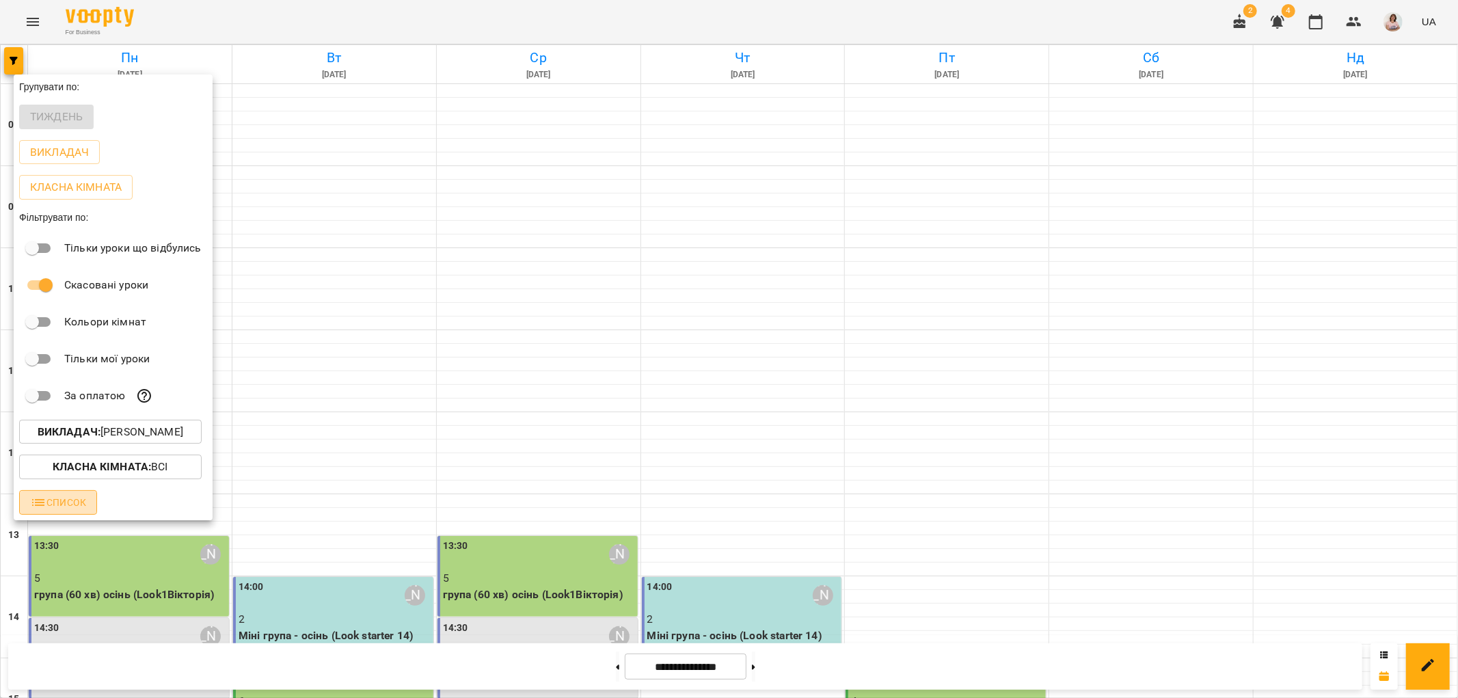
click at [84, 507] on span "Список" at bounding box center [58, 502] width 56 height 16
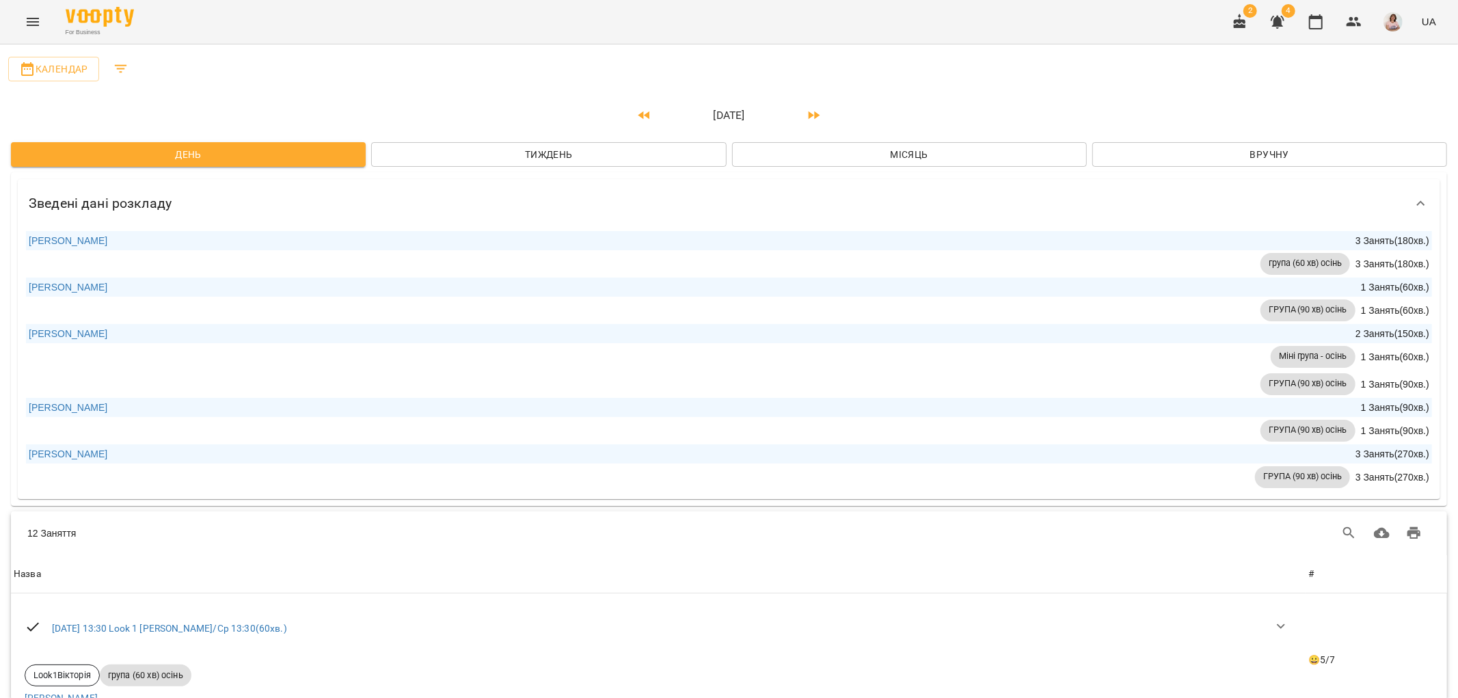
click at [598, 170] on div "Зведені дані розкладу [PERSON_NAME] 3 Занять ( 180 хв. ) група (60 хв) осінь 3 …" at bounding box center [729, 339] width 1442 height 338
click at [598, 160] on span "Тиждень" at bounding box center [548, 154] width 333 height 16
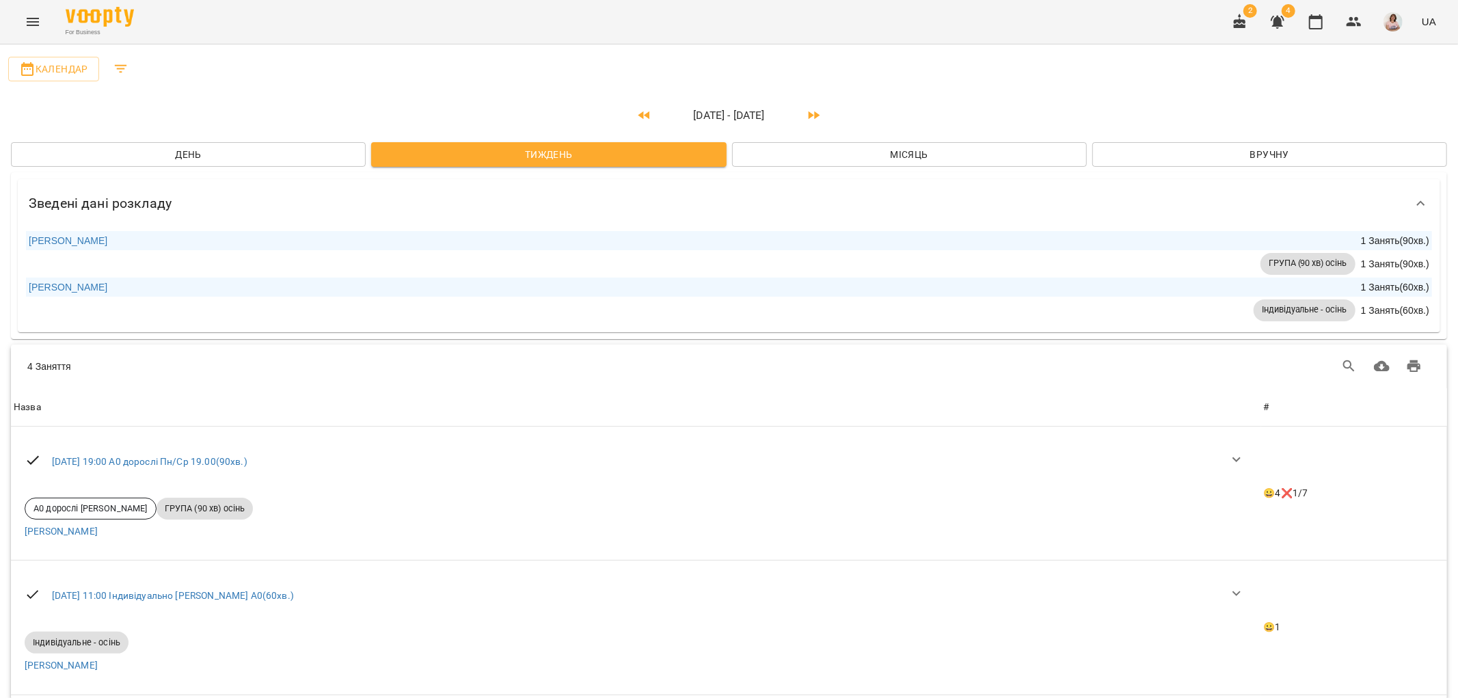
scroll to position [0, 0]
click at [86, 65] on span "Календар" at bounding box center [53, 69] width 69 height 16
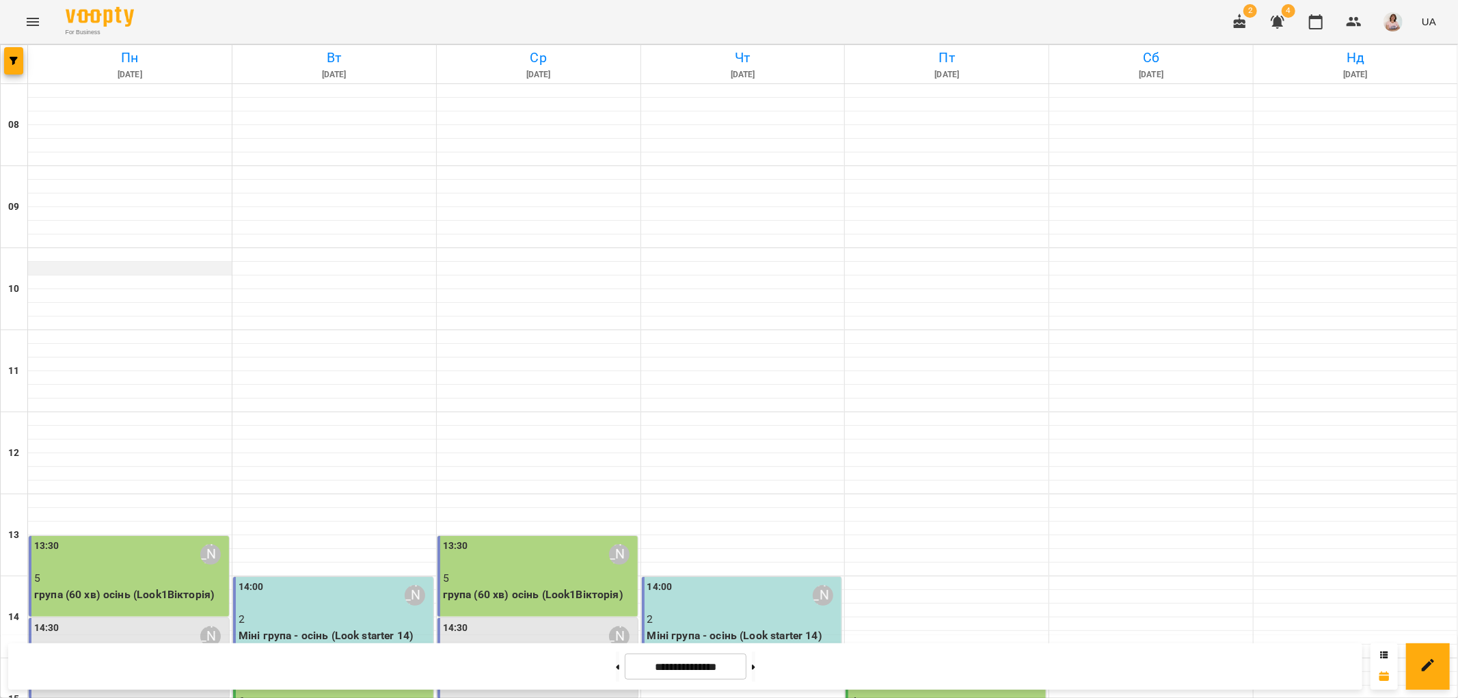
scroll to position [152, 0]
click at [21, 59] on span "button" at bounding box center [13, 61] width 19 height 8
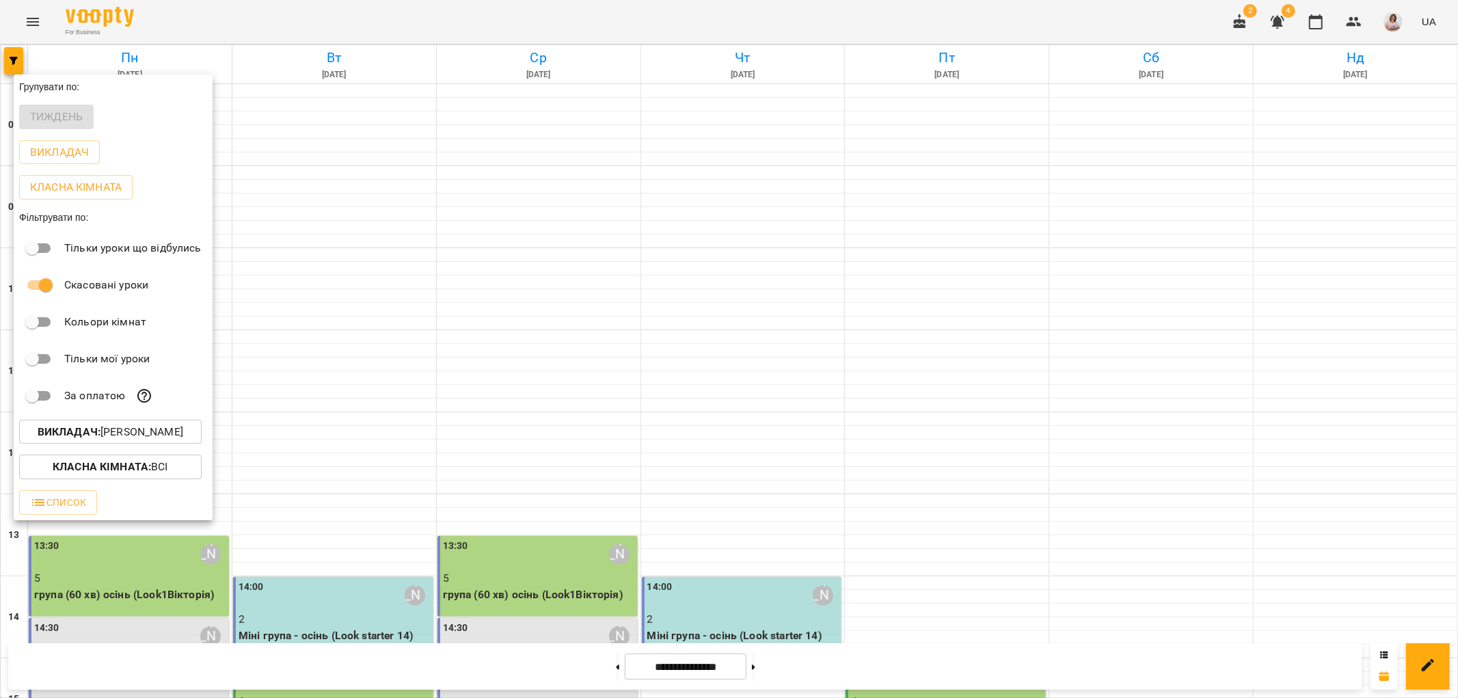
click at [385, 171] on div at bounding box center [729, 349] width 1458 height 698
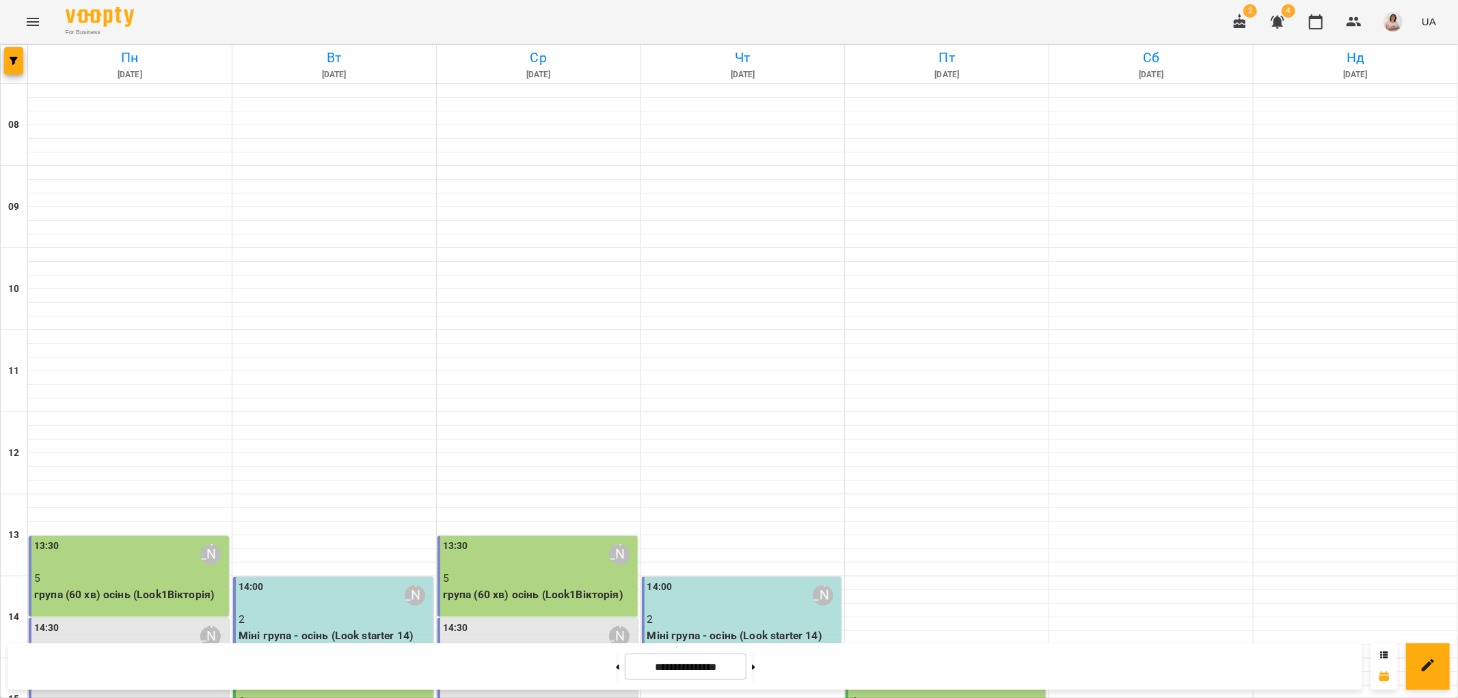
scroll to position [455, 0]
click at [1388, 655] on icon at bounding box center [1385, 655] width 8 height 8
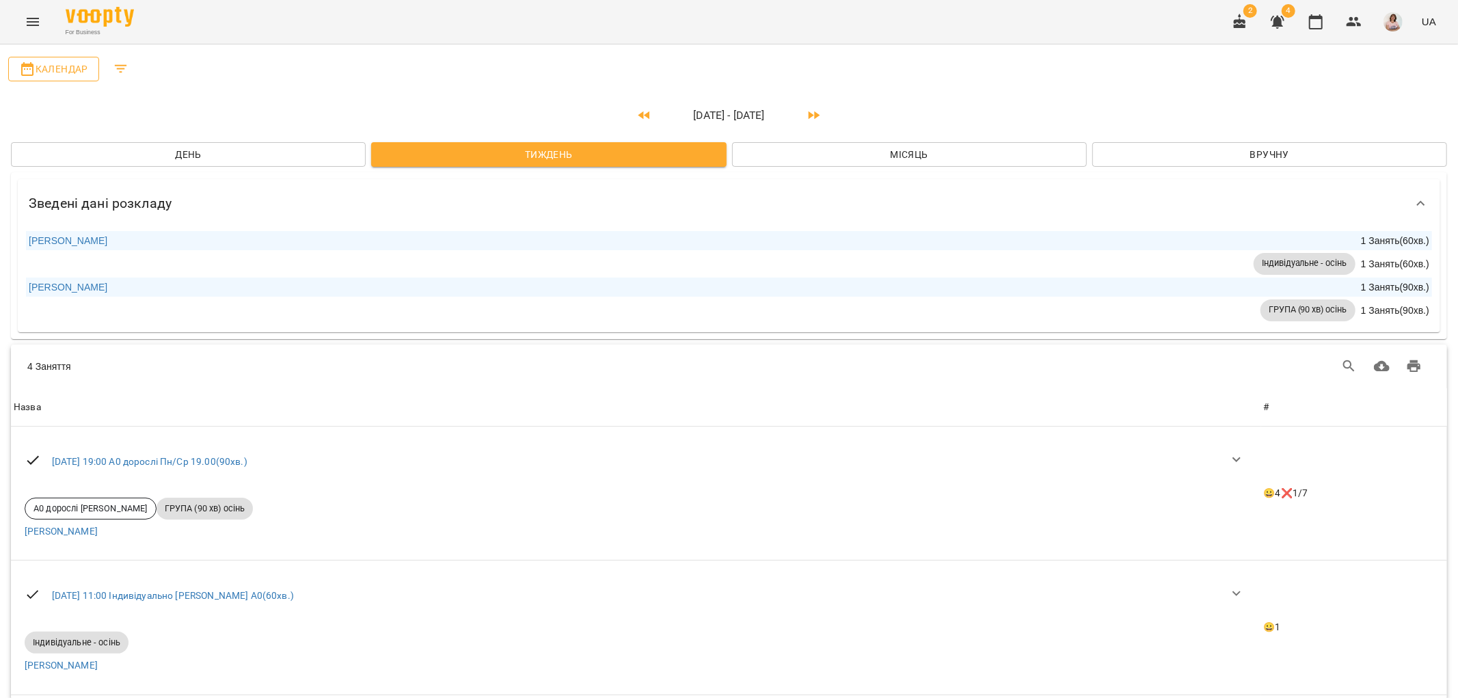
click at [72, 74] on span "Календар" at bounding box center [53, 69] width 69 height 16
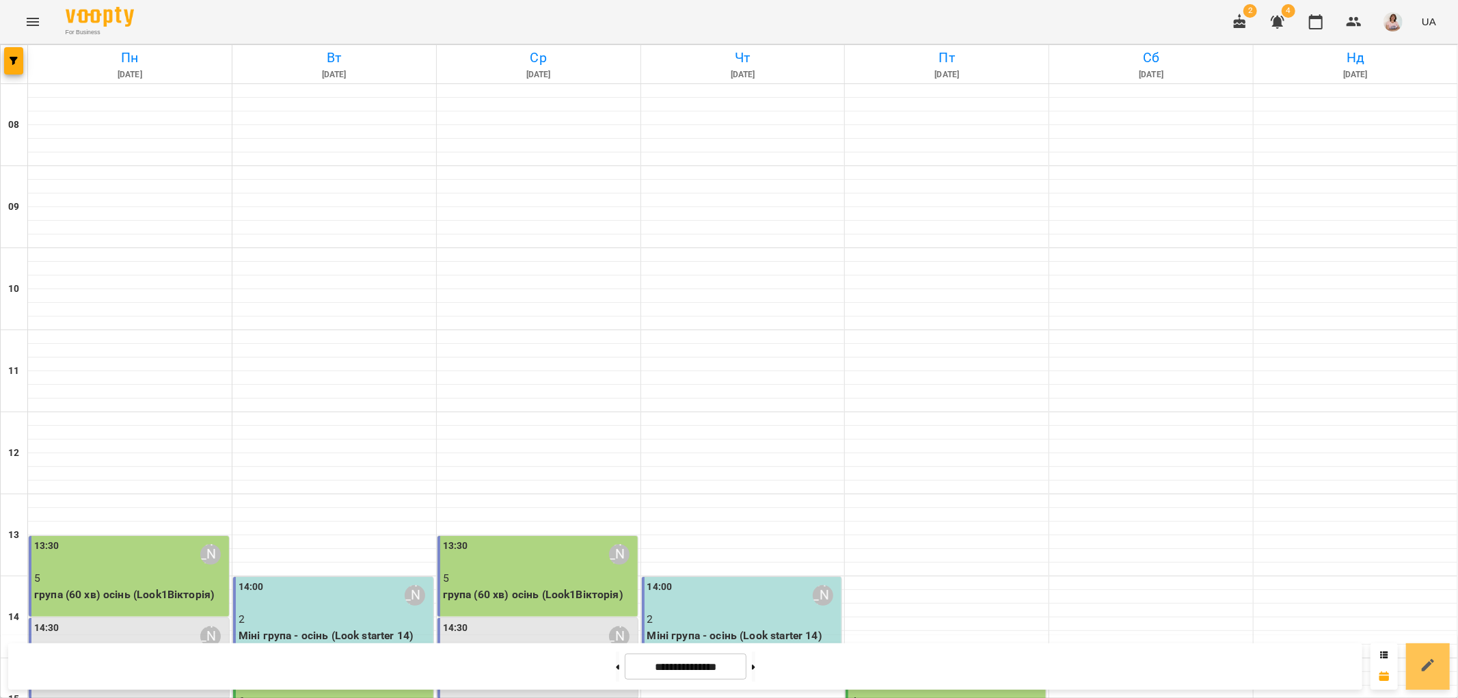
click at [1422, 671] on icon at bounding box center [1428, 665] width 16 height 16
click at [1184, 563] on div at bounding box center [1152, 570] width 204 height 14
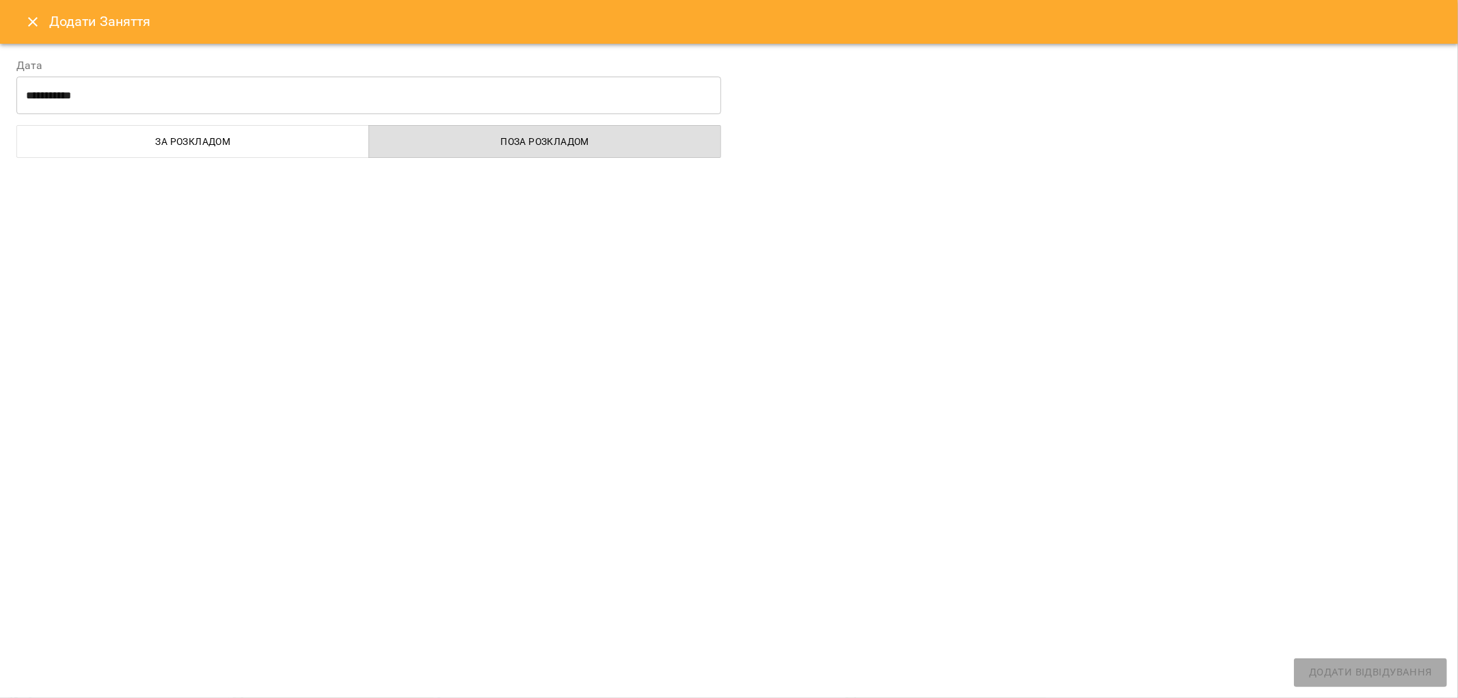
select select
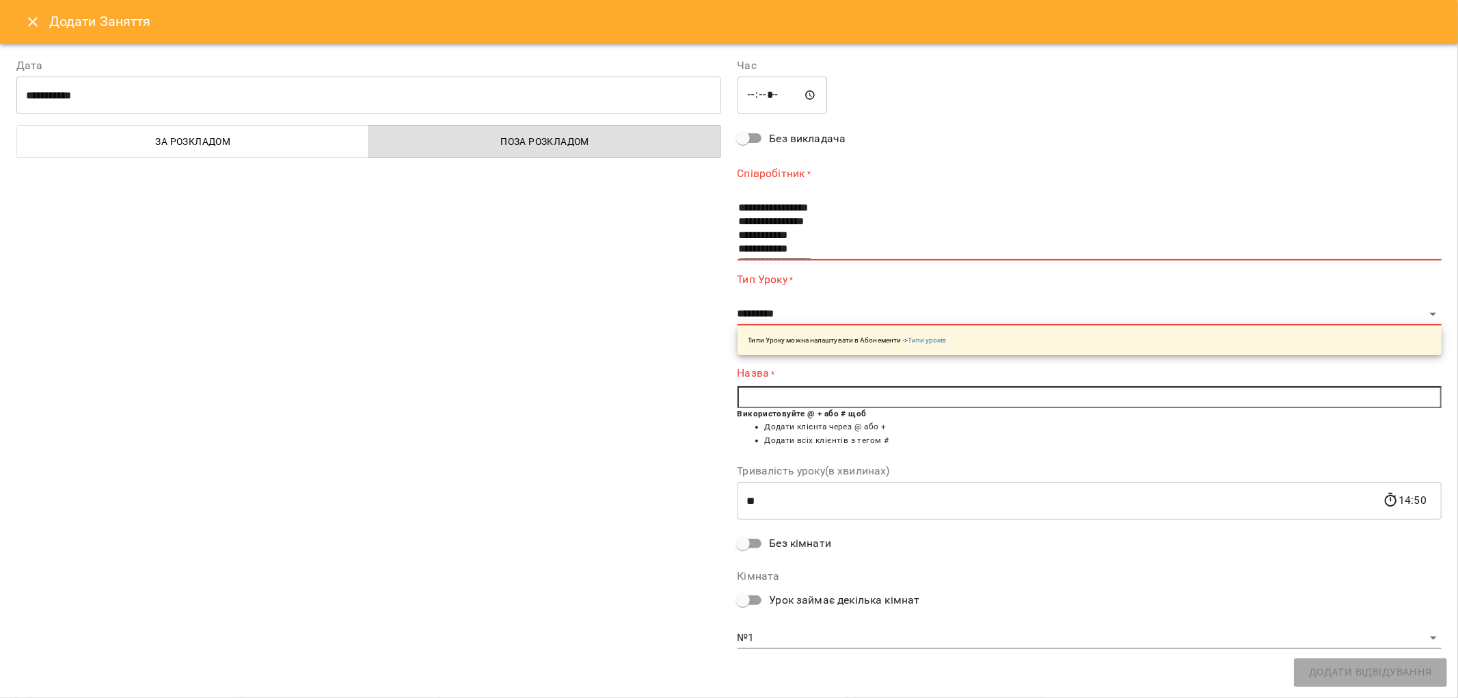
click at [29, 25] on icon "Close" at bounding box center [33, 22] width 10 height 10
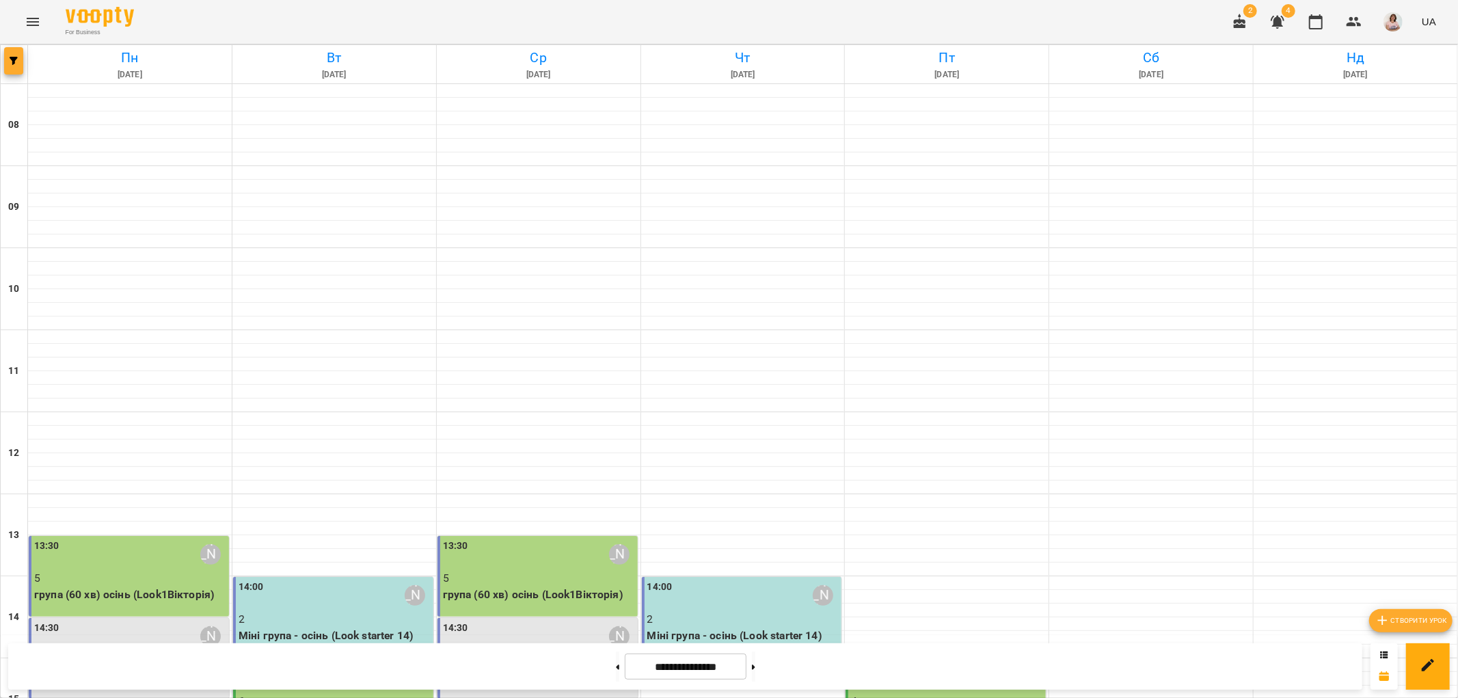
click at [12, 68] on button "button" at bounding box center [13, 60] width 19 height 27
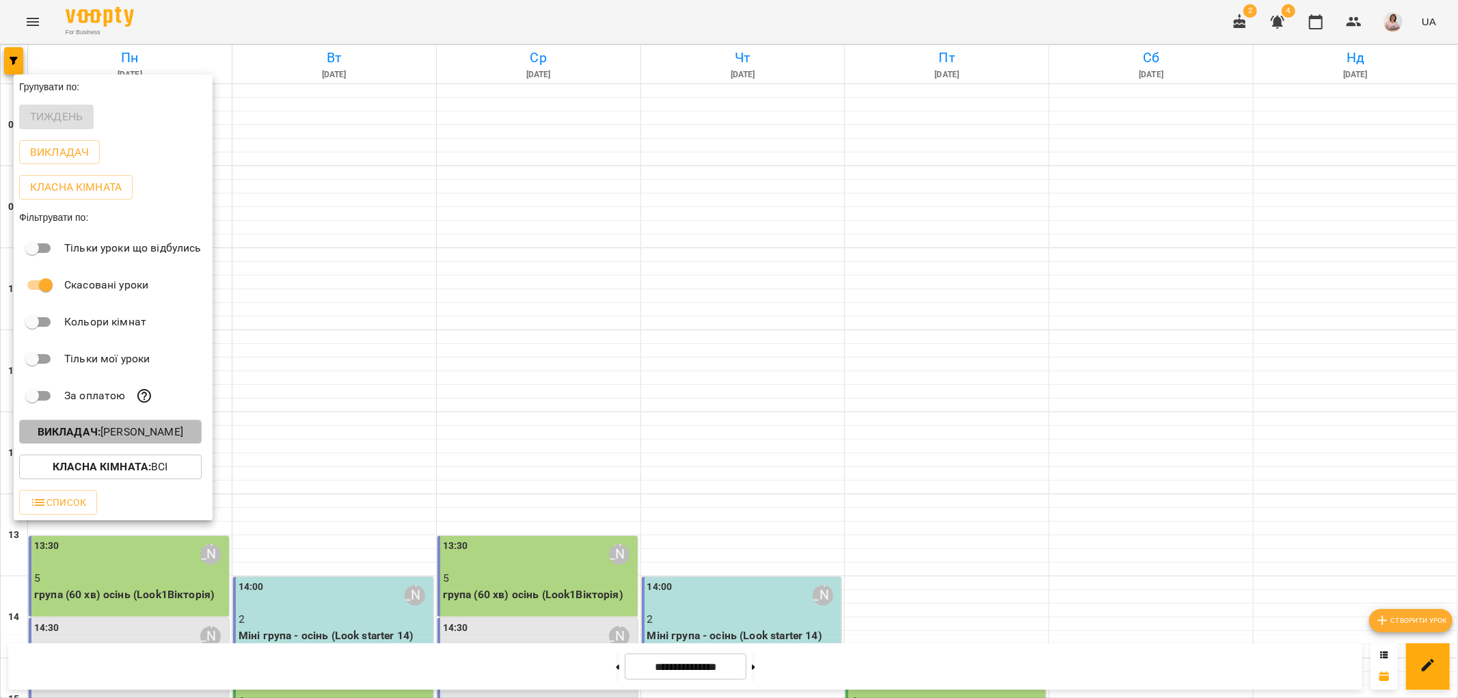
click at [181, 433] on p "Викладач : [PERSON_NAME]" at bounding box center [111, 432] width 146 height 16
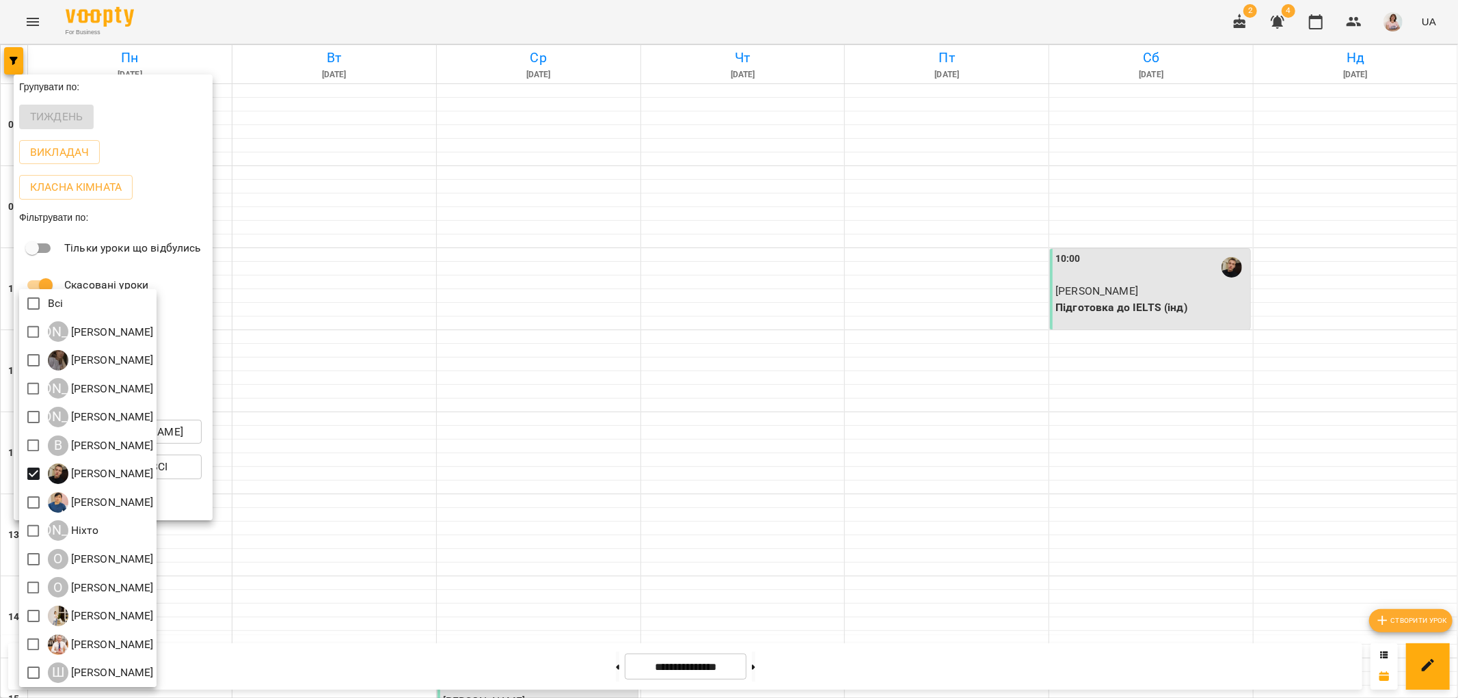
click at [955, 367] on div at bounding box center [729, 349] width 1458 height 698
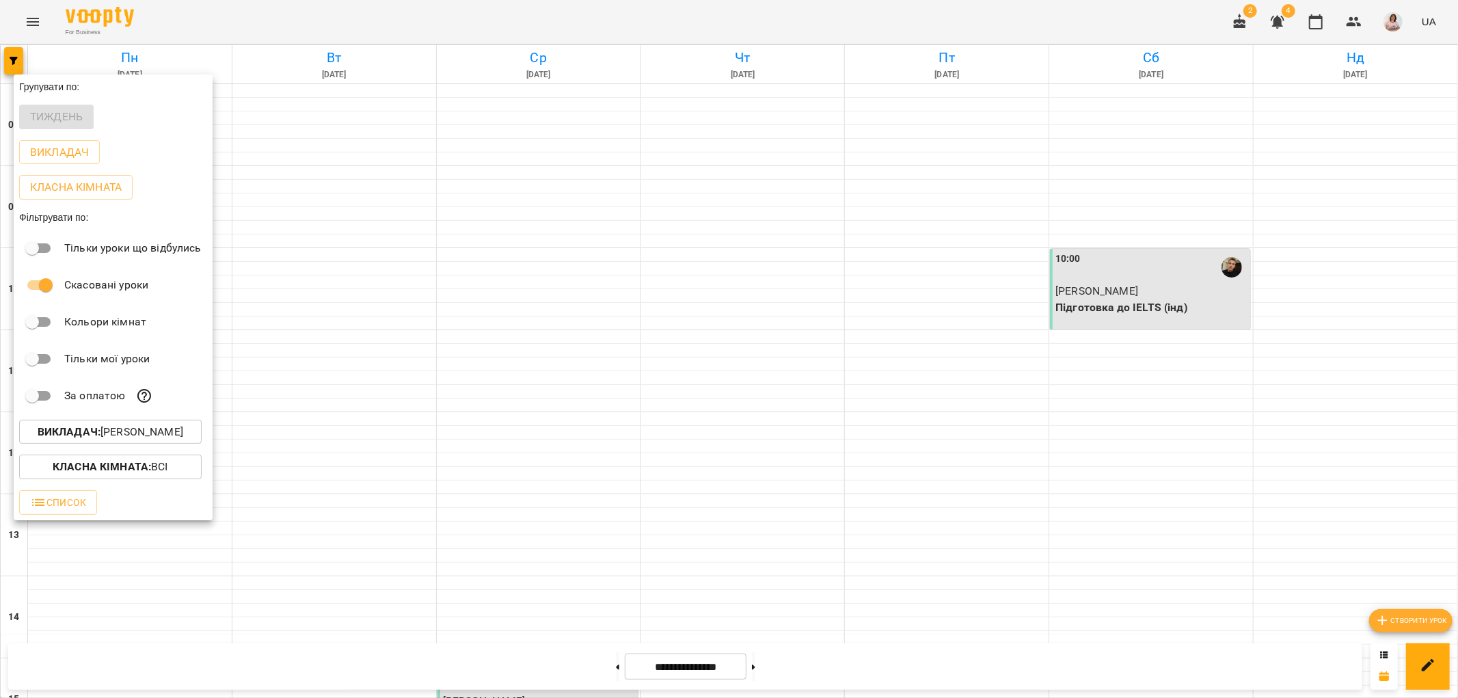
click at [747, 377] on div at bounding box center [729, 349] width 1458 height 698
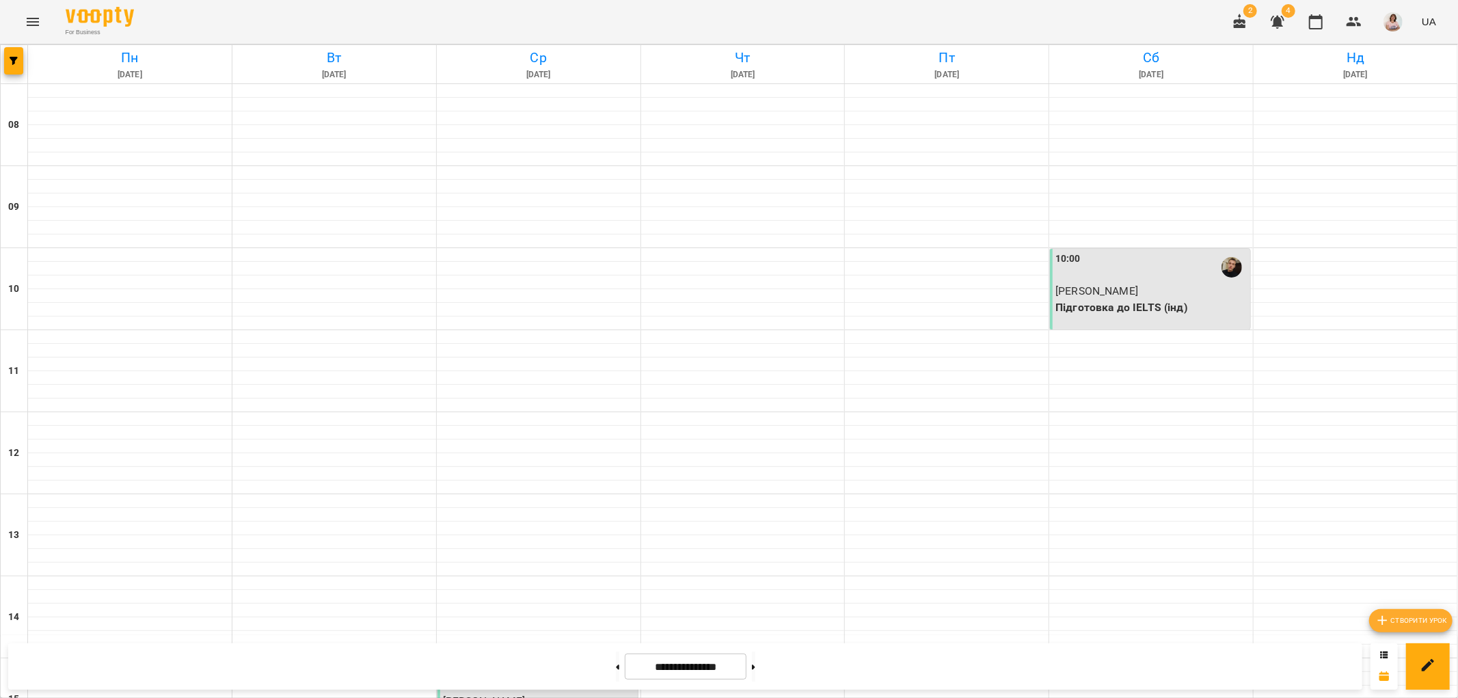
click at [36, 24] on icon "Menu" at bounding box center [33, 22] width 16 height 16
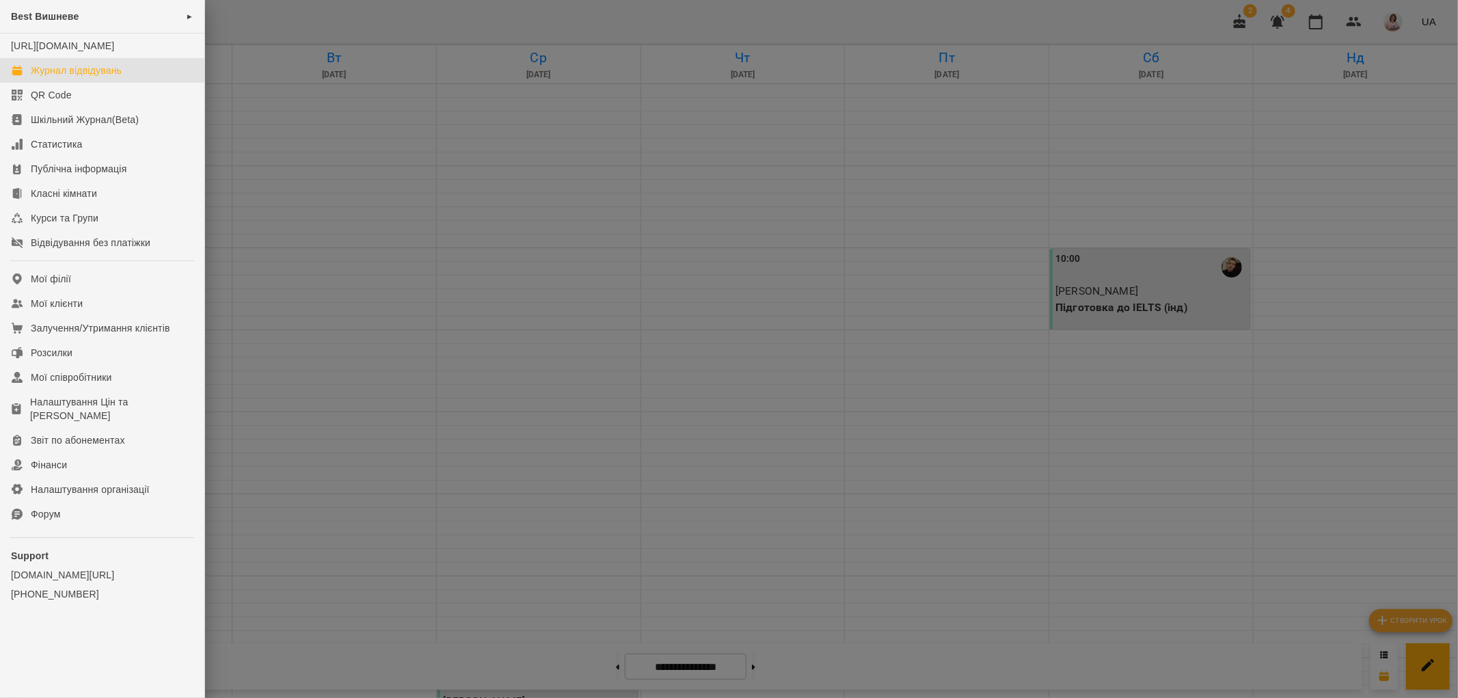
click at [377, 182] on div at bounding box center [729, 349] width 1458 height 698
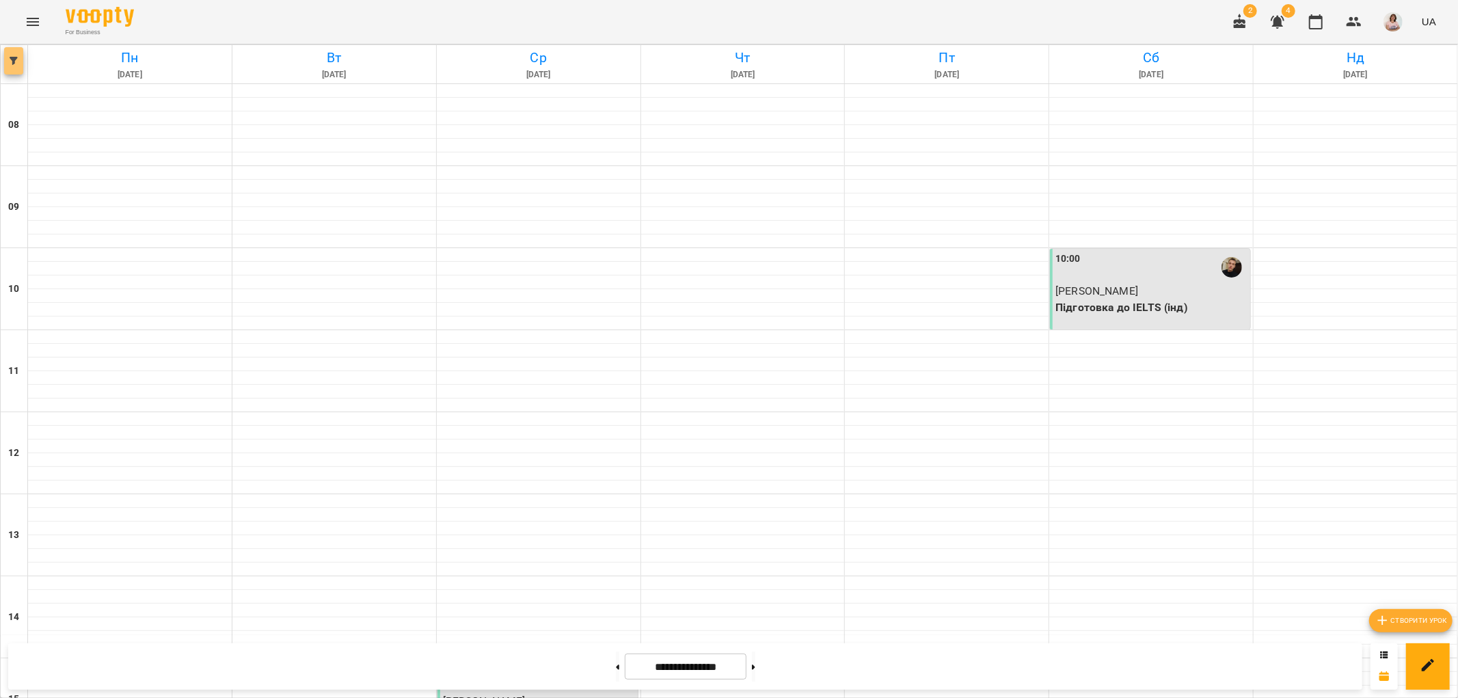
click at [16, 65] on button "button" at bounding box center [13, 60] width 19 height 27
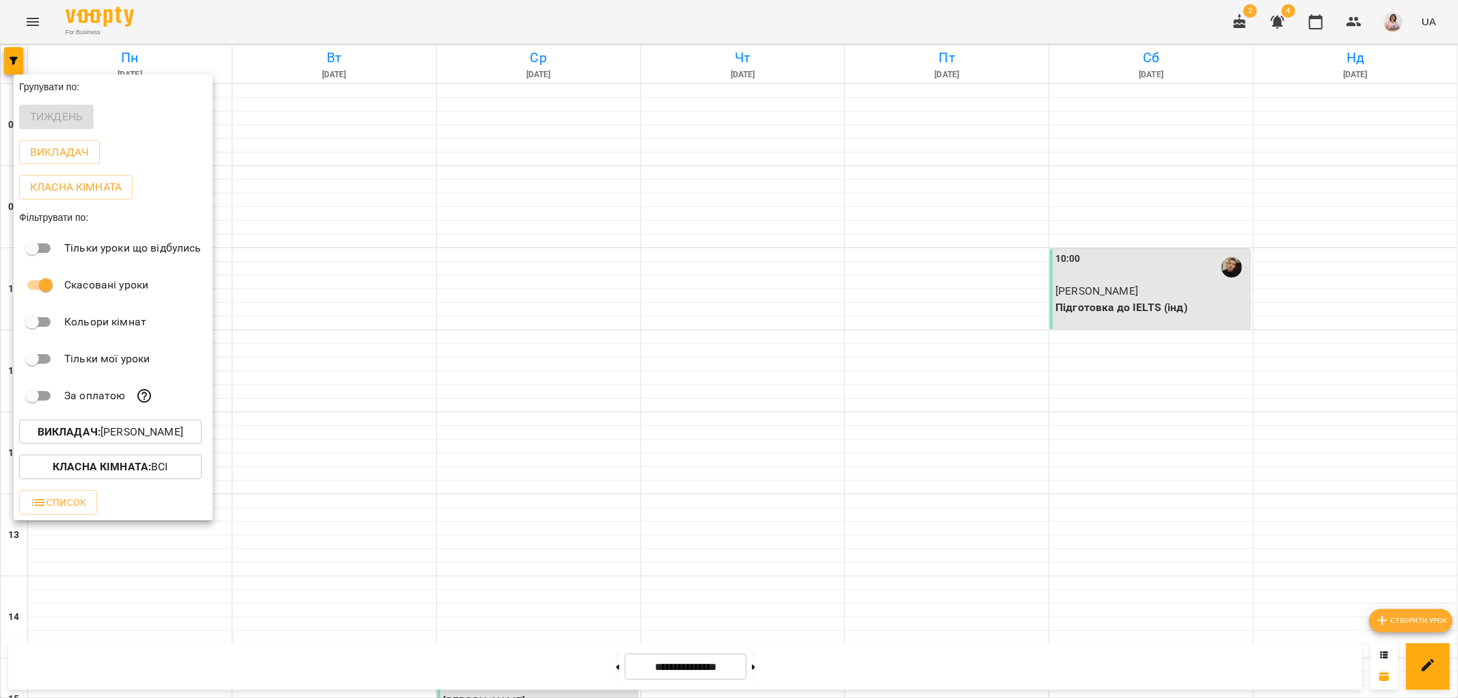
click at [98, 438] on b "Викладач :" at bounding box center [69, 431] width 63 height 13
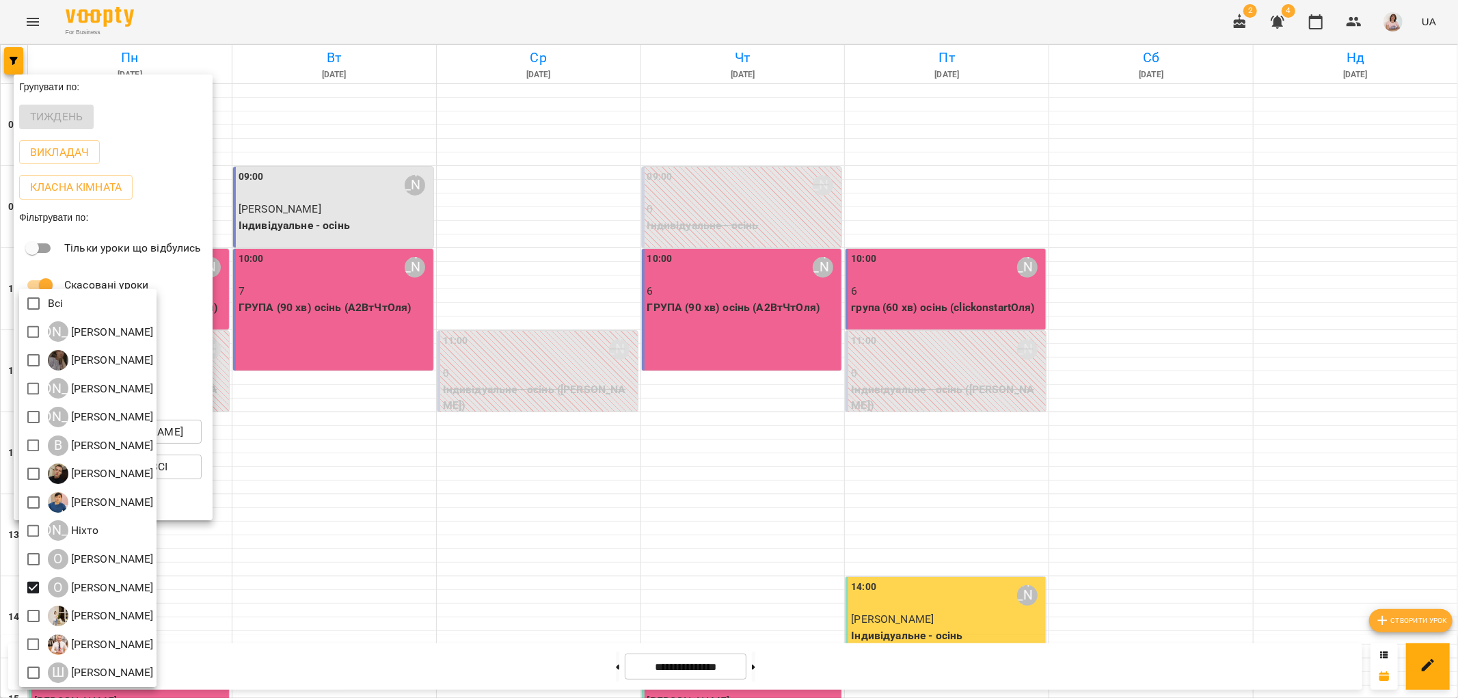
click at [656, 200] on div at bounding box center [729, 349] width 1458 height 698
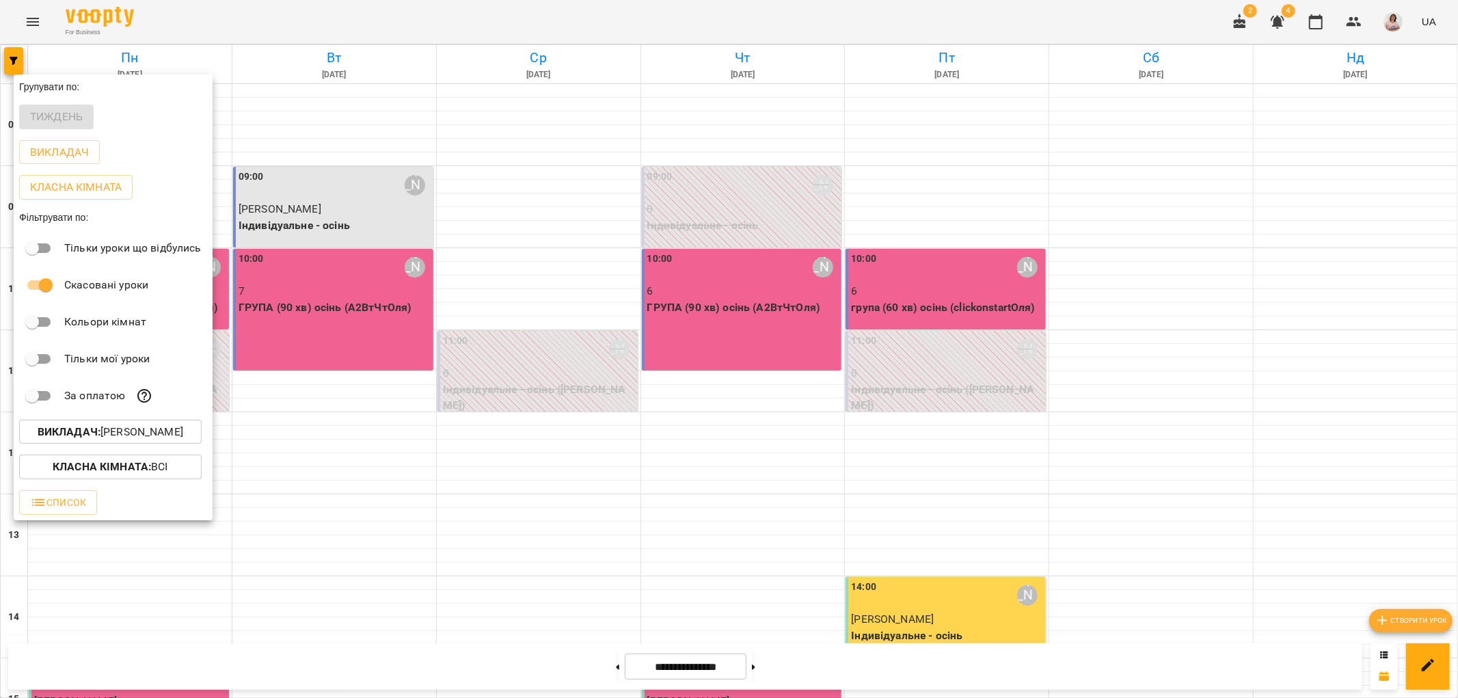
click at [386, 319] on div at bounding box center [729, 349] width 1458 height 698
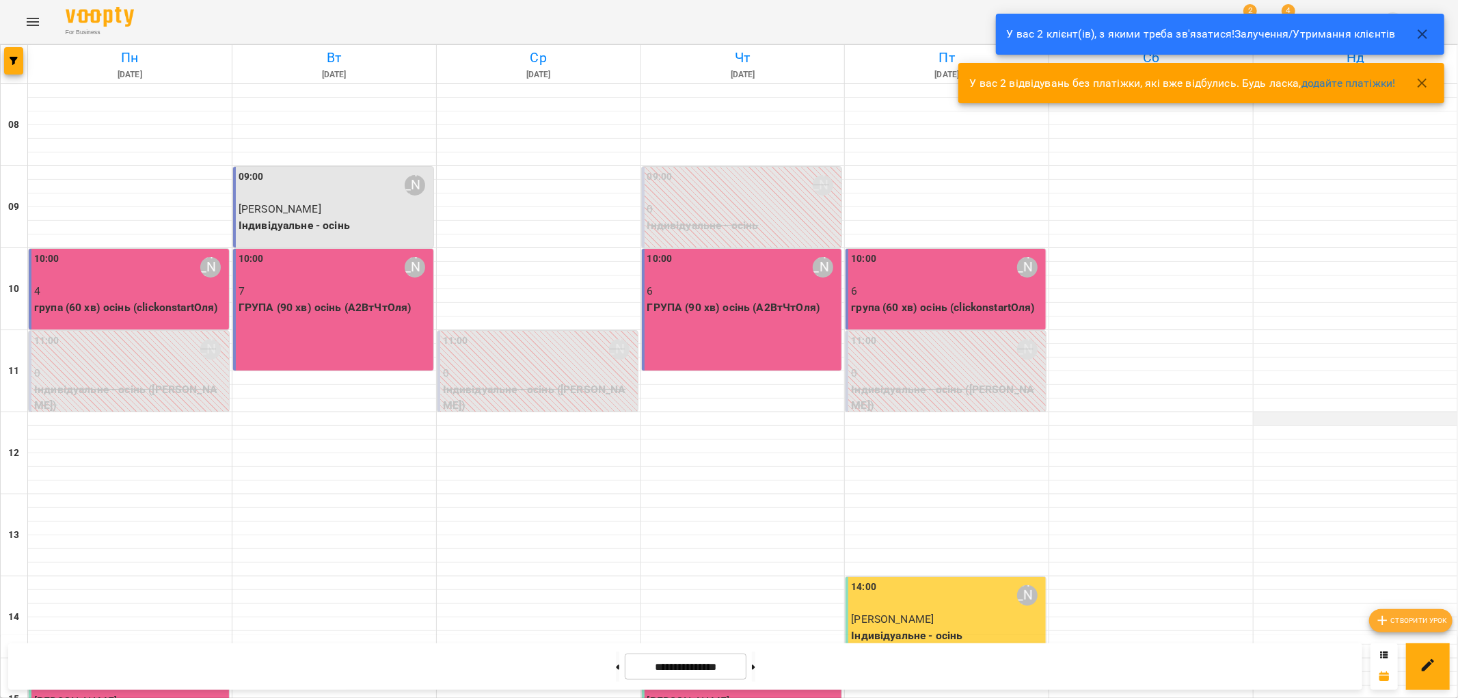
scroll to position [0, 0]
click at [1420, 28] on icon "button" at bounding box center [1423, 34] width 16 height 16
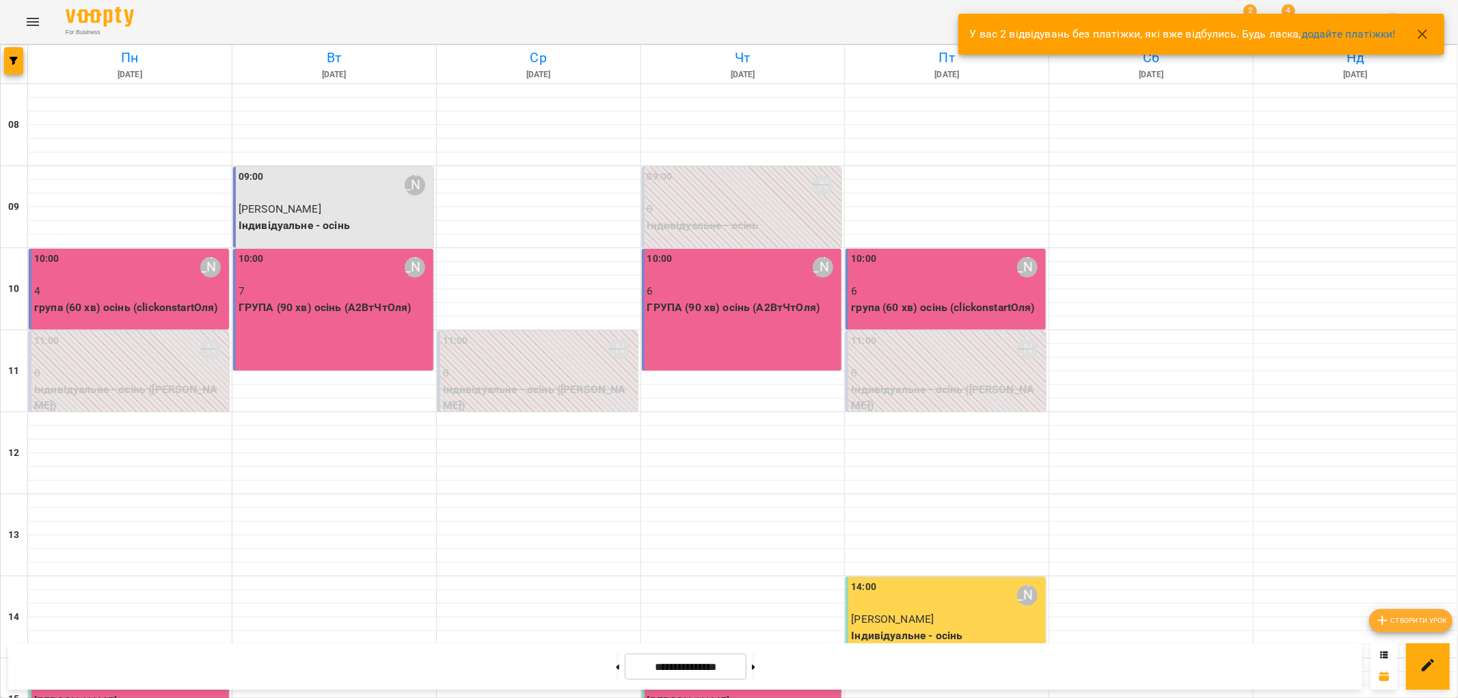
click at [1423, 29] on icon "button" at bounding box center [1423, 34] width 16 height 16
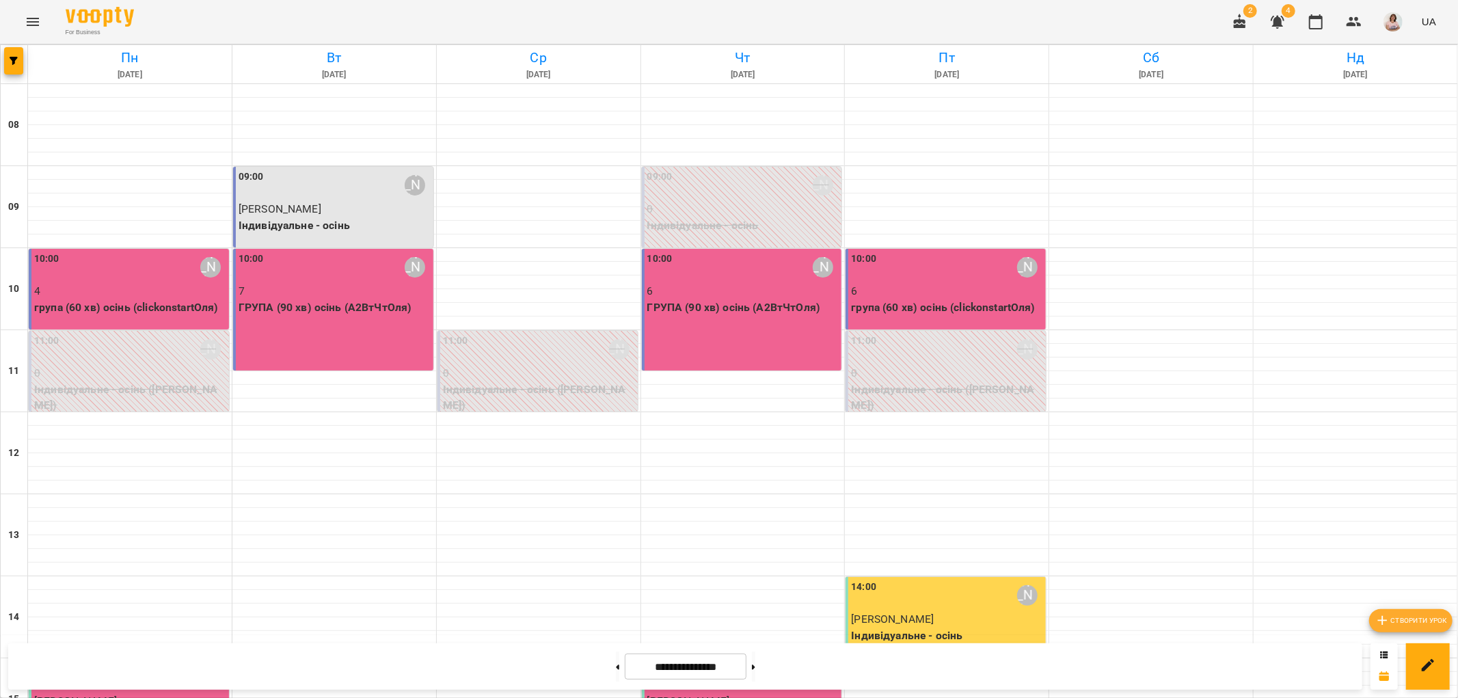
click at [37, 18] on icon "Menu" at bounding box center [33, 22] width 12 height 8
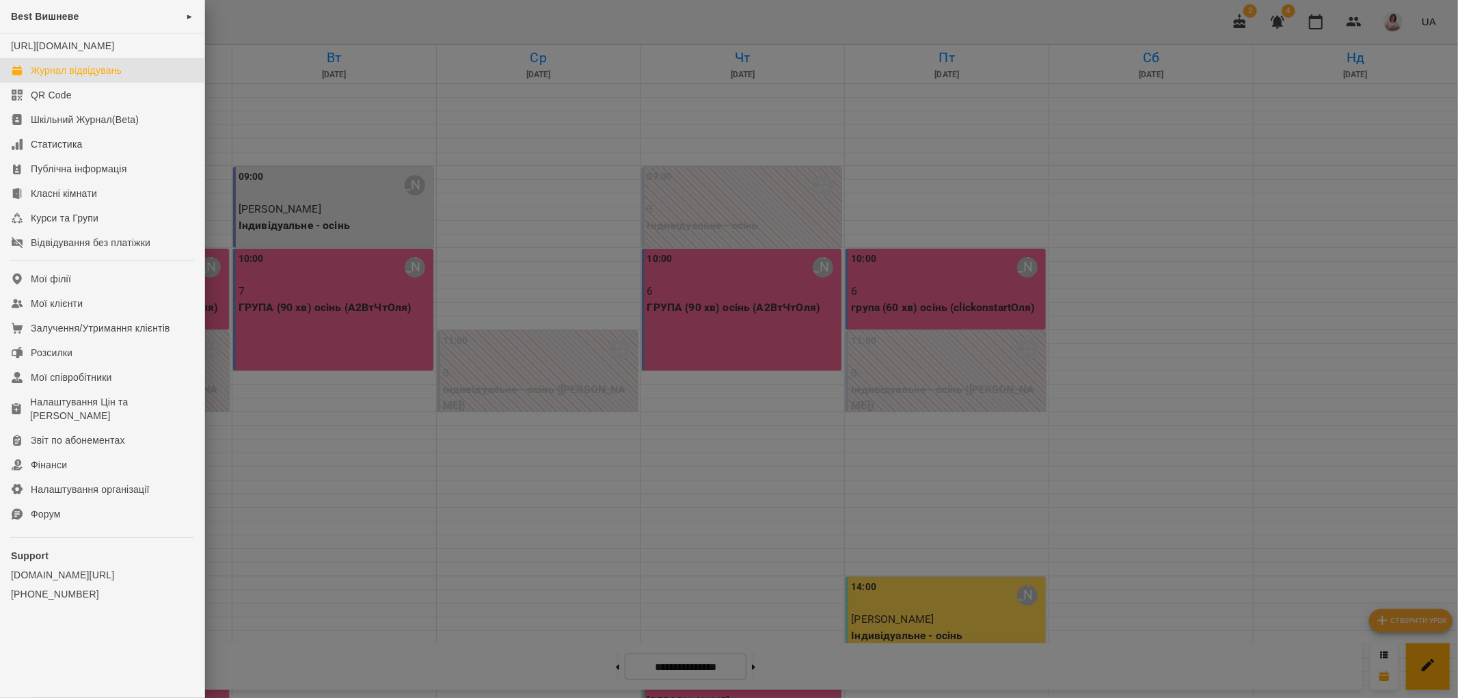
click at [226, 154] on div at bounding box center [729, 349] width 1458 height 698
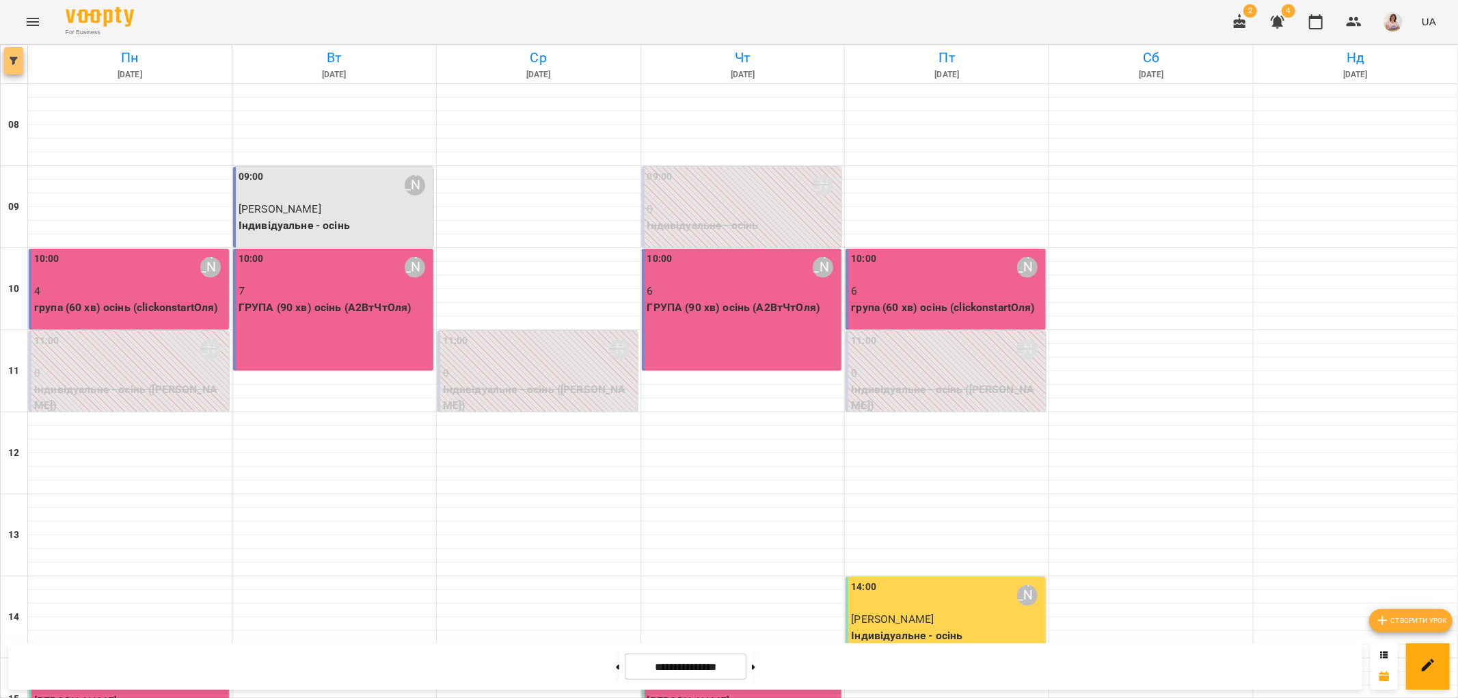
click at [8, 66] on button "button" at bounding box center [13, 60] width 19 height 27
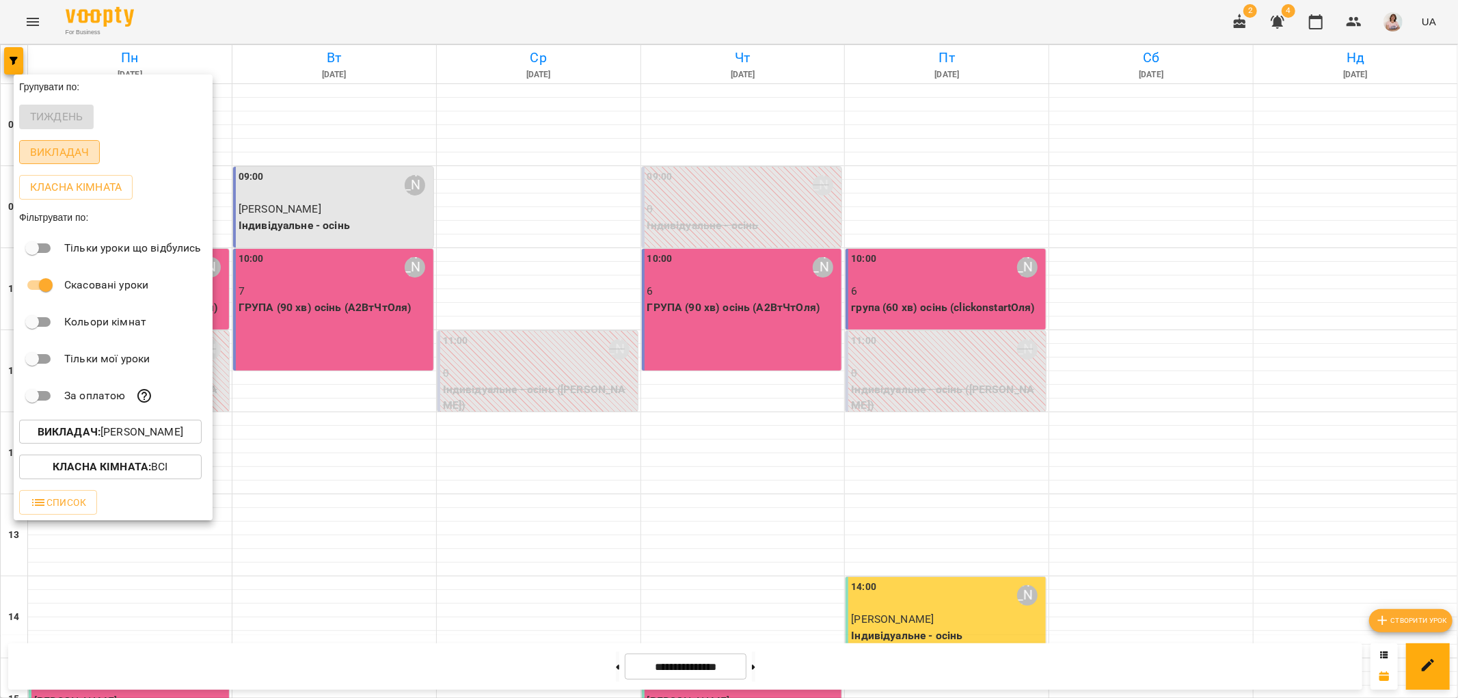
click at [64, 153] on p "Викладач" at bounding box center [59, 152] width 59 height 16
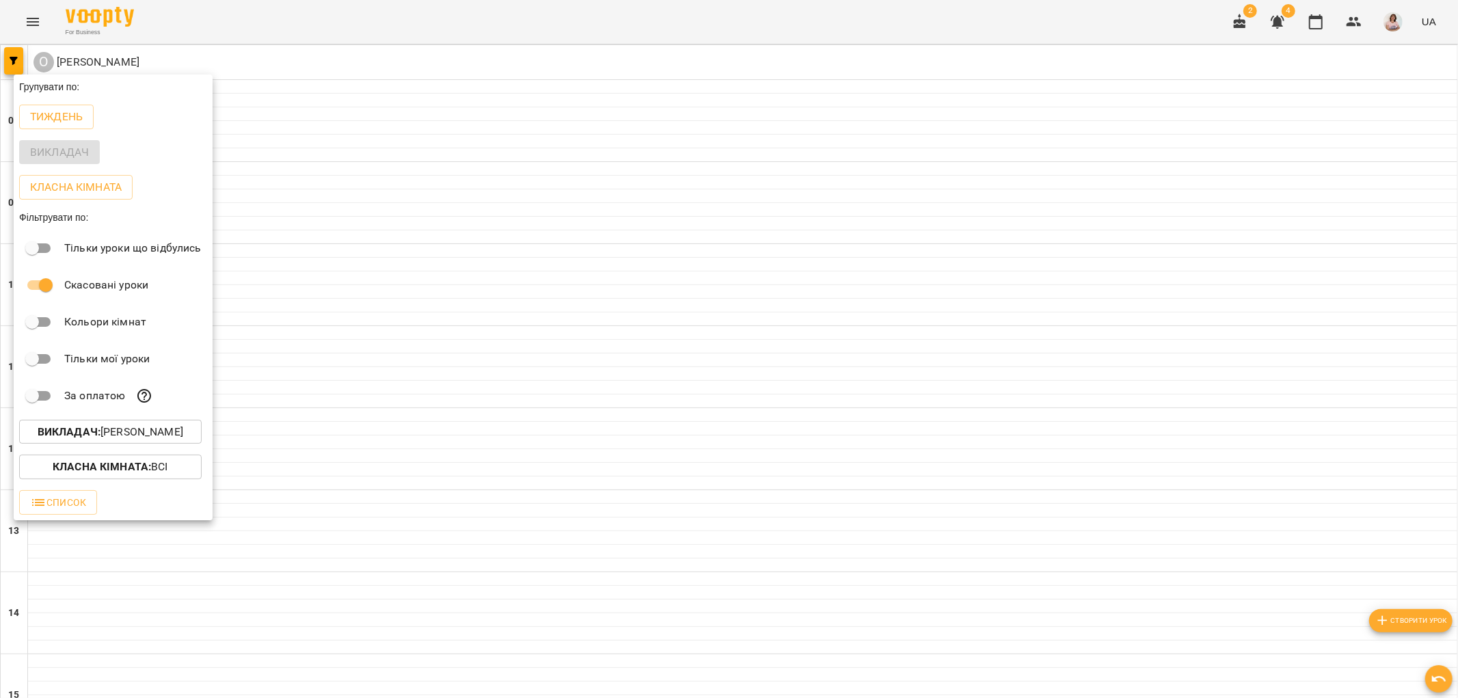
click at [133, 429] on p "Викладач : [PERSON_NAME]" at bounding box center [111, 432] width 146 height 16
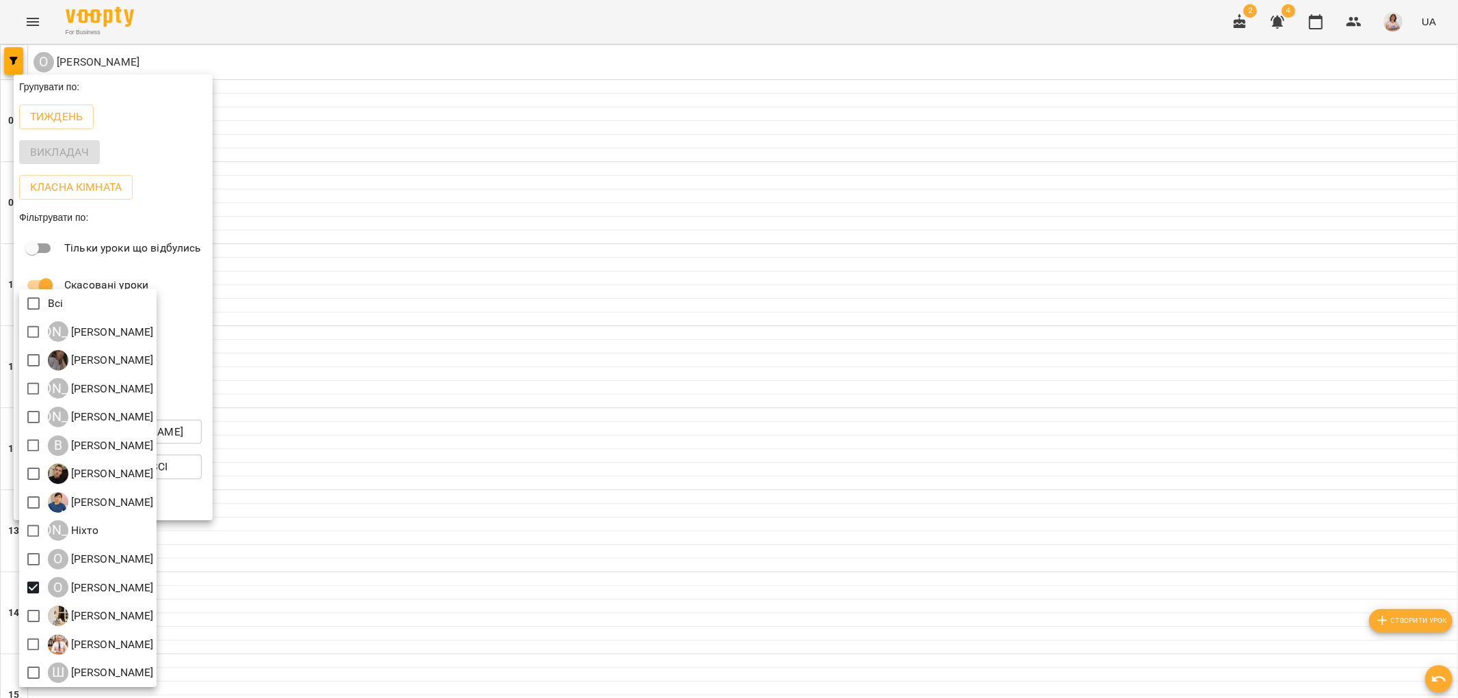
scroll to position [3, 0]
click at [699, 381] on div at bounding box center [729, 349] width 1458 height 698
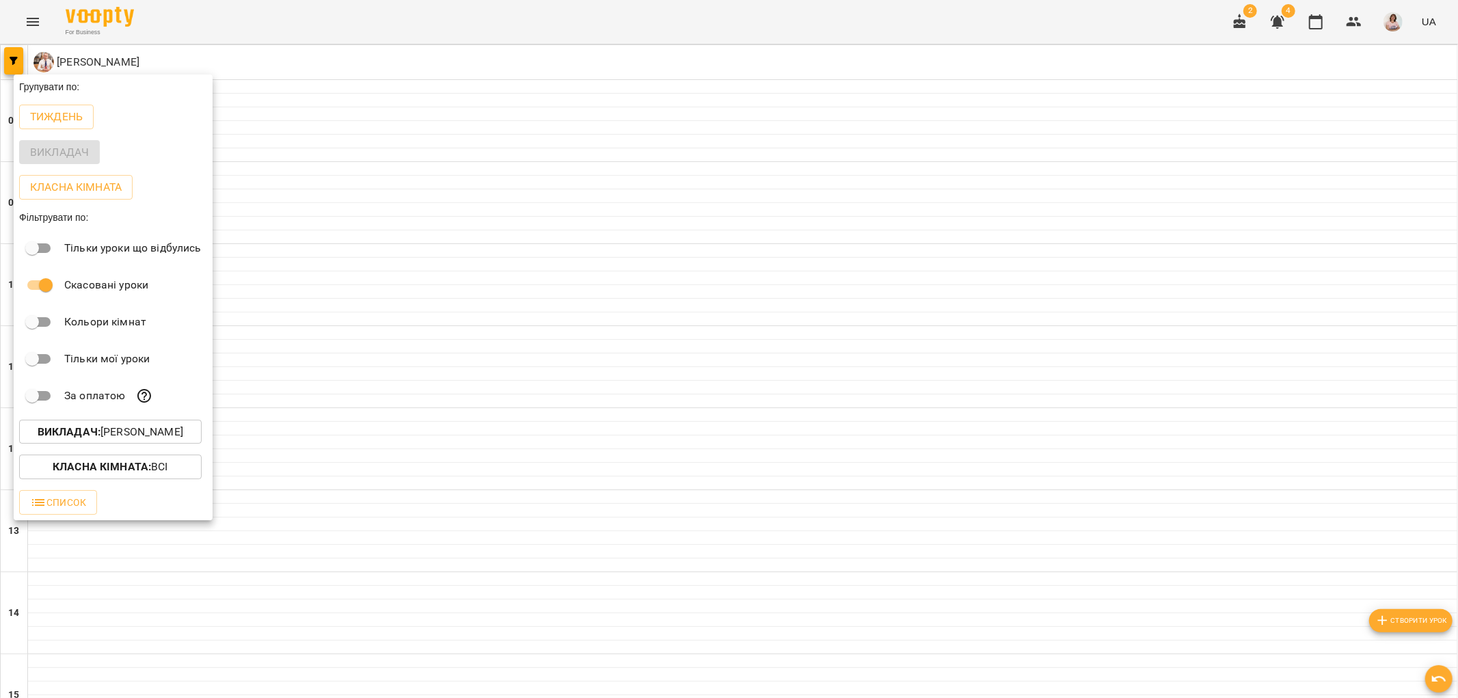
click at [561, 377] on div at bounding box center [729, 349] width 1458 height 698
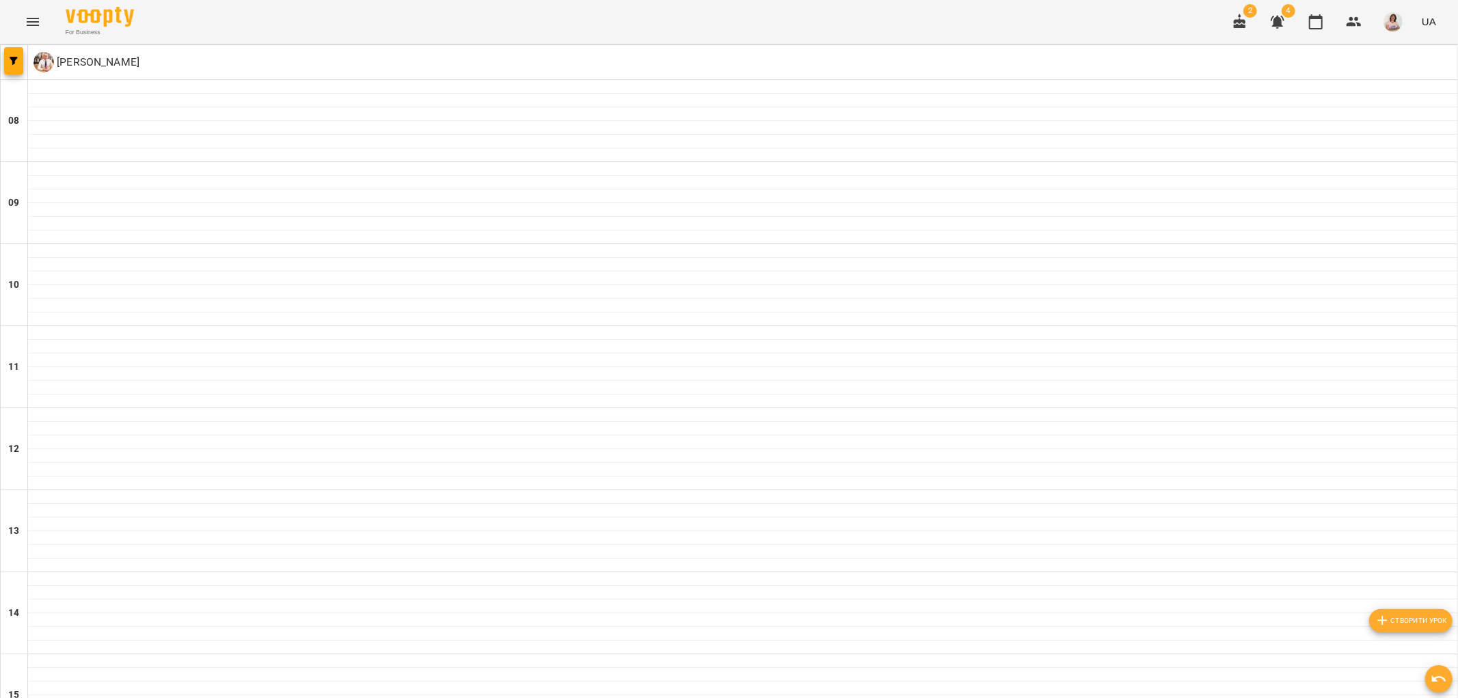
scroll to position [621, 0]
type input "**********"
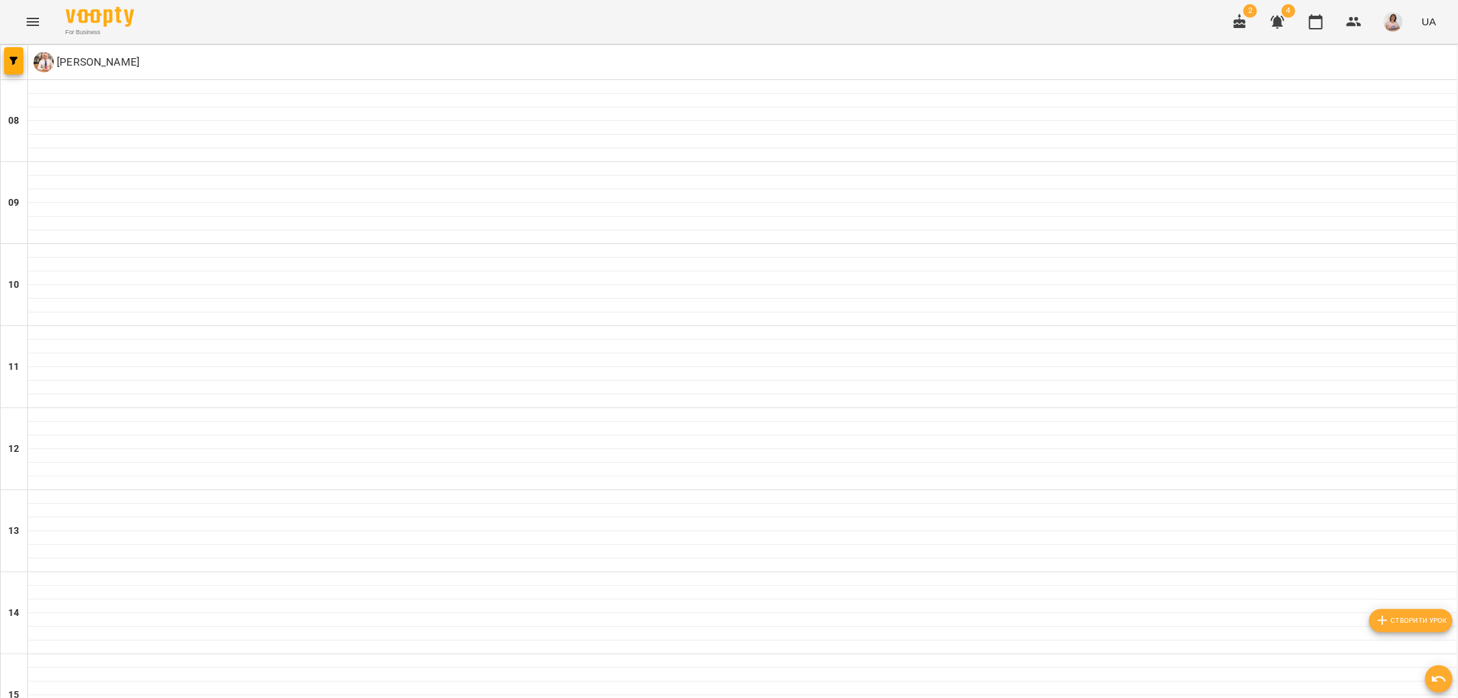
type input "**********"
click at [5, 63] on span "button" at bounding box center [13, 61] width 19 height 8
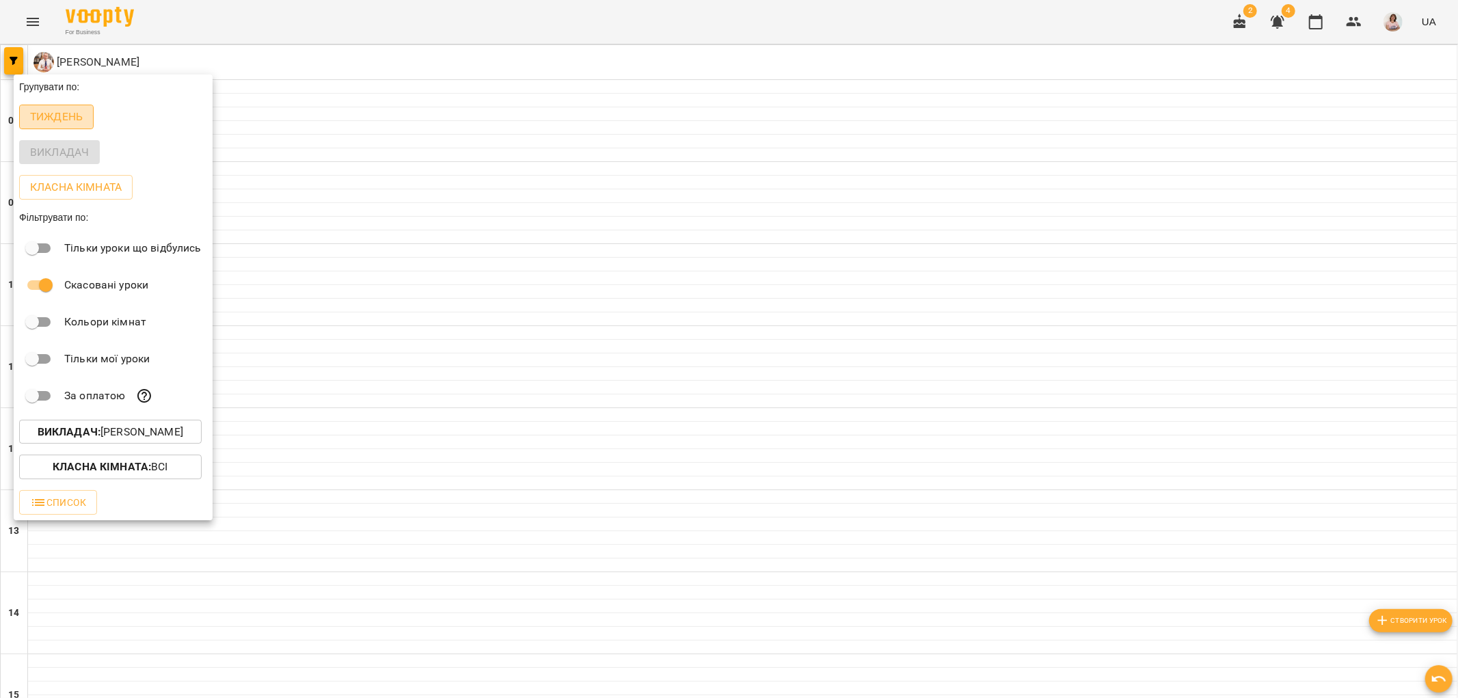
click at [58, 124] on p "Тиждень" at bounding box center [56, 117] width 53 height 16
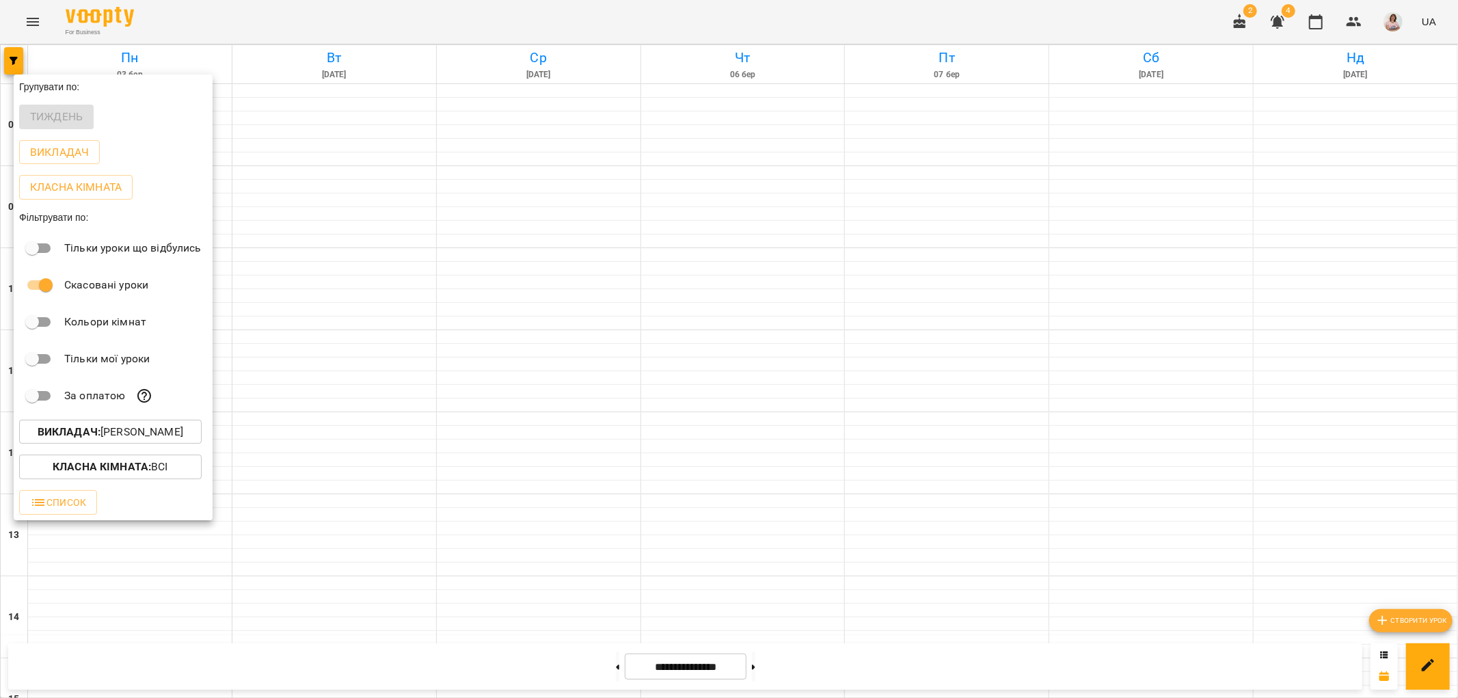
click at [1206, 414] on div at bounding box center [729, 349] width 1458 height 698
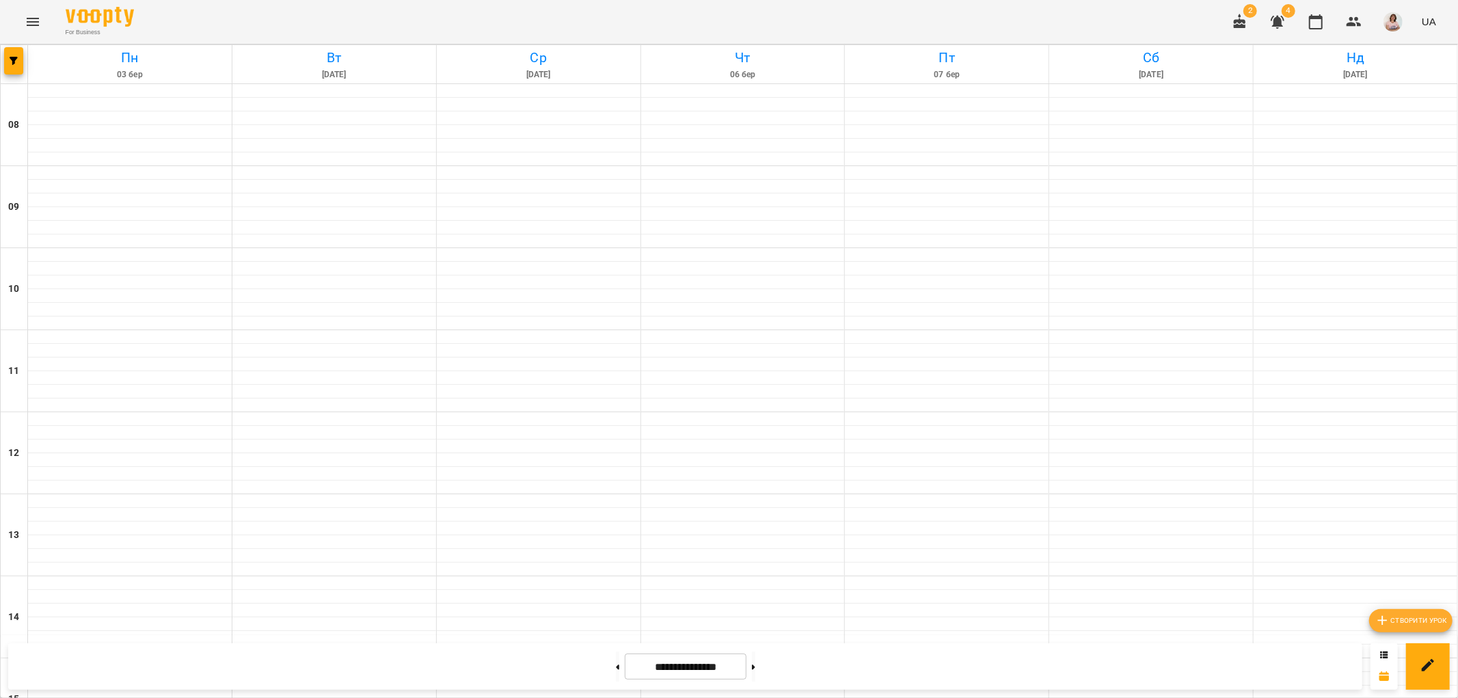
scroll to position [596, 0]
click at [756, 664] on button at bounding box center [753, 667] width 3 height 30
type input "**********"
